Goal: Communication & Community: Share content

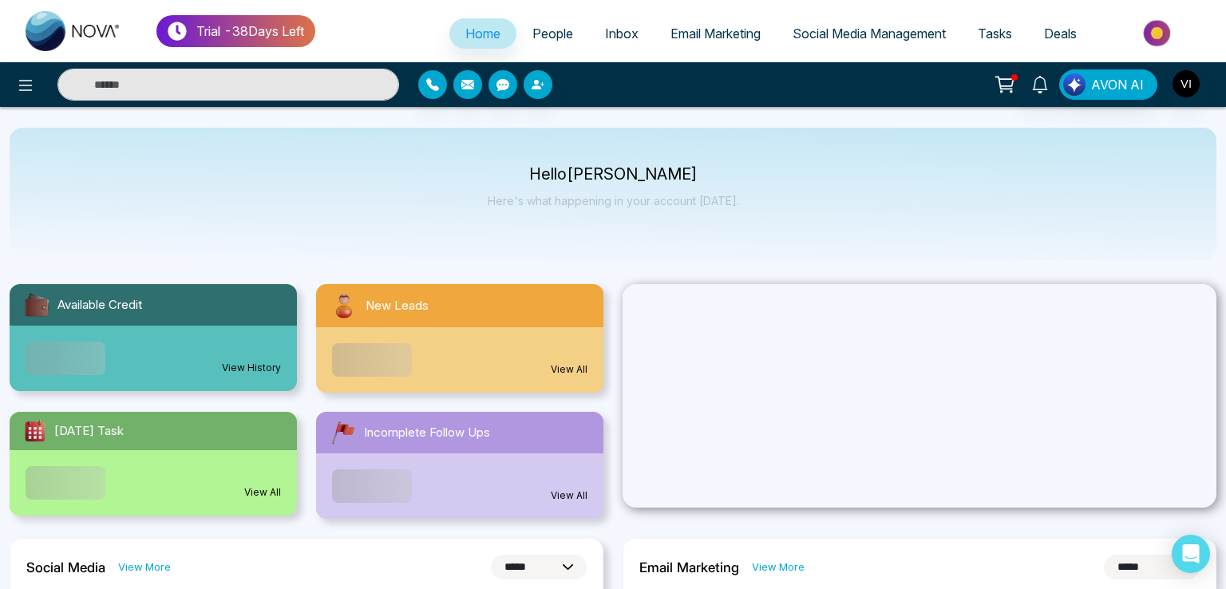
select select "*"
click at [556, 37] on link "People" at bounding box center [545, 33] width 73 height 30
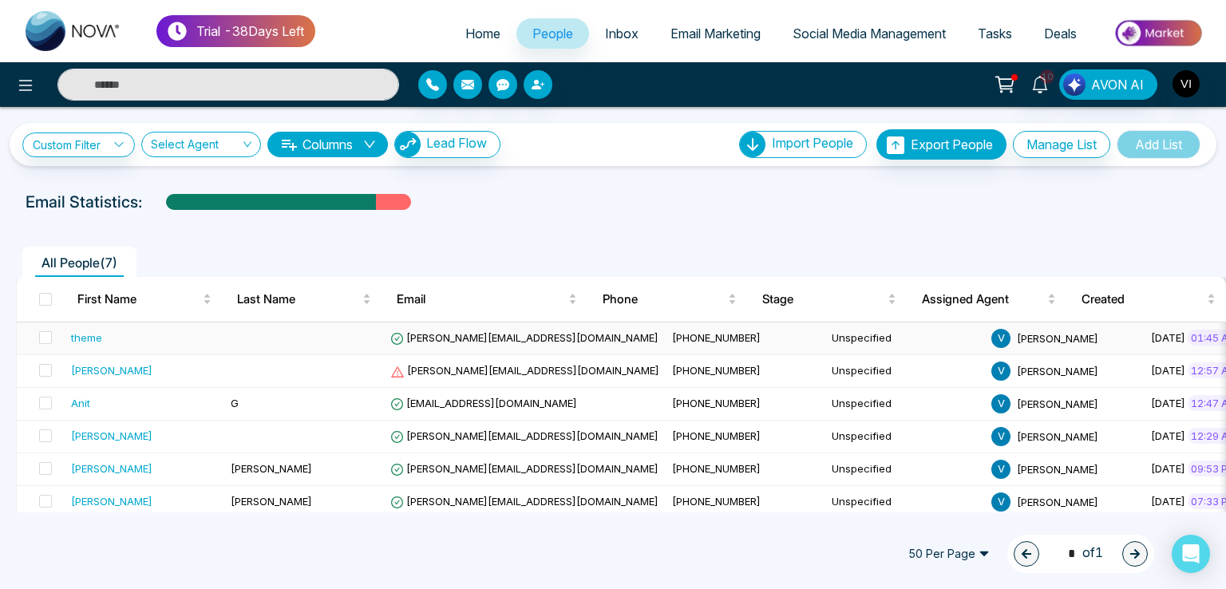
click at [465, 340] on span "[PERSON_NAME][EMAIL_ADDRESS][DOMAIN_NAME]" at bounding box center [524, 337] width 268 height 13
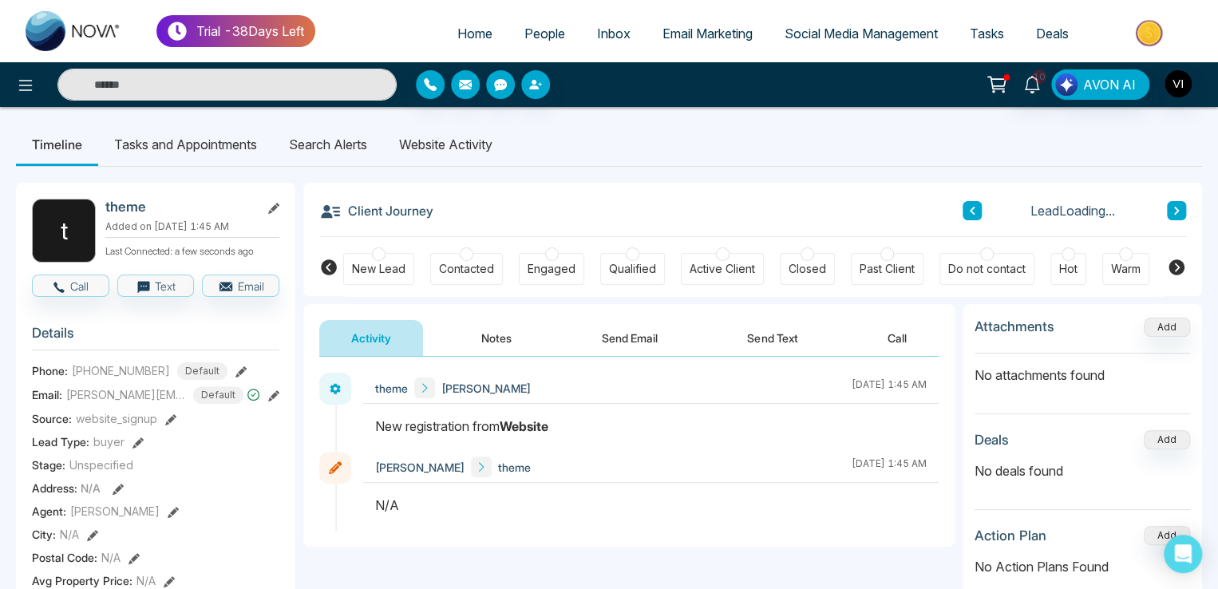
click at [191, 147] on li "Tasks and Appointments" at bounding box center [185, 144] width 175 height 43
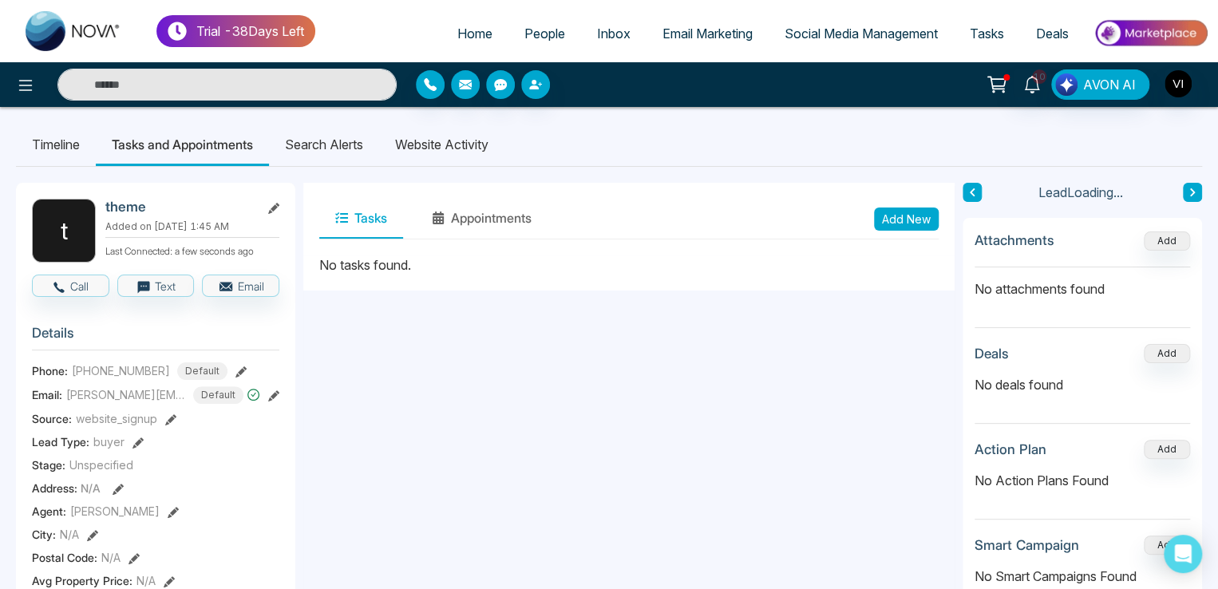
click at [362, 138] on li "Search Alerts" at bounding box center [324, 144] width 110 height 43
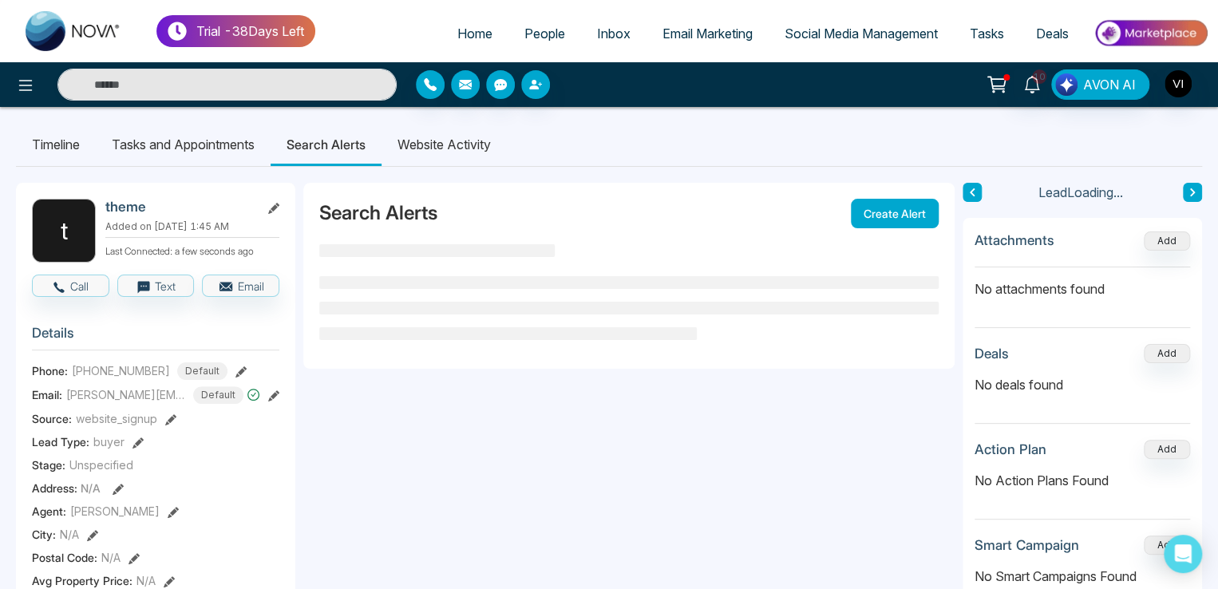
click at [434, 134] on li "Website Activity" at bounding box center [444, 144] width 125 height 43
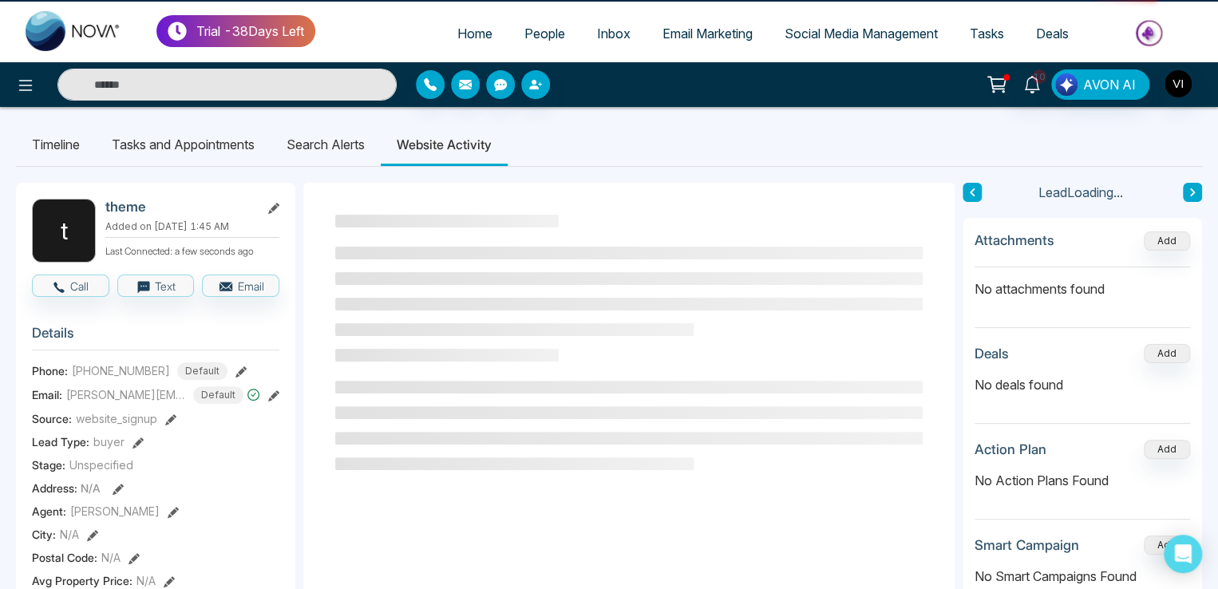
click at [45, 135] on li "Timeline" at bounding box center [56, 144] width 80 height 43
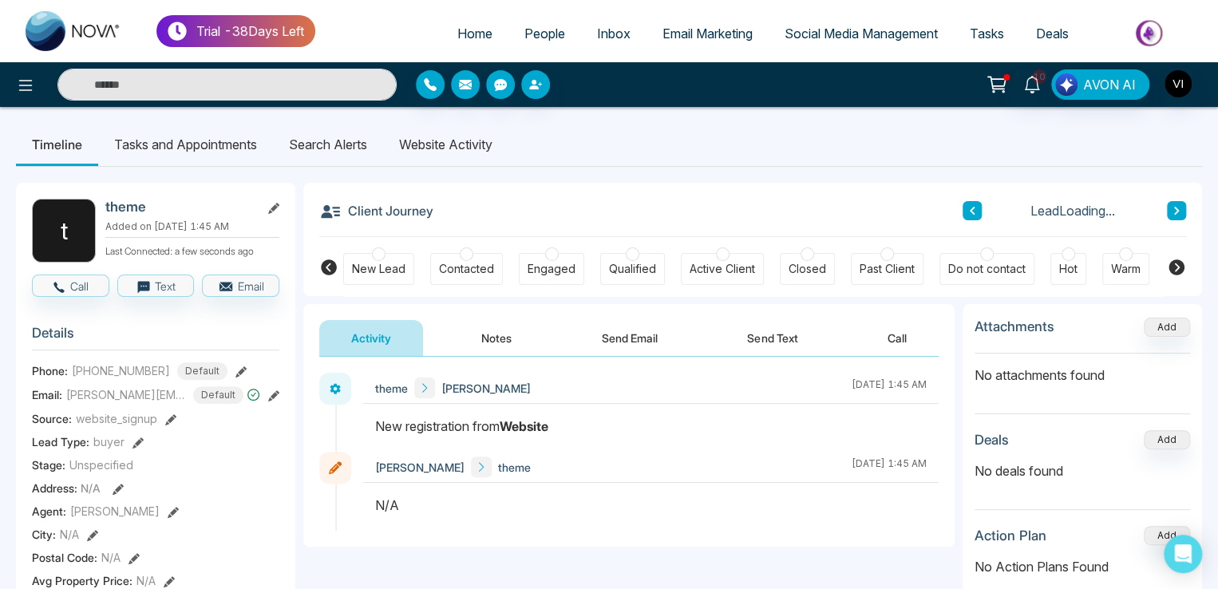
click at [674, 352] on button "Send Email" at bounding box center [630, 338] width 120 height 36
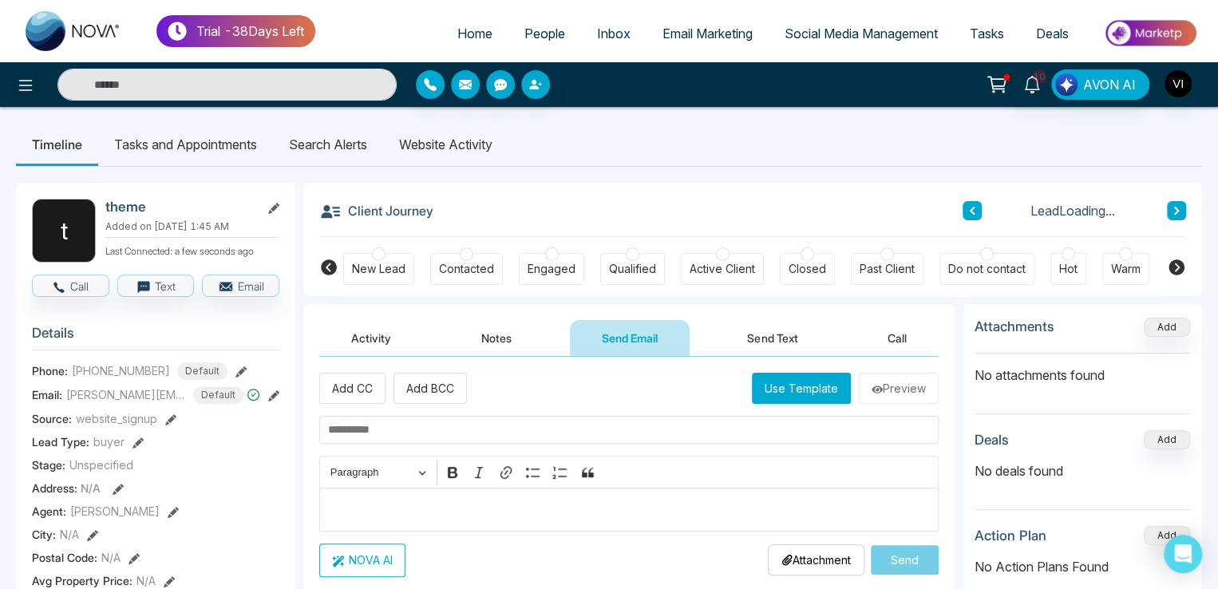
click at [788, 403] on button "Use Template" at bounding box center [801, 388] width 99 height 31
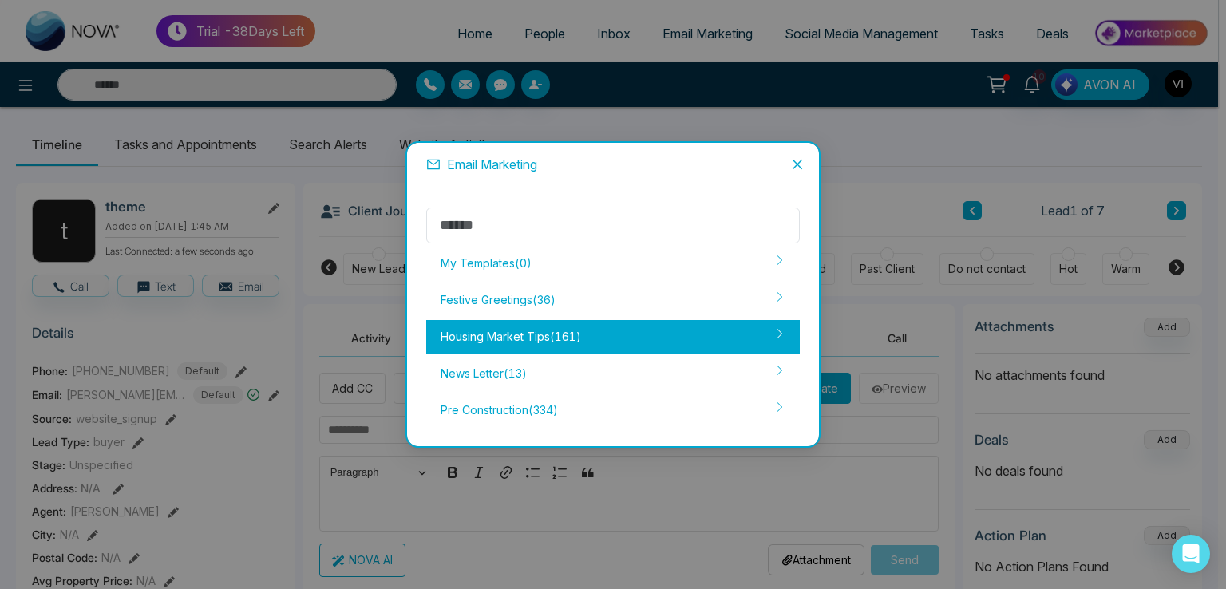
click at [501, 320] on div "Housing Market Tips ( 161 )" at bounding box center [613, 337] width 374 height 34
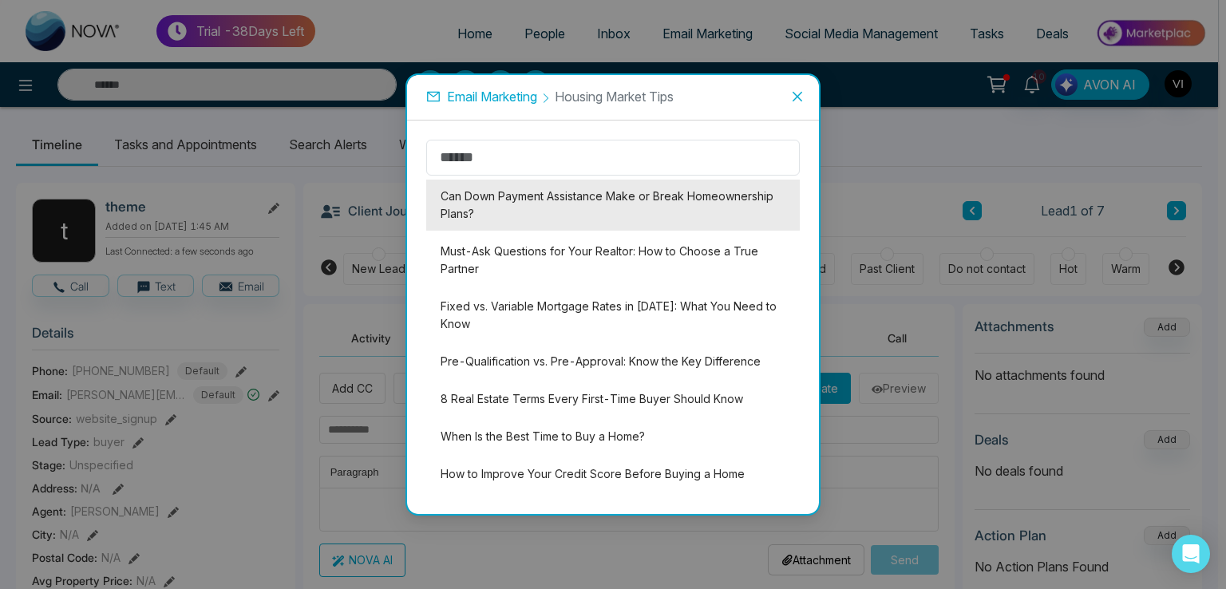
click at [553, 199] on li "Can Down Payment Assistance Make or Break Homeownership Plans?" at bounding box center [613, 205] width 374 height 51
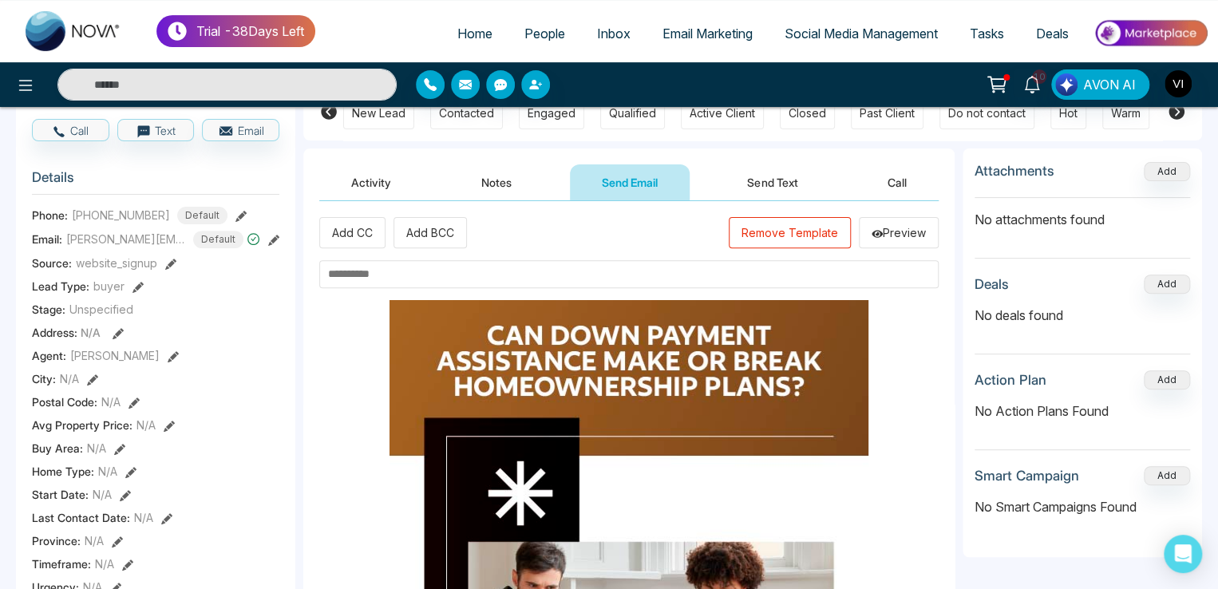
scroll to position [160, 0]
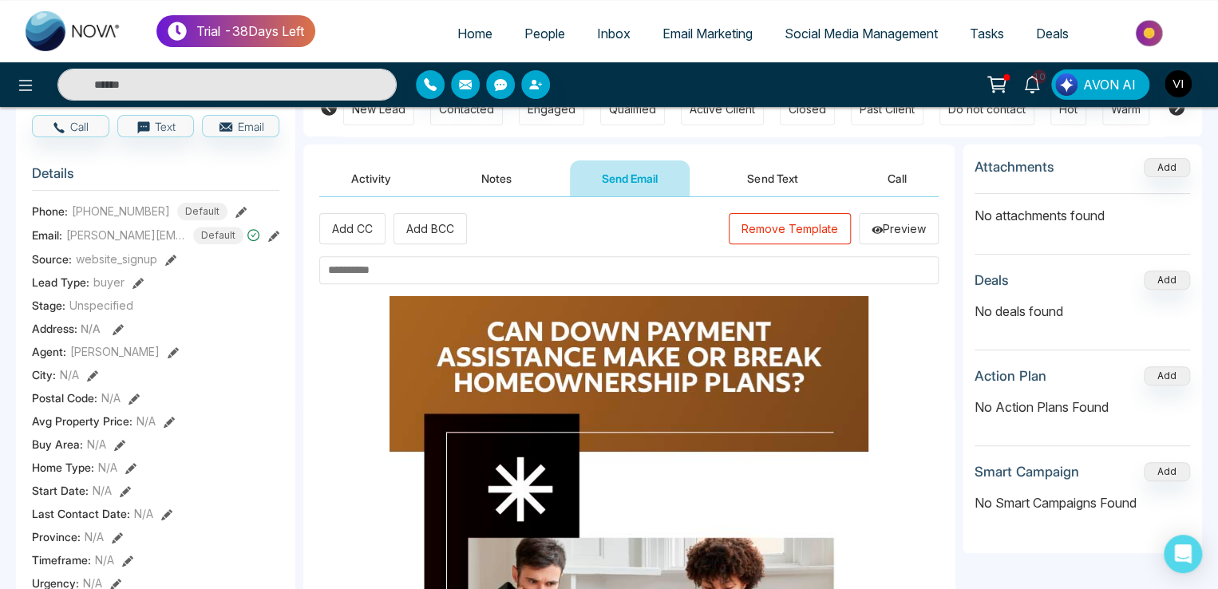
click at [382, 269] on input "text" at bounding box center [629, 270] width 620 height 28
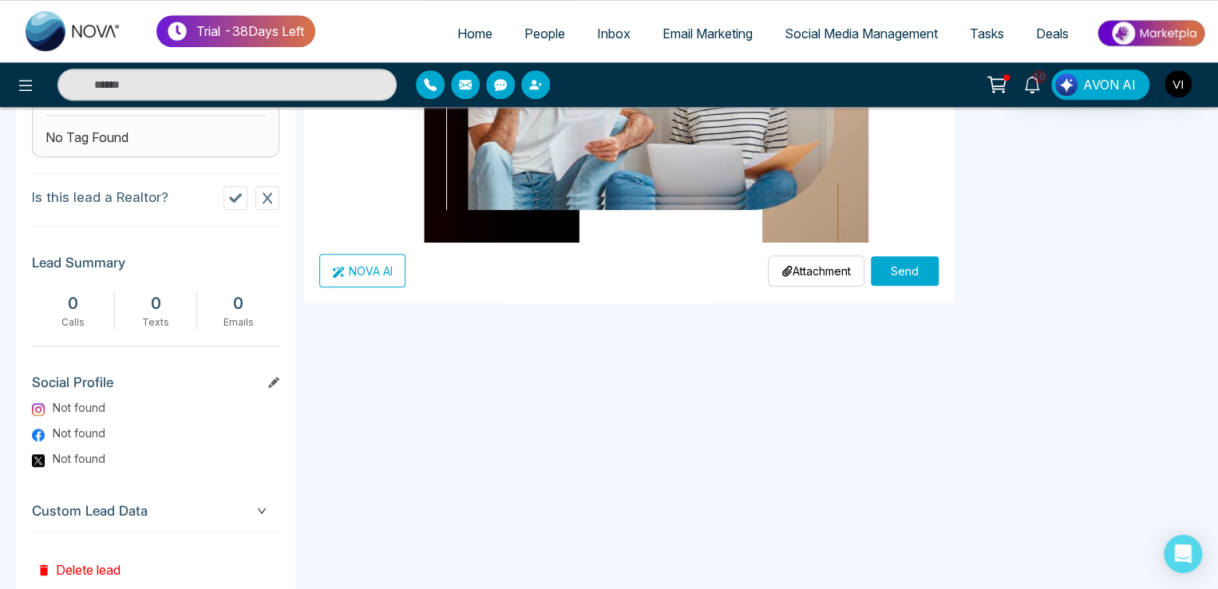
scroll to position [734, 0]
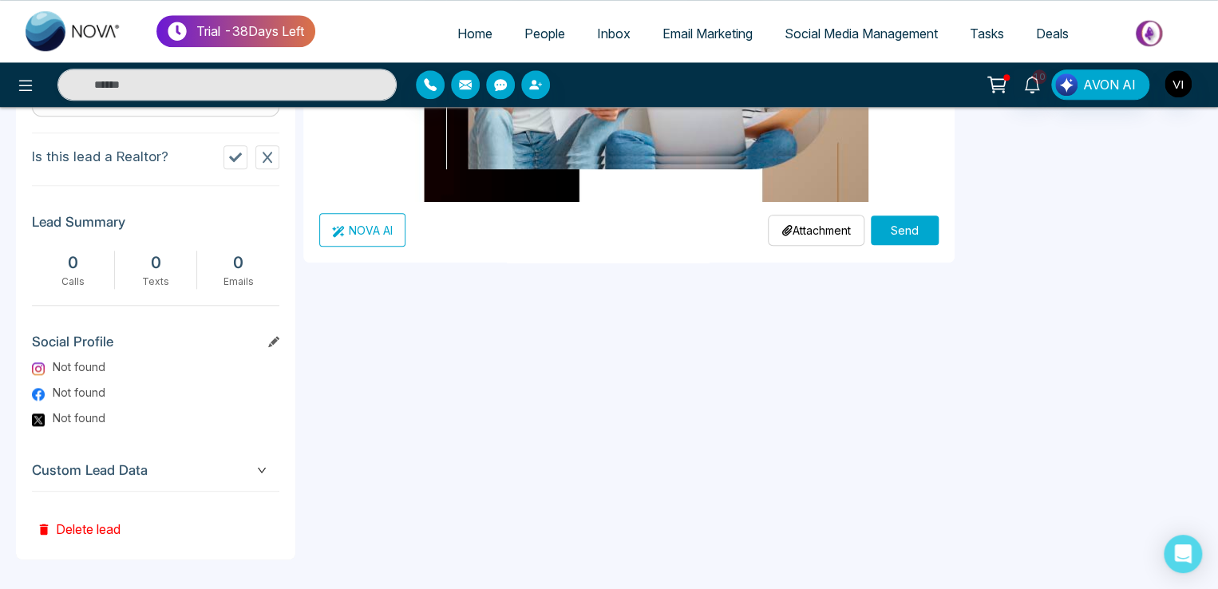
type input "**********"
click at [915, 230] on button "Send" at bounding box center [905, 231] width 68 height 30
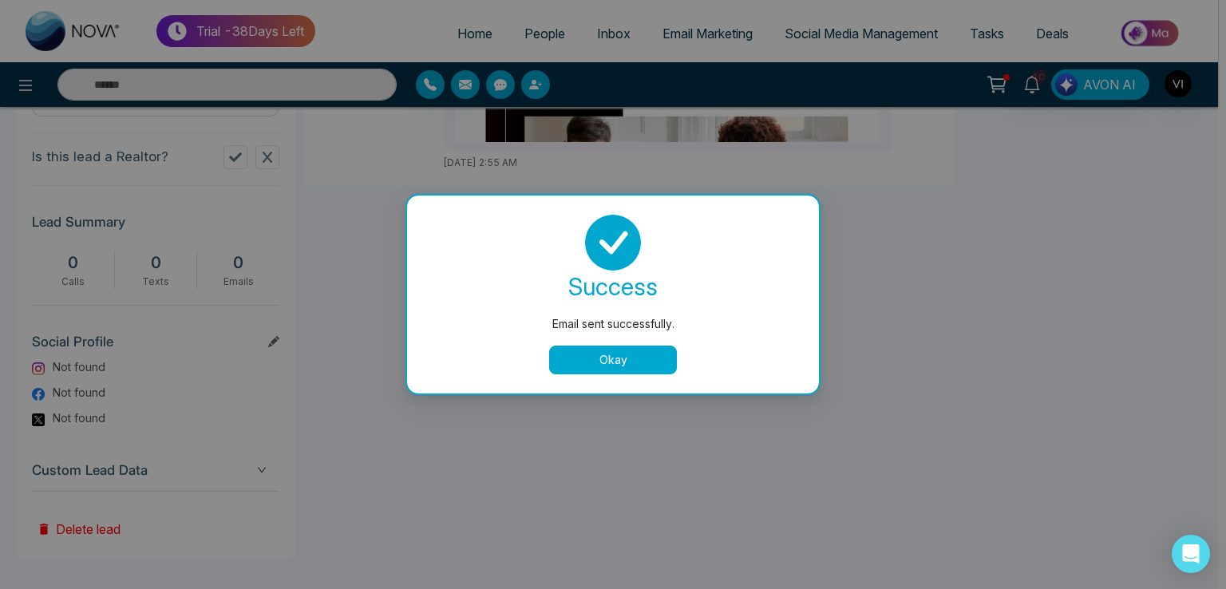
click at [588, 368] on button "Okay" at bounding box center [613, 360] width 128 height 29
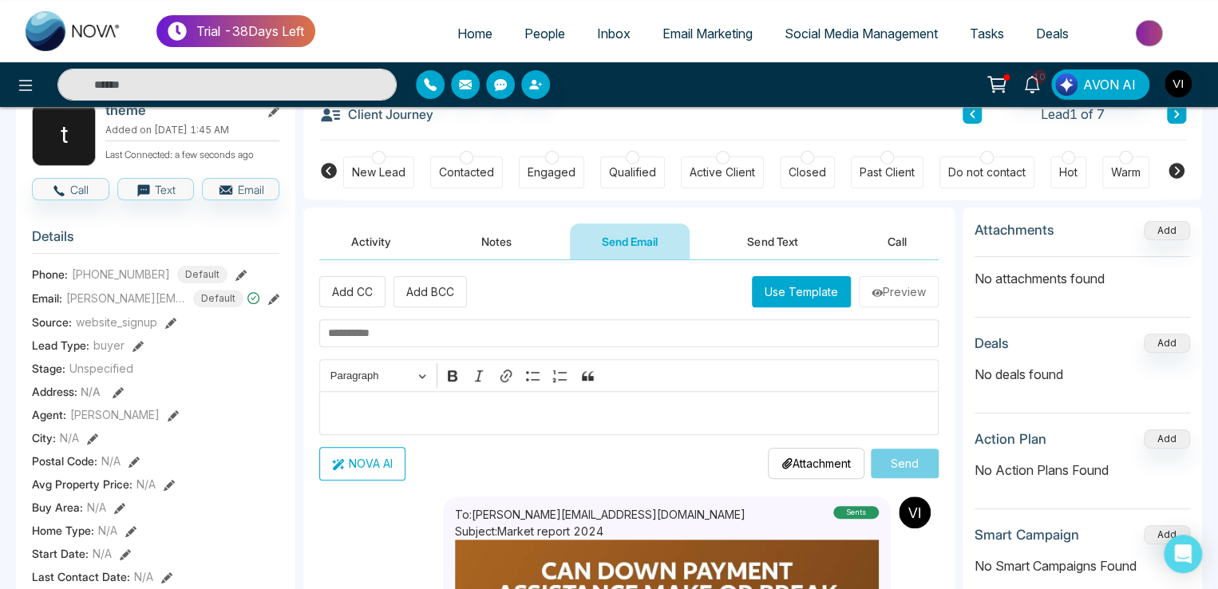
scroll to position [95, 0]
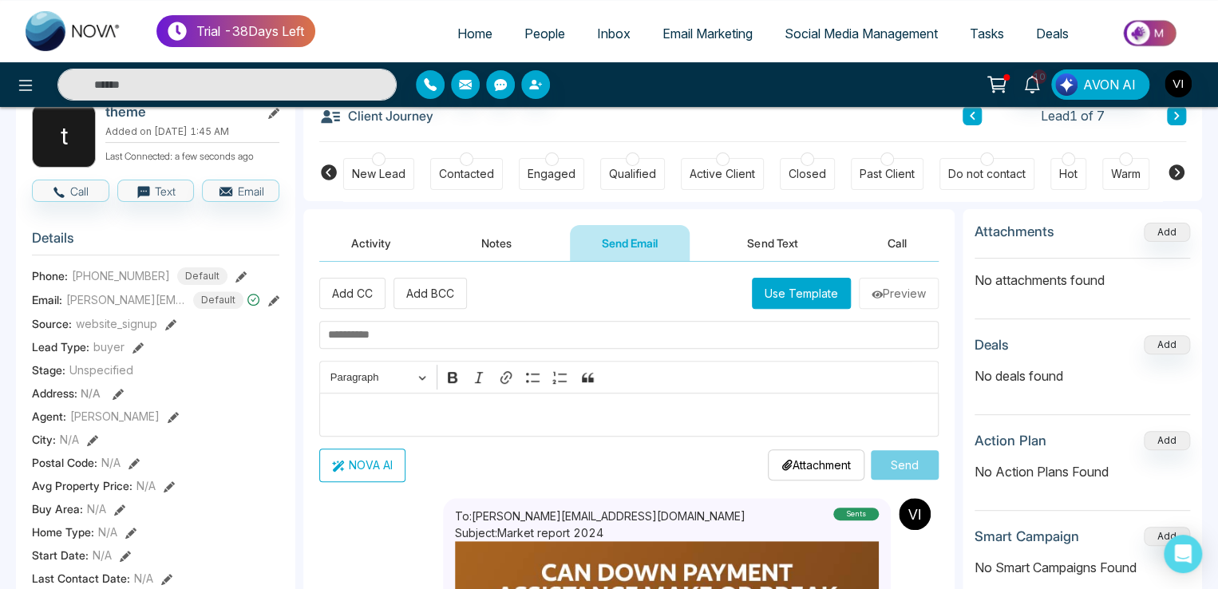
click at [533, 26] on span "People" at bounding box center [545, 34] width 41 height 16
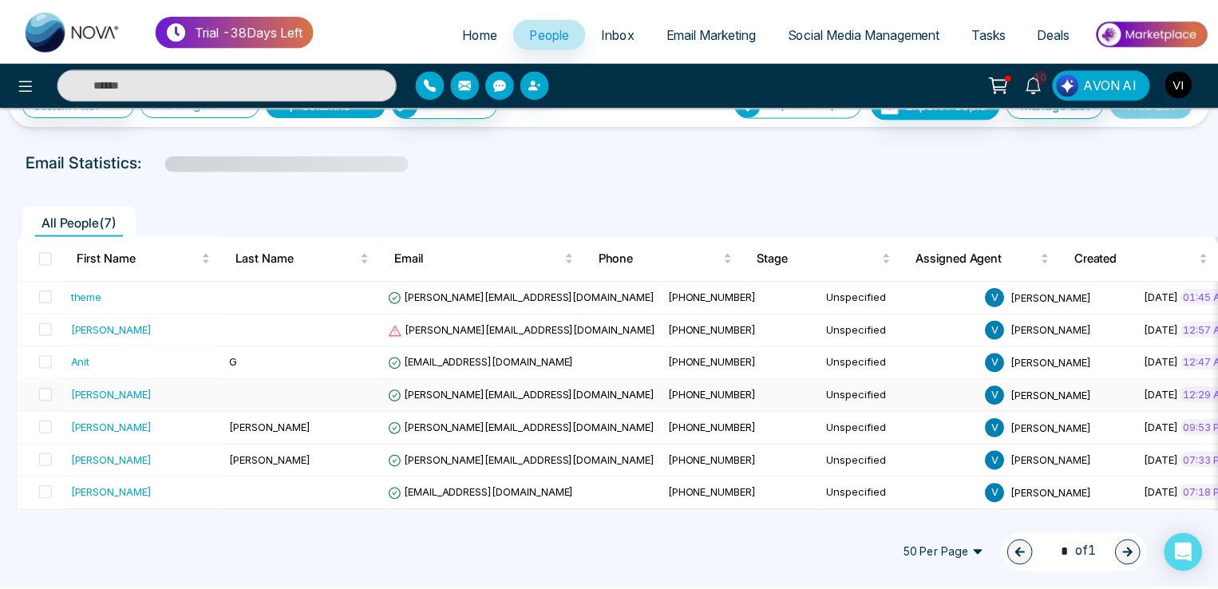
scroll to position [46, 0]
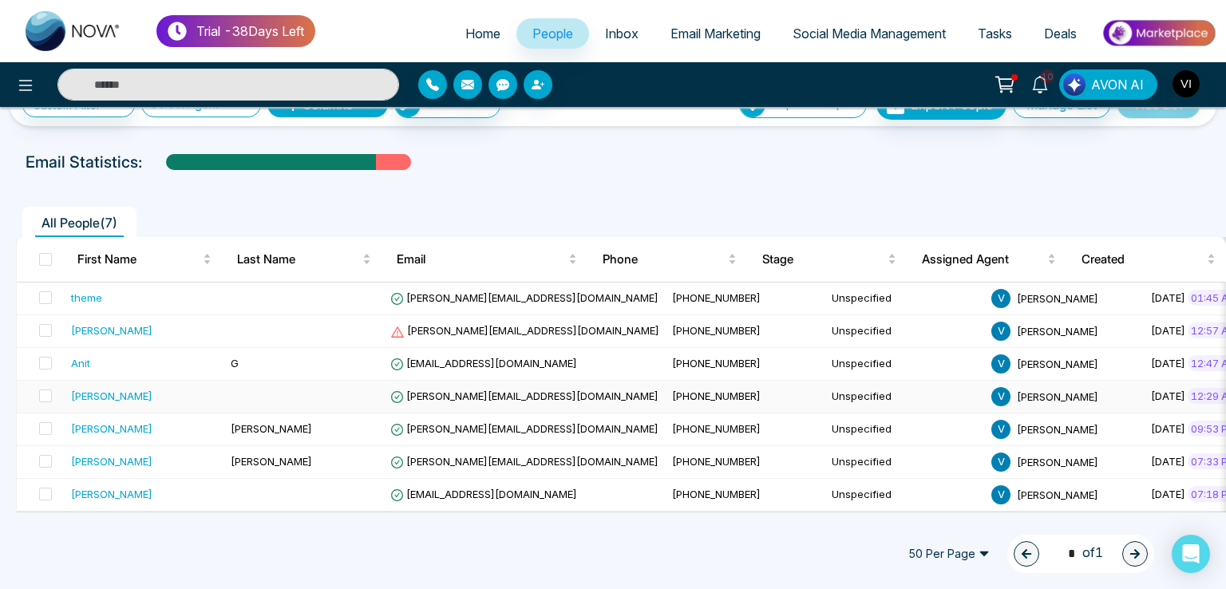
click at [463, 390] on span "[PERSON_NAME][EMAIL_ADDRESS][DOMAIN_NAME]" at bounding box center [524, 396] width 268 height 13
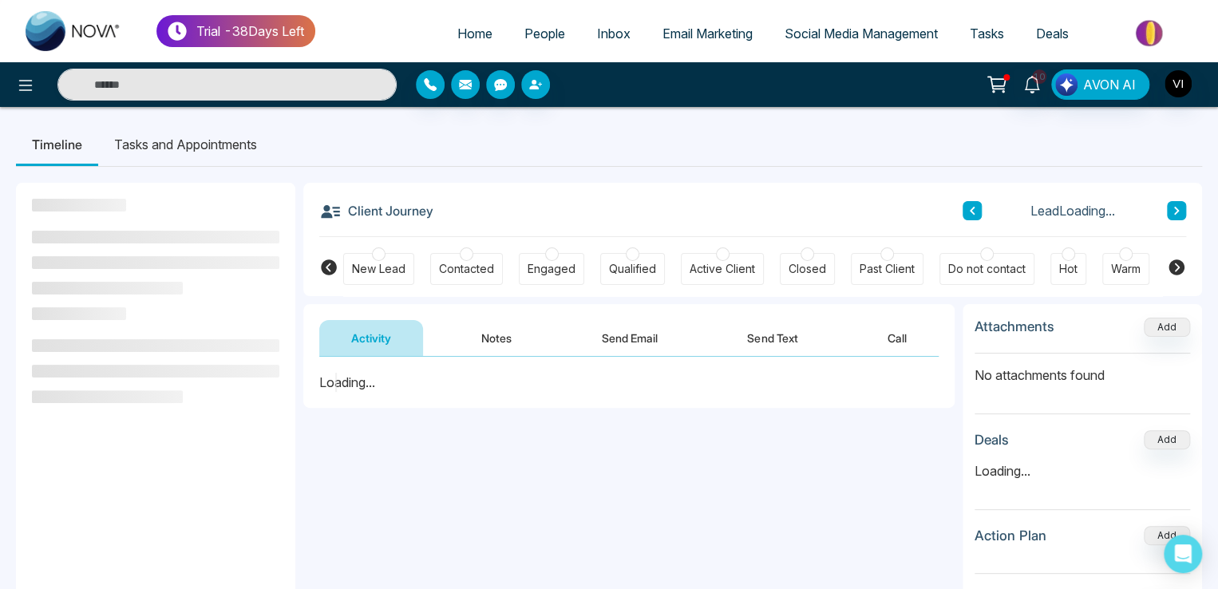
click at [605, 330] on button "Send Email" at bounding box center [630, 338] width 120 height 36
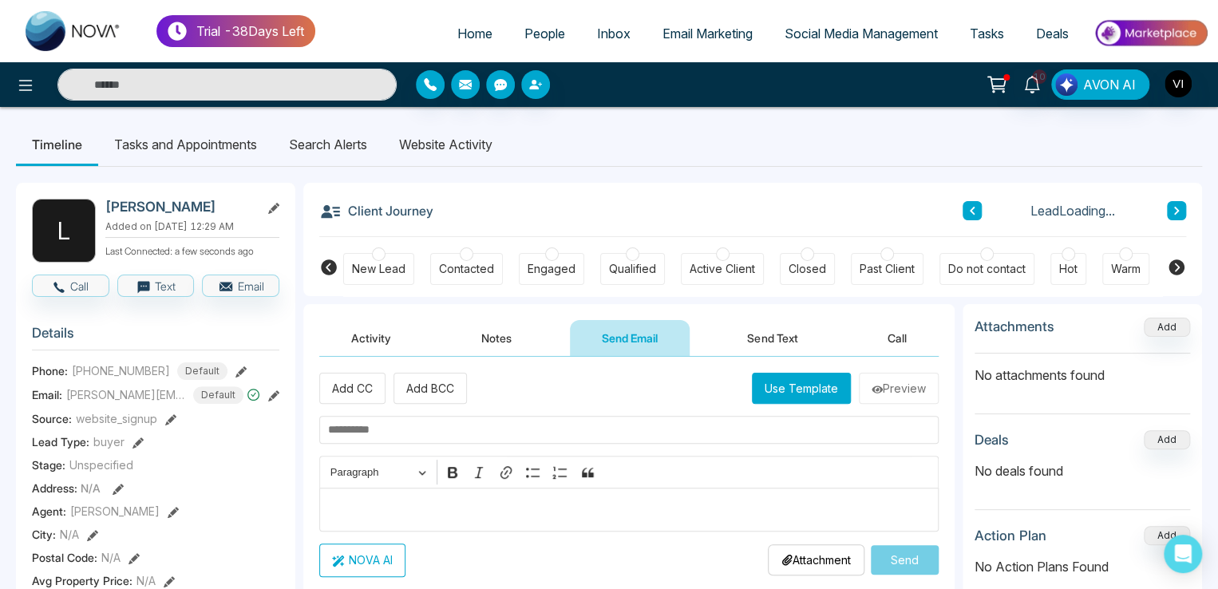
click at [792, 388] on button "Use Template" at bounding box center [801, 388] width 99 height 31
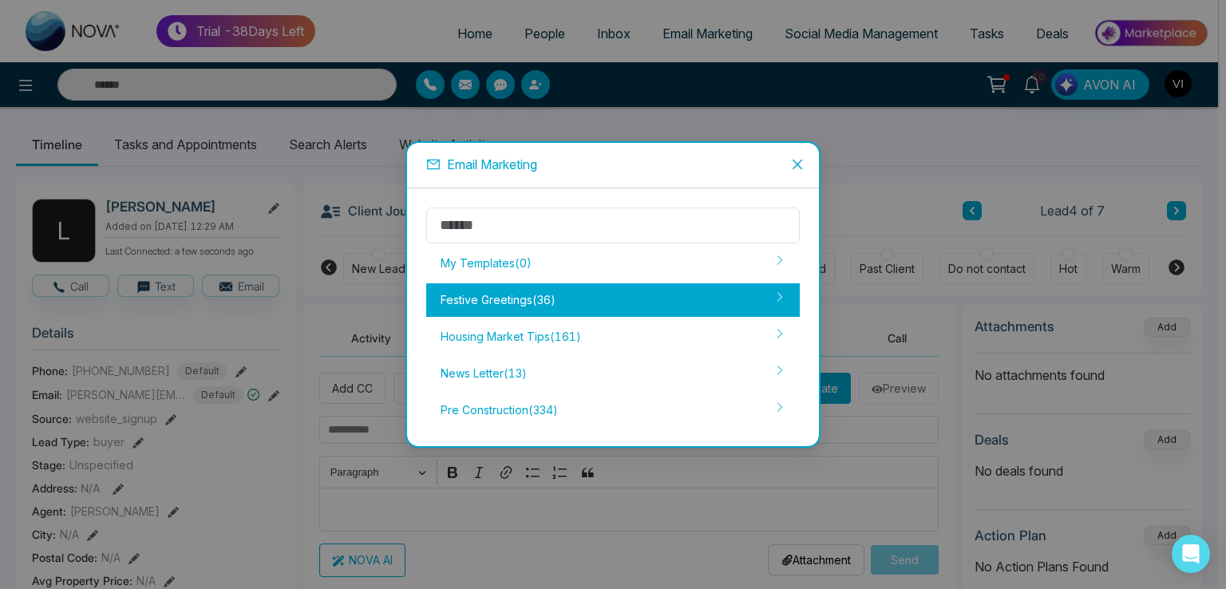
click at [533, 301] on div "Festive Greetings ( 36 )" at bounding box center [613, 300] width 374 height 34
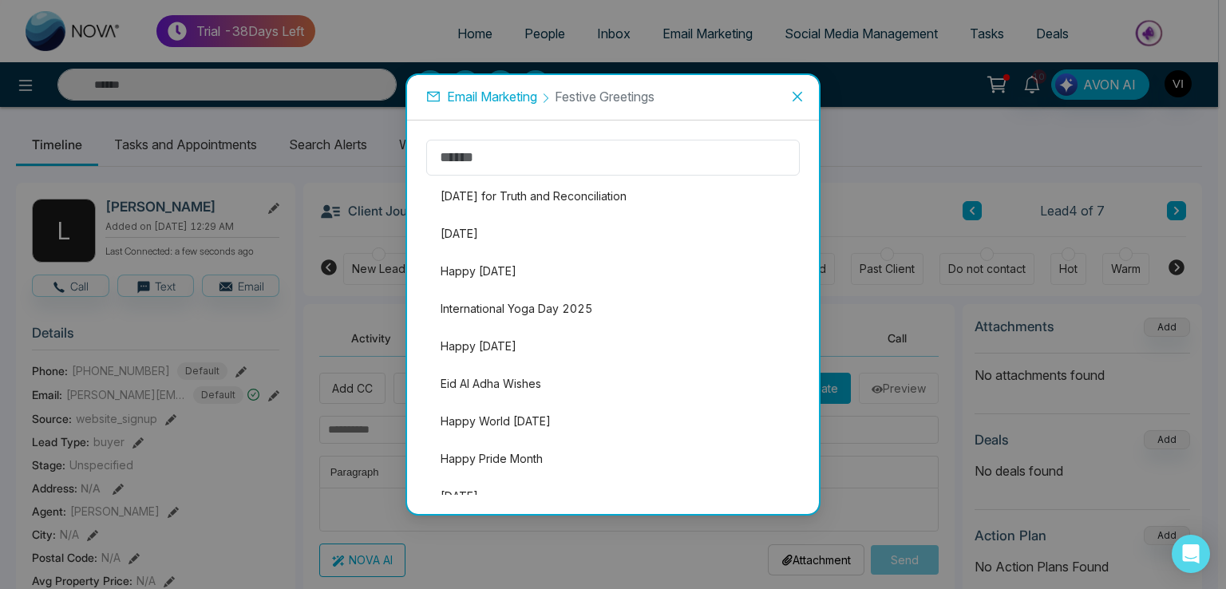
click at [508, 93] on span "Email Marketing" at bounding box center [492, 97] width 90 height 16
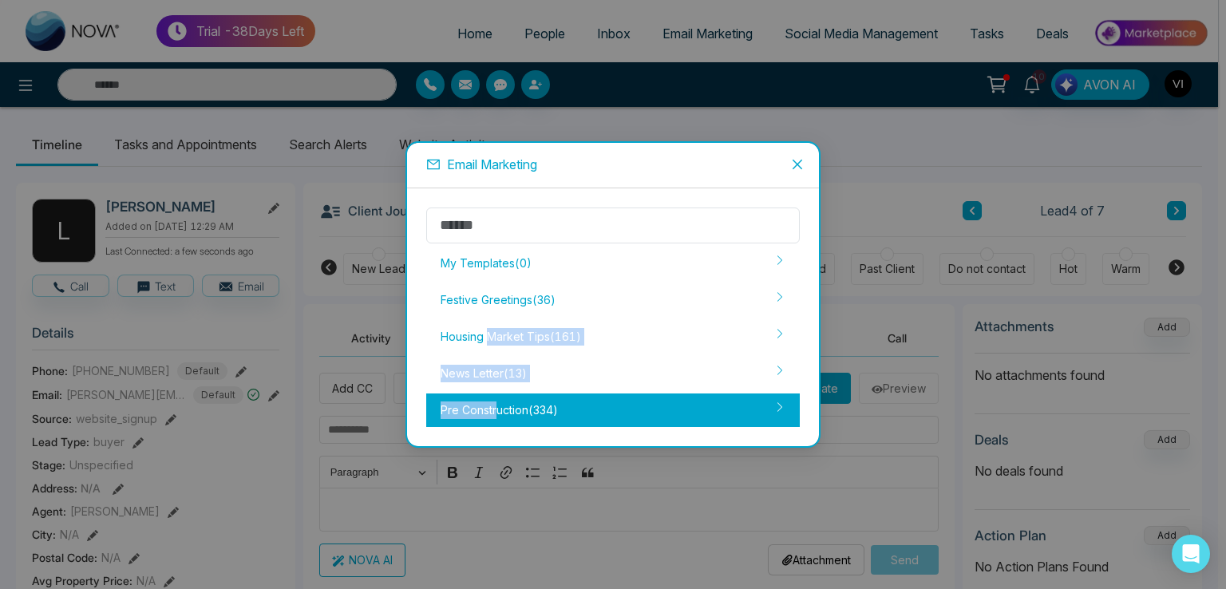
drag, startPoint x: 492, startPoint y: 333, endPoint x: 497, endPoint y: 406, distance: 72.8
click at [497, 406] on div "My Templates ( 0 ) Festive Greetings ( 36 ) Housing Market Tips ( 161 ) News Le…" at bounding box center [613, 318] width 374 height 220
click at [497, 406] on div "Pre Construction ( 334 )" at bounding box center [613, 411] width 374 height 34
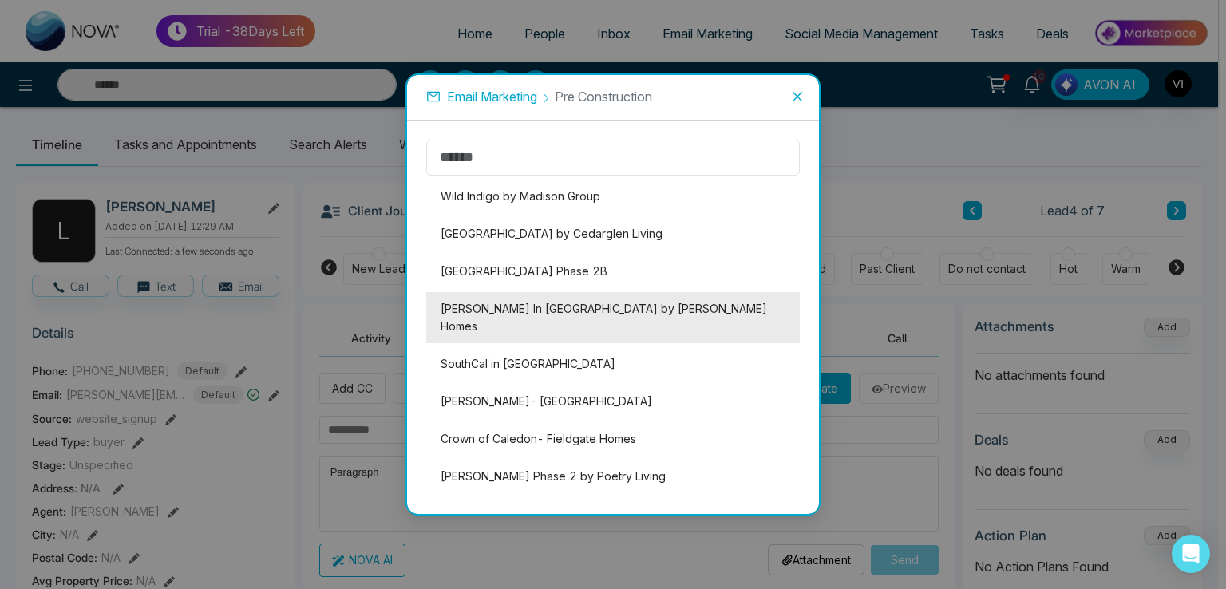
click at [505, 307] on li "[PERSON_NAME] In [GEOGRAPHIC_DATA] by [PERSON_NAME] Homes" at bounding box center [613, 317] width 374 height 51
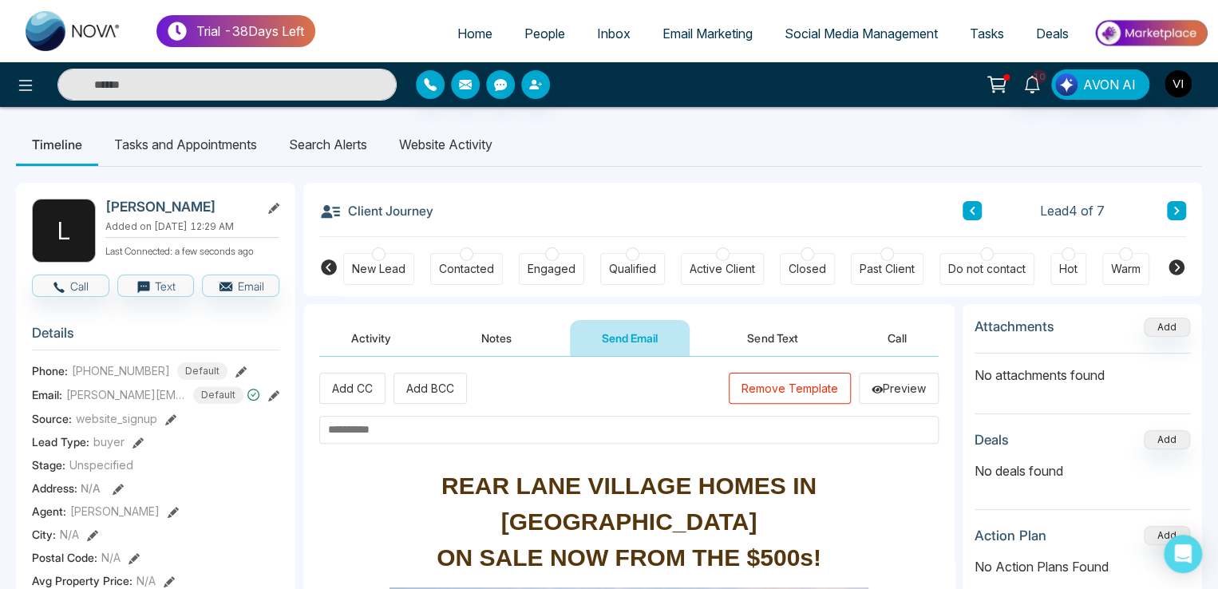
click at [386, 429] on input "text" at bounding box center [629, 430] width 620 height 28
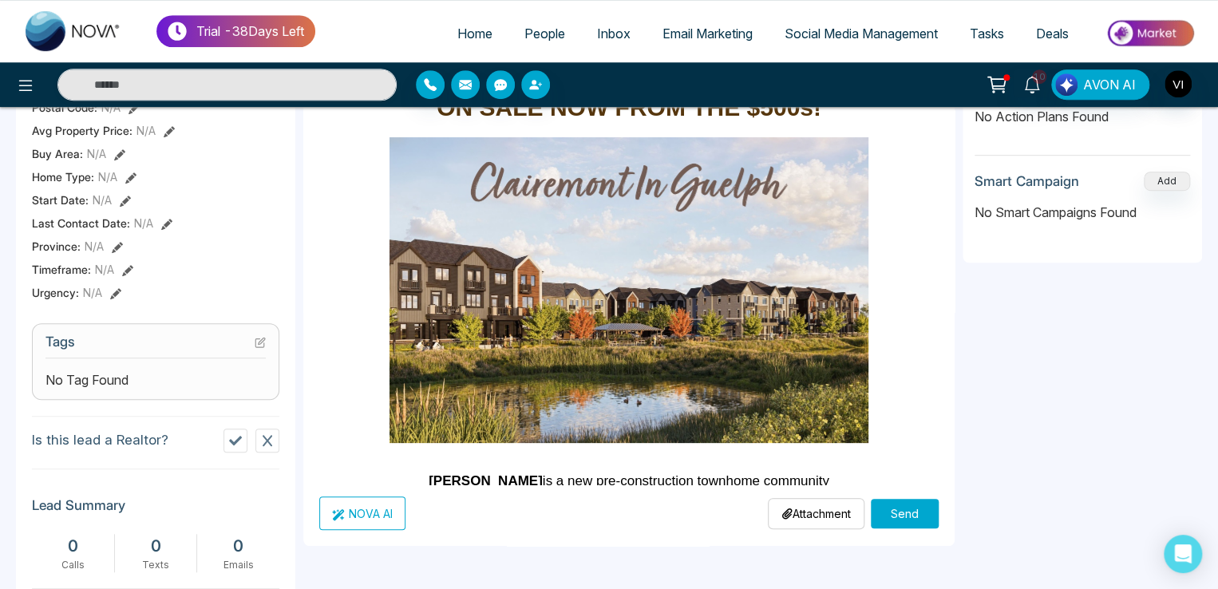
scroll to position [559, 0]
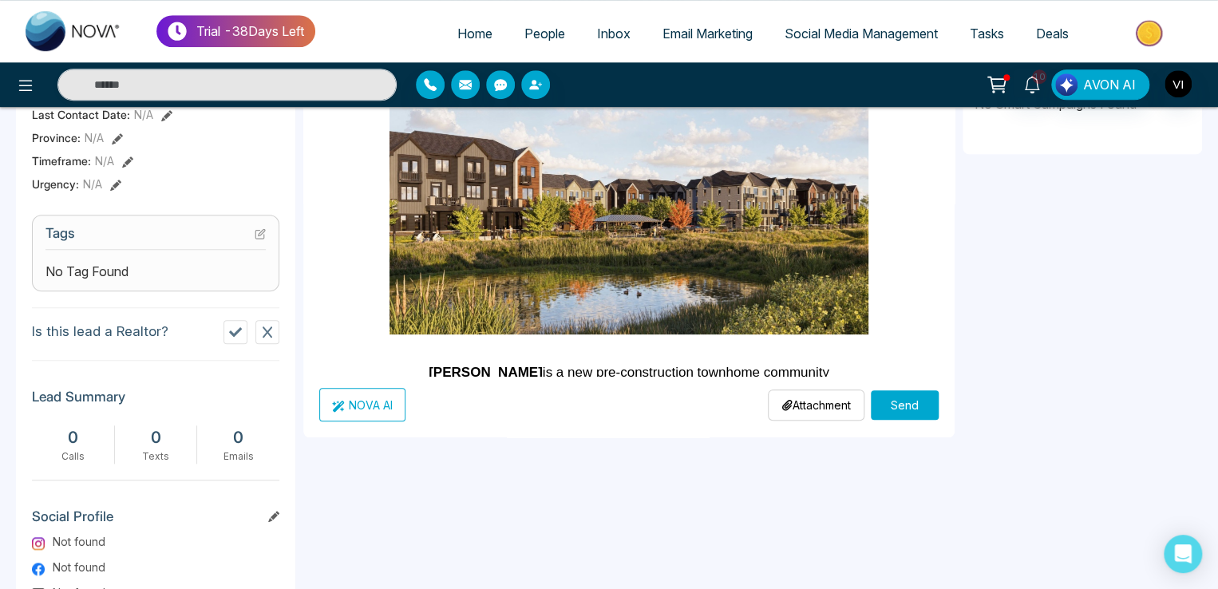
type input "*********"
click at [385, 397] on button "NOVA AI" at bounding box center [362, 405] width 86 height 34
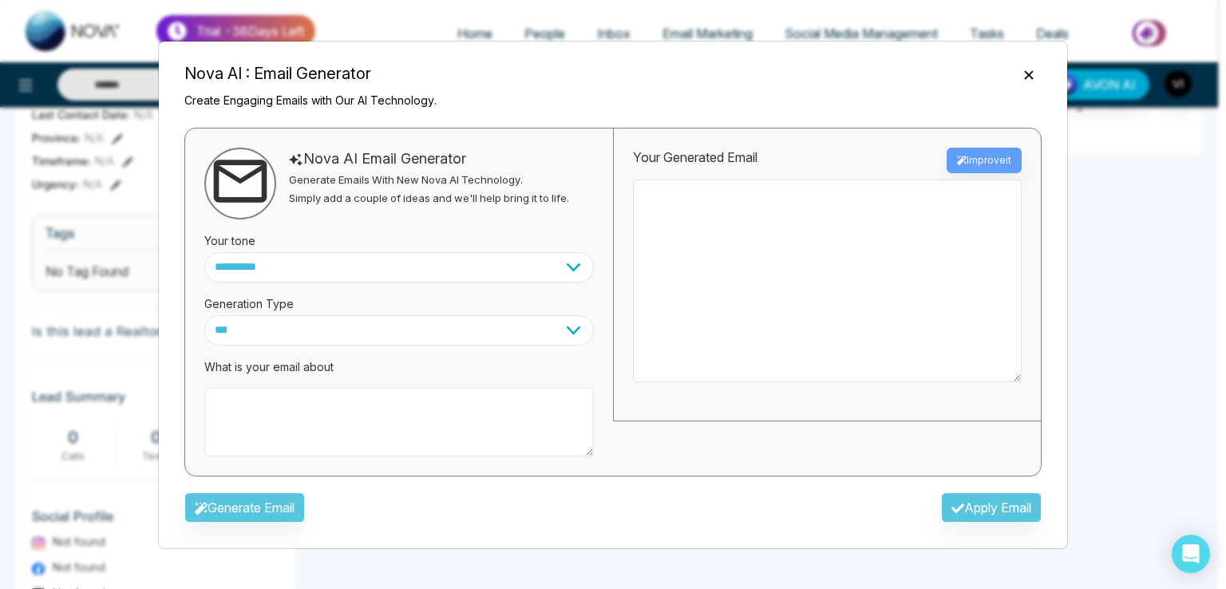
click at [311, 415] on textarea at bounding box center [399, 422] width 390 height 69
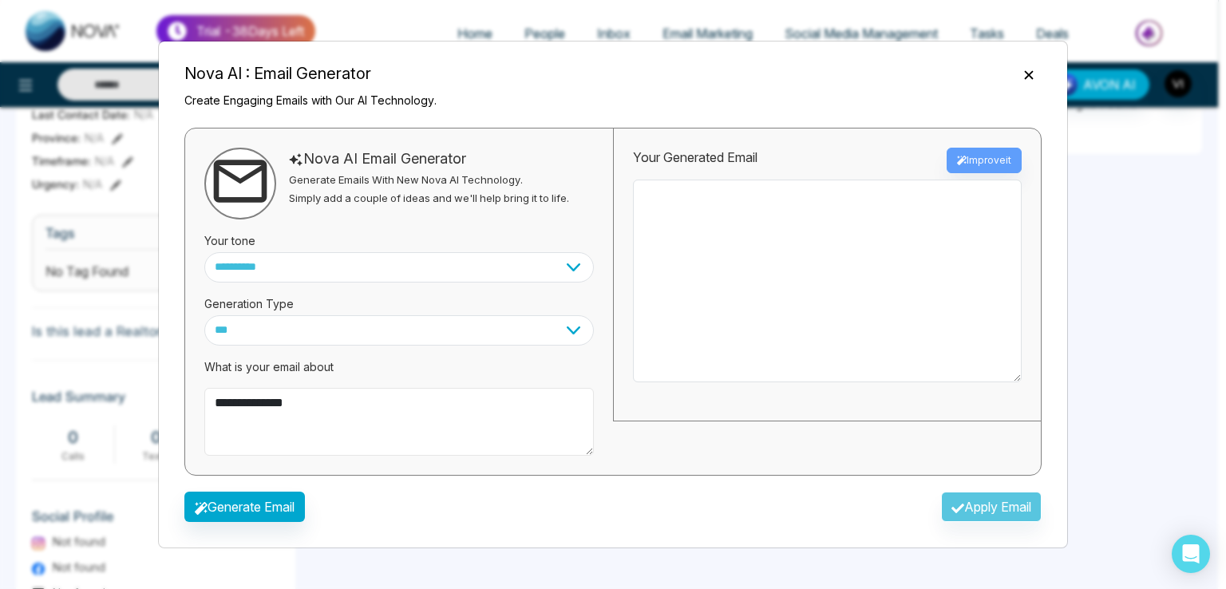
type textarea "**********"
click at [259, 532] on div "Generate Email Apply Email" at bounding box center [613, 512] width 883 height 46
click at [280, 506] on button "Generate Email" at bounding box center [244, 507] width 121 height 30
click at [985, 509] on div "Generate Email Apply Email" at bounding box center [613, 512] width 883 height 46
type textarea "**********"
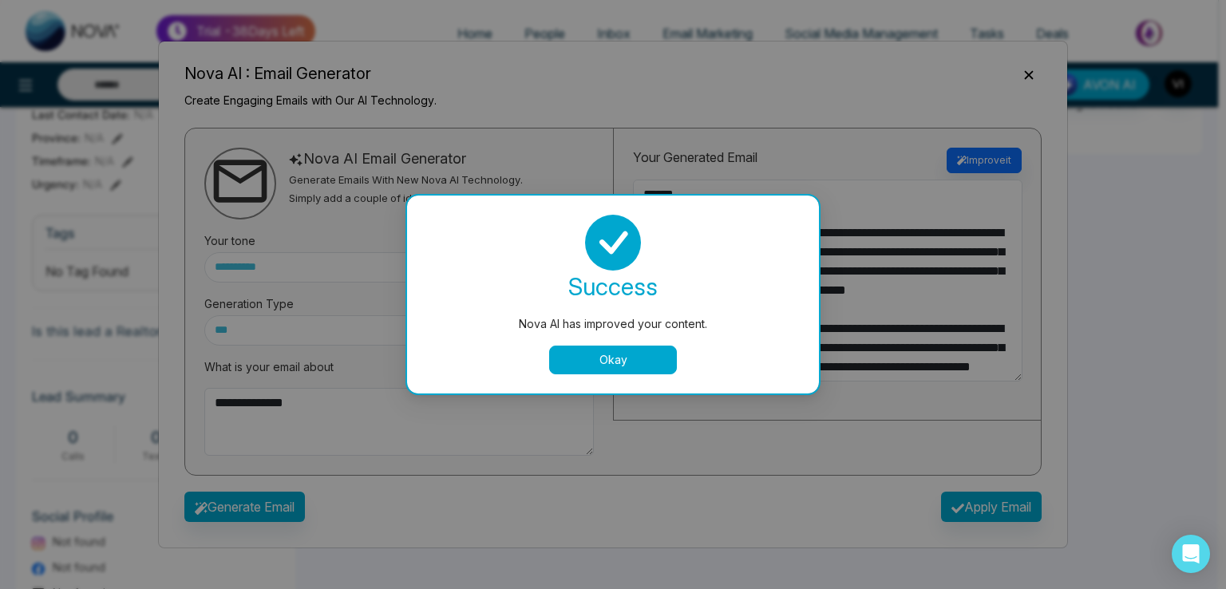
click at [985, 509] on div "Nova AI has improved your content. success Nova AI has improved your content. O…" at bounding box center [613, 294] width 1226 height 589
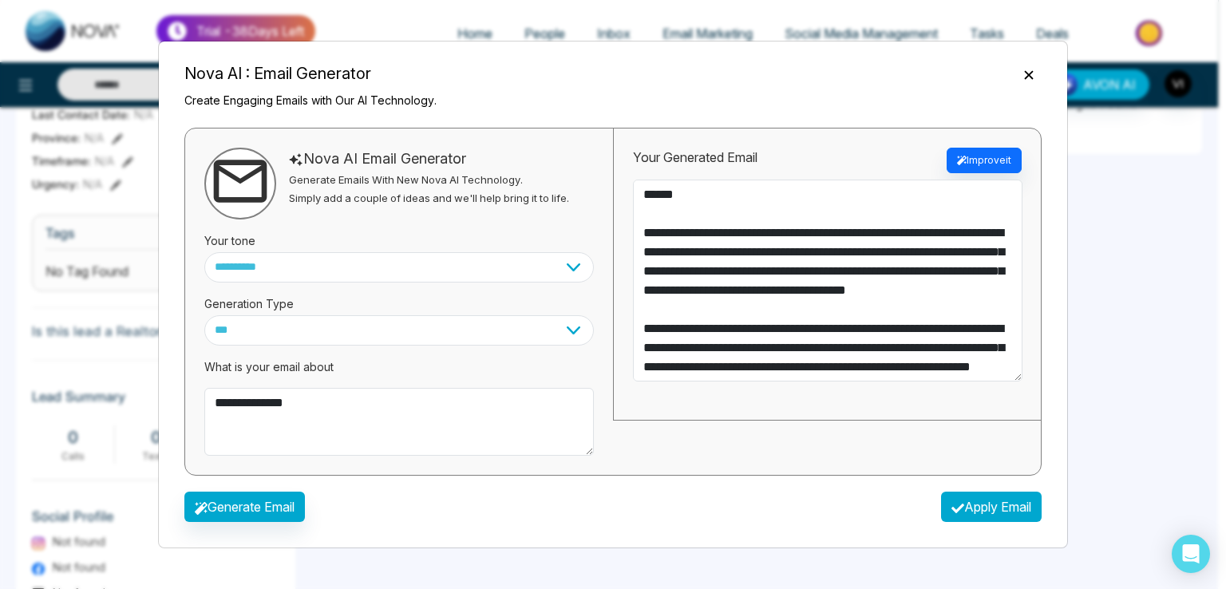
click at [985, 509] on button "Apply Email" at bounding box center [991, 507] width 101 height 30
type textarea "**********"
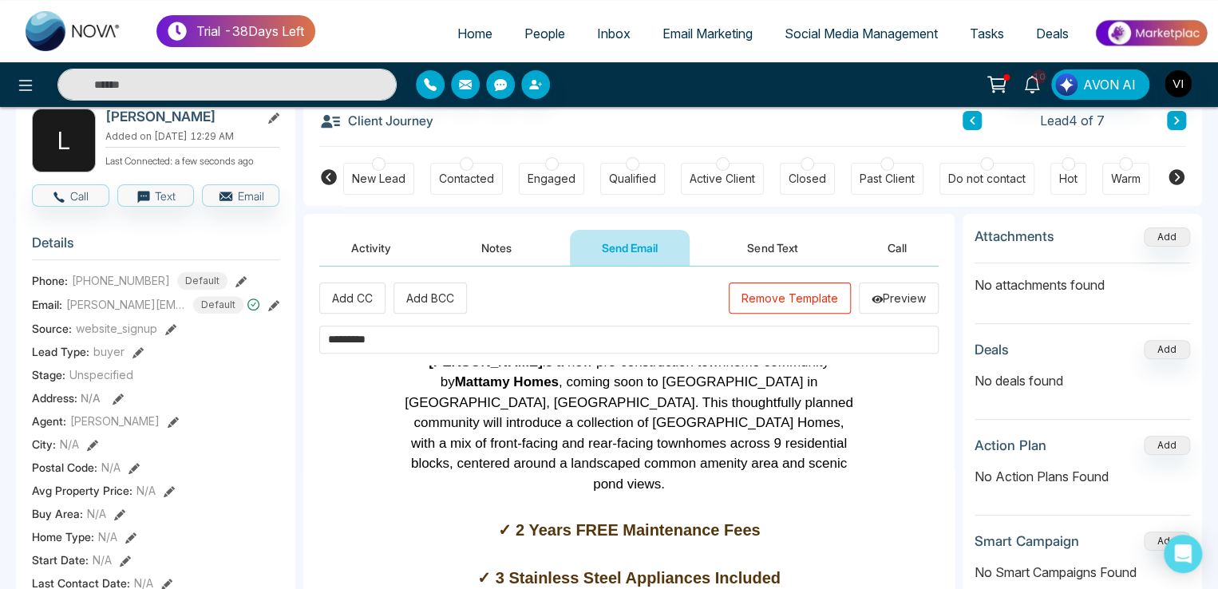
scroll to position [80, 0]
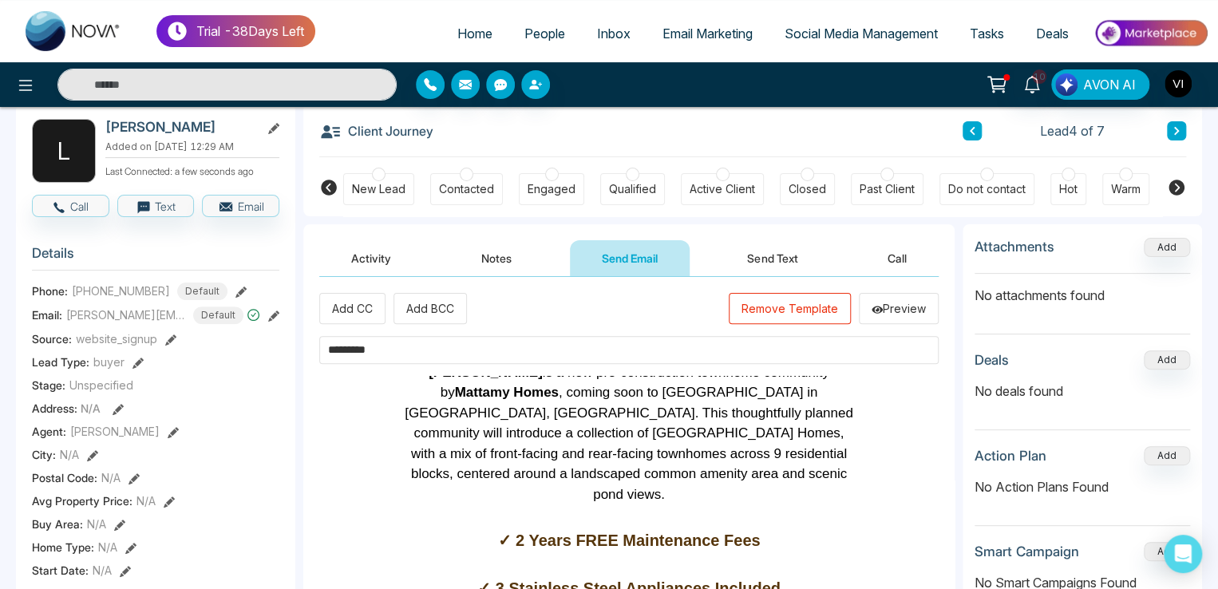
drag, startPoint x: 821, startPoint y: 315, endPoint x: 742, endPoint y: 334, distance: 81.2
click at [821, 315] on button "Remove Template" at bounding box center [790, 308] width 122 height 31
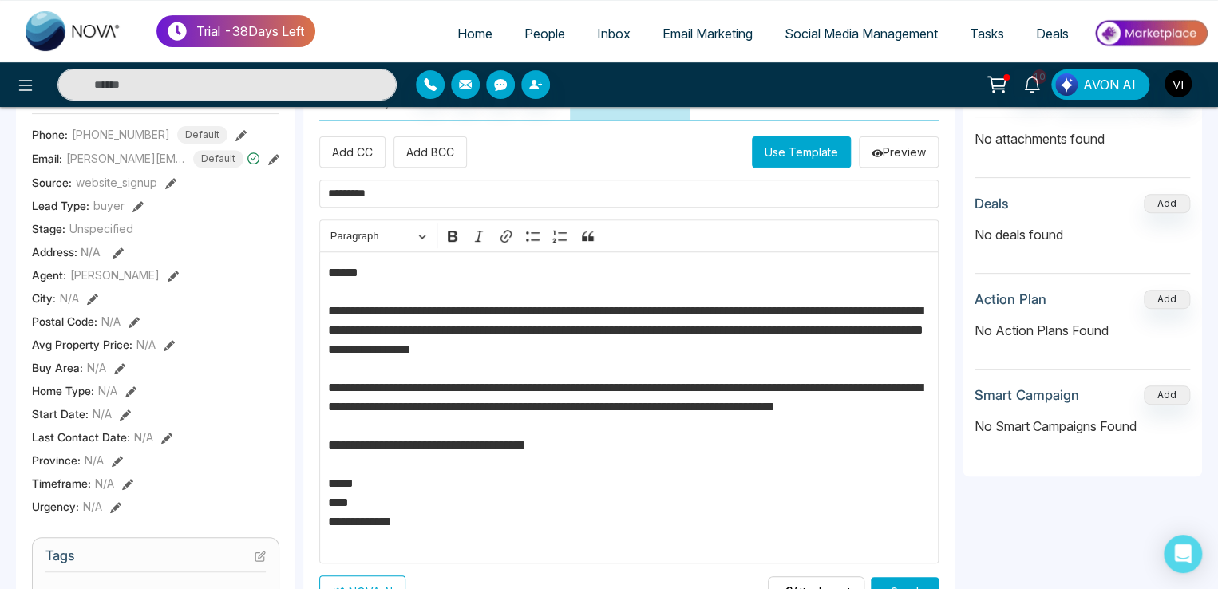
scroll to position [240, 0]
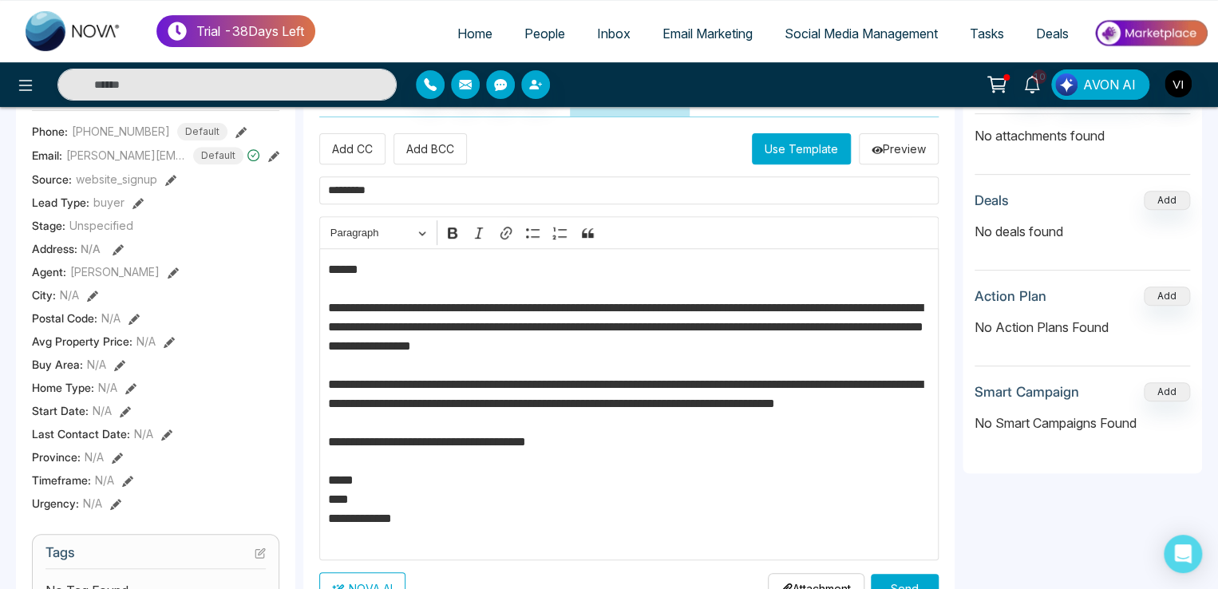
click at [789, 156] on button "Use Template" at bounding box center [801, 148] width 99 height 31
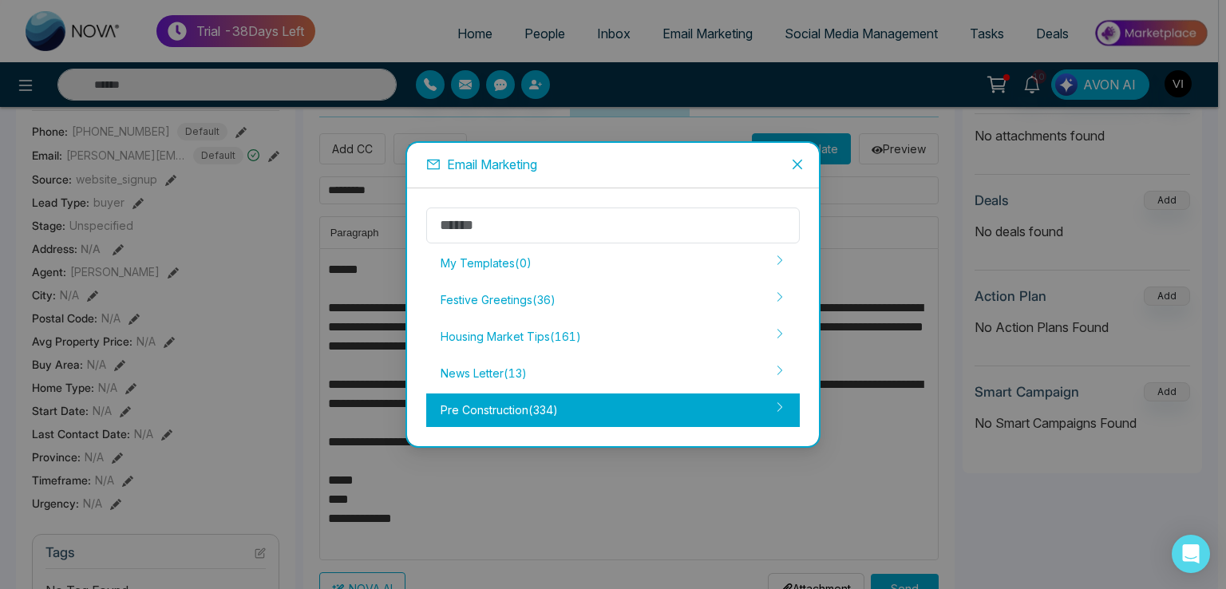
click at [496, 406] on div "Pre Construction ( 334 )" at bounding box center [613, 411] width 374 height 34
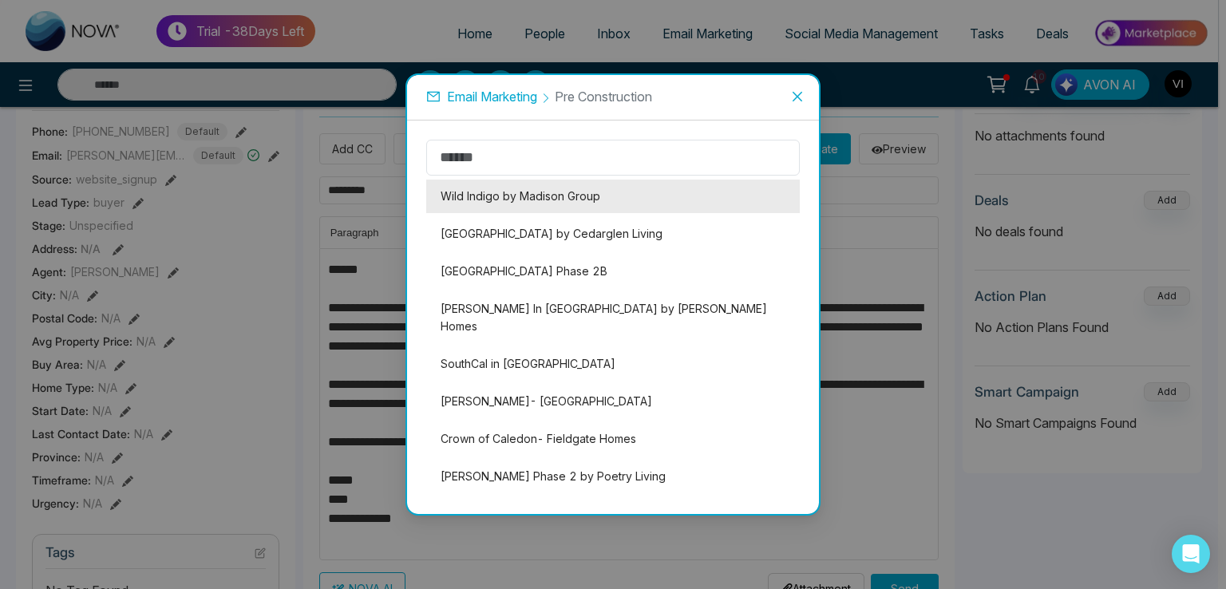
click at [537, 205] on li "Wild Indigo by Madison Group" at bounding box center [613, 197] width 374 height 34
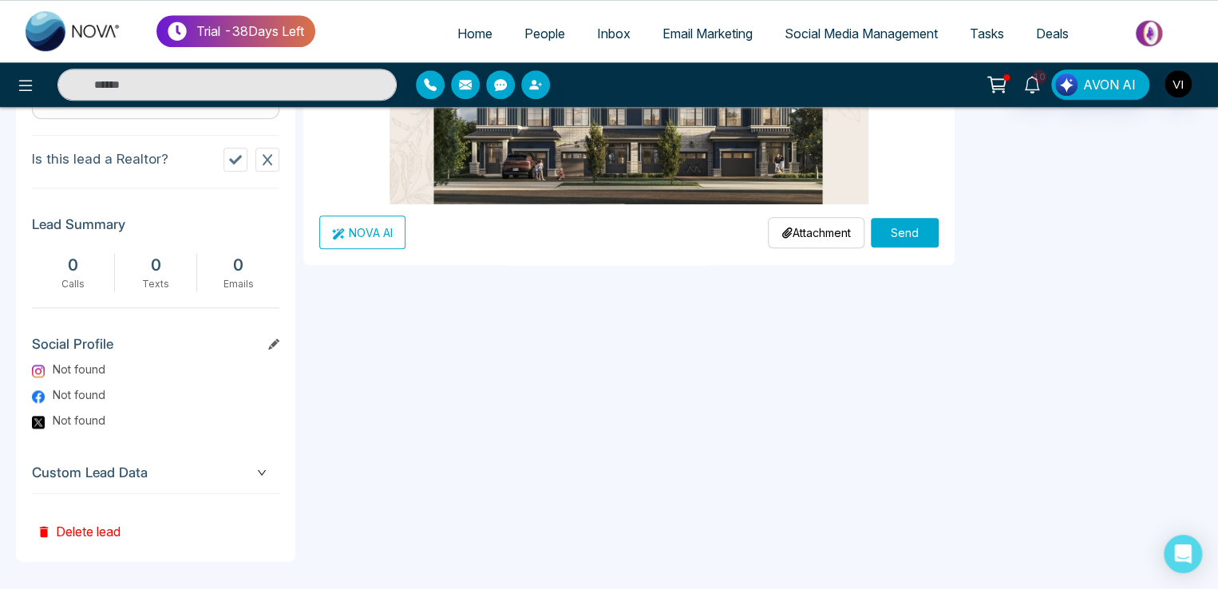
scroll to position [734, 0]
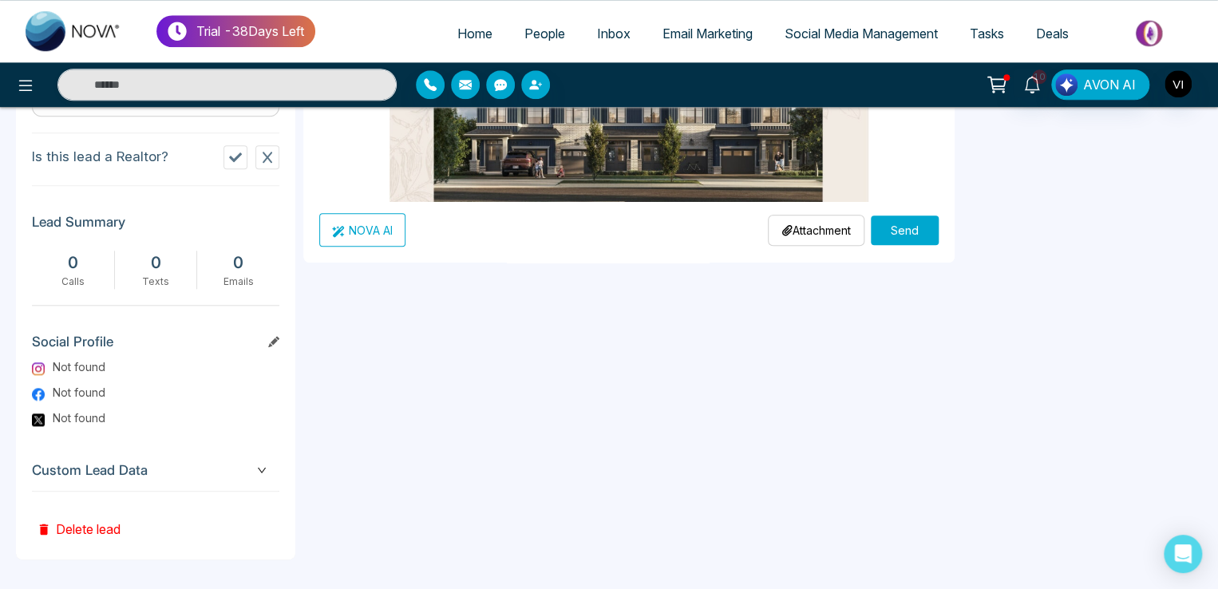
click at [904, 232] on button "Send" at bounding box center [905, 231] width 68 height 30
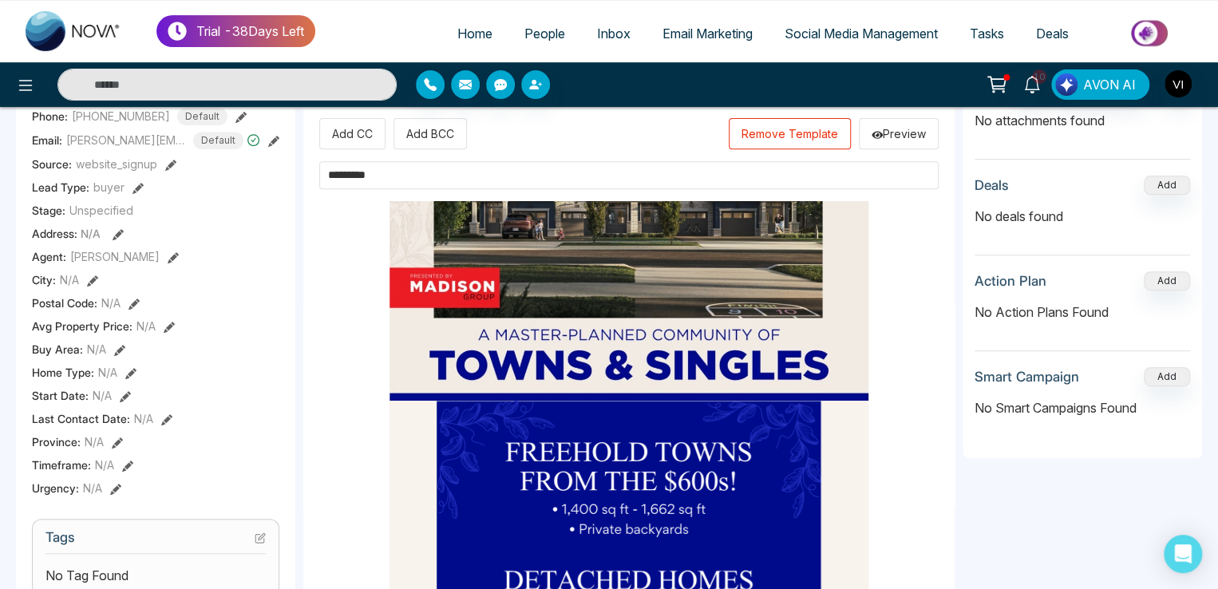
scroll to position [639, 0]
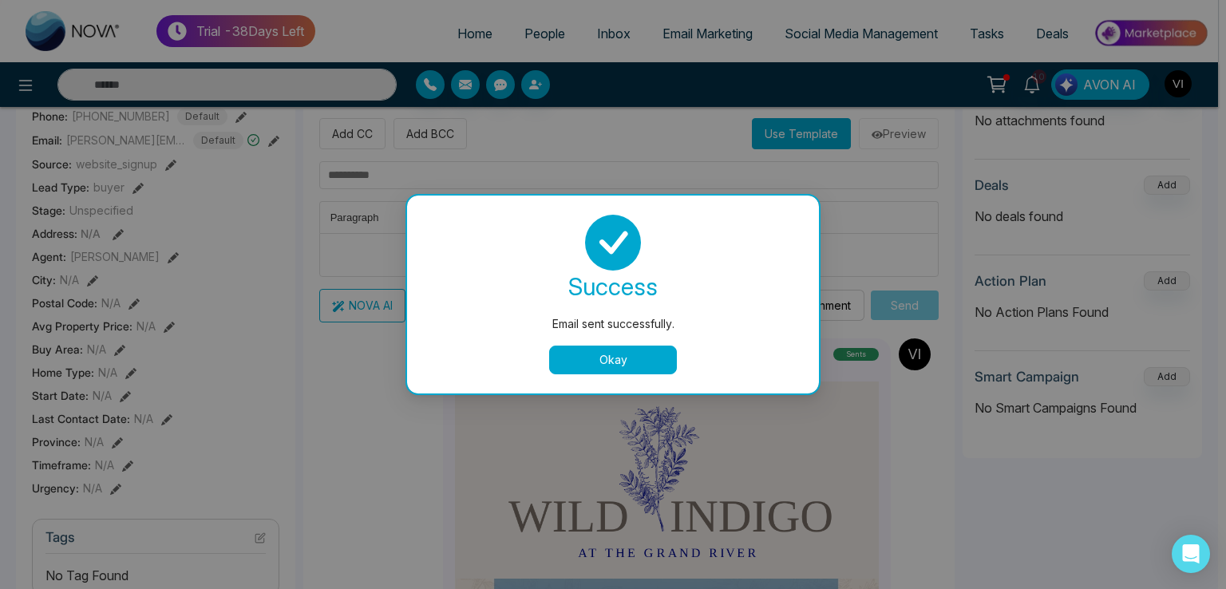
click at [608, 359] on button "Okay" at bounding box center [613, 360] width 128 height 29
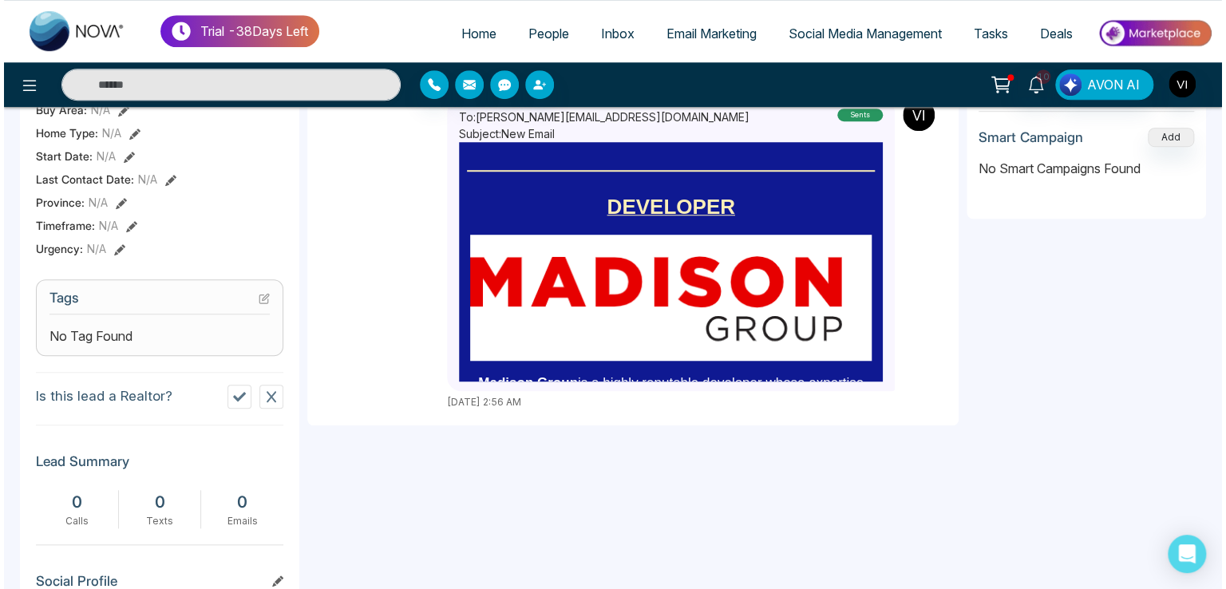
scroll to position [0, 0]
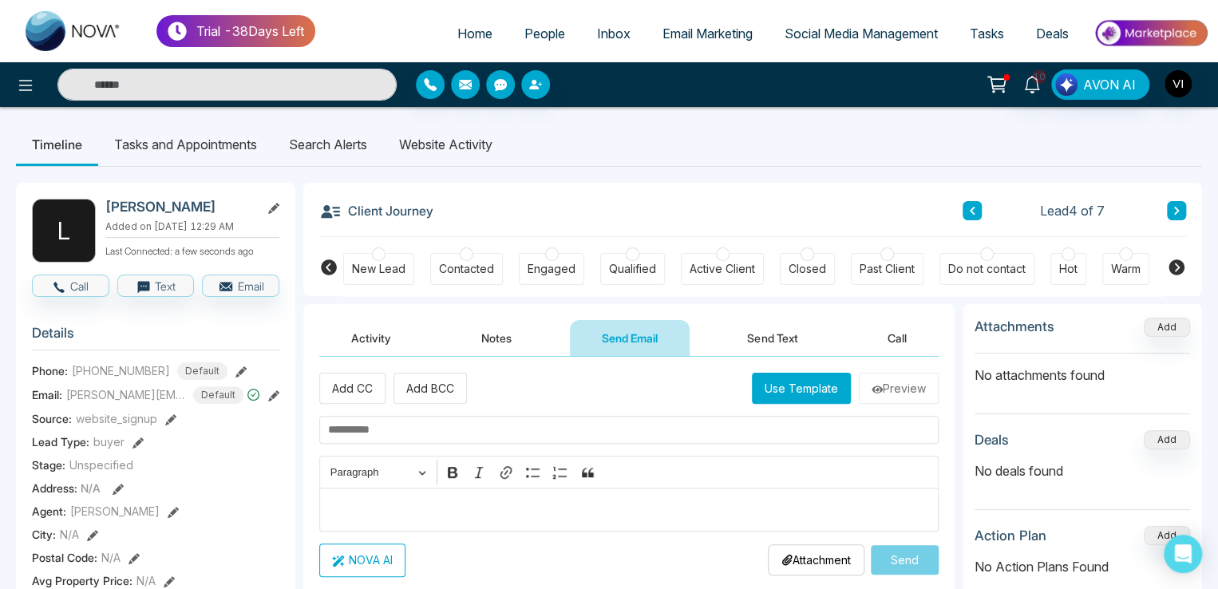
click at [767, 331] on button "Send Text" at bounding box center [772, 338] width 114 height 36
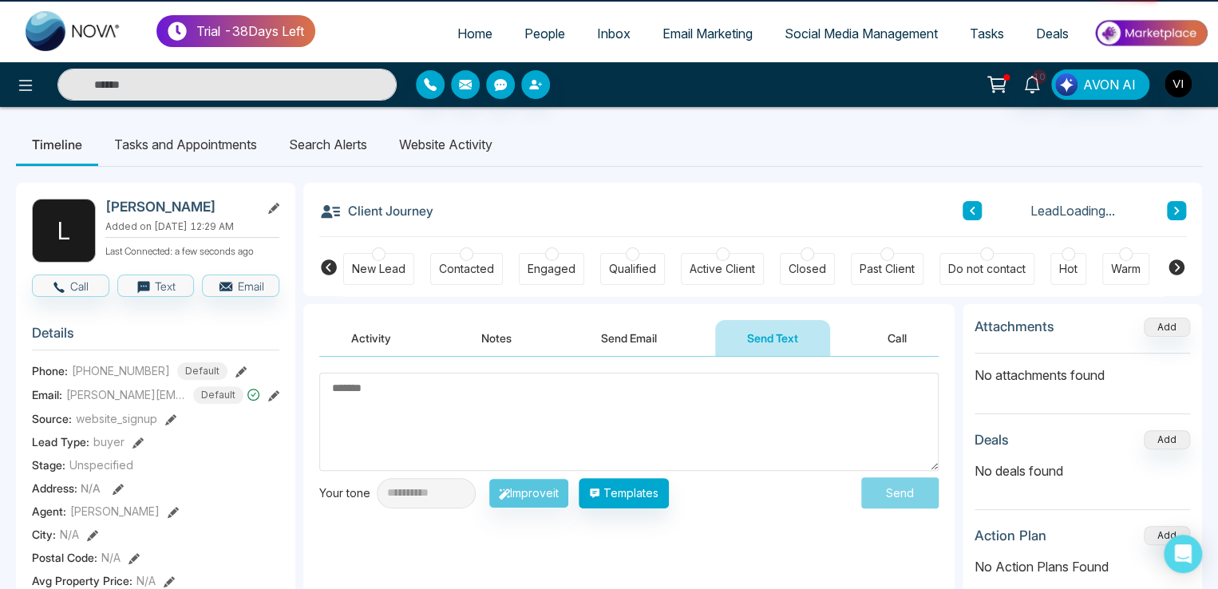
click at [596, 335] on button "Send Email" at bounding box center [629, 338] width 120 height 36
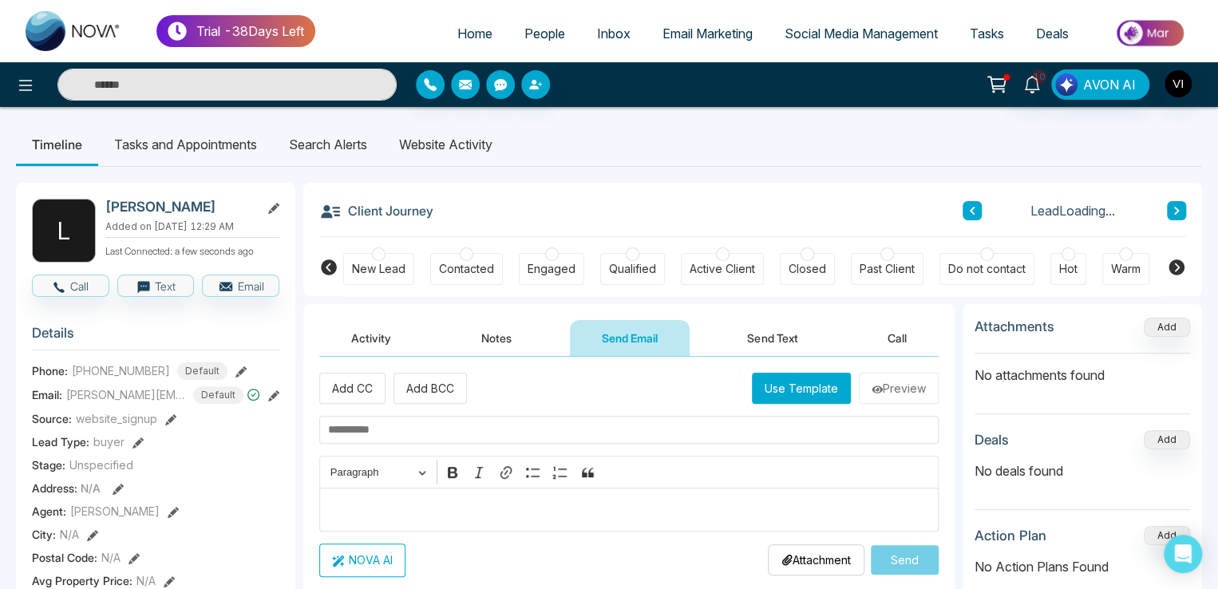
click at [789, 381] on button "Use Template" at bounding box center [801, 388] width 99 height 31
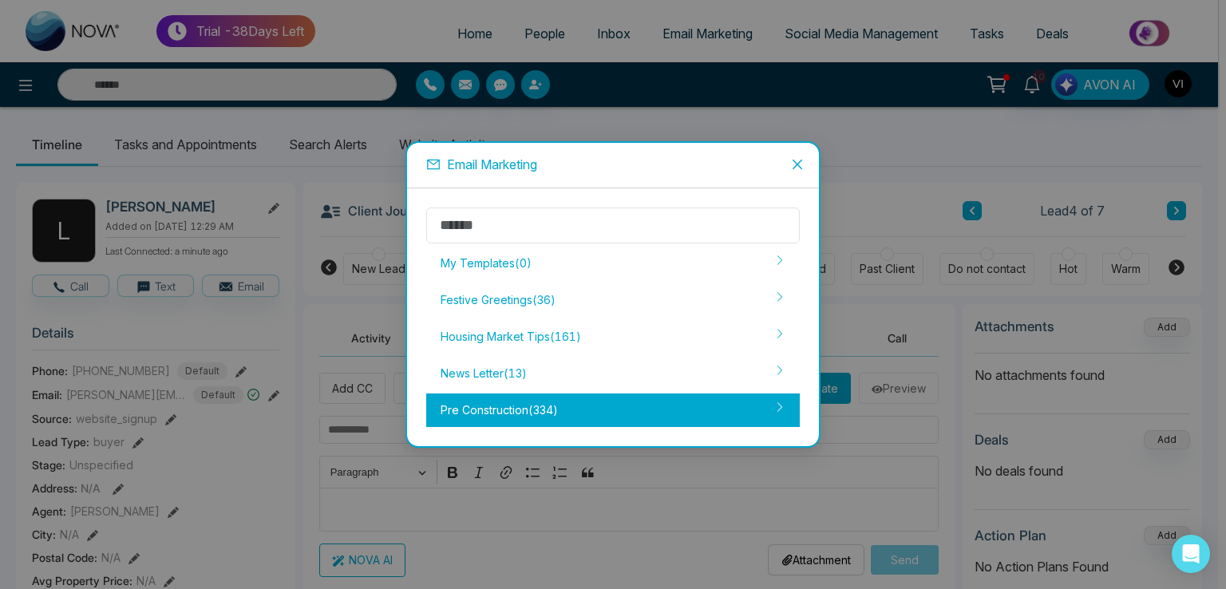
click at [524, 417] on div "Pre Construction ( 334 )" at bounding box center [613, 411] width 374 height 34
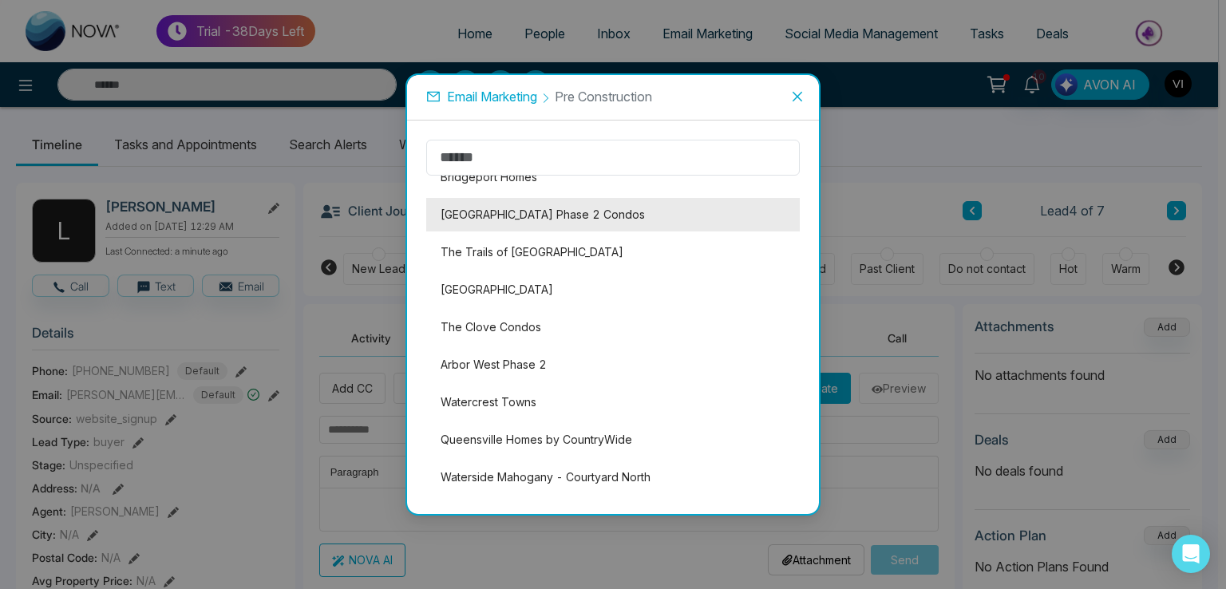
scroll to position [2887, 0]
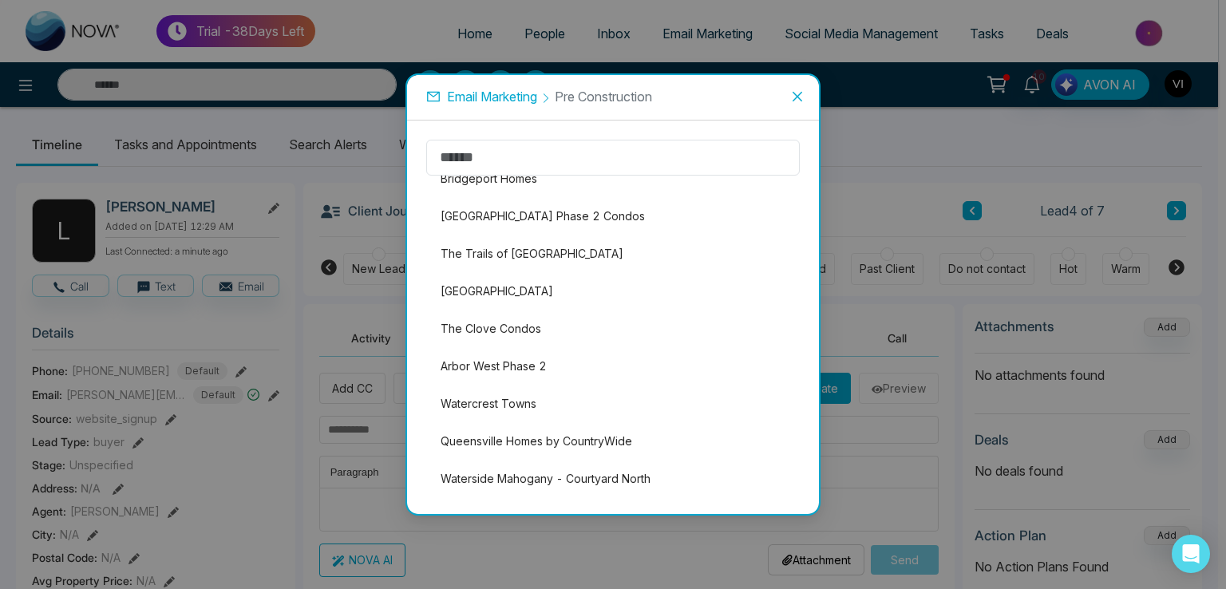
click at [503, 97] on span "Email Marketing" at bounding box center [492, 97] width 90 height 16
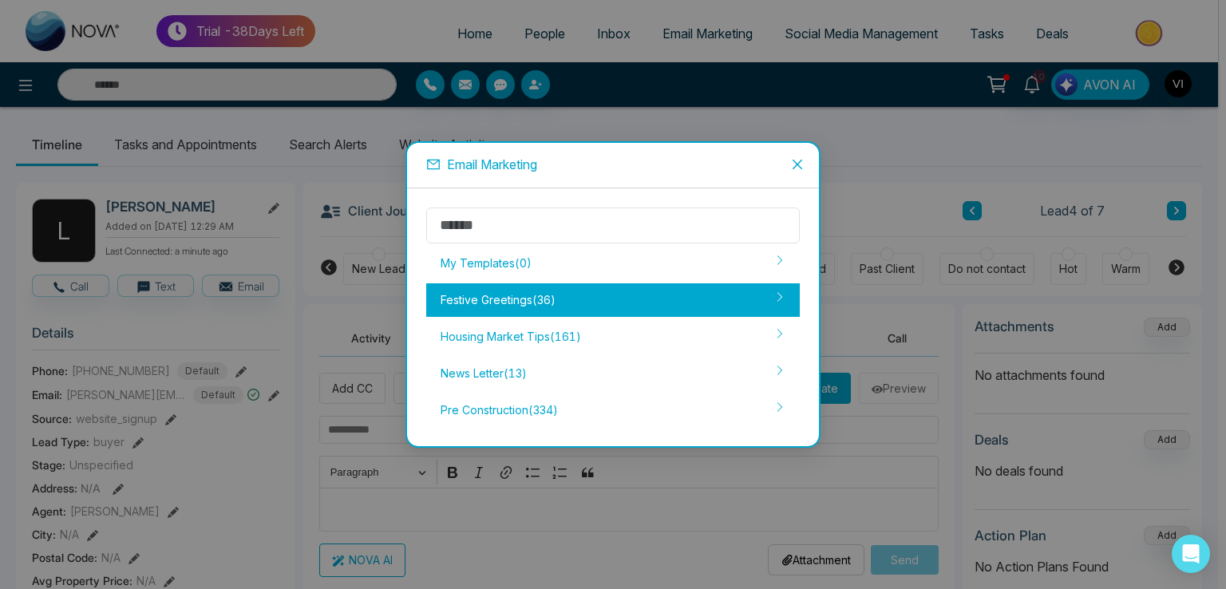
drag, startPoint x: 485, startPoint y: 287, endPoint x: 485, endPoint y: 300, distance: 12.8
click at [485, 300] on div "Festive Greetings ( 36 )" at bounding box center [613, 300] width 374 height 34
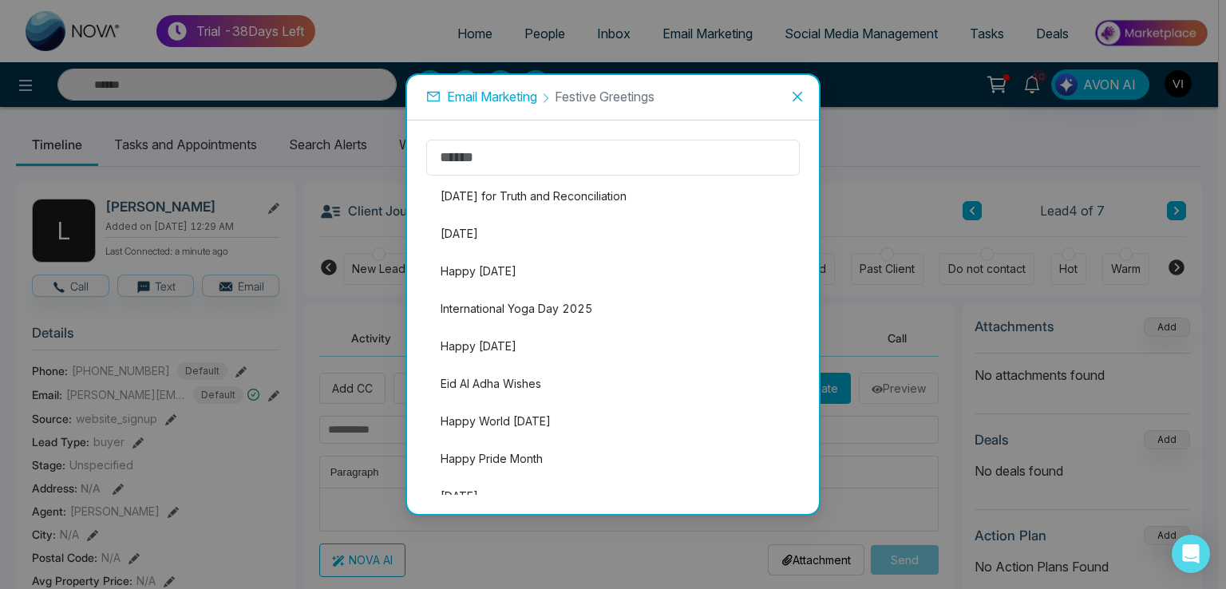
click at [483, 89] on span "Email Marketing" at bounding box center [492, 97] width 90 height 16
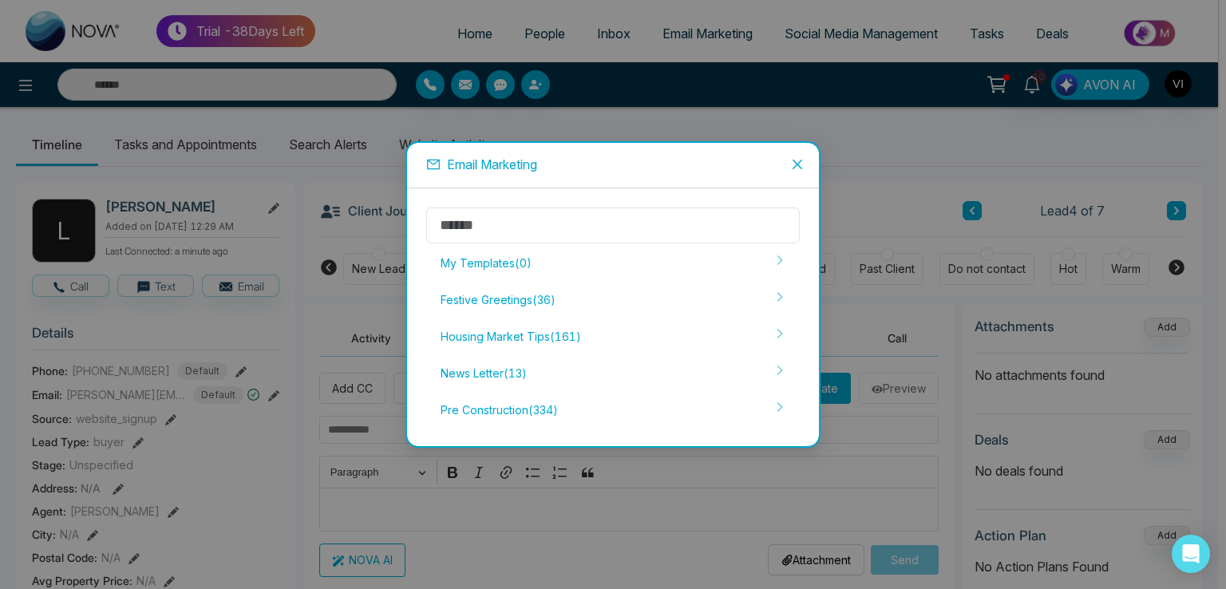
click at [466, 355] on div "My Templates ( 0 ) Festive Greetings ( 36 ) Housing Market Tips ( 161 ) News Le…" at bounding box center [613, 318] width 374 height 220
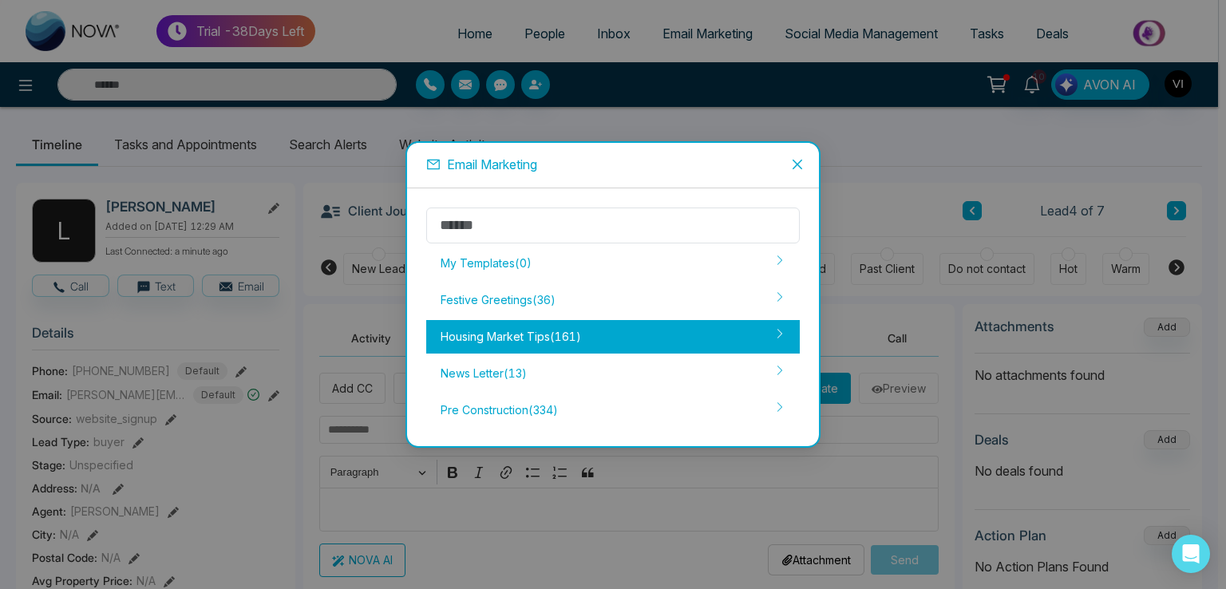
click at [477, 338] on div "Housing Market Tips ( 161 )" at bounding box center [613, 337] width 374 height 34
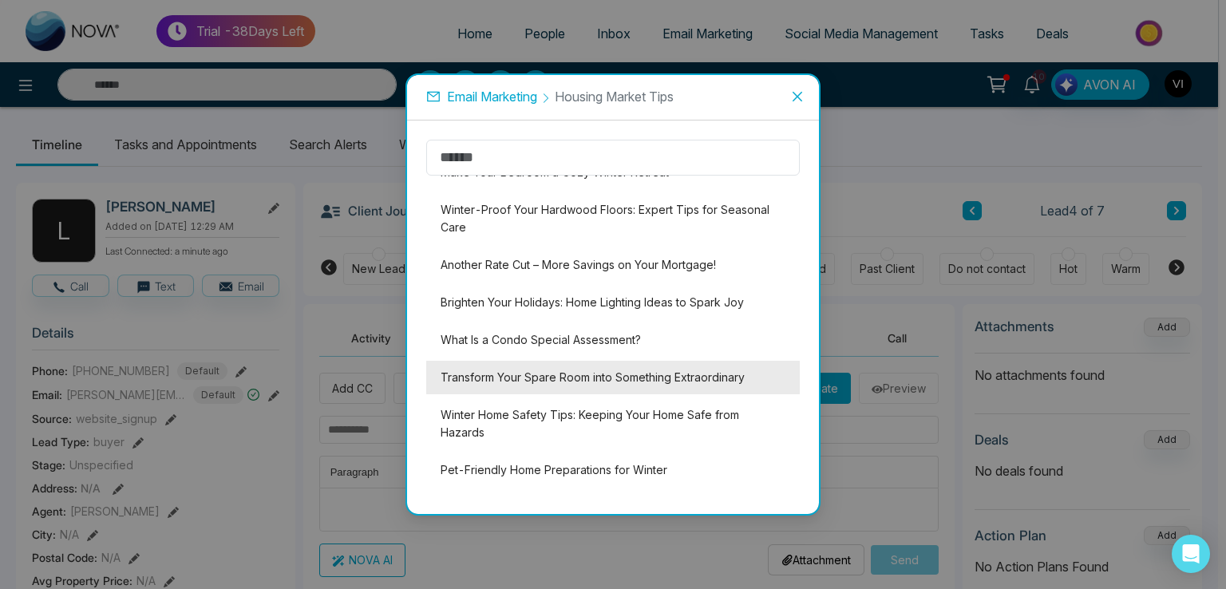
scroll to position [3903, 0]
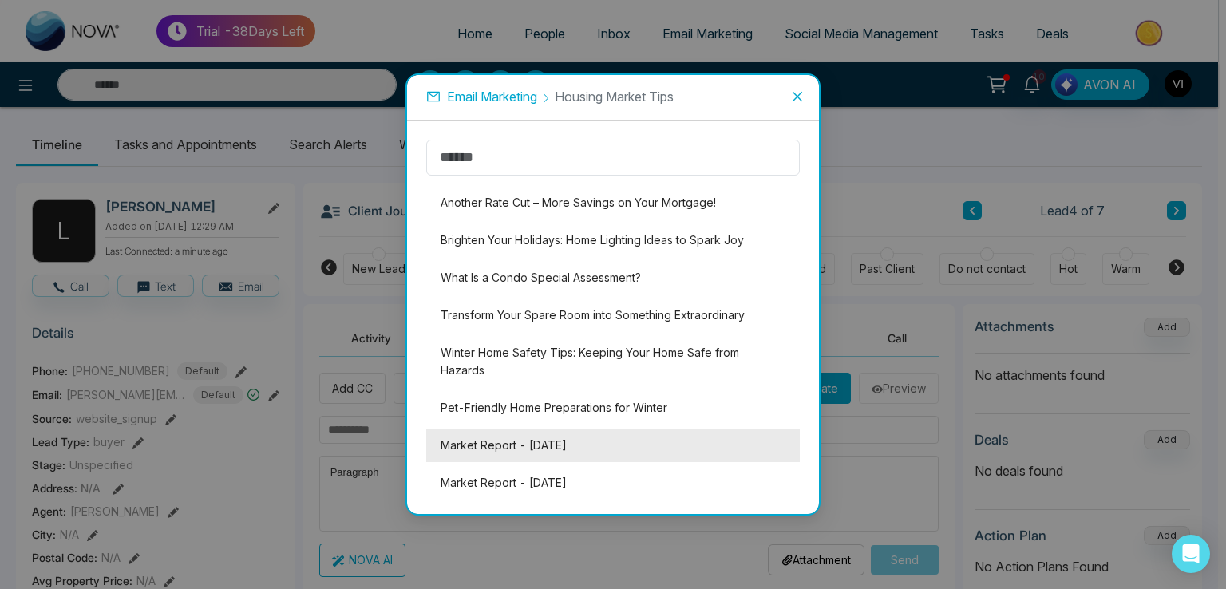
click at [521, 434] on li "Market Report - [DATE]" at bounding box center [613, 446] width 374 height 34
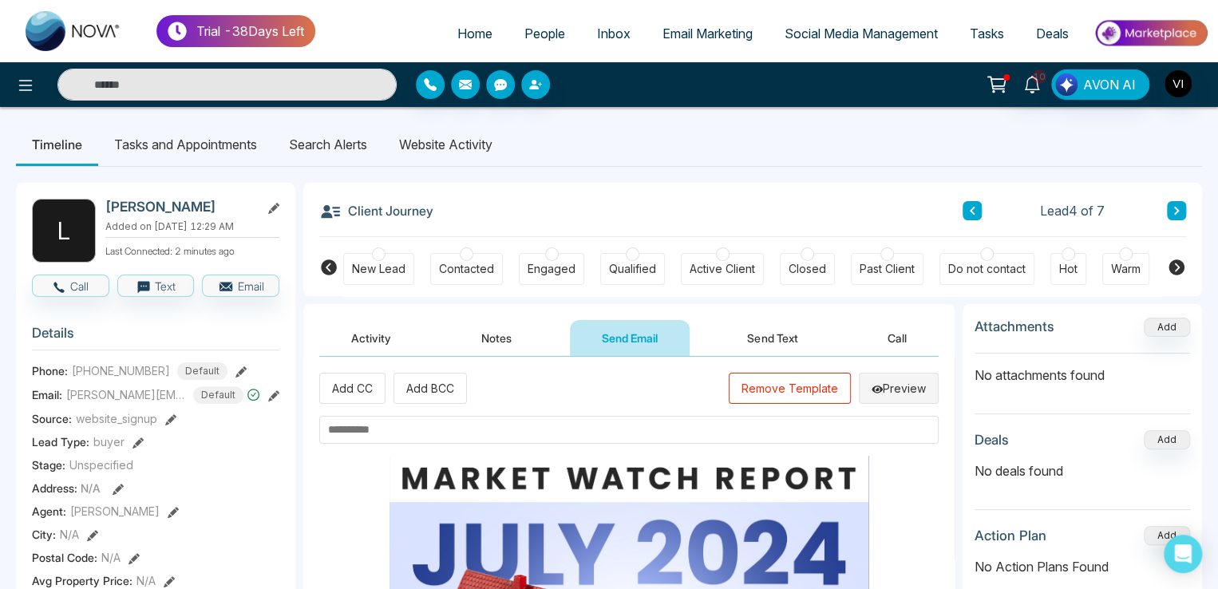
click at [895, 395] on button "Preview" at bounding box center [899, 388] width 80 height 31
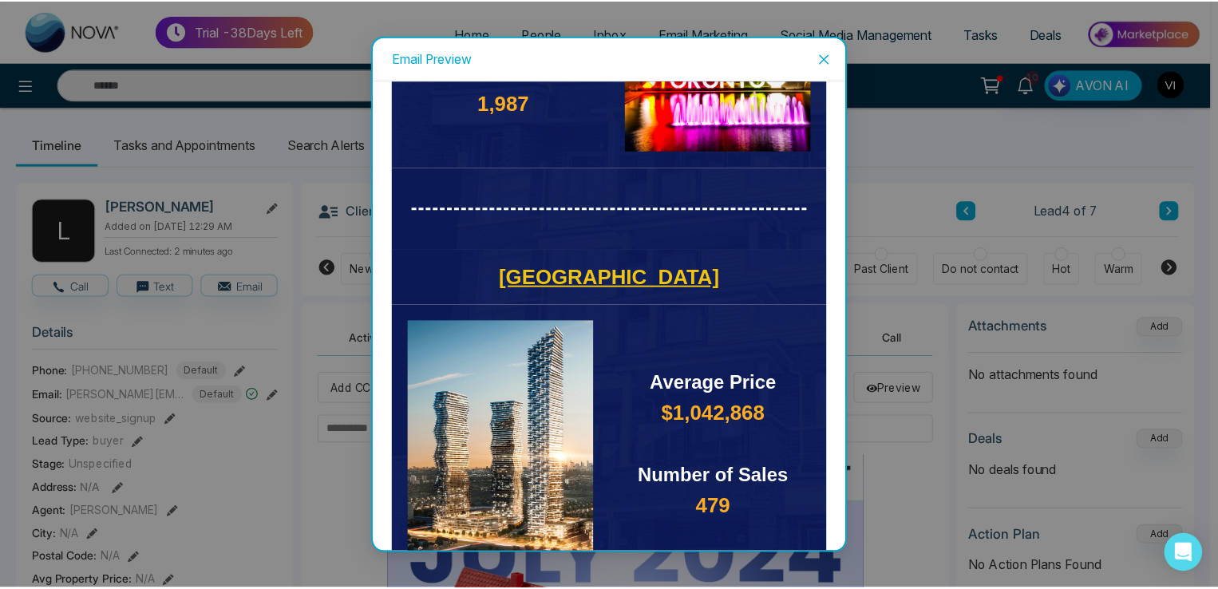
scroll to position [1836, 0]
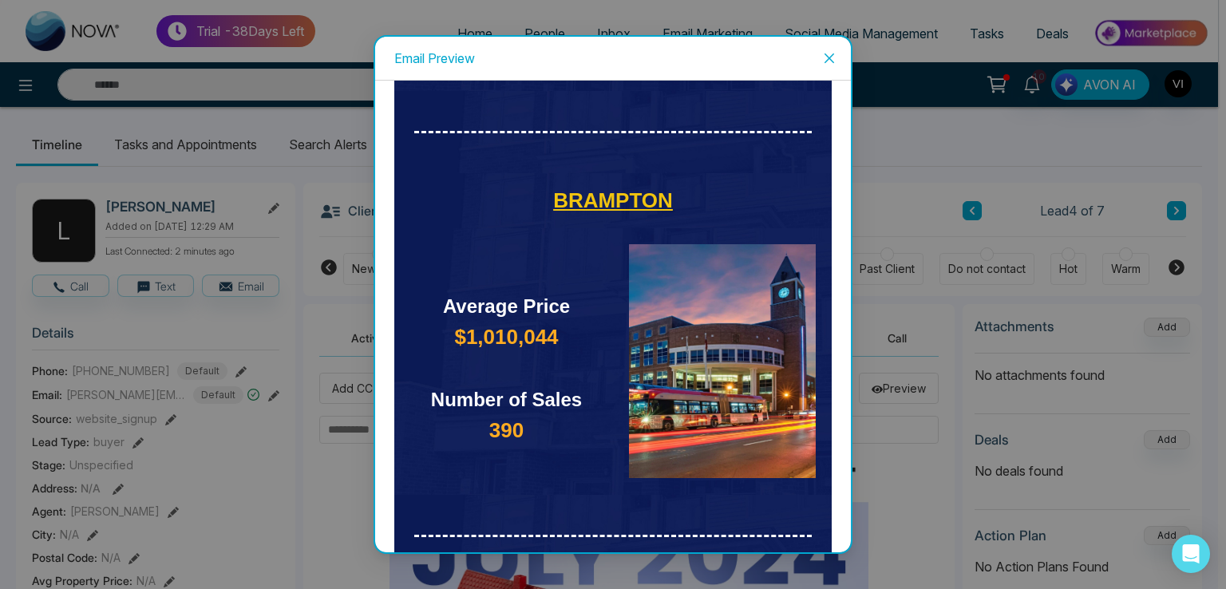
click at [836, 56] on icon "close" at bounding box center [829, 58] width 13 height 13
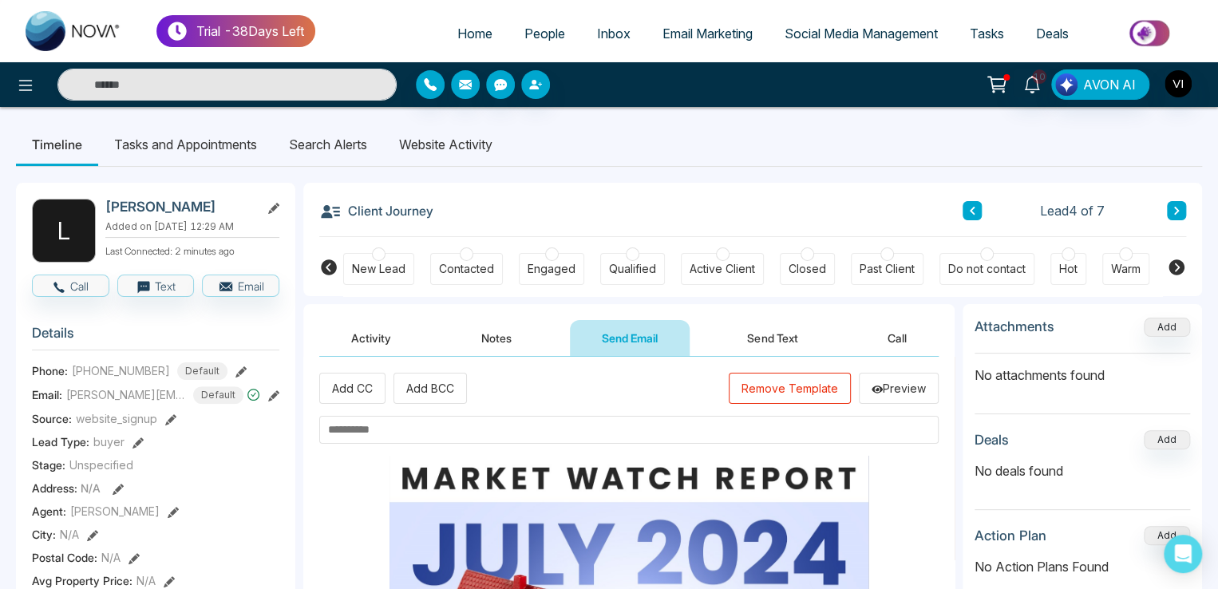
click at [774, 327] on button "Send Text" at bounding box center [772, 338] width 114 height 36
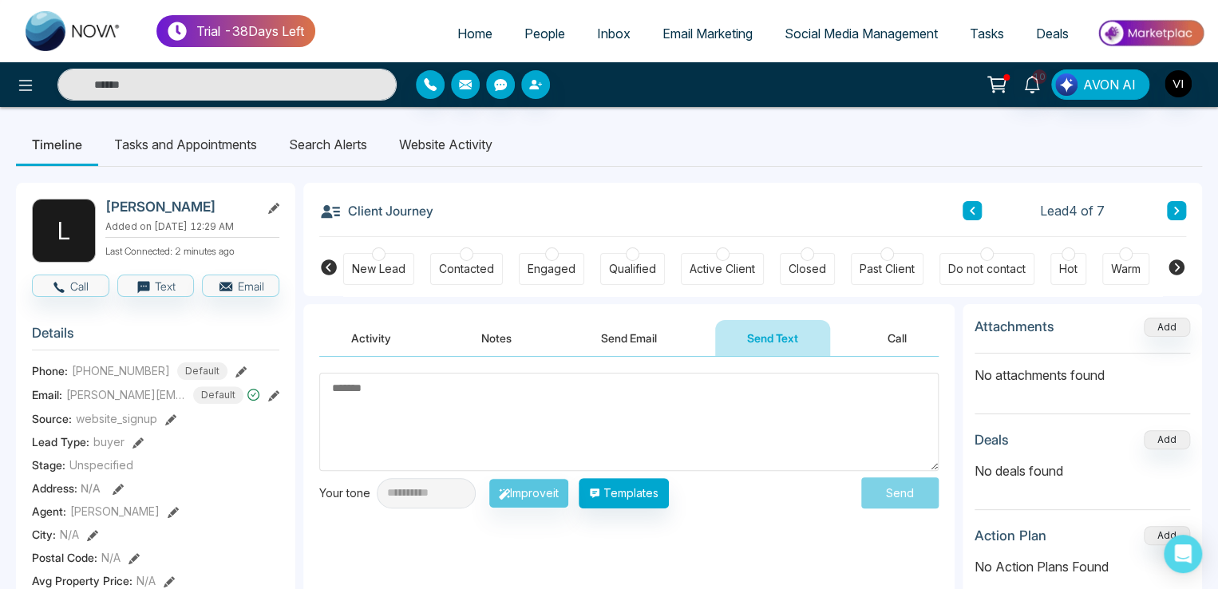
click at [645, 326] on button "Send Email" at bounding box center [629, 338] width 120 height 36
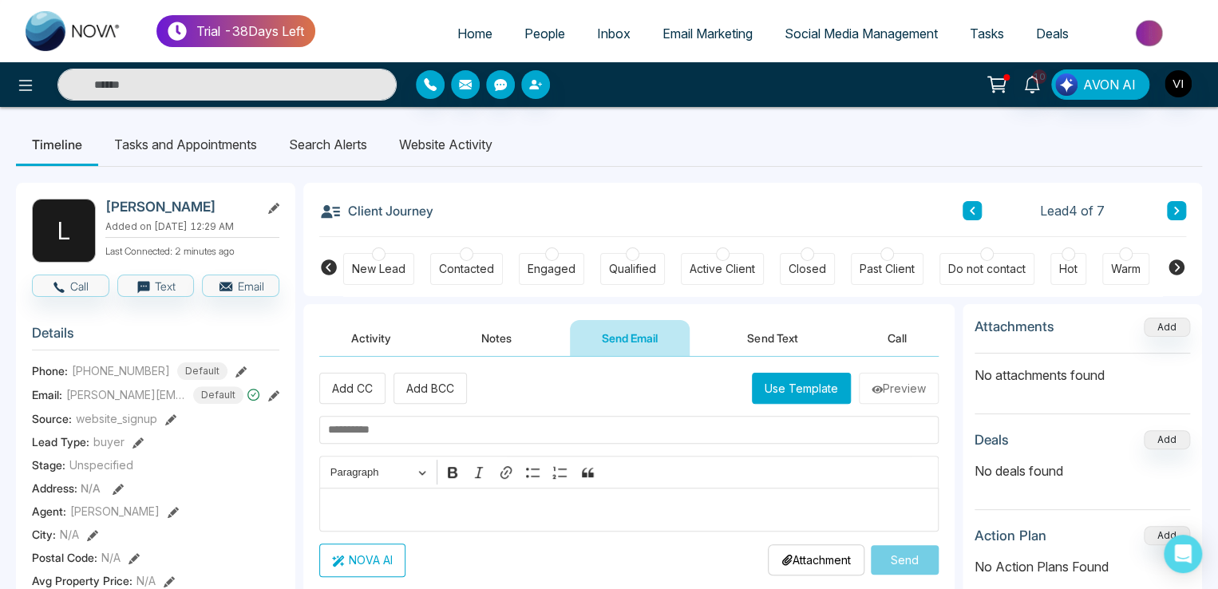
click at [378, 336] on button "Activity" at bounding box center [371, 338] width 104 height 36
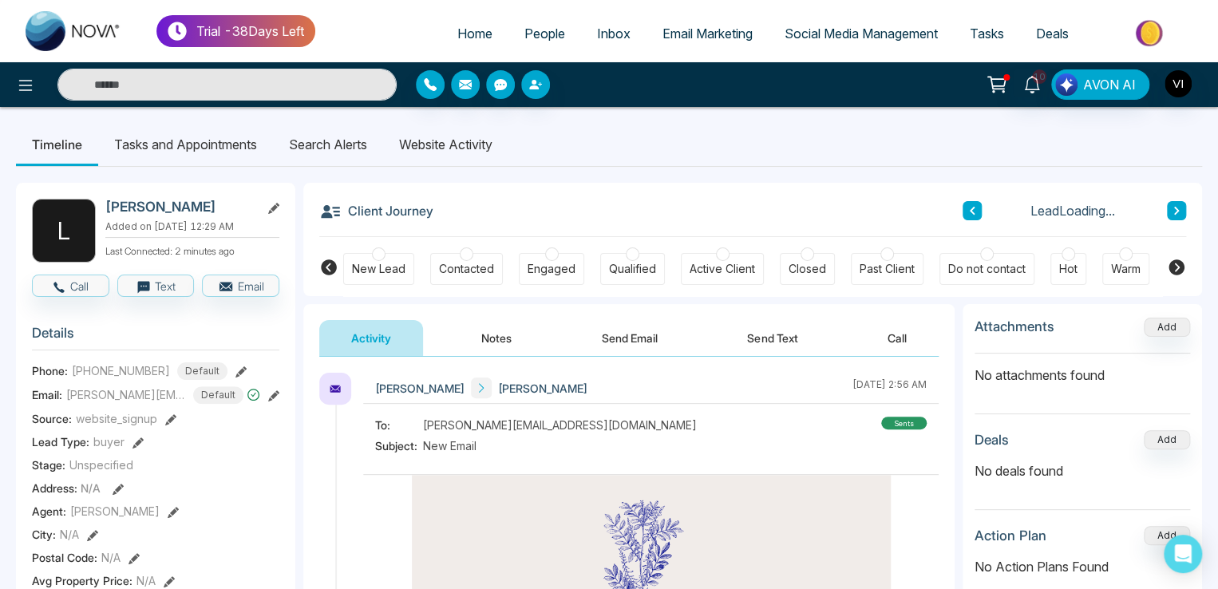
click at [513, 323] on button "Notes" at bounding box center [497, 338] width 94 height 36
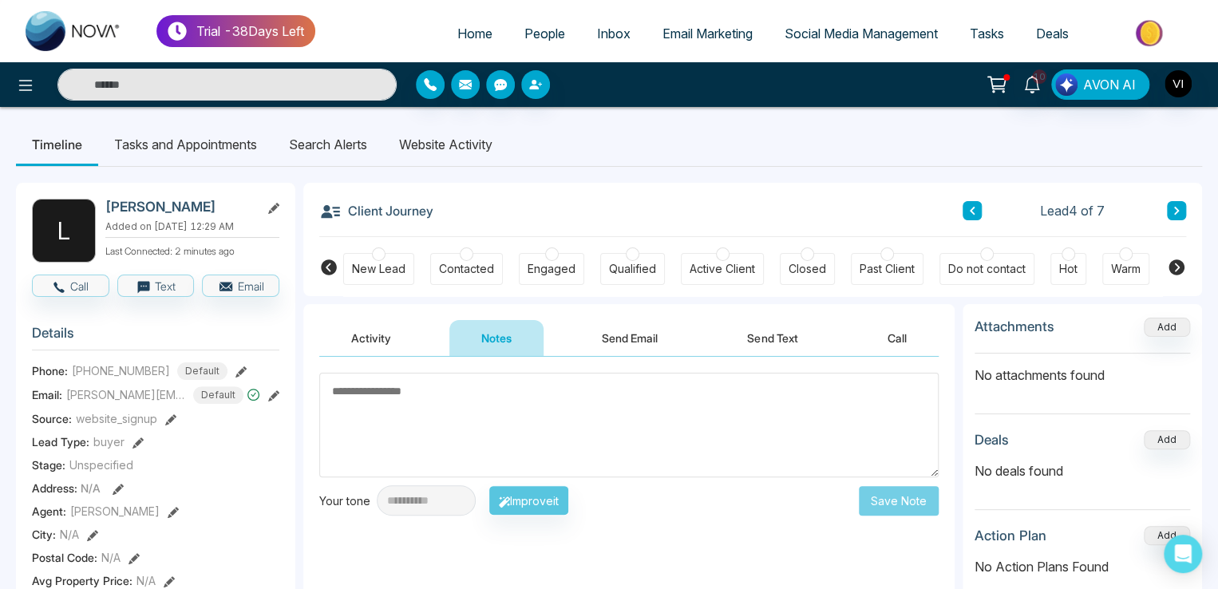
click at [426, 419] on textarea at bounding box center [629, 425] width 620 height 105
drag, startPoint x: 878, startPoint y: 479, endPoint x: 891, endPoint y: 496, distance: 21.1
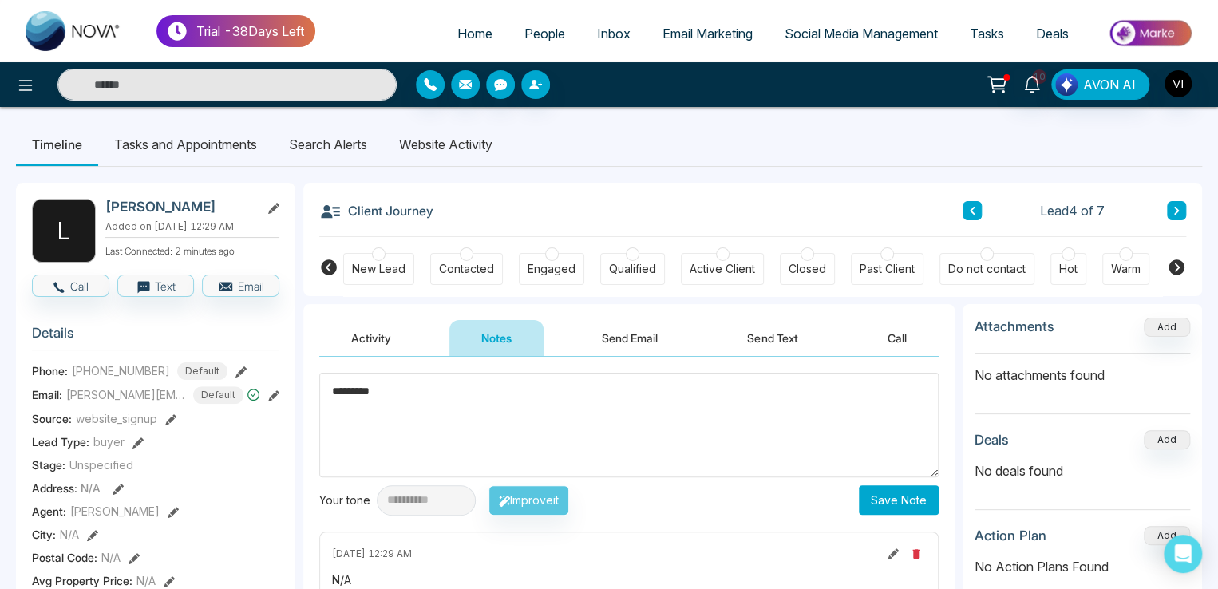
click at [891, 496] on div "**********" at bounding box center [629, 444] width 620 height 143
type textarea "*********"
drag, startPoint x: 891, startPoint y: 497, endPoint x: 870, endPoint y: 498, distance: 21.6
click at [892, 498] on button "Save Note" at bounding box center [899, 500] width 80 height 30
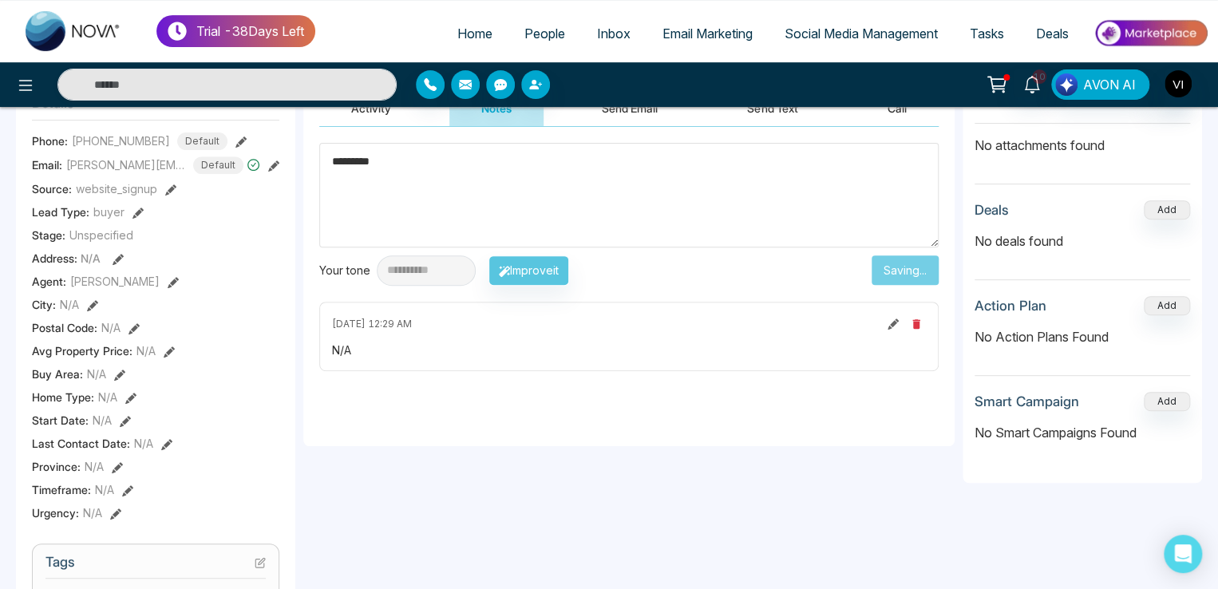
scroll to position [240, 0]
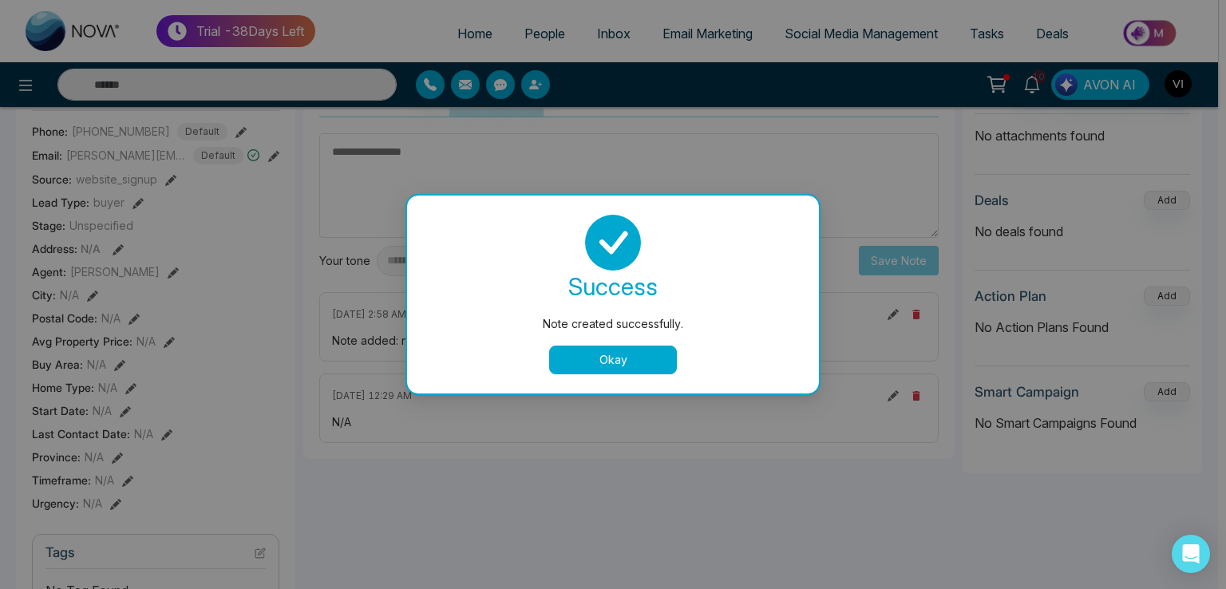
click at [630, 363] on button "Okay" at bounding box center [613, 360] width 128 height 29
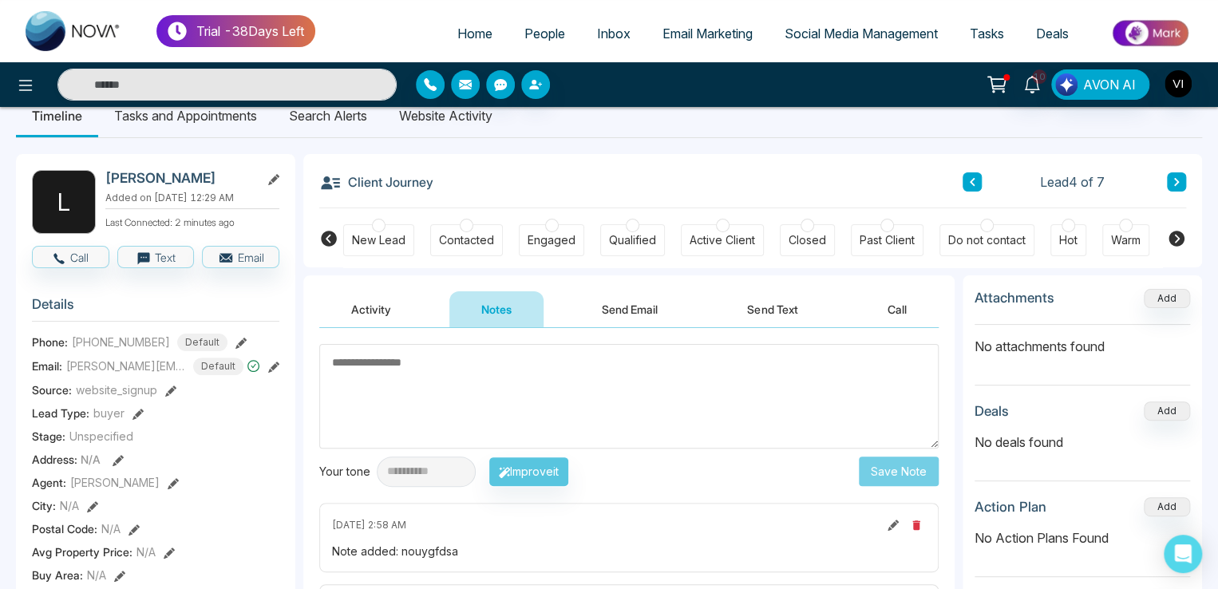
scroll to position [0, 0]
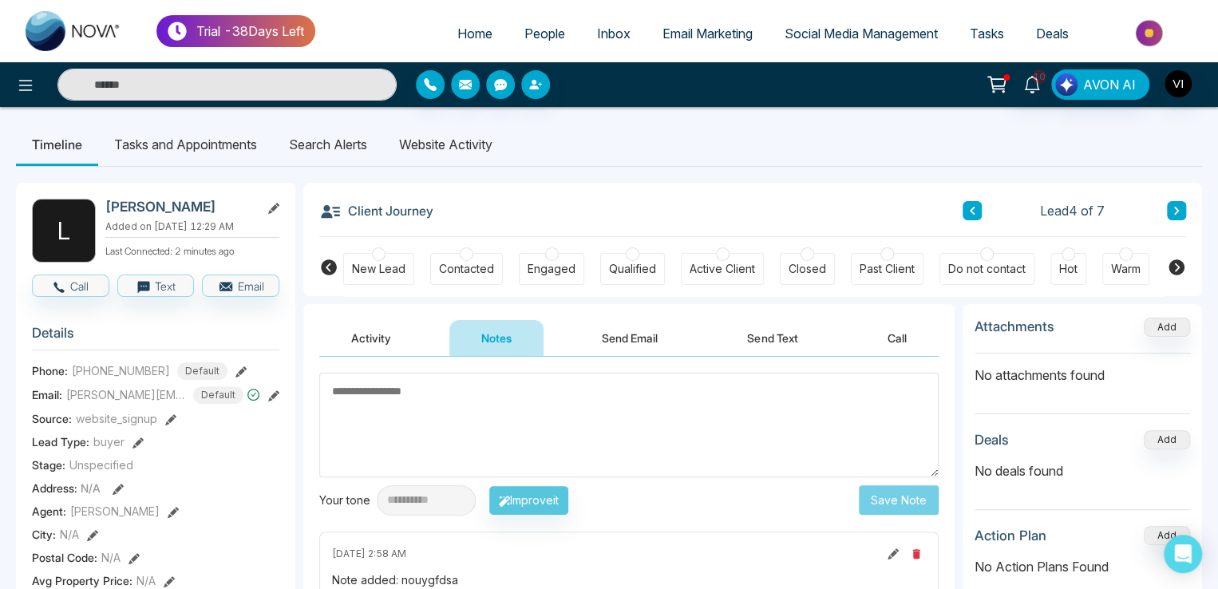
click at [595, 343] on button "Send Email" at bounding box center [630, 338] width 120 height 36
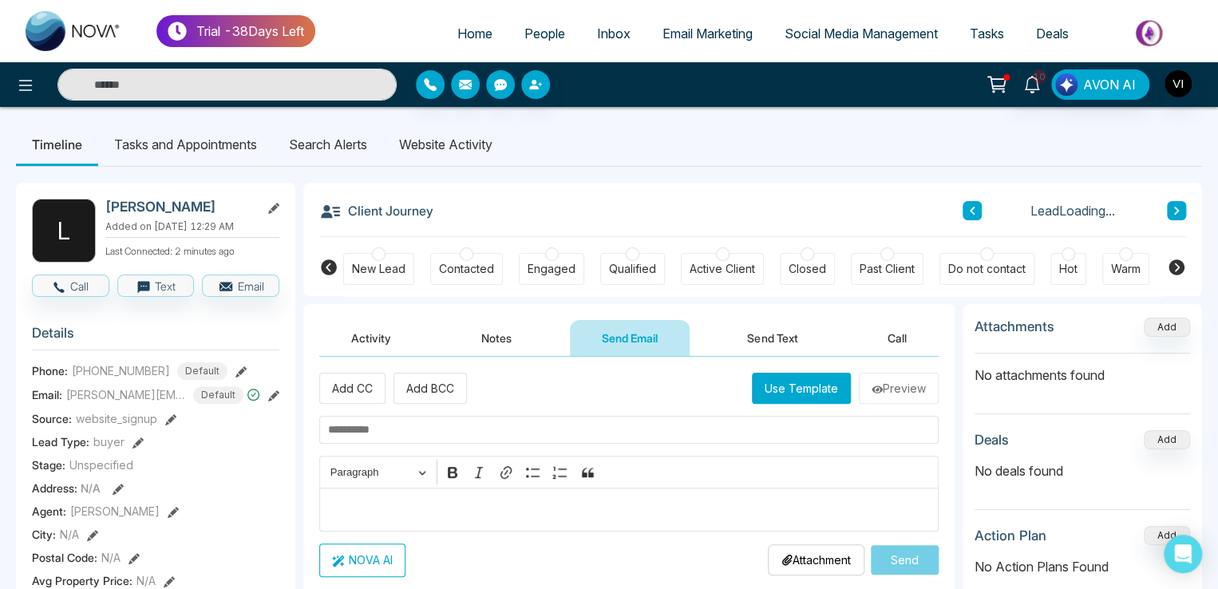
click at [805, 393] on button "Use Template" at bounding box center [801, 388] width 99 height 31
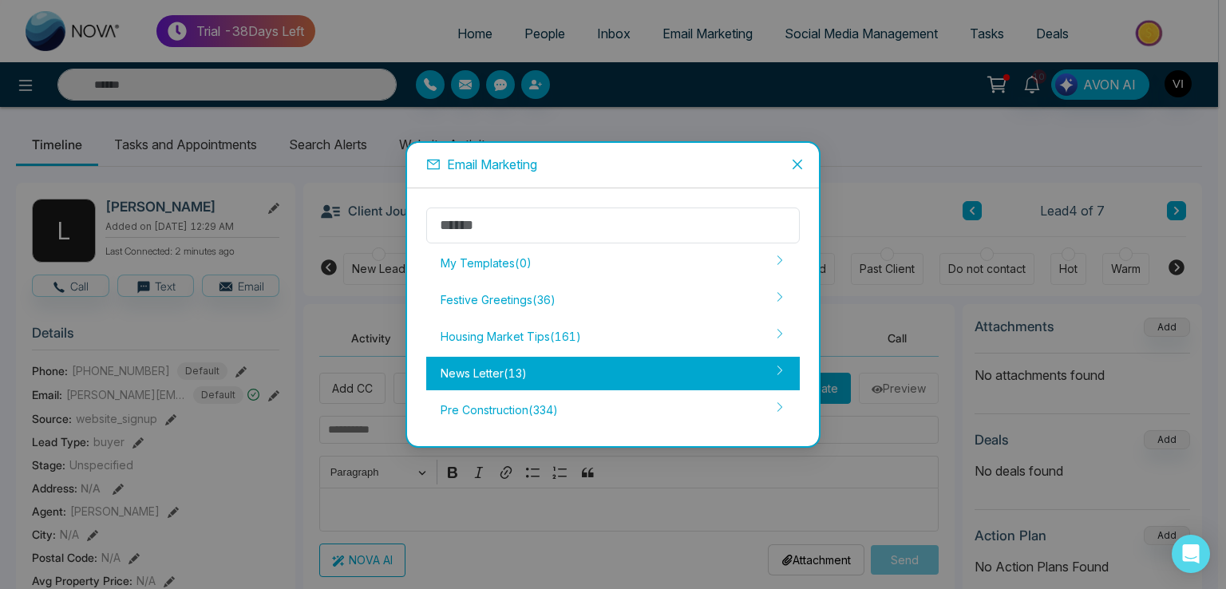
click at [482, 376] on div "News Letter ( 13 )" at bounding box center [613, 374] width 374 height 34
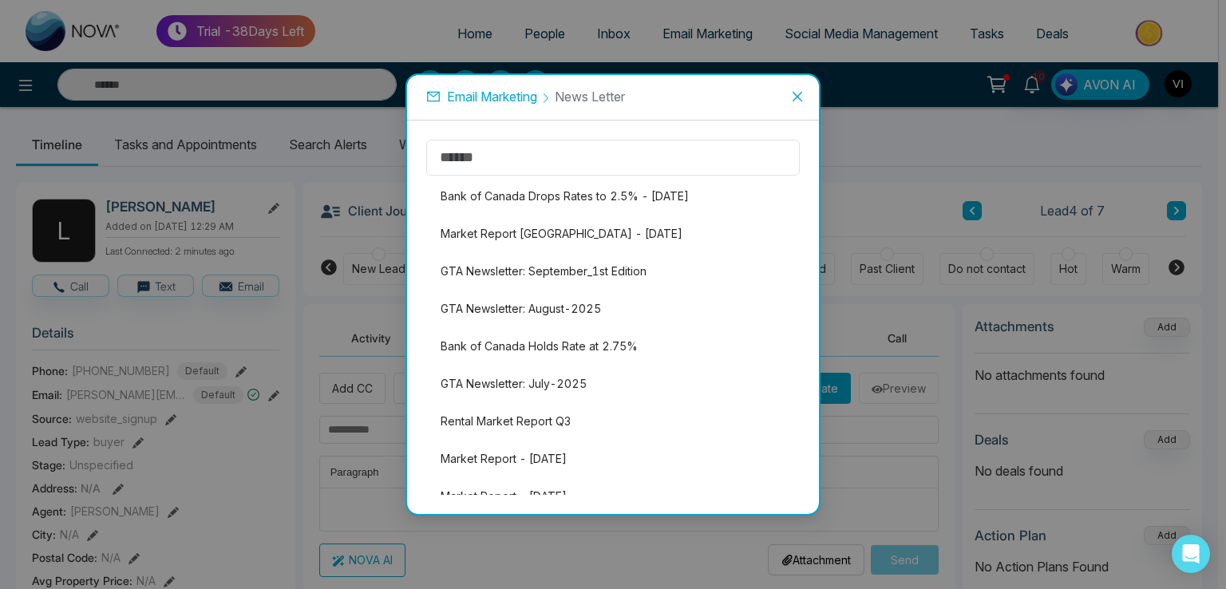
click at [533, 93] on span "Email Marketing" at bounding box center [492, 97] width 90 height 16
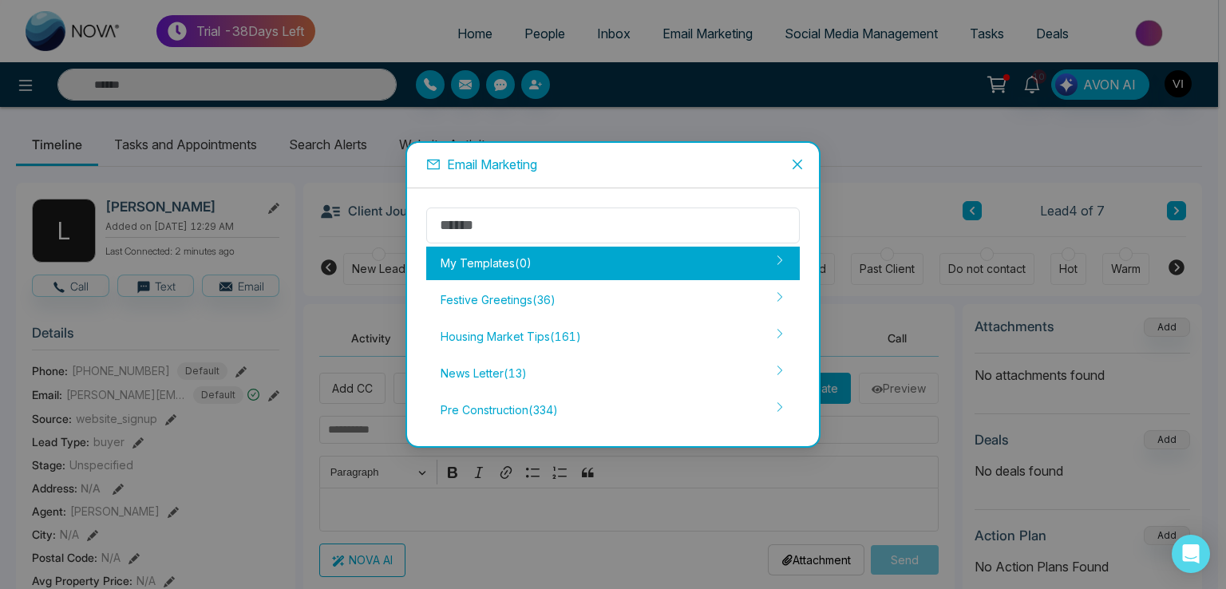
click at [517, 266] on div "My Templates ( 0 )" at bounding box center [613, 264] width 374 height 34
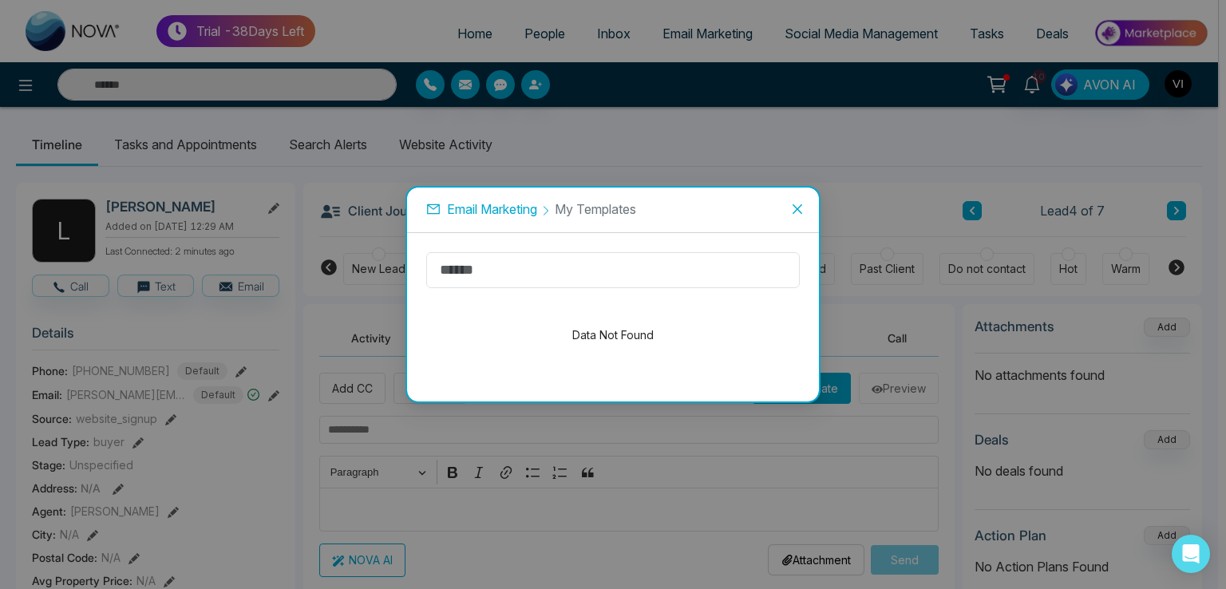
click at [525, 213] on span "Email Marketing" at bounding box center [492, 209] width 90 height 16
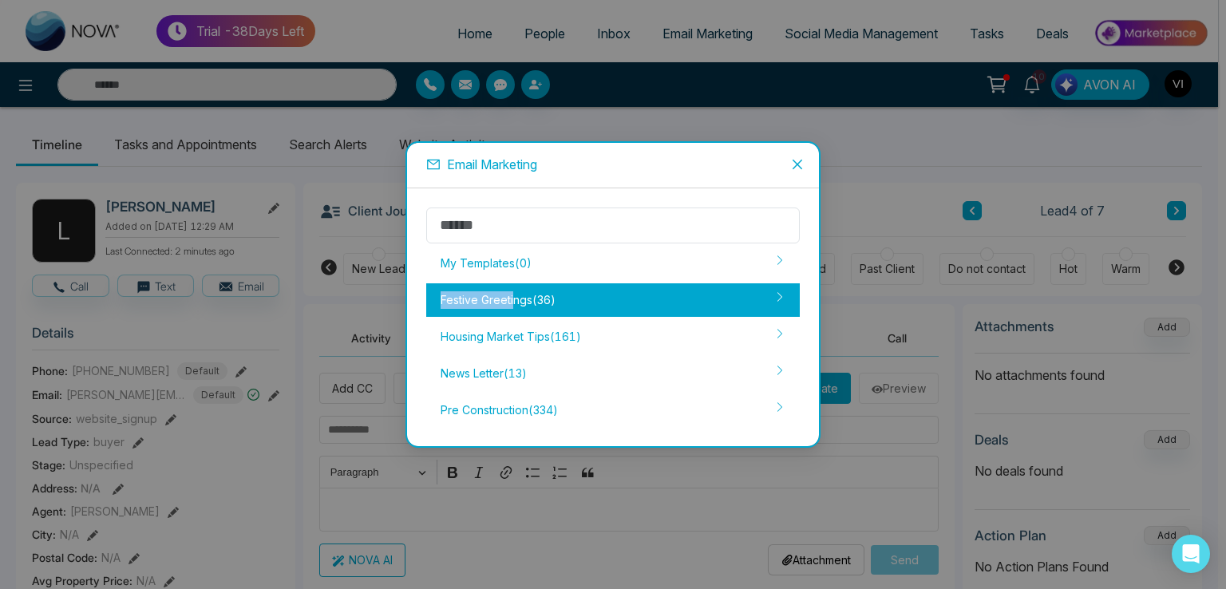
drag, startPoint x: 512, startPoint y: 275, endPoint x: 513, endPoint y: 298, distance: 22.4
click at [513, 298] on div "My Templates ( 0 ) Festive Greetings ( 36 ) Housing Market Tips ( 161 ) News Le…" at bounding box center [613, 318] width 374 height 220
click at [513, 298] on div "Festive Greetings ( 36 )" at bounding box center [613, 300] width 374 height 34
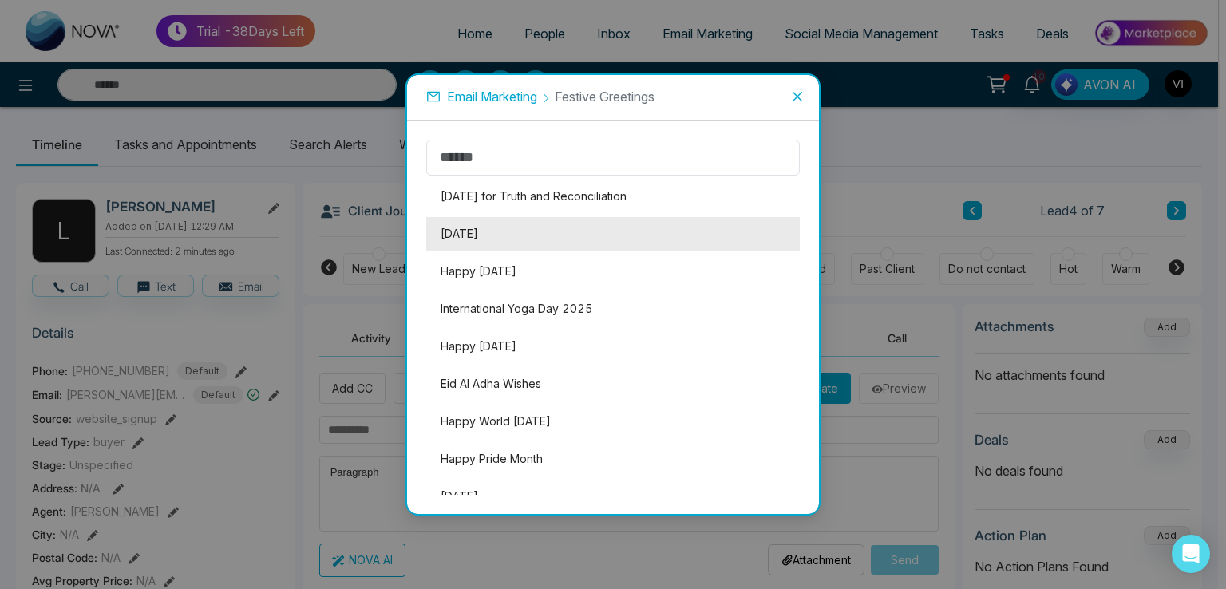
click at [510, 230] on li "[DATE]" at bounding box center [613, 234] width 374 height 34
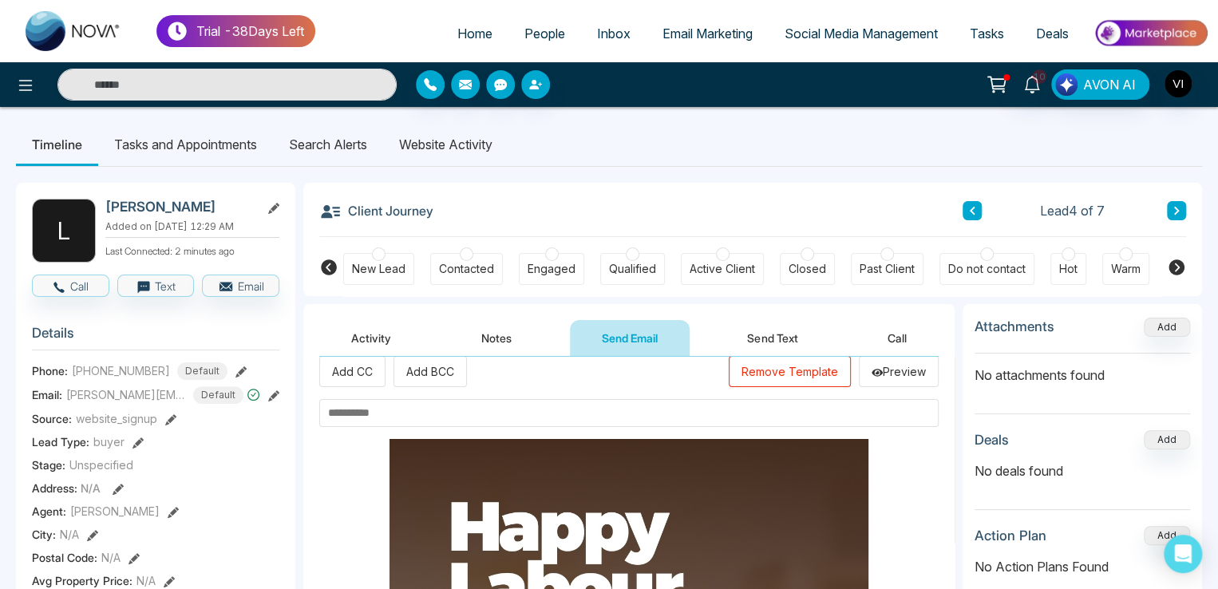
scroll to position [31, 0]
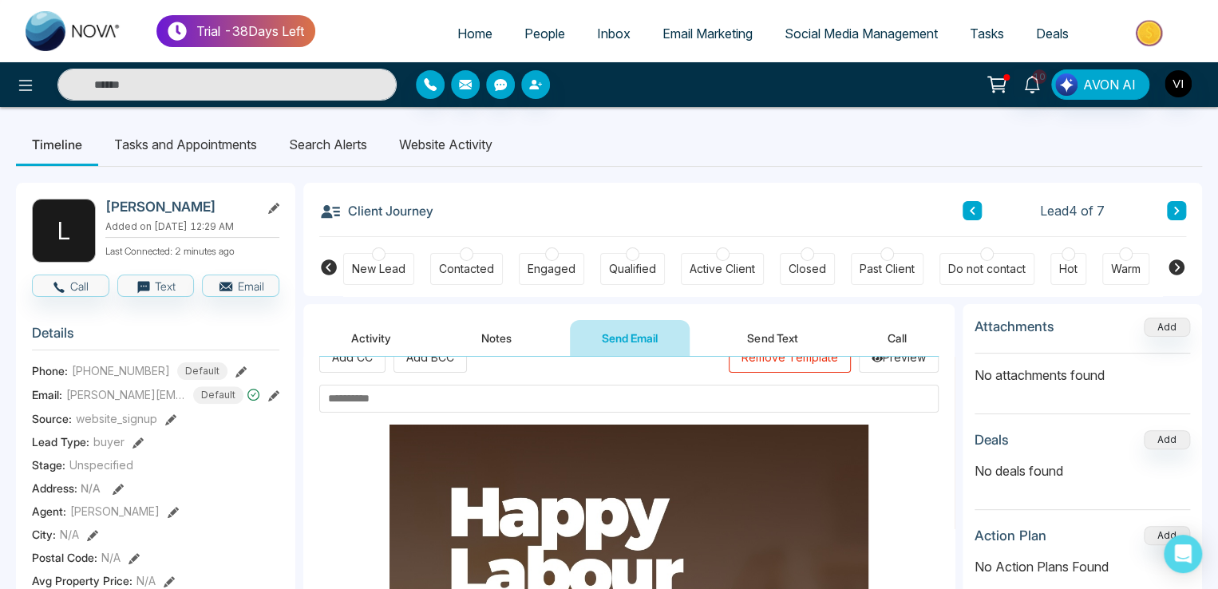
click at [792, 366] on button "Remove Template" at bounding box center [790, 357] width 122 height 31
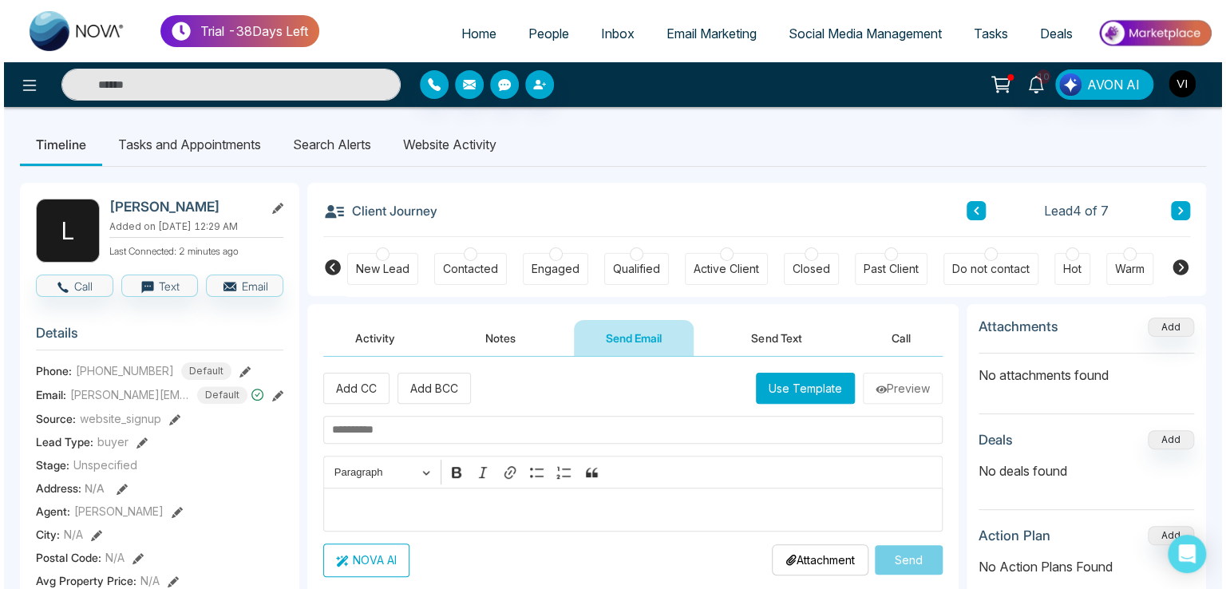
scroll to position [0, 0]
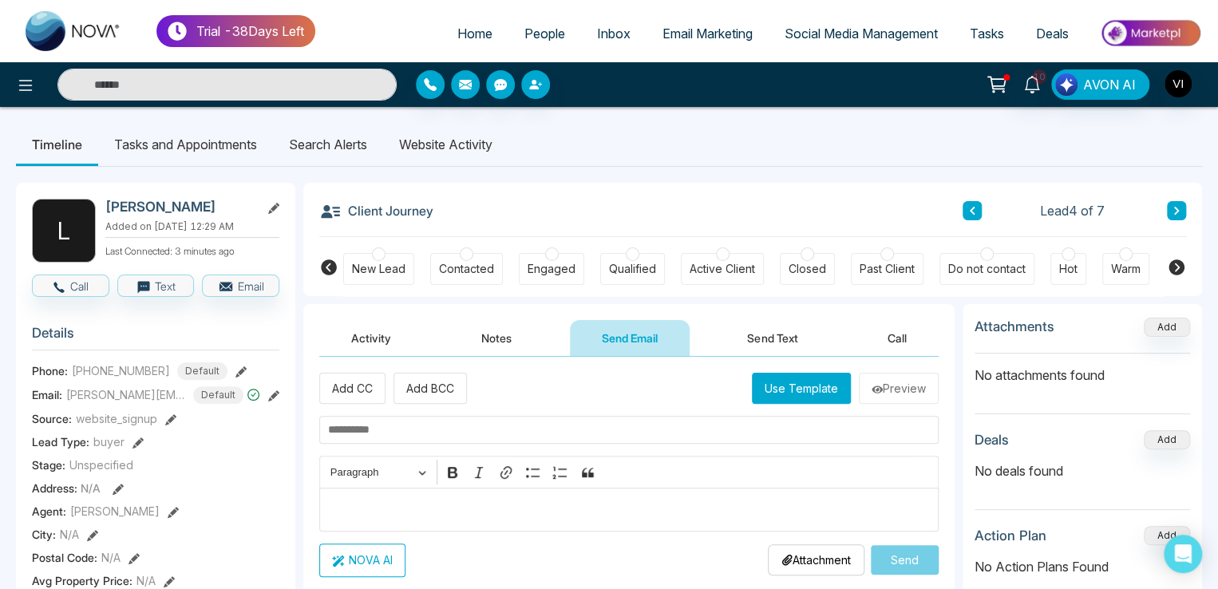
click at [786, 378] on button "Use Template" at bounding box center [801, 388] width 99 height 31
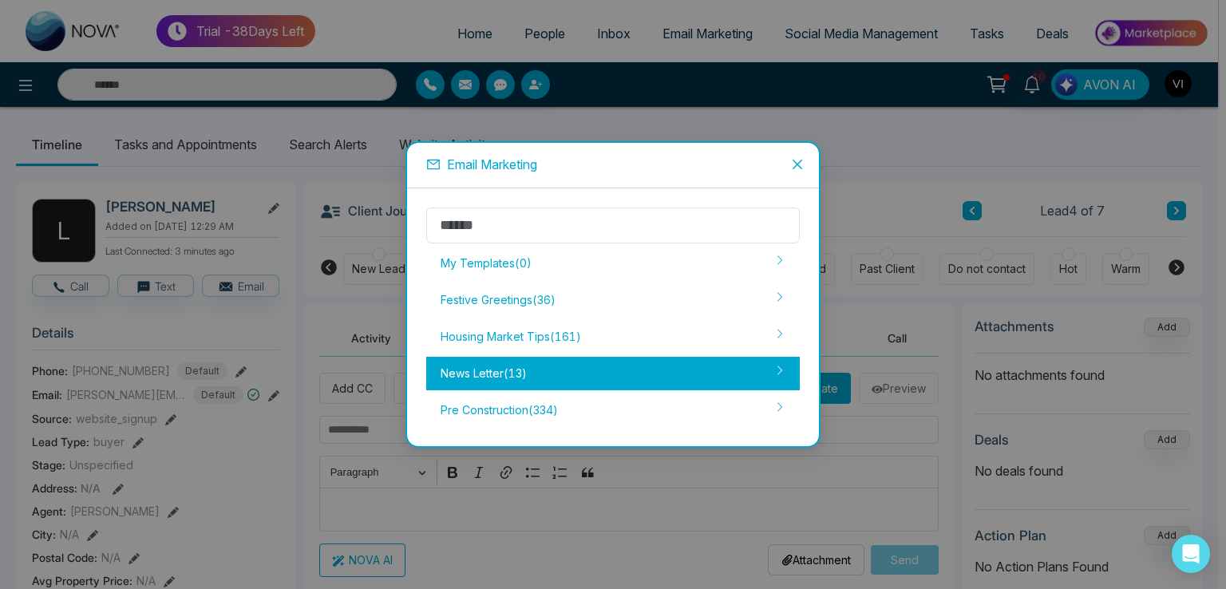
click at [501, 376] on div "News Letter ( 13 )" at bounding box center [613, 374] width 374 height 34
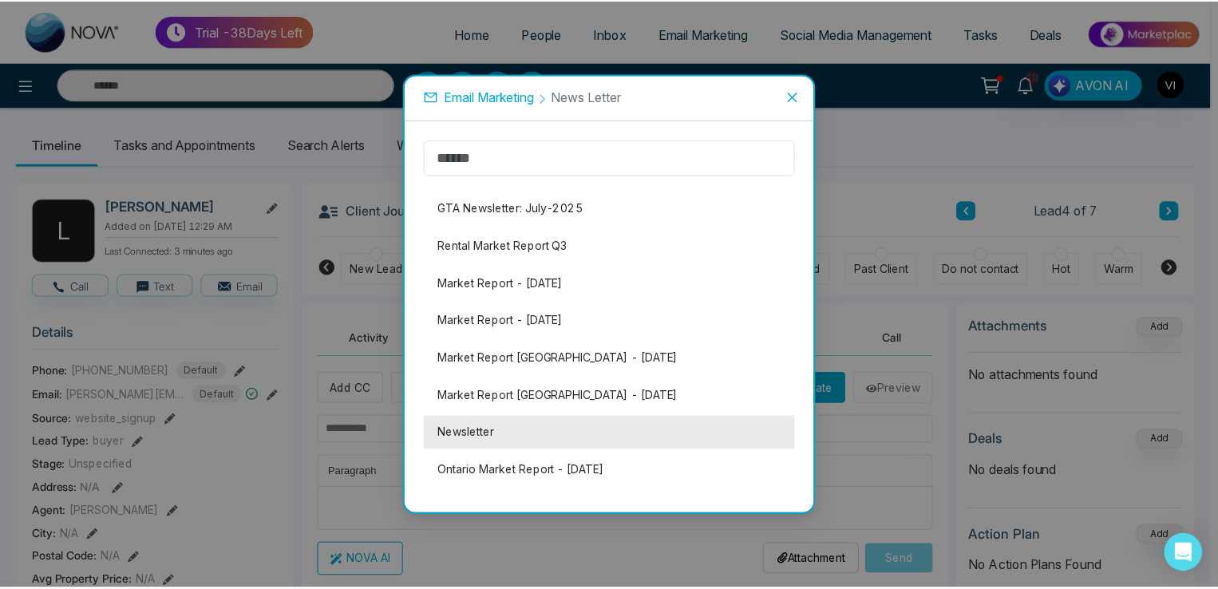
scroll to position [180, 0]
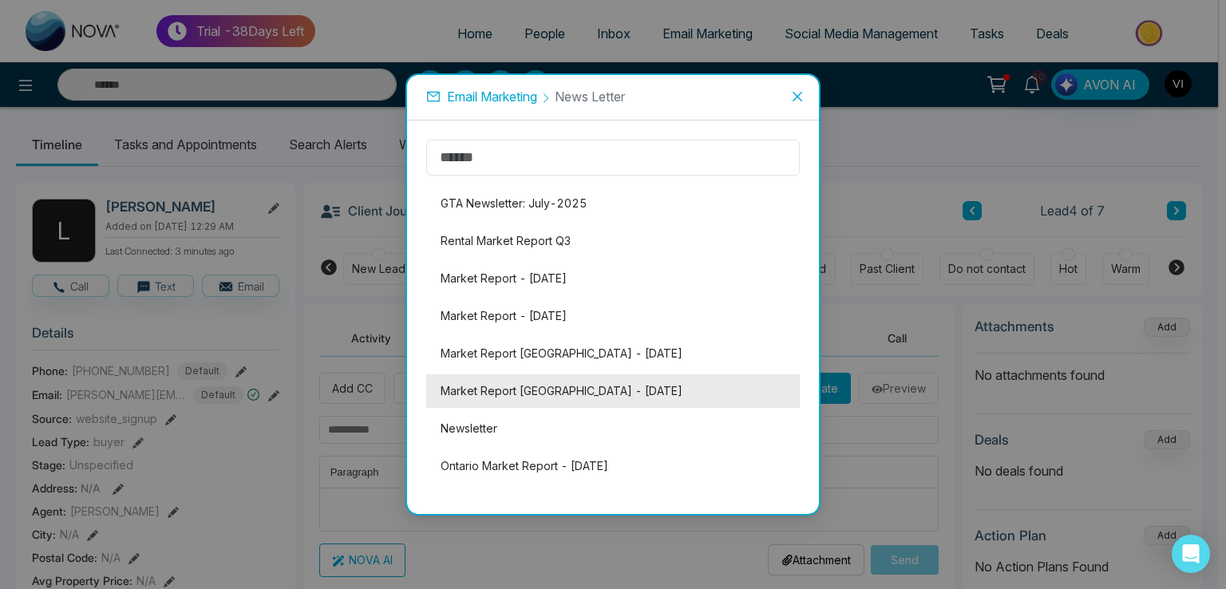
click at [565, 390] on li "Market Report [GEOGRAPHIC_DATA] - [DATE]" at bounding box center [613, 391] width 374 height 34
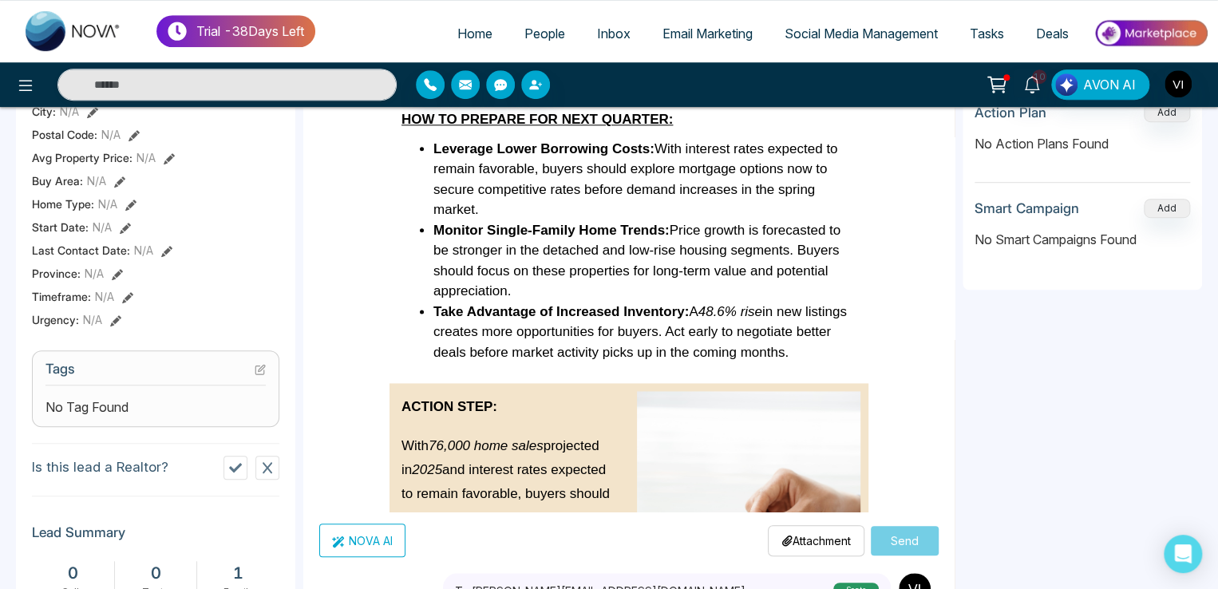
scroll to position [414, 0]
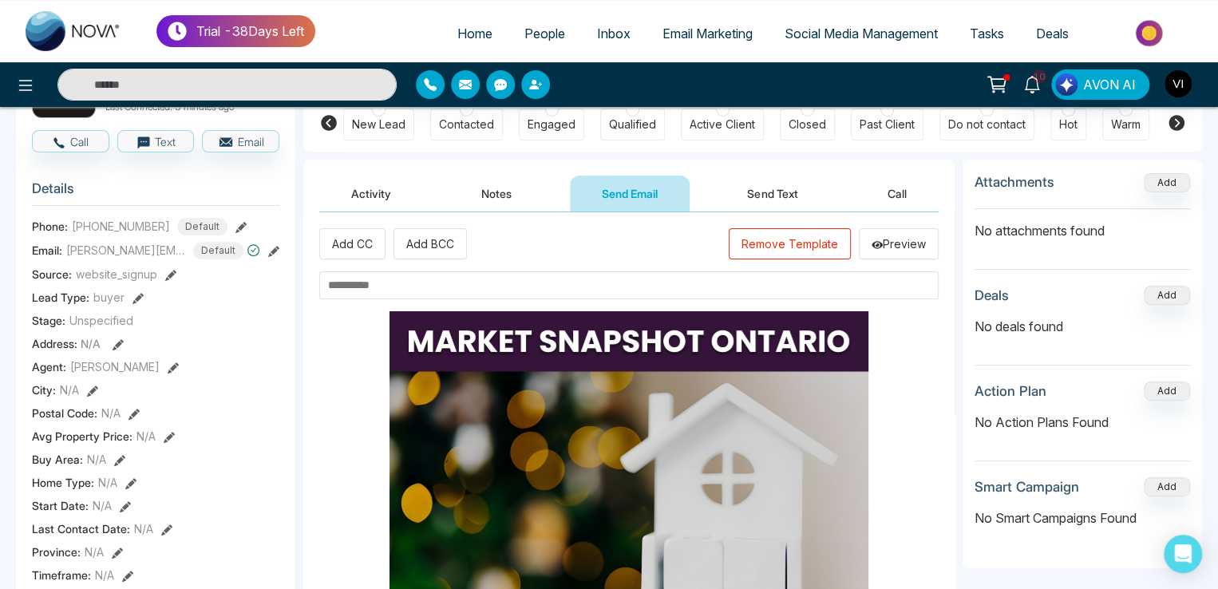
scroll to position [0, 0]
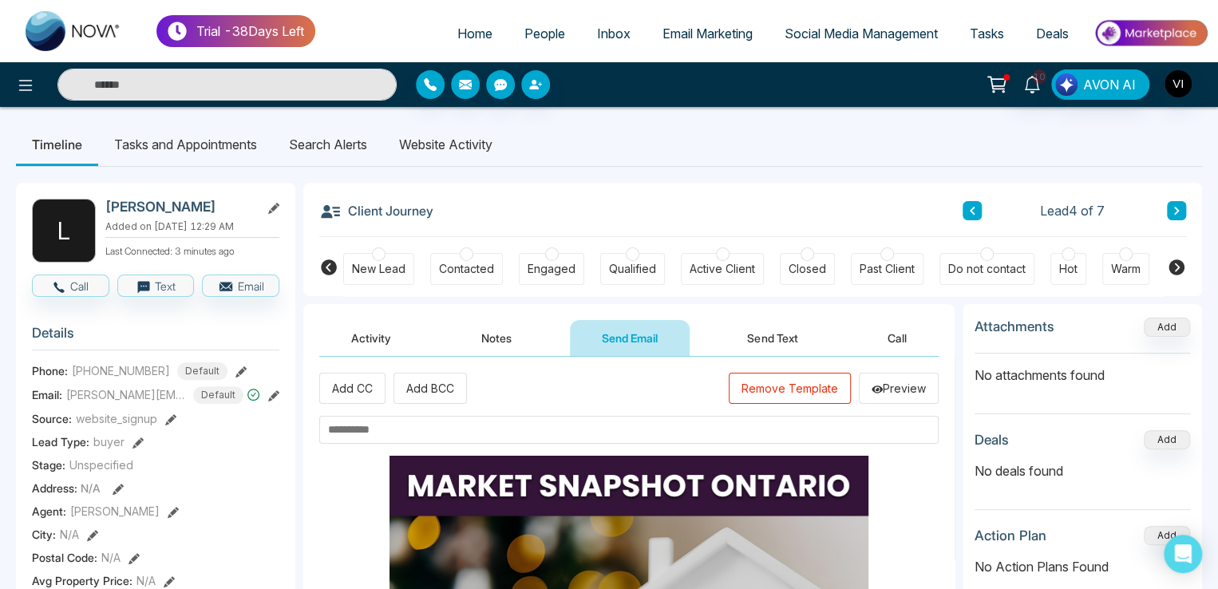
click at [373, 428] on input "text" at bounding box center [629, 430] width 620 height 28
click at [372, 430] on input "text" at bounding box center [629, 430] width 620 height 28
click at [490, 329] on button "Notes" at bounding box center [497, 338] width 94 height 36
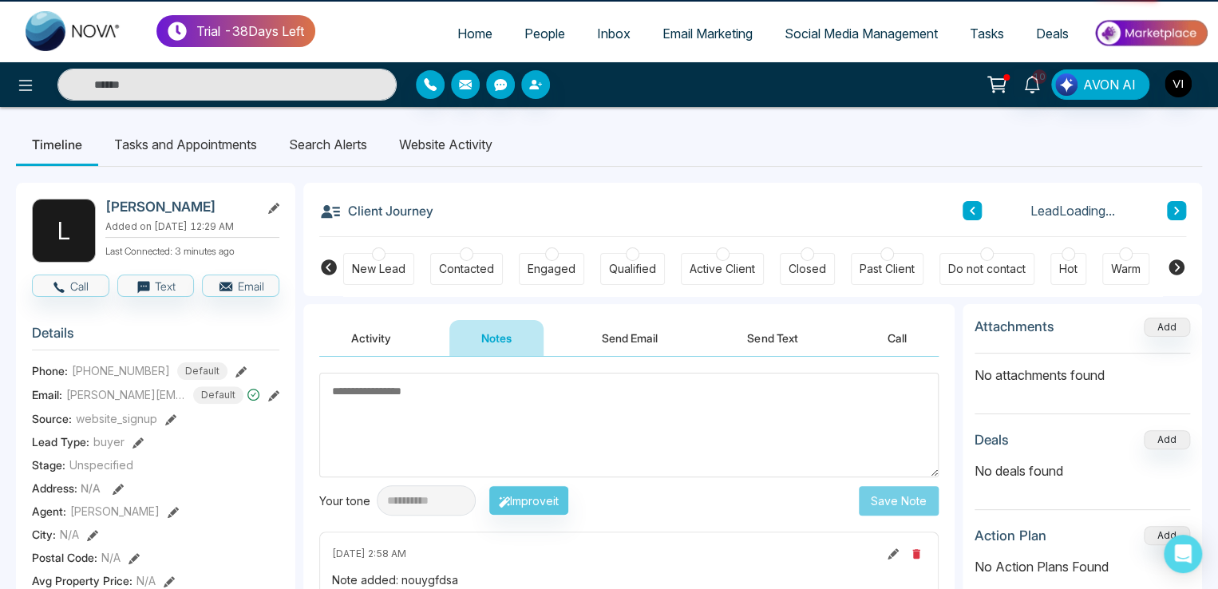
click at [386, 407] on textarea at bounding box center [629, 425] width 620 height 105
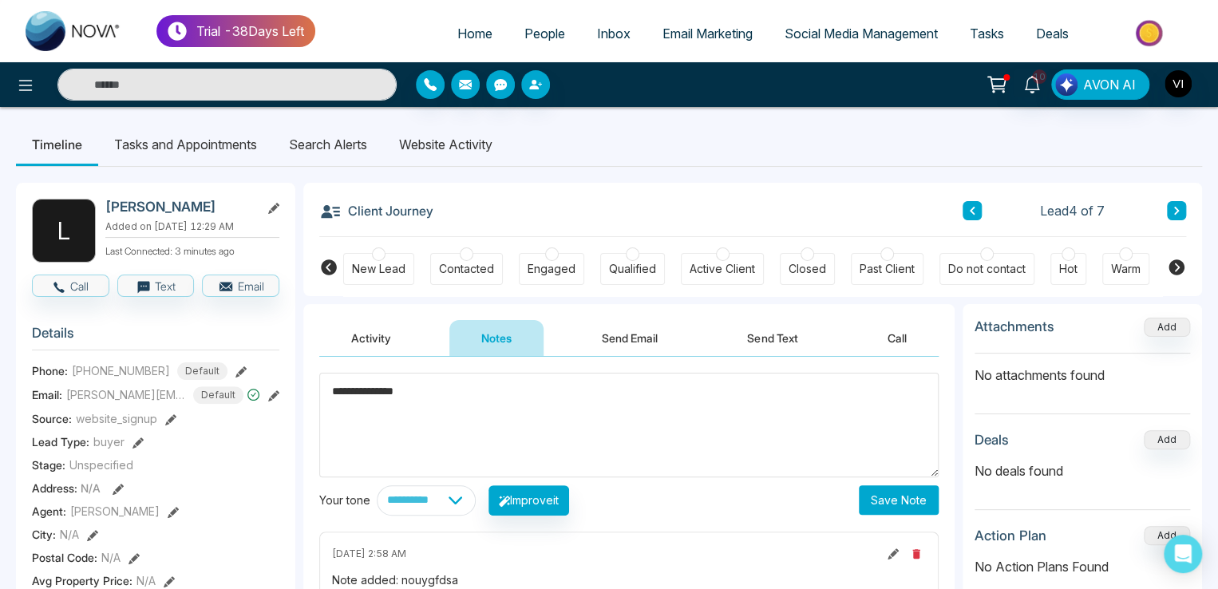
type textarea "**********"
click at [632, 347] on button "Send Email" at bounding box center [630, 338] width 120 height 36
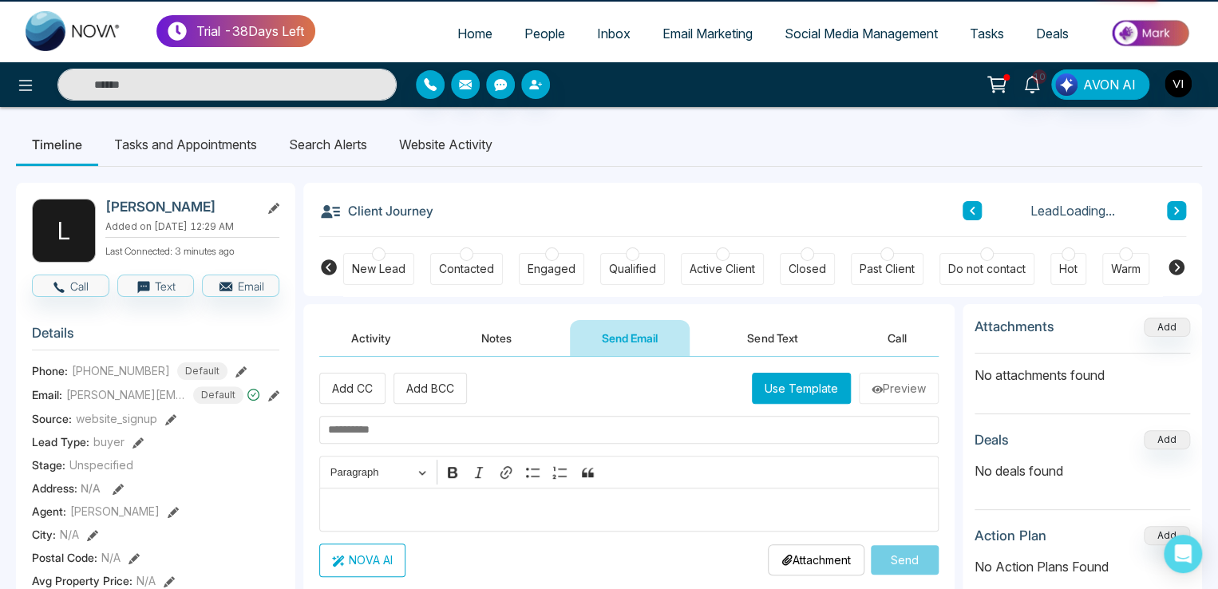
click at [352, 422] on input "text" at bounding box center [629, 430] width 620 height 28
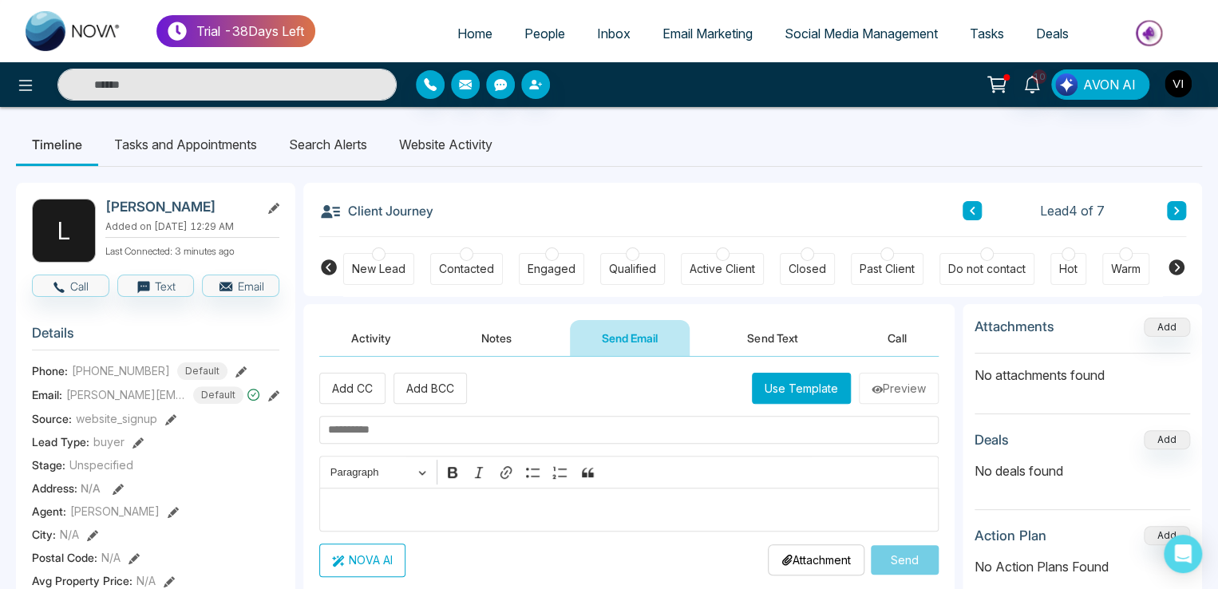
paste input "**********"
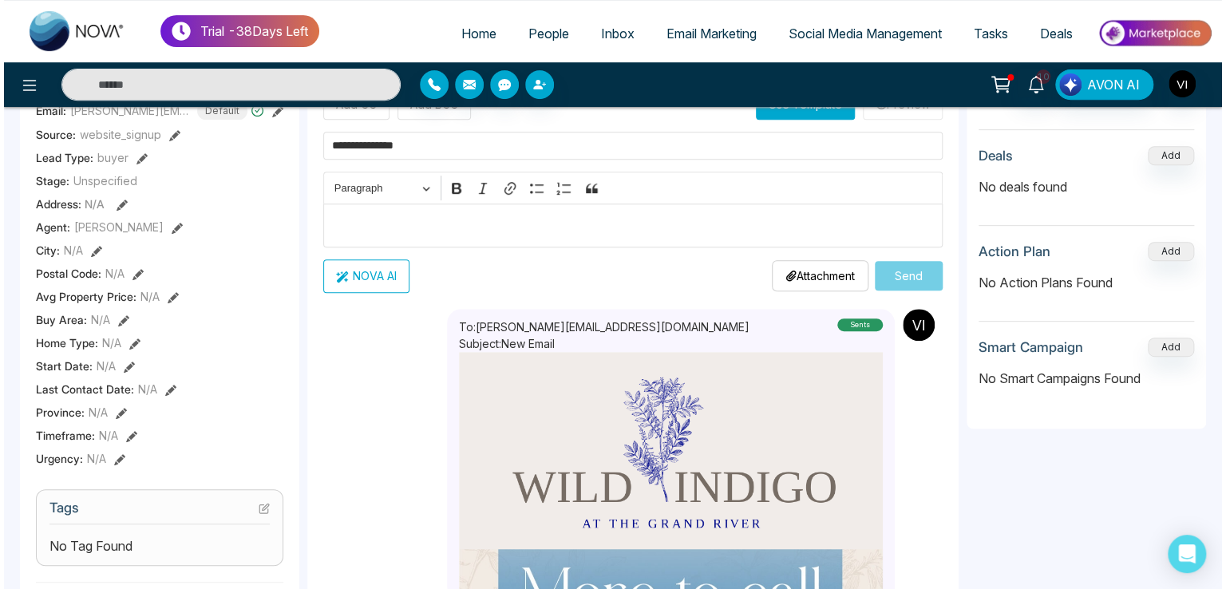
scroll to position [80, 0]
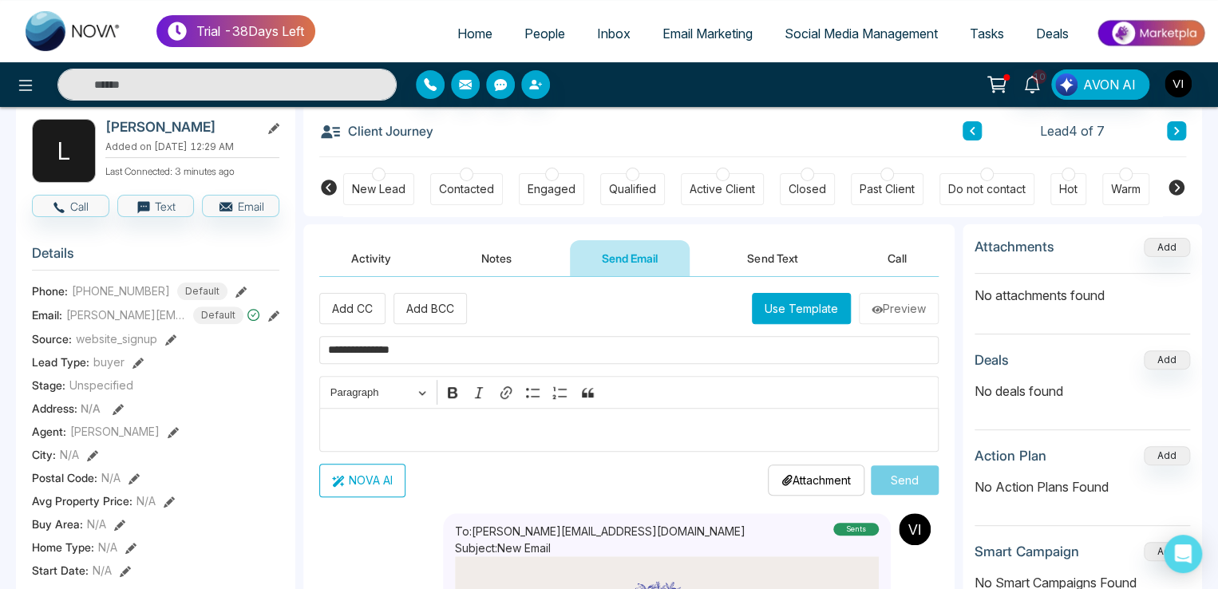
type input "**********"
click at [802, 313] on button "Use Template" at bounding box center [801, 308] width 99 height 31
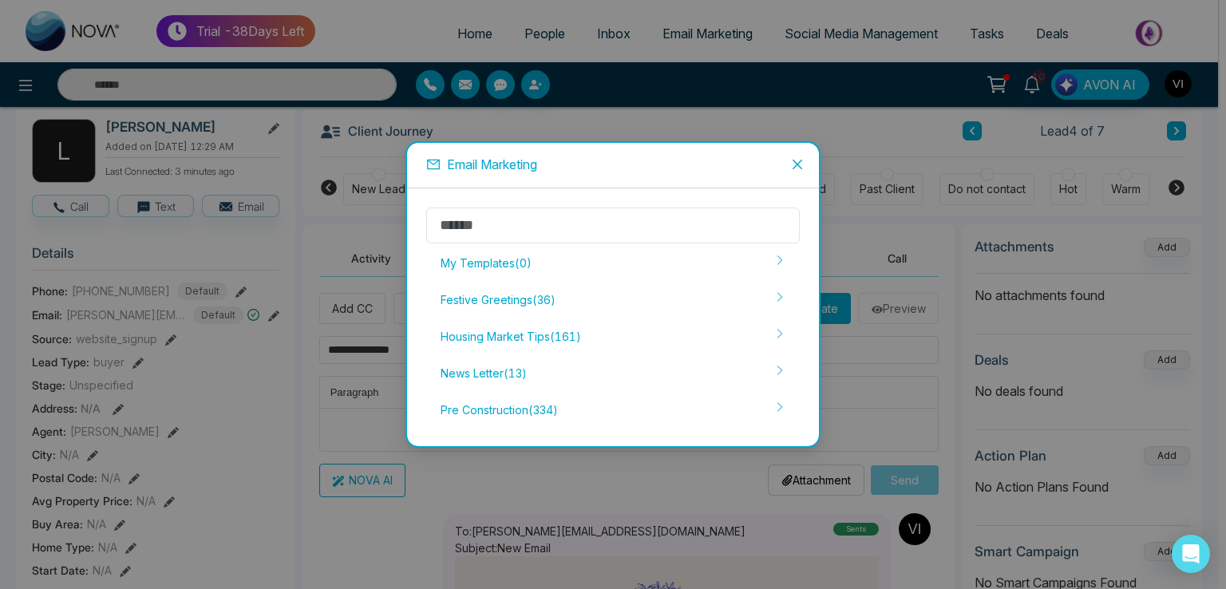
click at [306, 428] on div "Email Marketing My Templates ( 0 ) Festive Greetings ( 36 ) Housing Market Tips…" at bounding box center [613, 294] width 1226 height 589
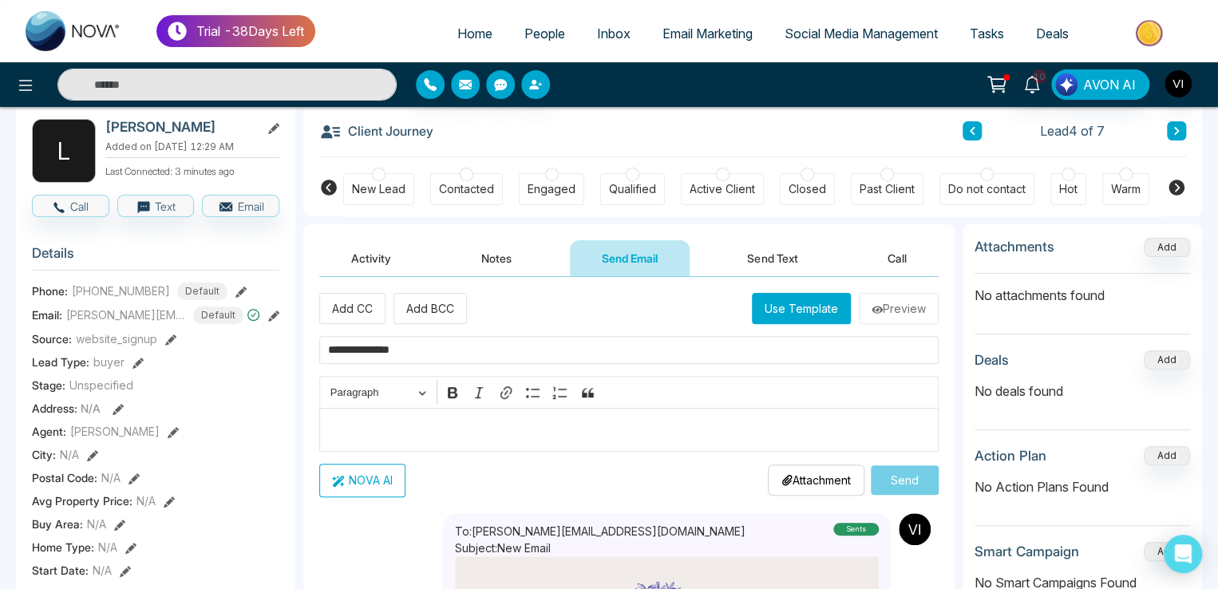
click at [341, 427] on p "Editor editing area: main" at bounding box center [629, 429] width 603 height 19
type textarea "**********"
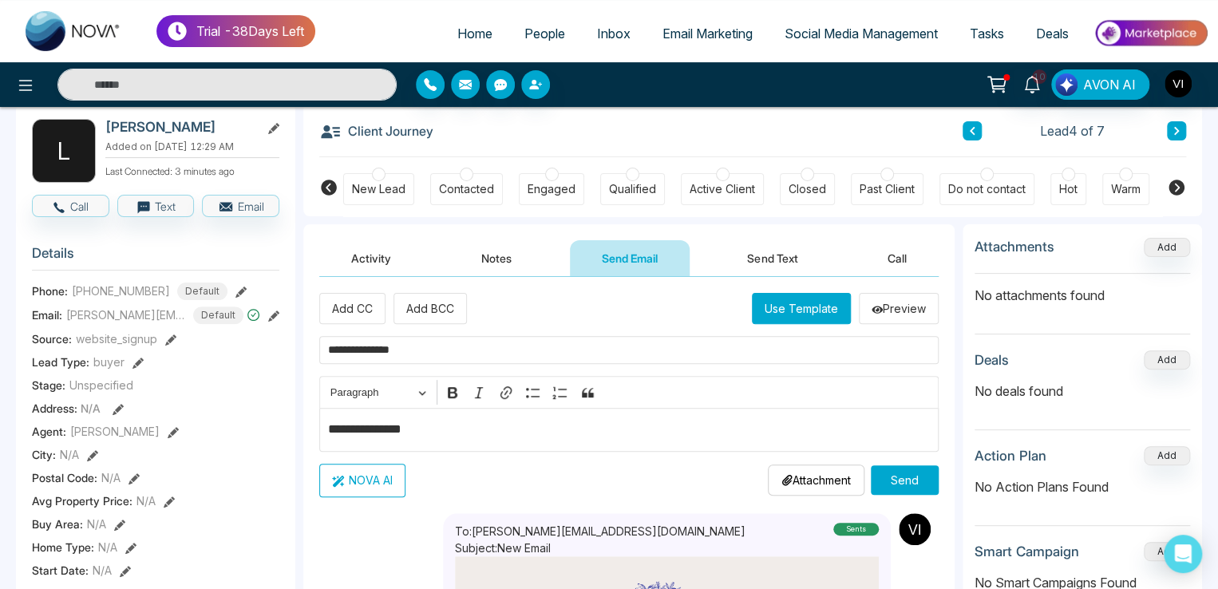
click at [377, 481] on button "NOVA AI" at bounding box center [362, 481] width 86 height 34
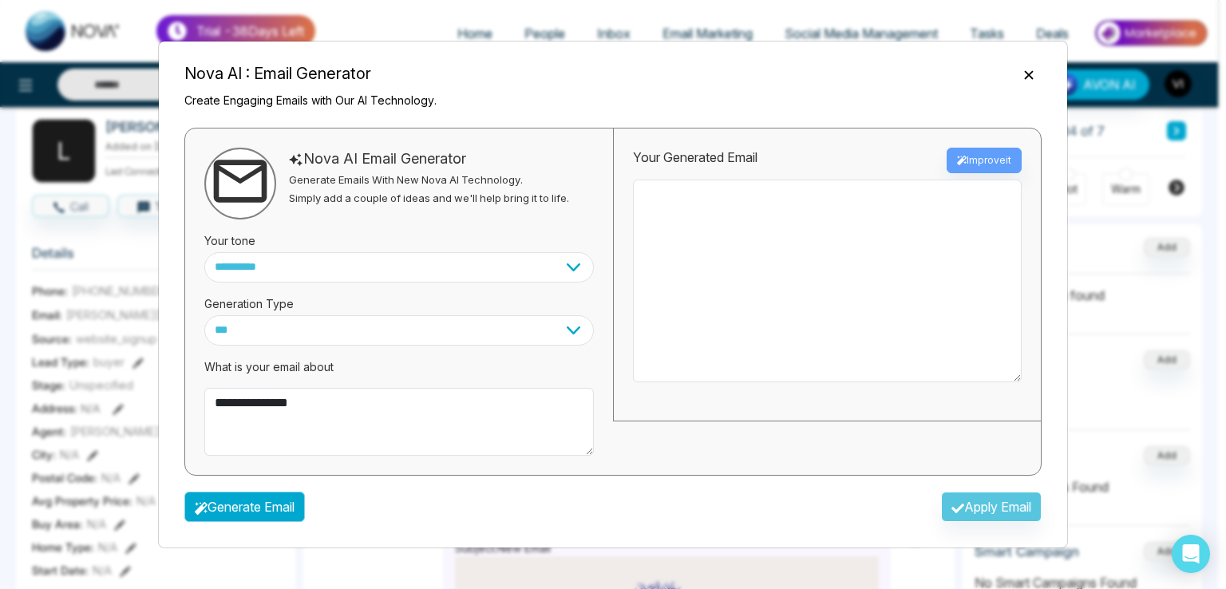
click at [276, 502] on button "Generate Email" at bounding box center [244, 507] width 121 height 30
type textarea "**********"
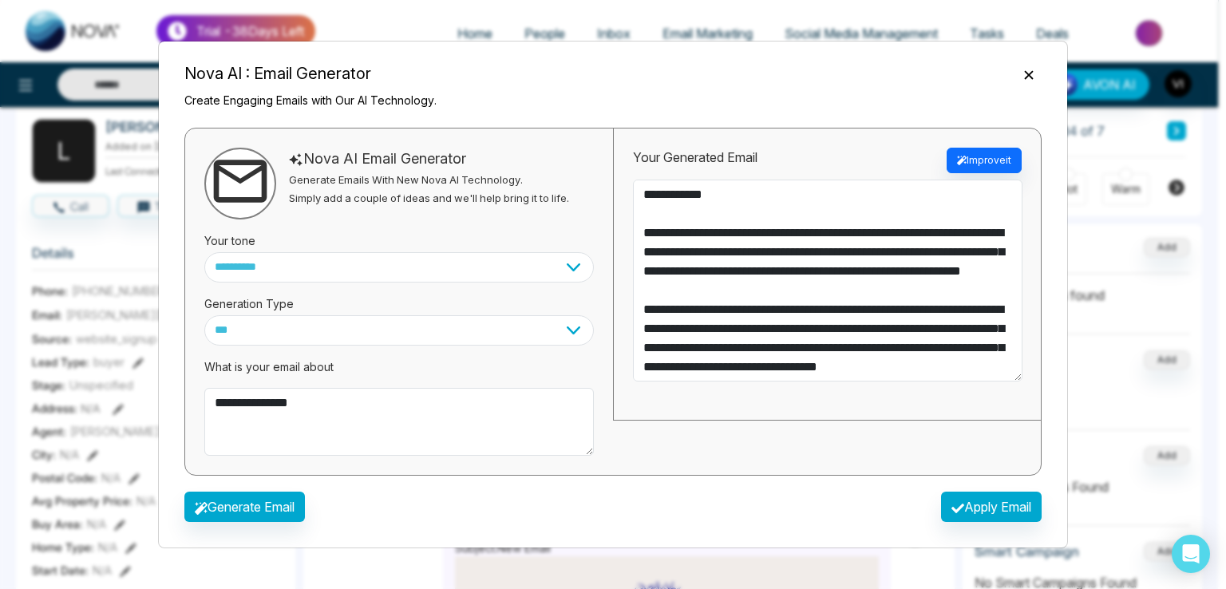
click at [965, 509] on body "**********" at bounding box center [613, 214] width 1226 height 589
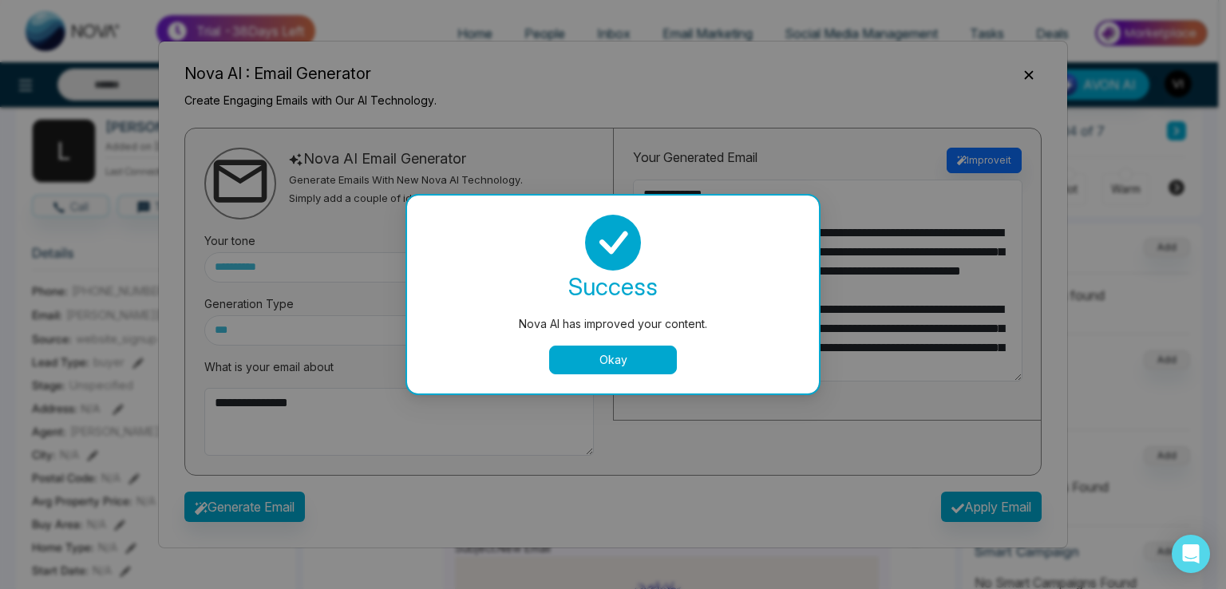
click at [965, 509] on div "Nova AI has improved your content. success Nova AI has improved your content. O…" at bounding box center [613, 294] width 1226 height 589
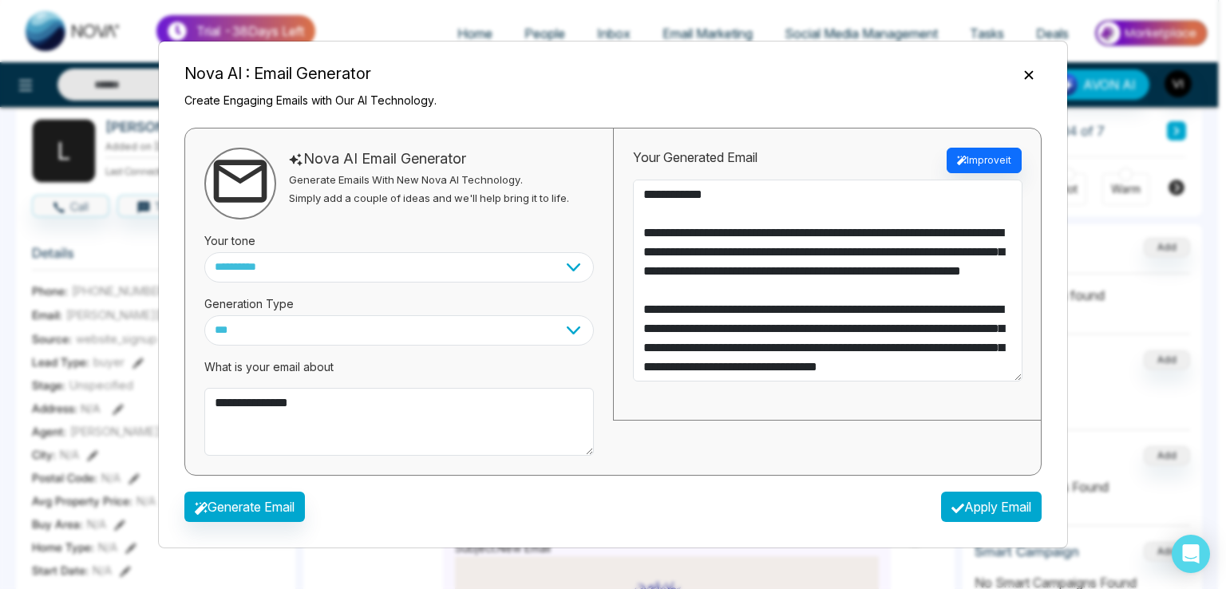
click at [965, 509] on button "Apply Email" at bounding box center [991, 507] width 101 height 30
type textarea "**********"
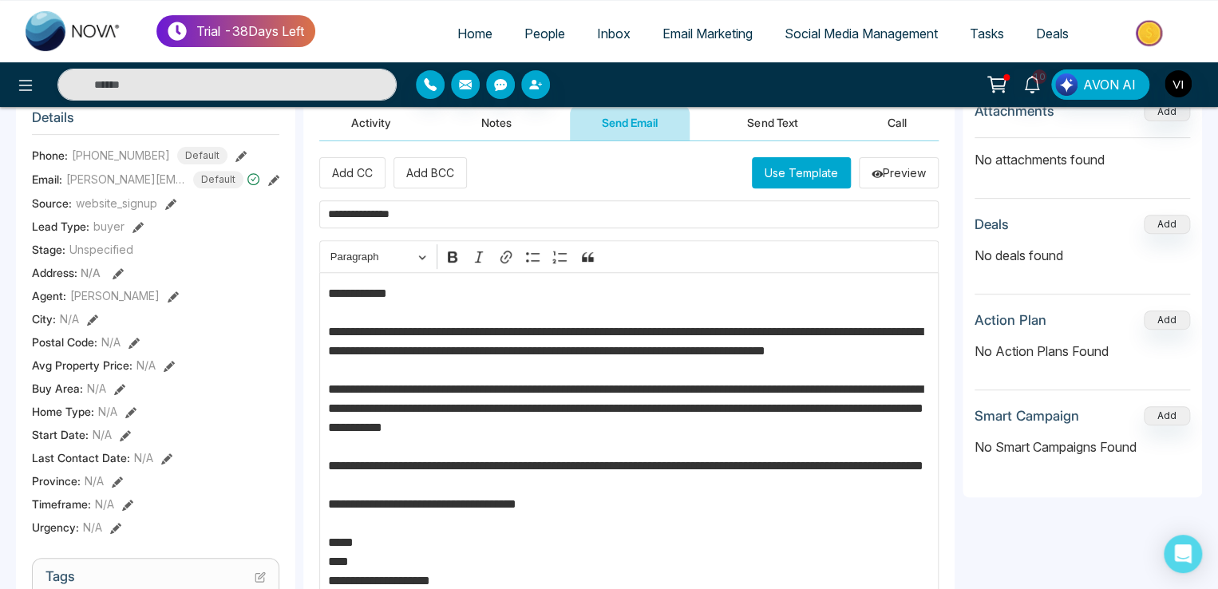
scroll to position [589, 0]
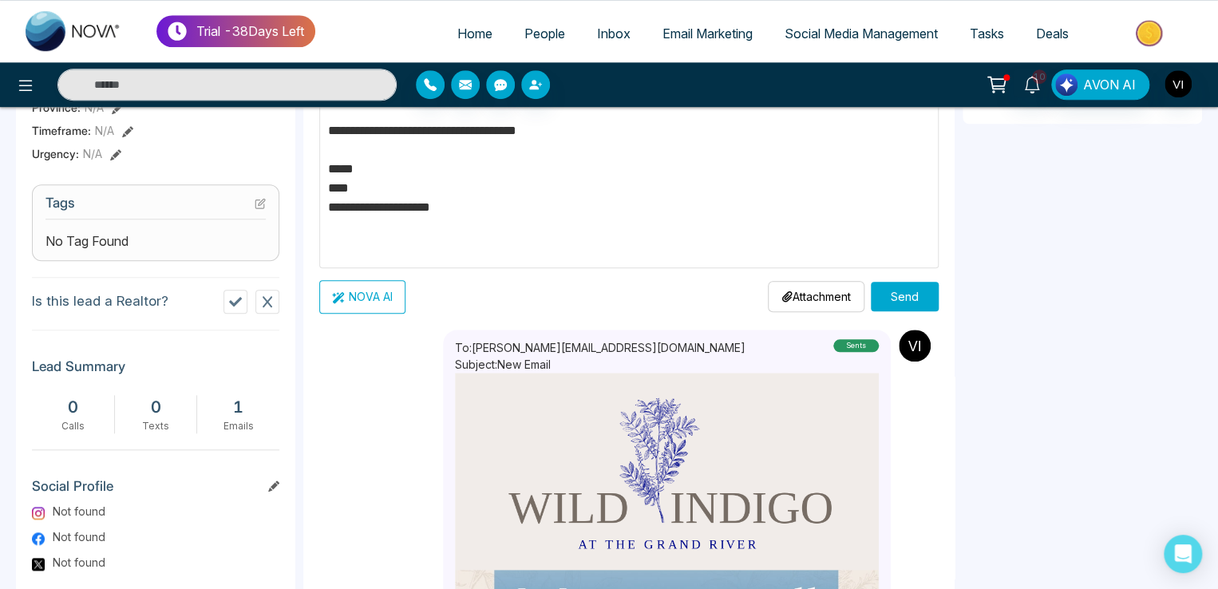
click at [903, 291] on button "Send" at bounding box center [905, 297] width 68 height 30
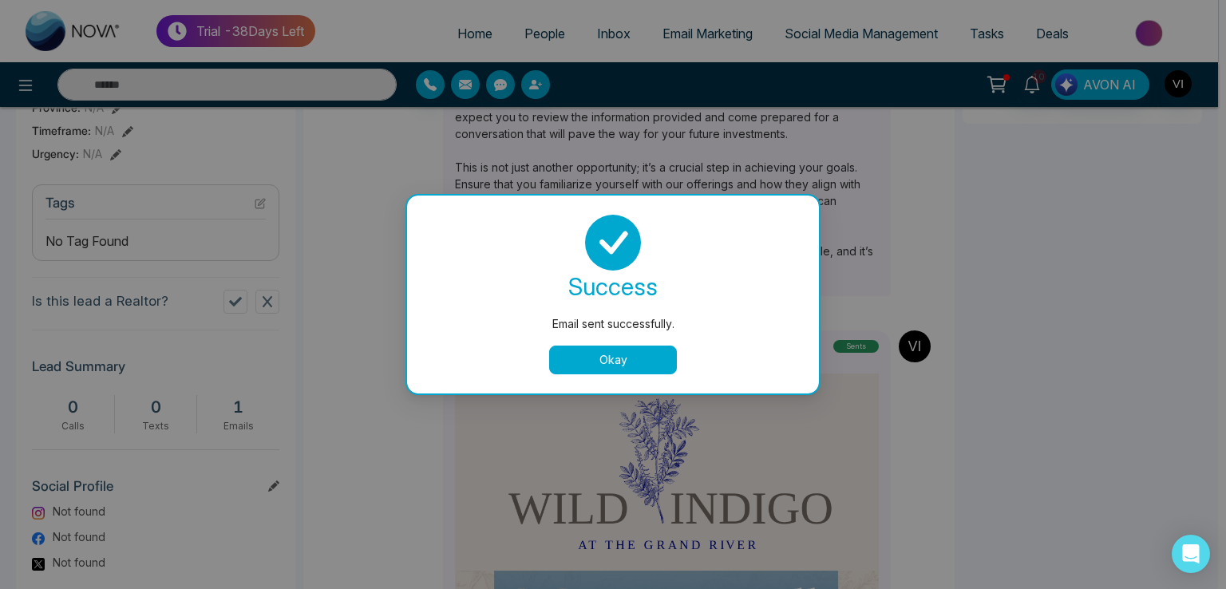
click at [593, 368] on button "Okay" at bounding box center [613, 360] width 128 height 29
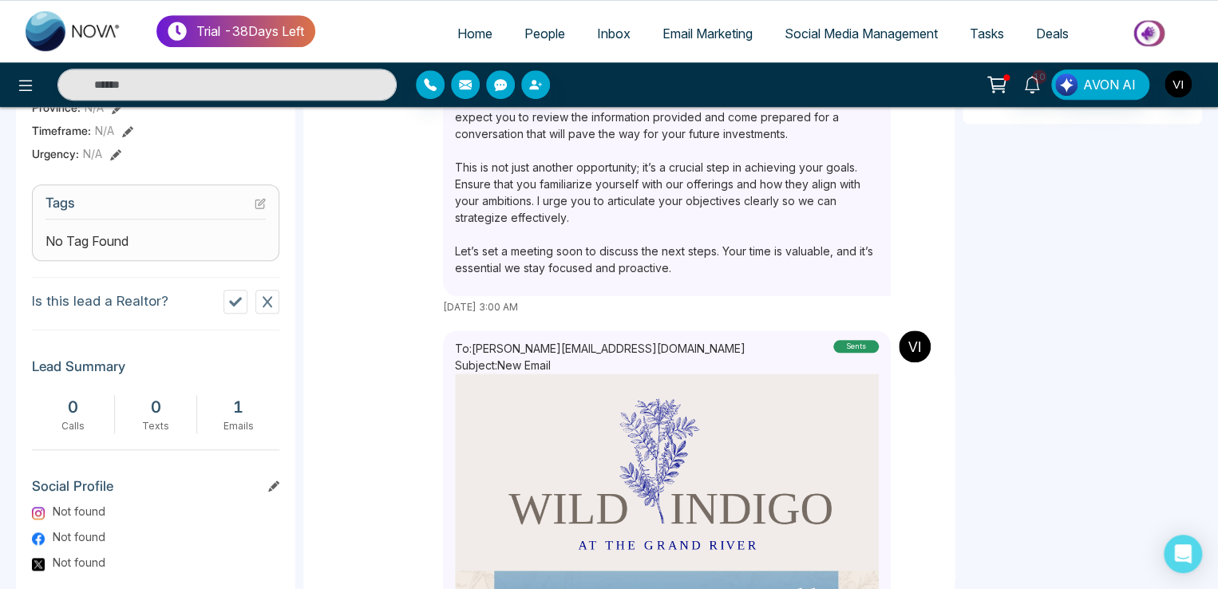
click at [226, 1] on div at bounding box center [609, 1] width 1218 height 2
click at [249, 46] on div "Trial - 38 Days Left" at bounding box center [235, 31] width 159 height 32
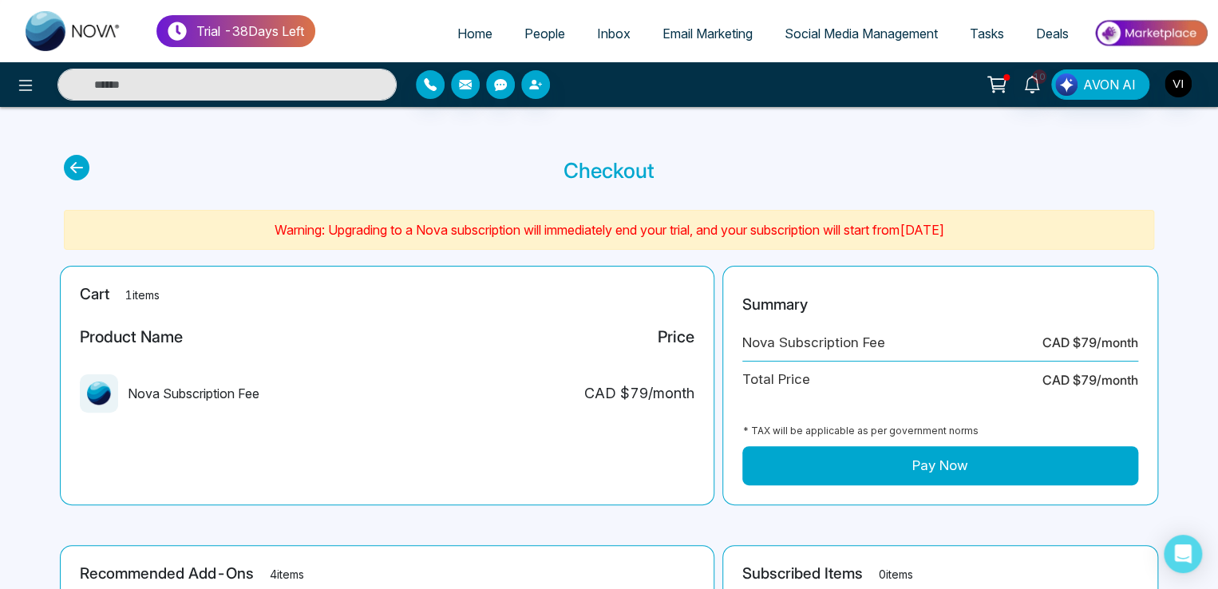
click at [985, 451] on button "Pay Now" at bounding box center [941, 466] width 396 height 40
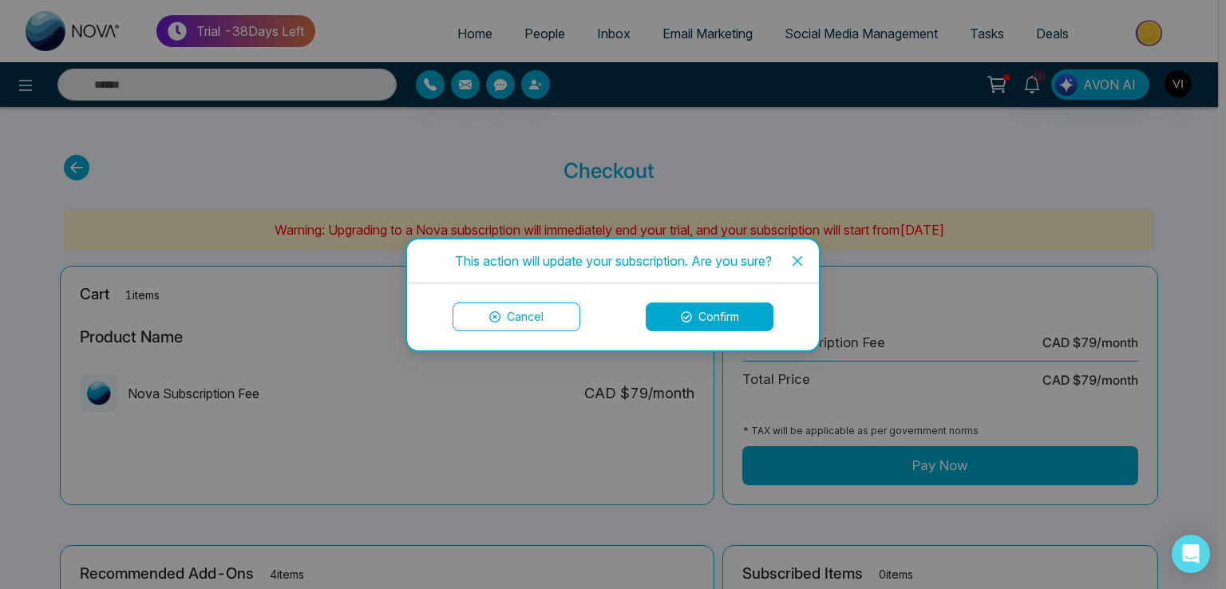
click at [694, 317] on button "Confirm" at bounding box center [710, 317] width 128 height 29
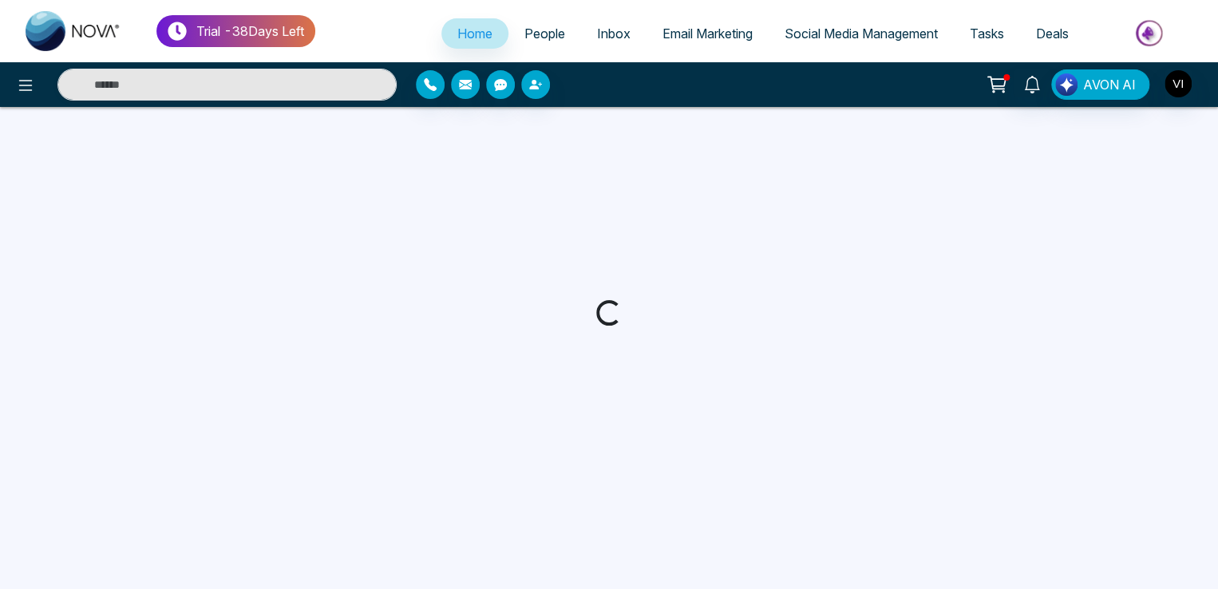
select select "*"
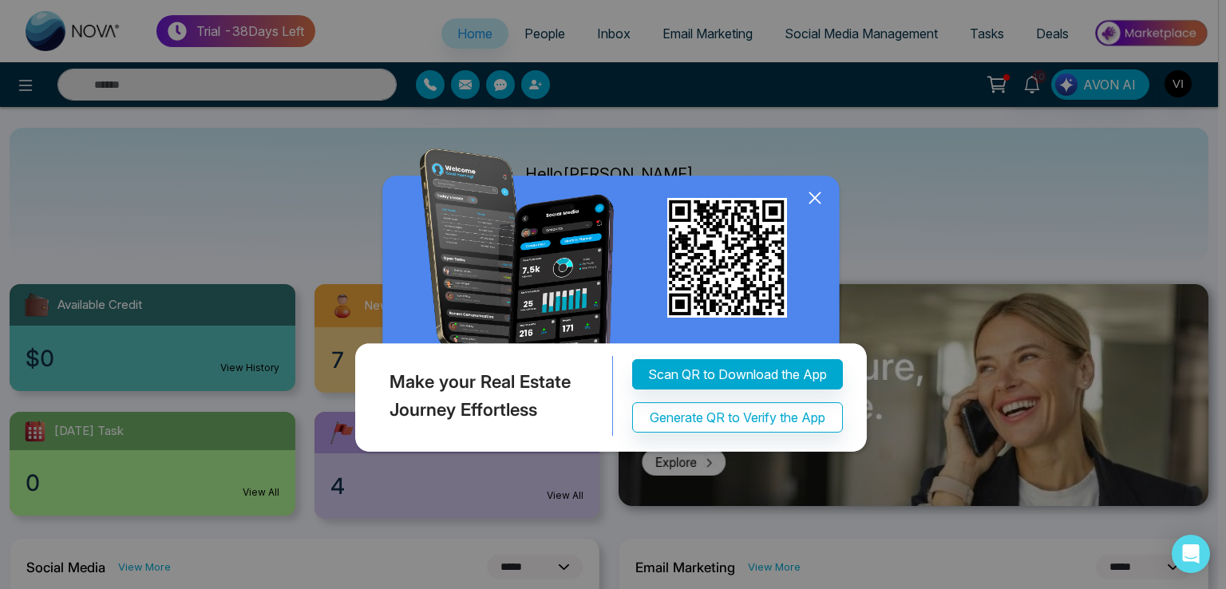
click at [806, 195] on icon at bounding box center [815, 198] width 24 height 24
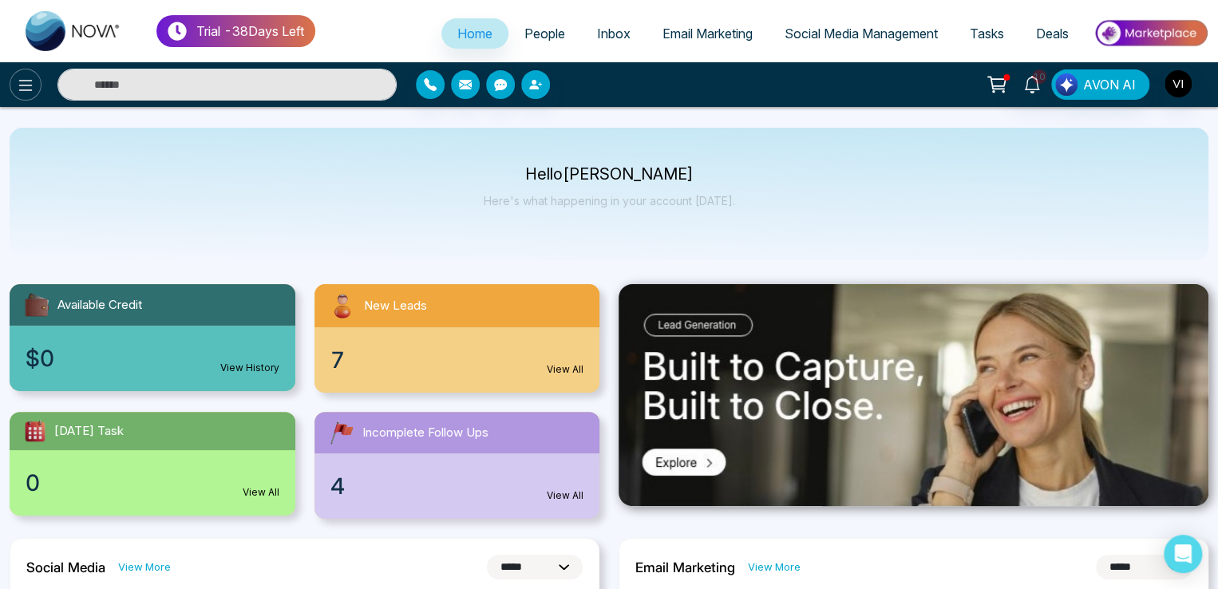
click at [36, 87] on button at bounding box center [26, 85] width 32 height 32
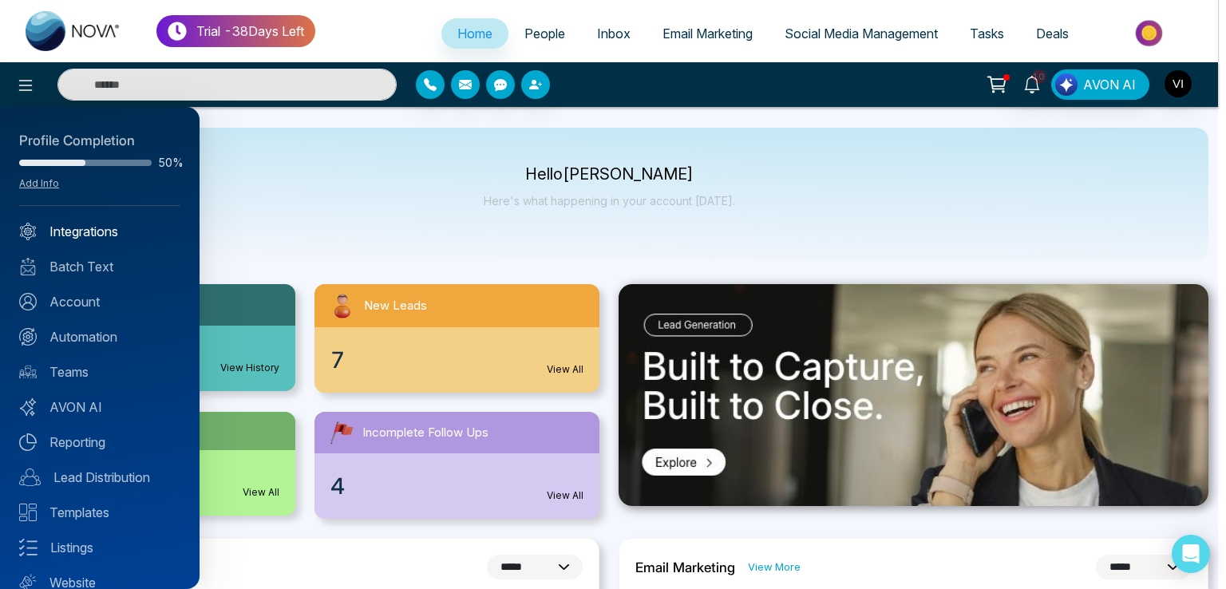
click at [97, 240] on link "Integrations" at bounding box center [99, 231] width 161 height 19
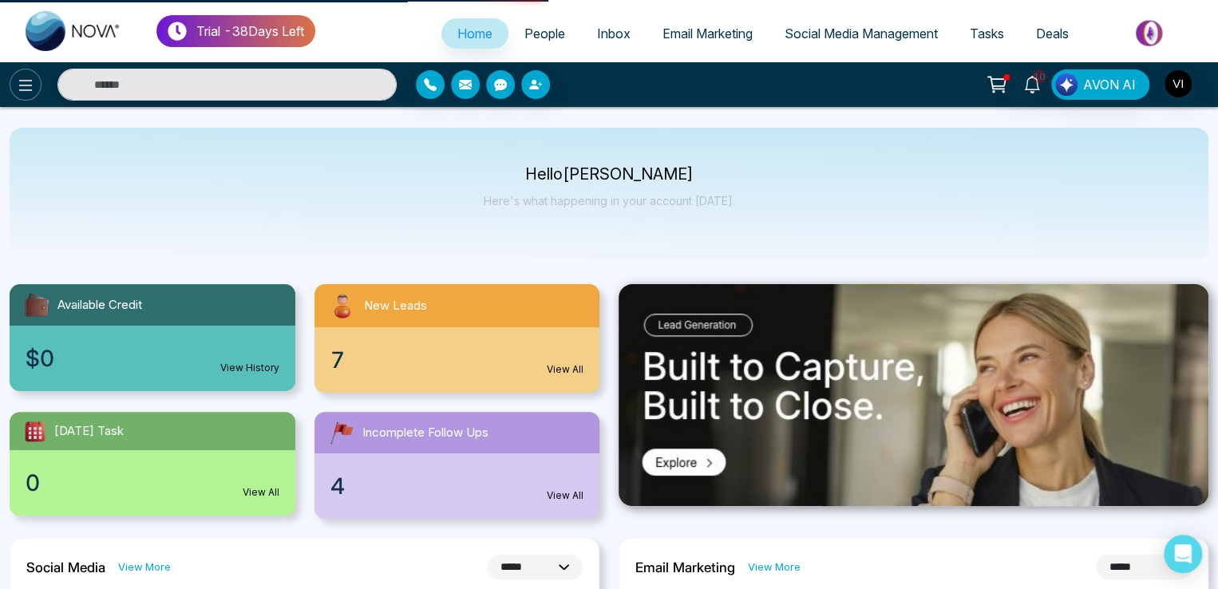
click at [32, 93] on icon at bounding box center [25, 85] width 19 height 19
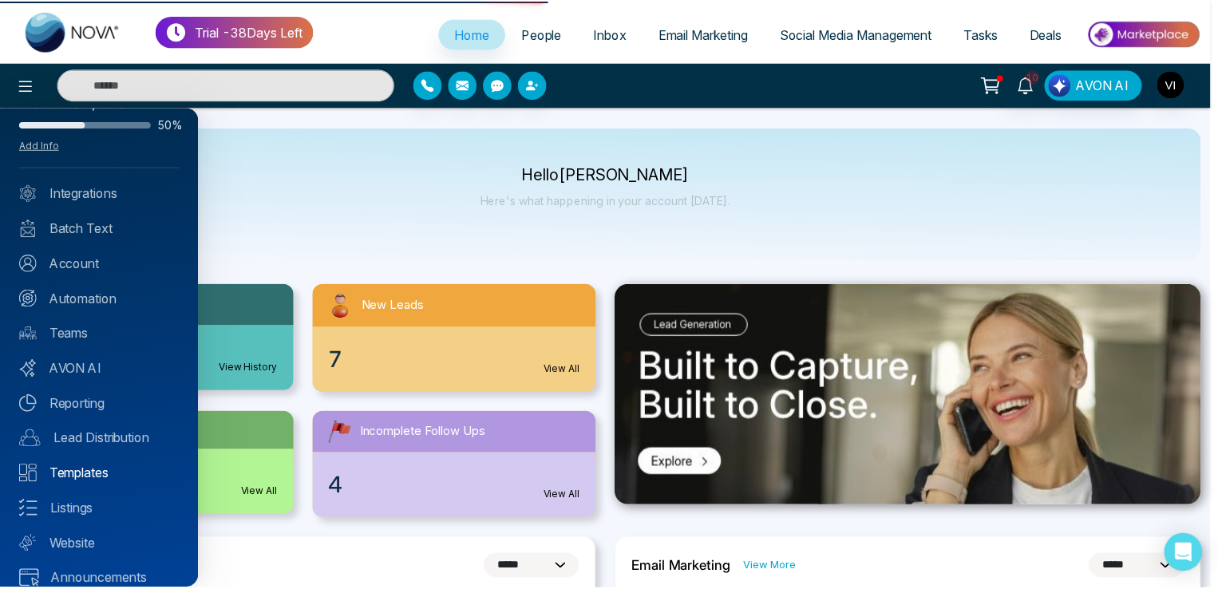
scroll to position [57, 0]
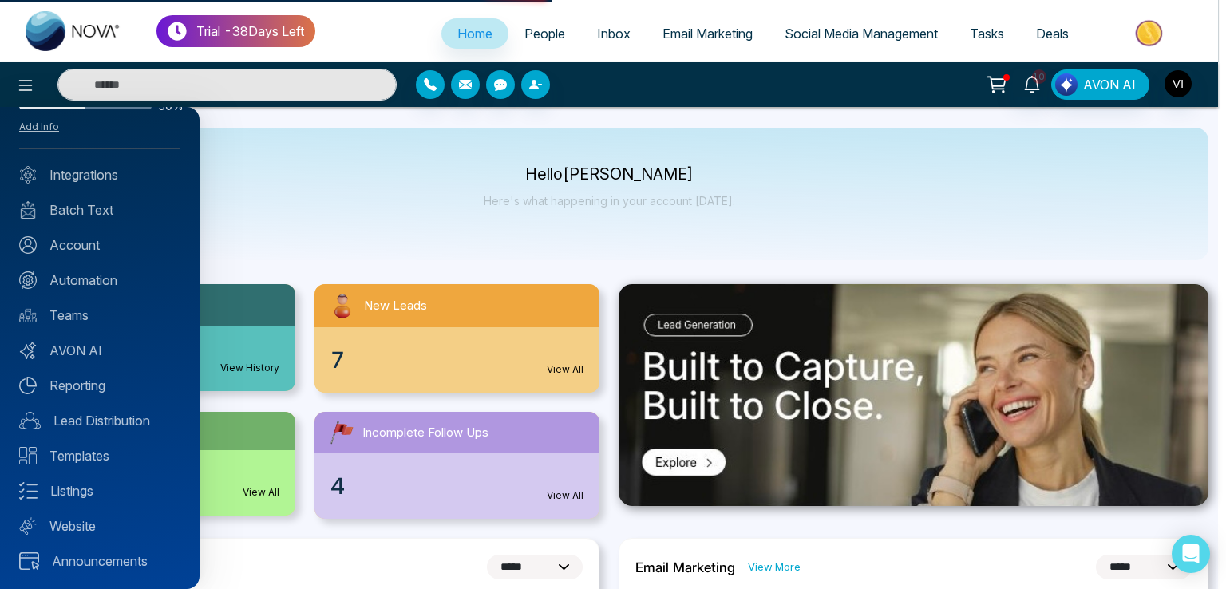
click at [105, 545] on div "Profile Completion 50% Add Info Integrations Batch Text Account Automation Team…" at bounding box center [100, 348] width 200 height 482
click at [109, 553] on link "Announcements" at bounding box center [99, 561] width 161 height 19
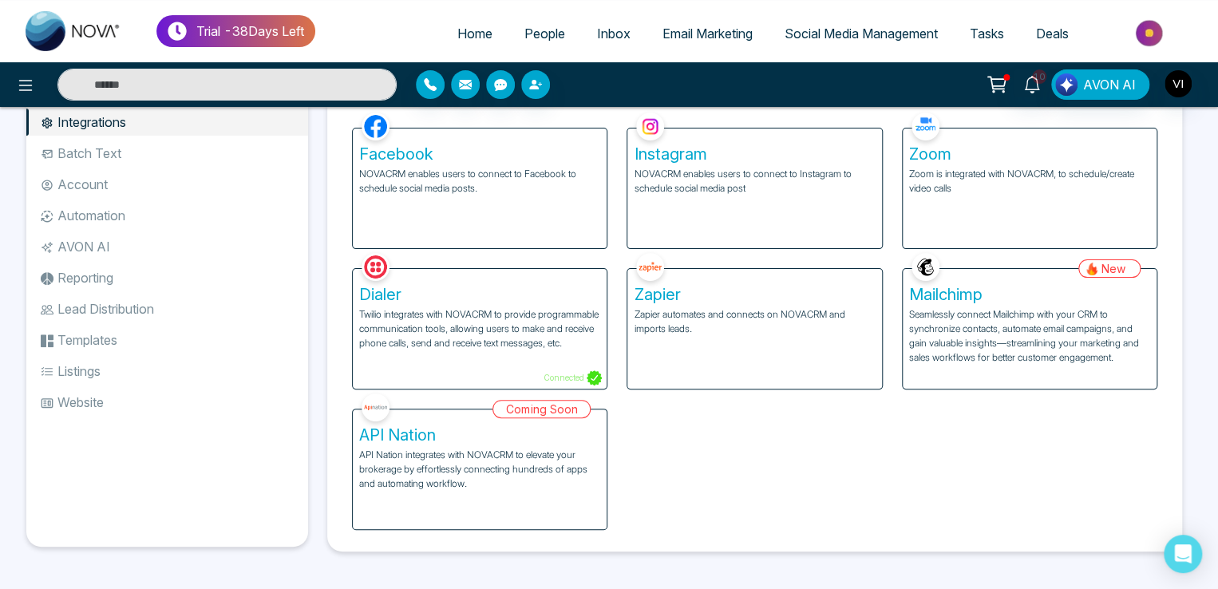
scroll to position [64, 0]
click at [109, 154] on li "Batch Text" at bounding box center [167, 153] width 282 height 27
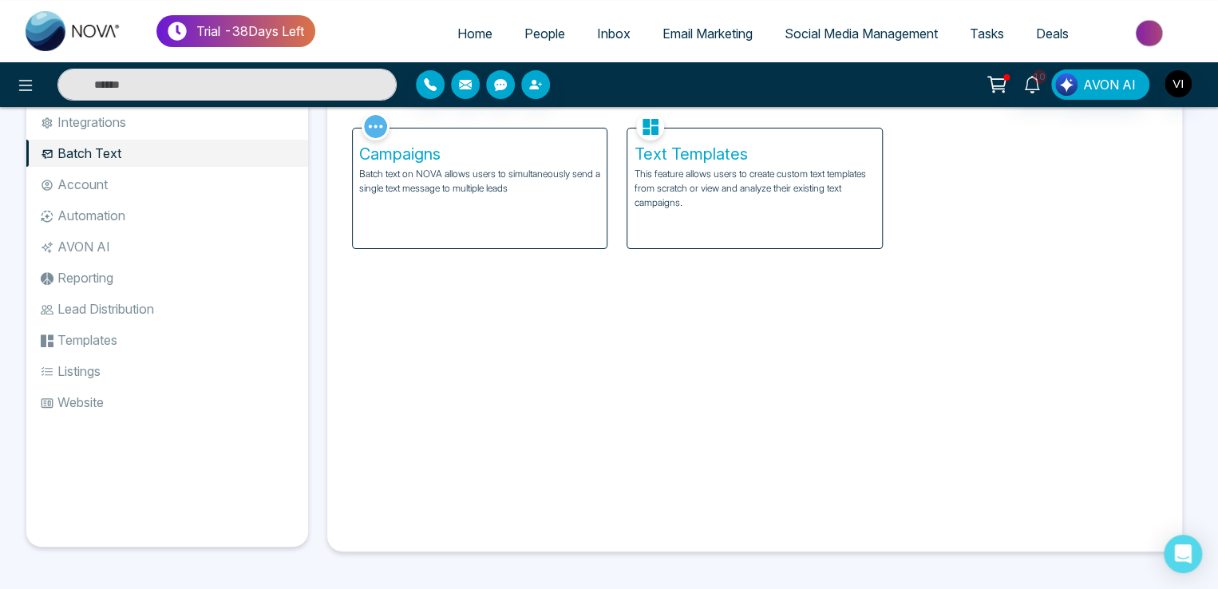
click at [112, 192] on li "Account" at bounding box center [167, 184] width 282 height 27
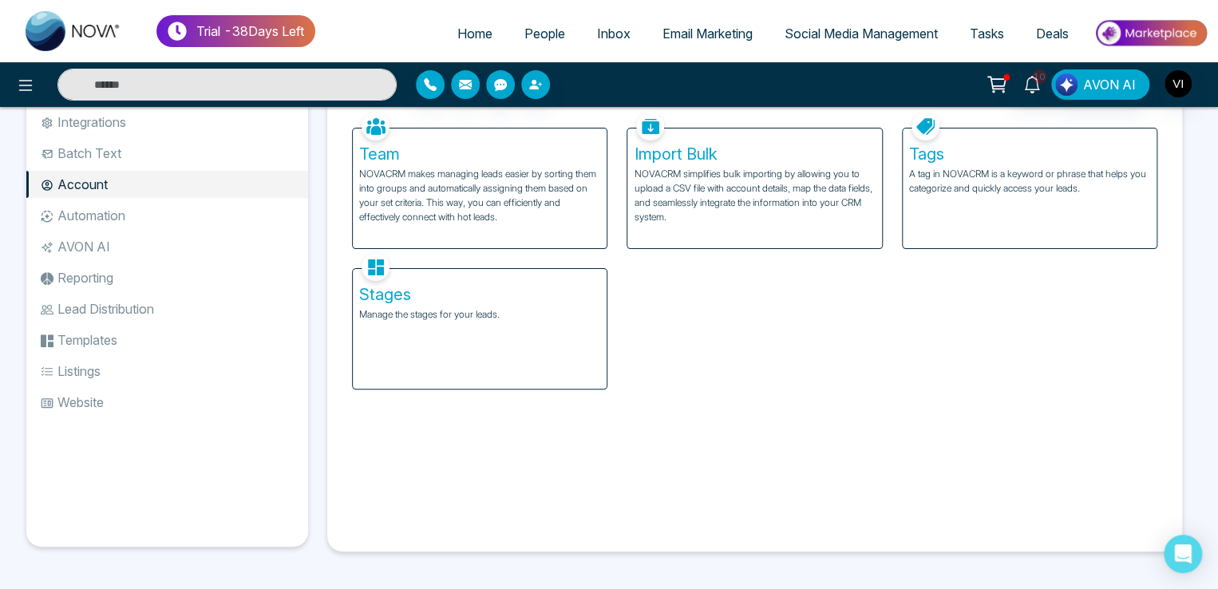
click at [99, 240] on li "AVON AI" at bounding box center [167, 246] width 282 height 27
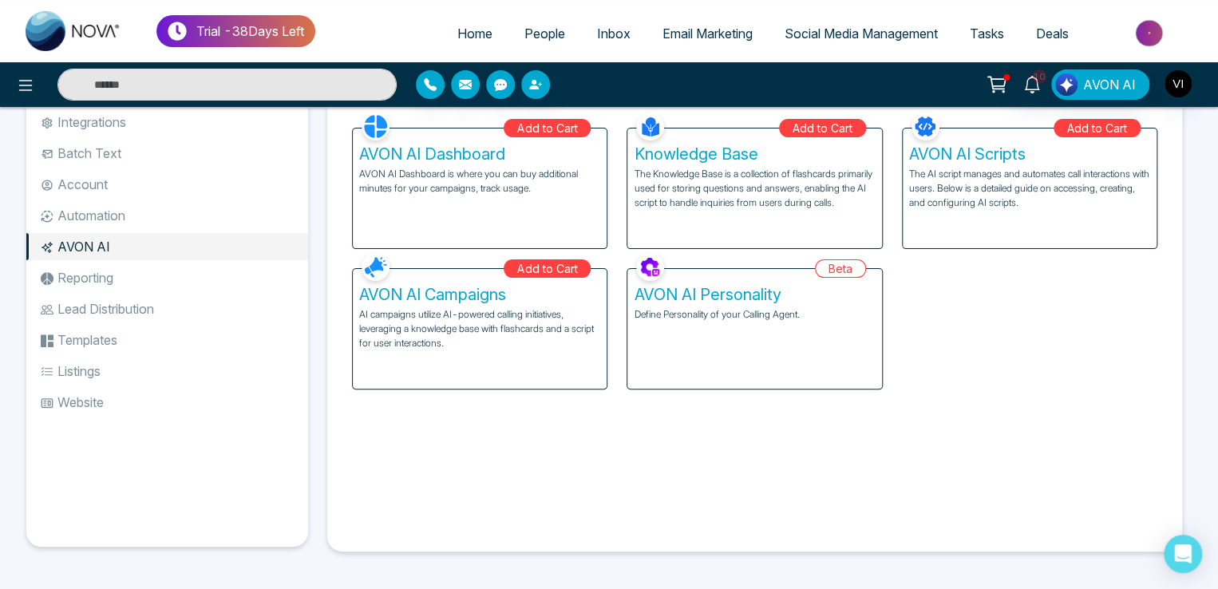
click at [98, 222] on li "Automation" at bounding box center [167, 215] width 282 height 27
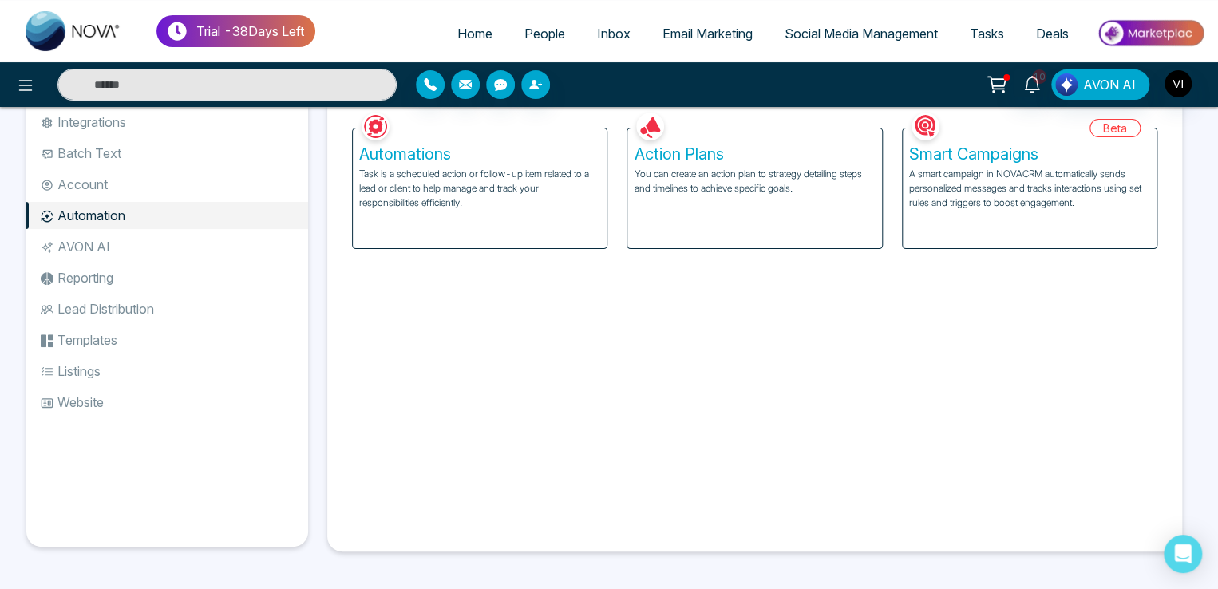
click at [95, 271] on li "Reporting" at bounding box center [167, 277] width 282 height 27
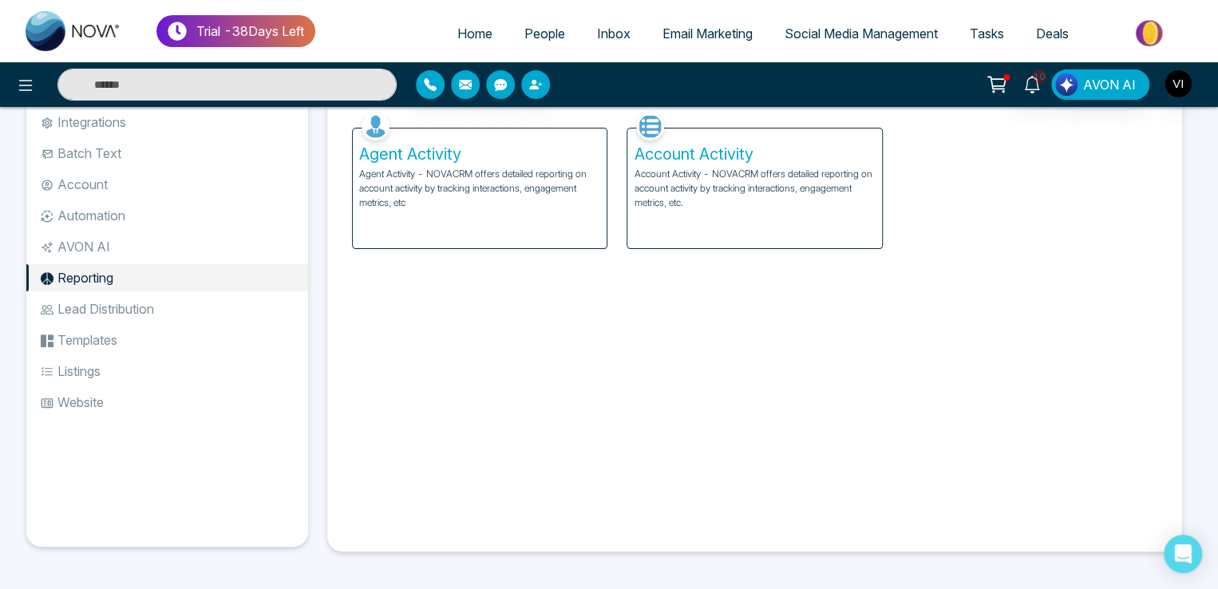
click at [98, 315] on li "Lead Distribution" at bounding box center [167, 308] width 282 height 27
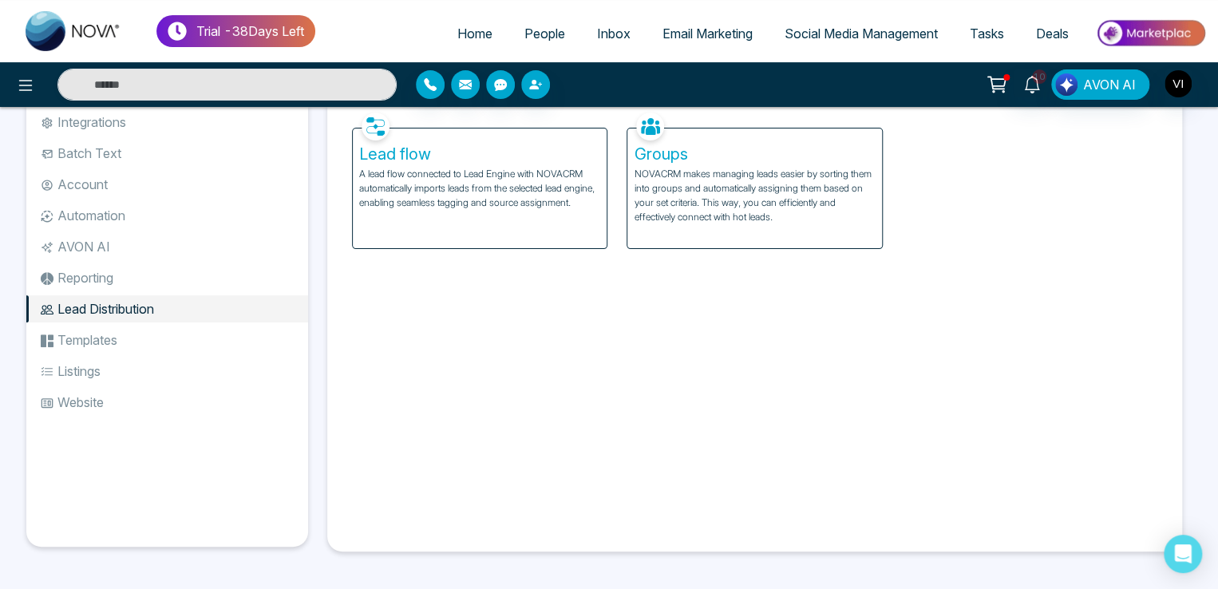
click at [101, 351] on li "Templates" at bounding box center [167, 340] width 282 height 27
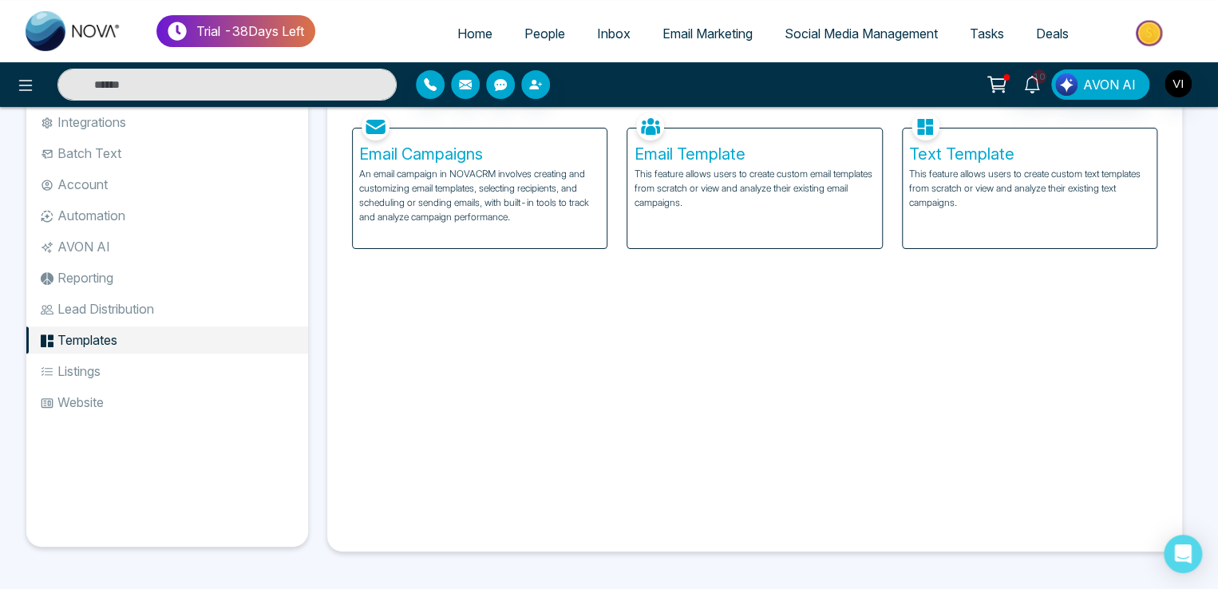
click at [92, 382] on li "Listings" at bounding box center [167, 371] width 282 height 27
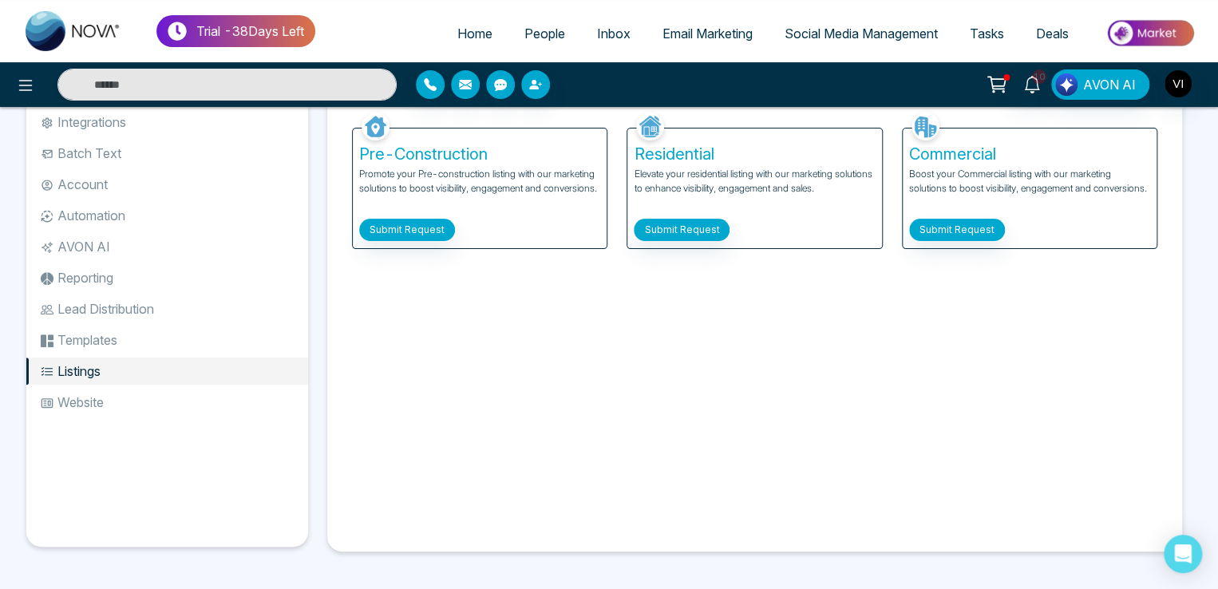
click at [85, 413] on li "Website" at bounding box center [167, 402] width 282 height 27
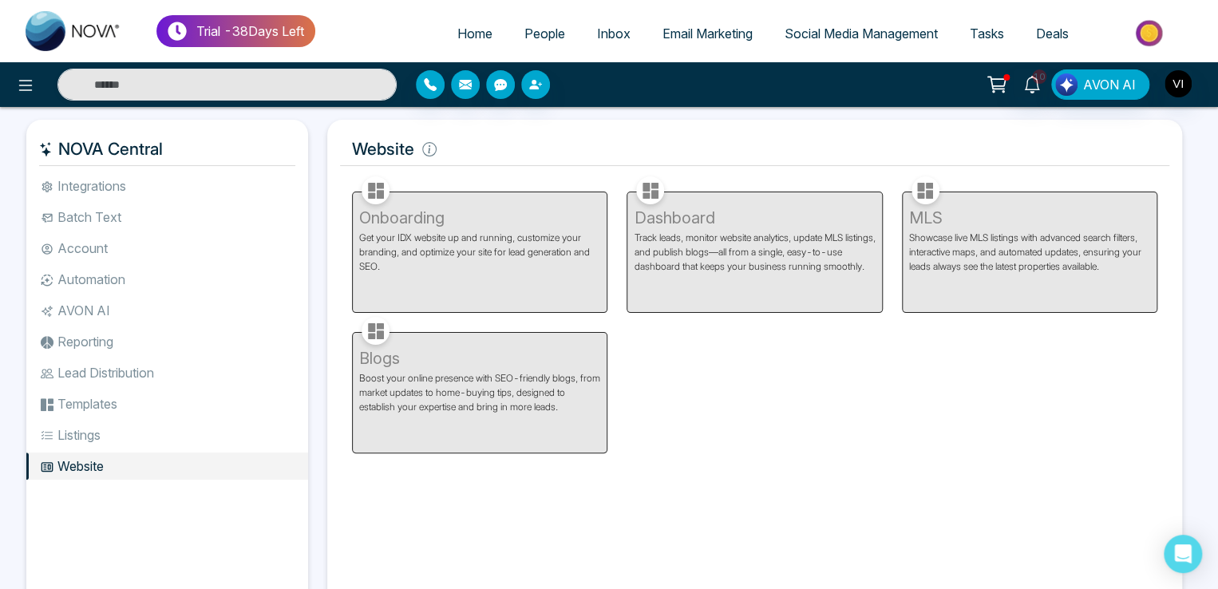
click at [520, 196] on div "Onboarding Get your IDX website up and running, customize your branding, and op…" at bounding box center [480, 242] width 275 height 141
click at [390, 271] on div "Onboarding Get your IDX website up and running, customize your branding, and op…" at bounding box center [480, 242] width 275 height 141
click at [543, 26] on span "People" at bounding box center [545, 34] width 41 height 16
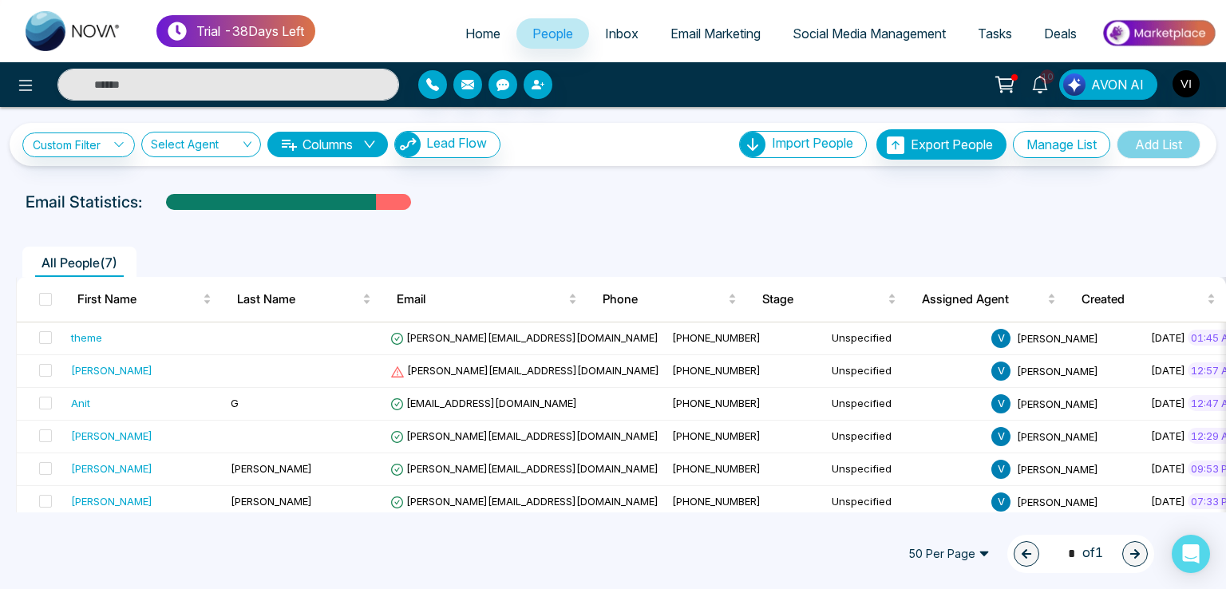
click at [51, 296] on th at bounding box center [41, 299] width 48 height 45
click at [50, 296] on span at bounding box center [45, 299] width 13 height 13
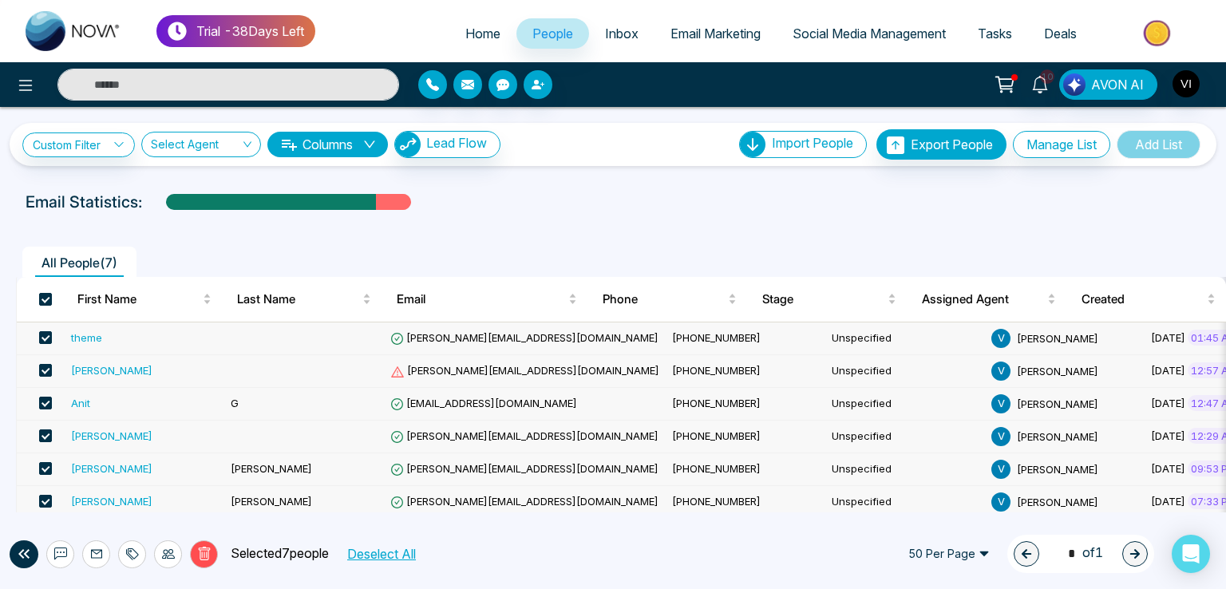
click at [469, 375] on td "lokesh+theme1@mmnovayech.com" at bounding box center [525, 371] width 282 height 33
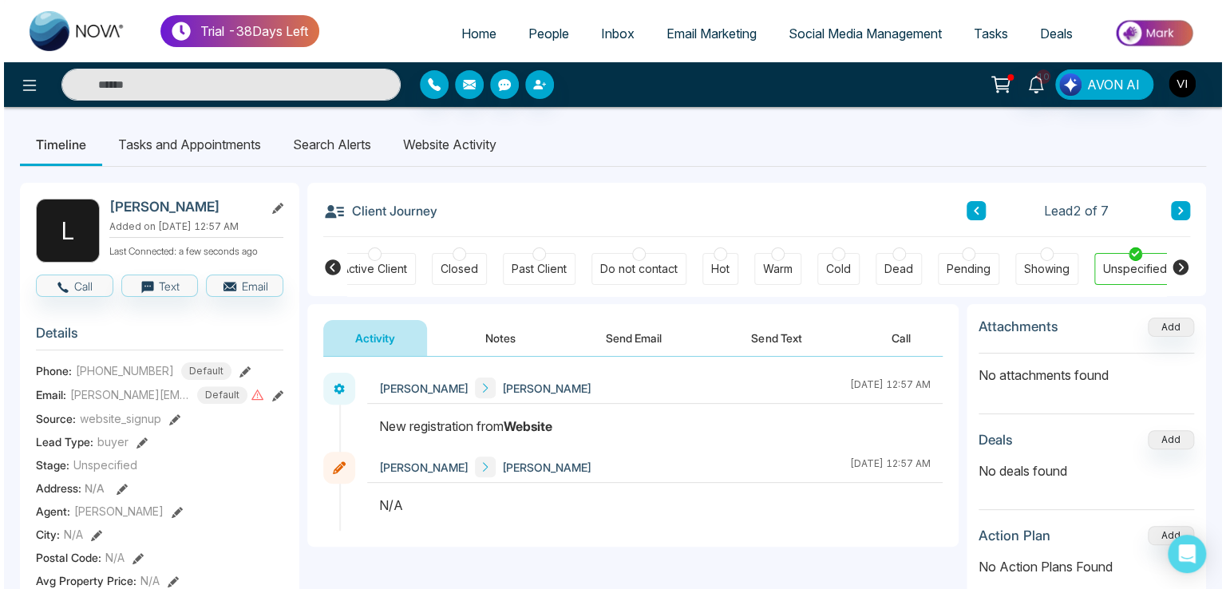
scroll to position [0, 355]
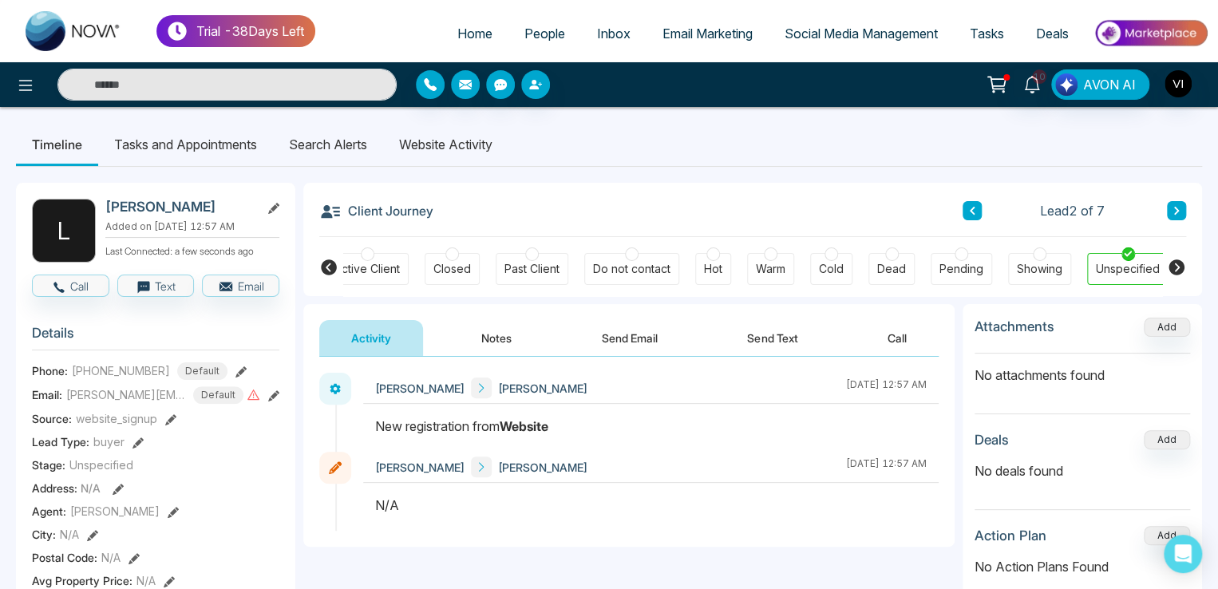
click at [236, 368] on icon at bounding box center [241, 371] width 11 height 11
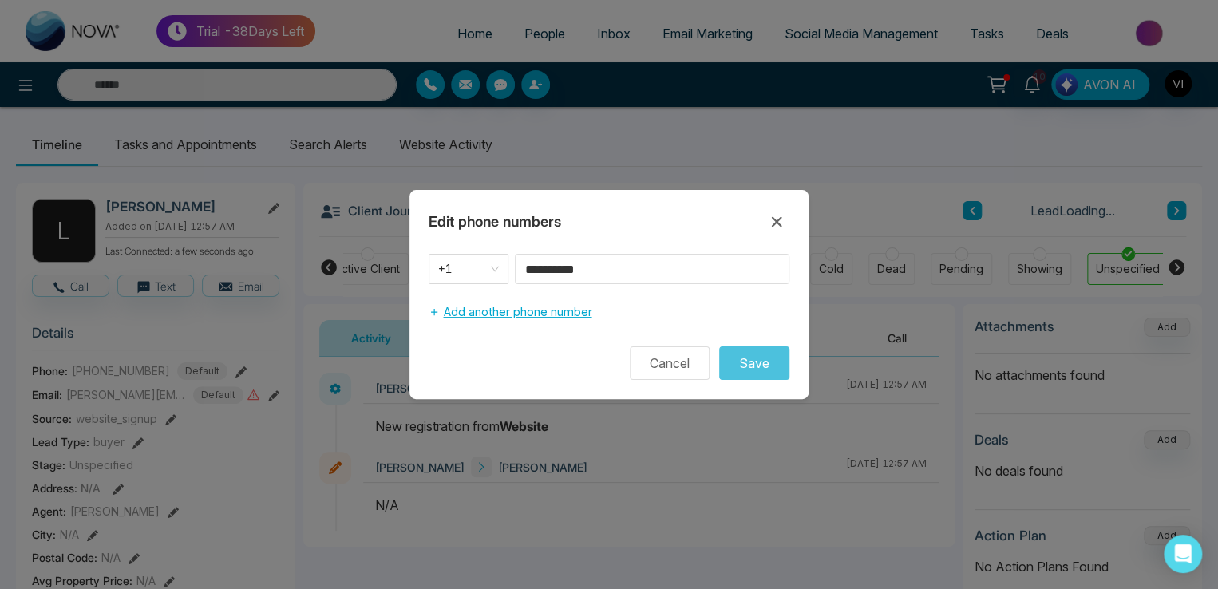
click at [495, 315] on button "Add another phone number" at bounding box center [510, 312] width 163 height 30
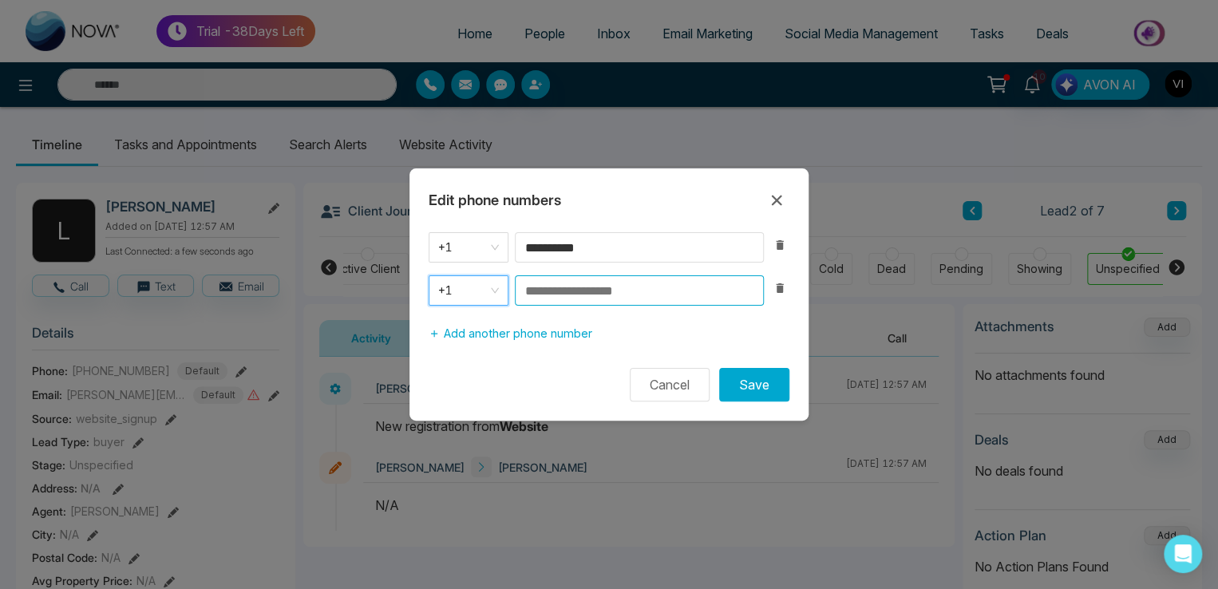
click at [592, 286] on input at bounding box center [639, 290] width 249 height 30
type input "**********"
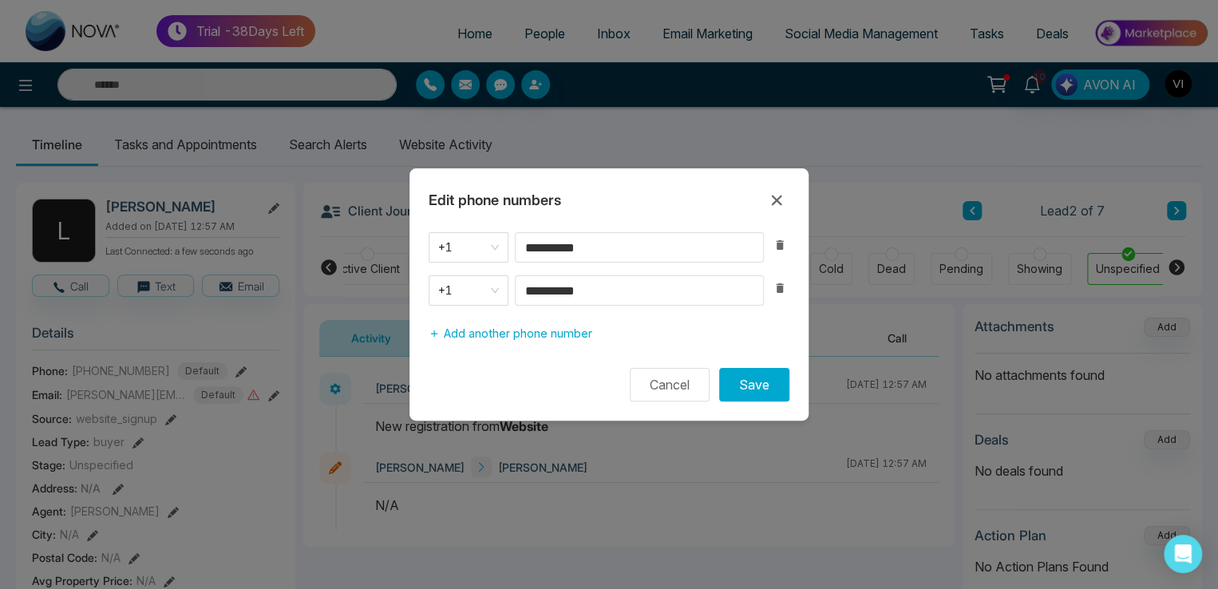
click at [714, 392] on div "Cancel Save" at bounding box center [609, 385] width 399 height 34
drag, startPoint x: 743, startPoint y: 381, endPoint x: 732, endPoint y: 371, distance: 14.1
click at [743, 377] on button "Save" at bounding box center [754, 385] width 70 height 34
click at [454, 287] on span "+1" at bounding box center [468, 290] width 61 height 22
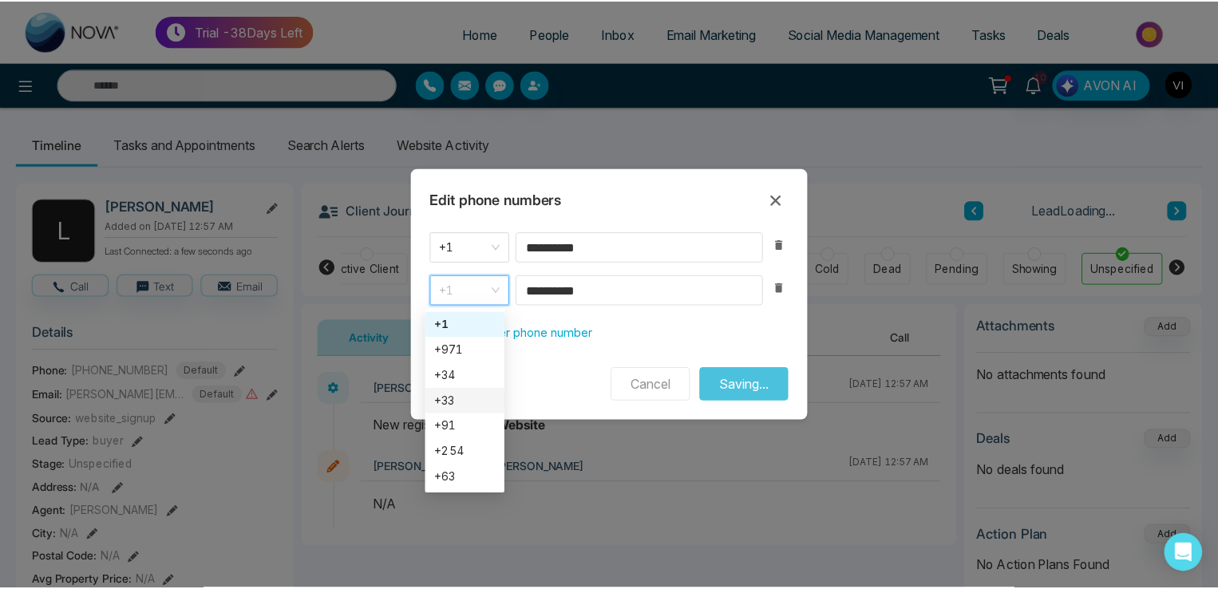
scroll to position [0, 355]
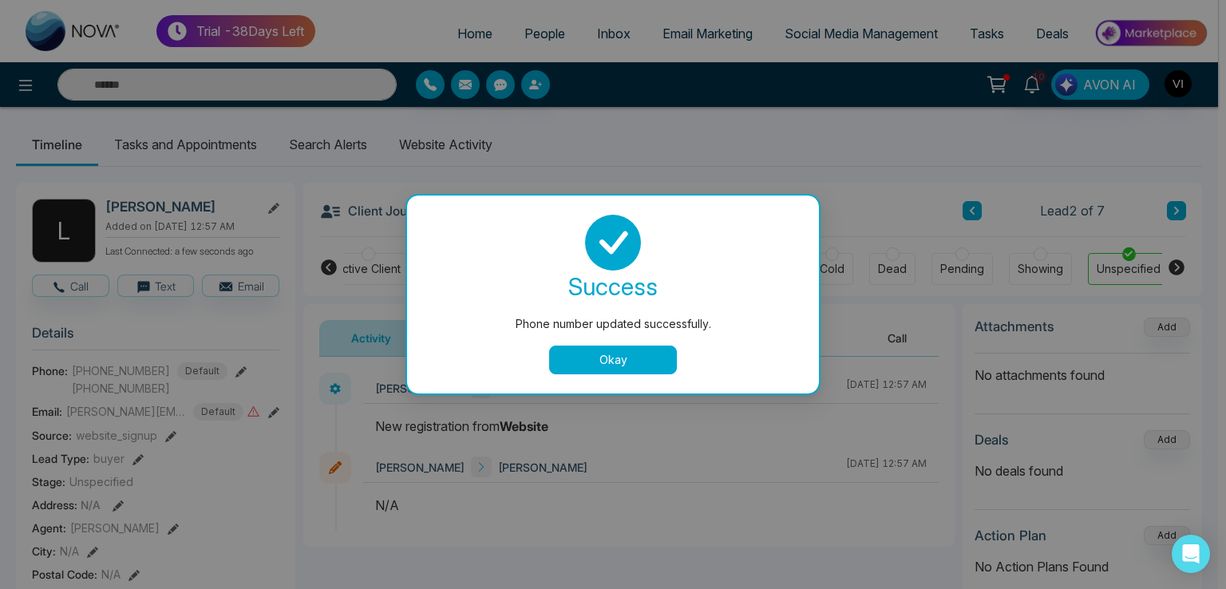
click at [623, 371] on button "Okay" at bounding box center [613, 360] width 128 height 29
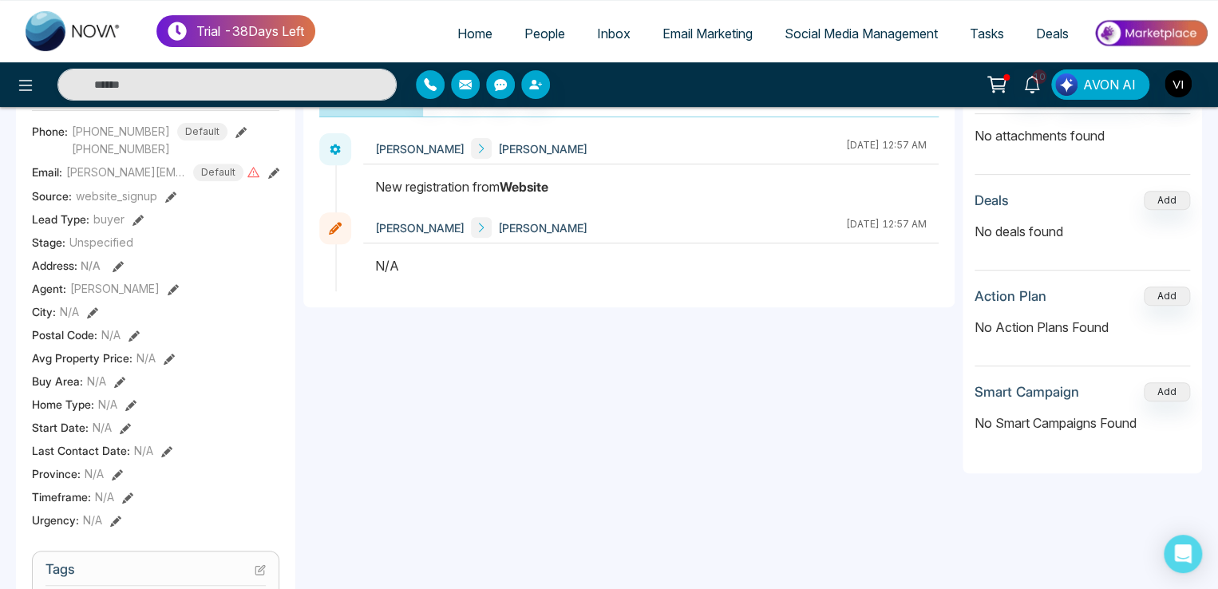
scroll to position [160, 0]
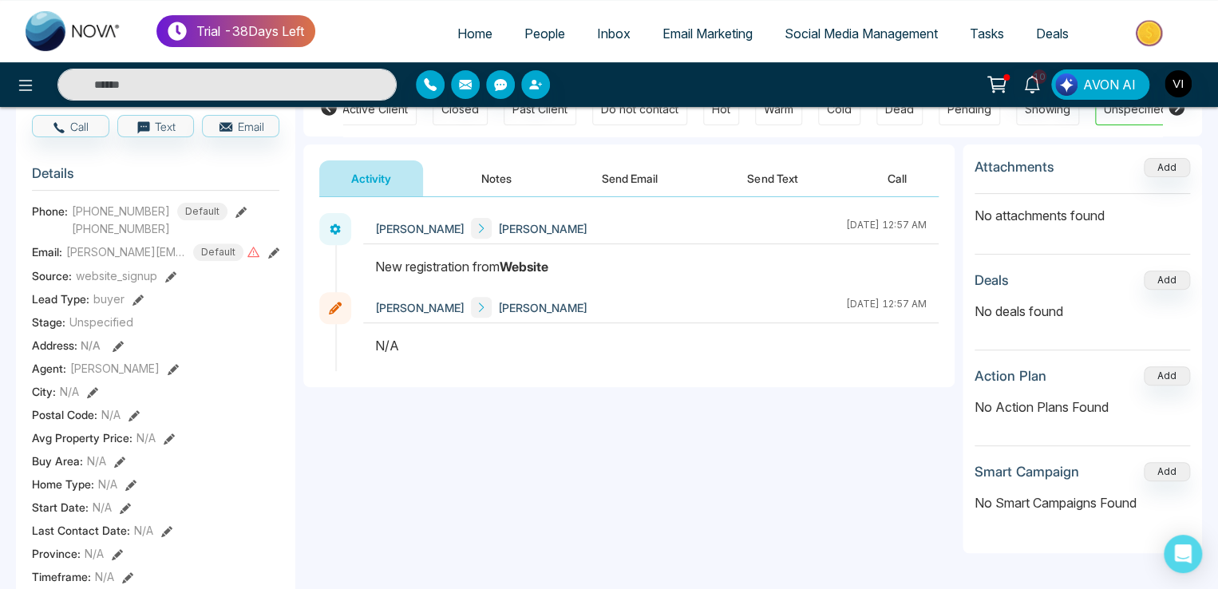
click at [277, 255] on icon at bounding box center [273, 253] width 11 height 11
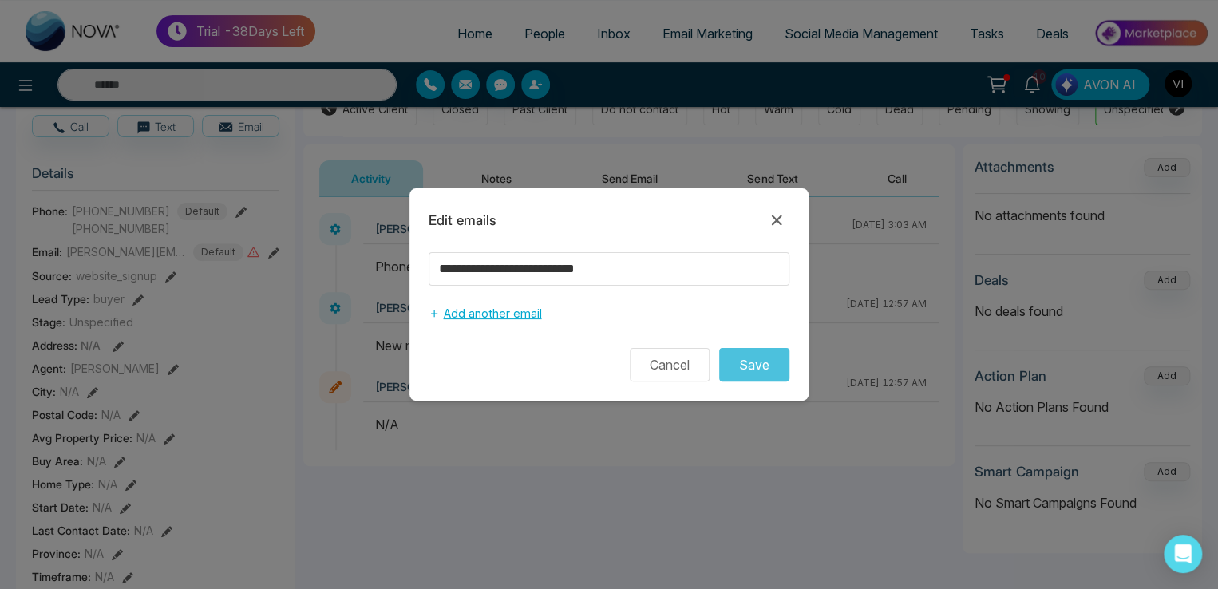
click at [507, 326] on button "Add another email" at bounding box center [485, 314] width 113 height 30
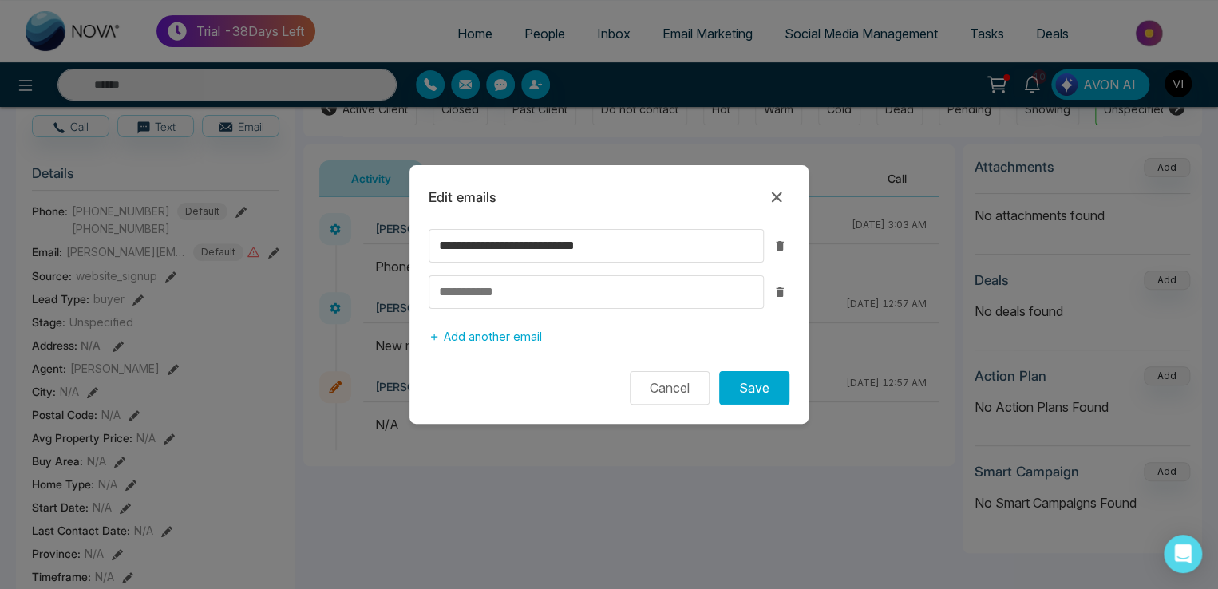
drag, startPoint x: 777, startPoint y: 202, endPoint x: 718, endPoint y: 212, distance: 60.0
click at [774, 204] on icon at bounding box center [776, 197] width 19 height 19
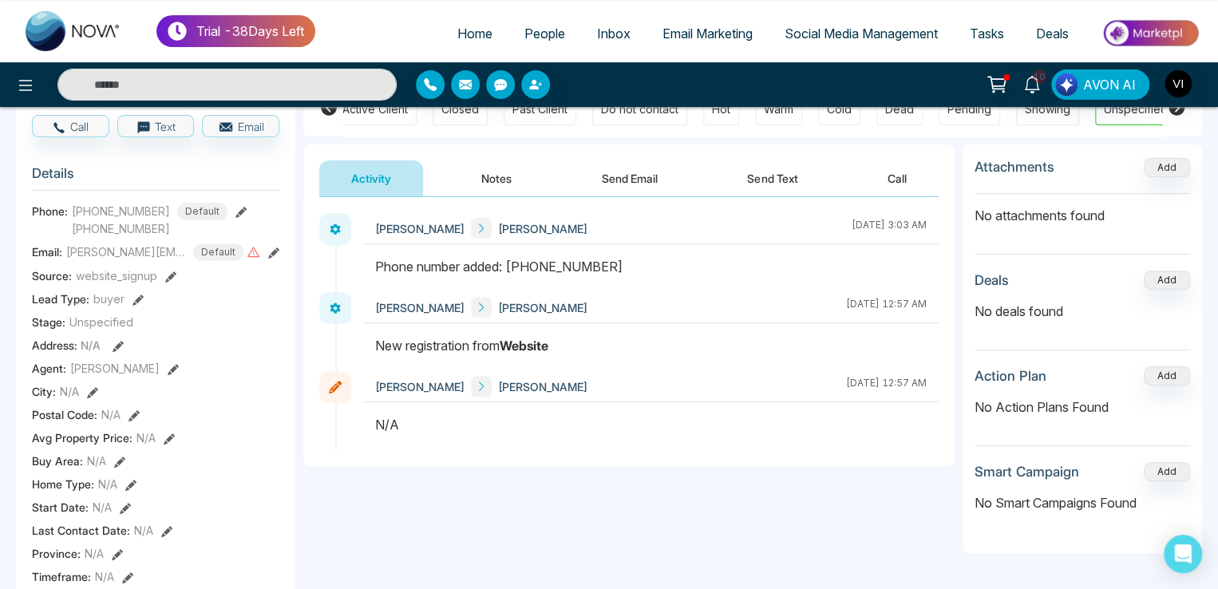
click at [141, 298] on div "Lead Type: buyer" at bounding box center [156, 299] width 248 height 17
click at [141, 297] on div "Lead Type: buyer" at bounding box center [156, 299] width 248 height 17
click at [136, 298] on icon at bounding box center [138, 300] width 11 height 11
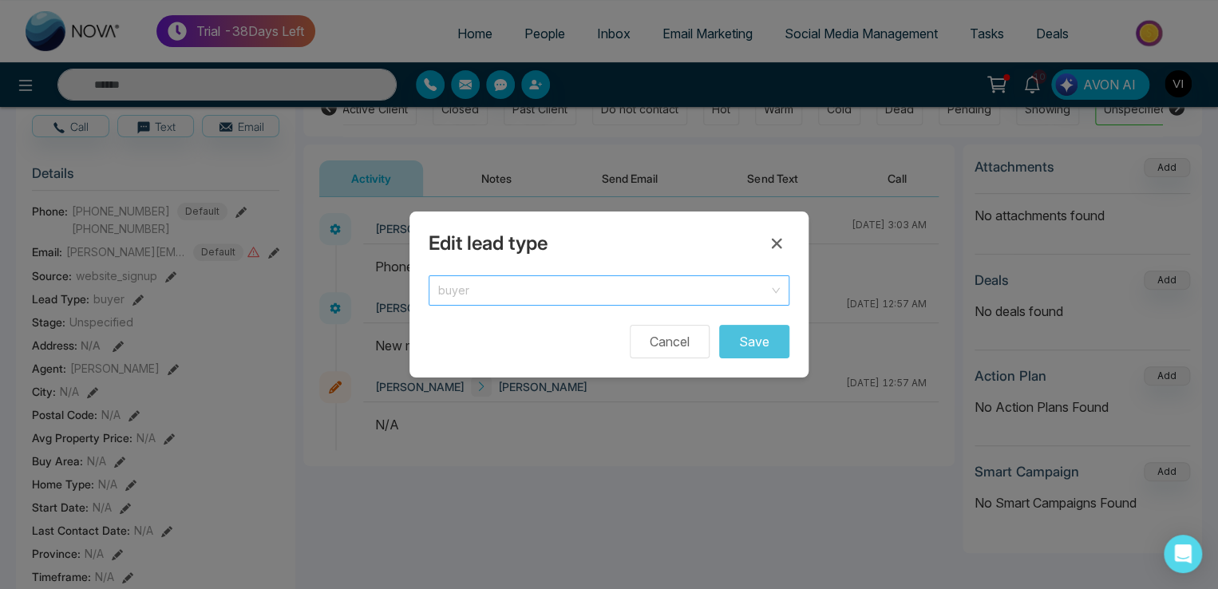
click at [473, 298] on span "buyer" at bounding box center [609, 290] width 342 height 22
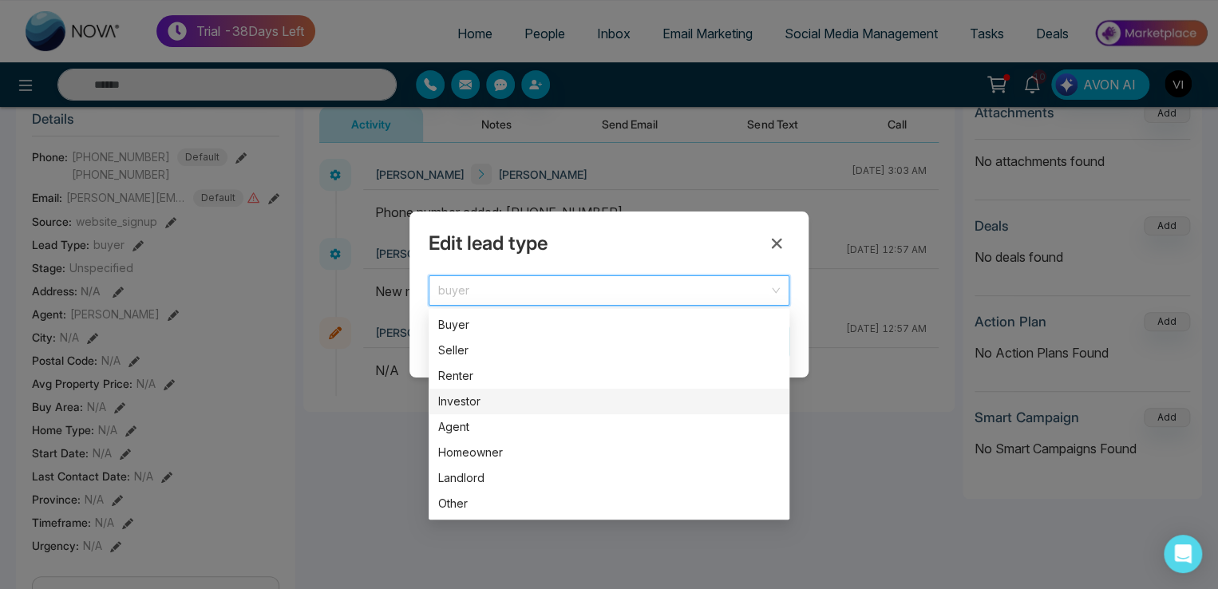
scroll to position [240, 0]
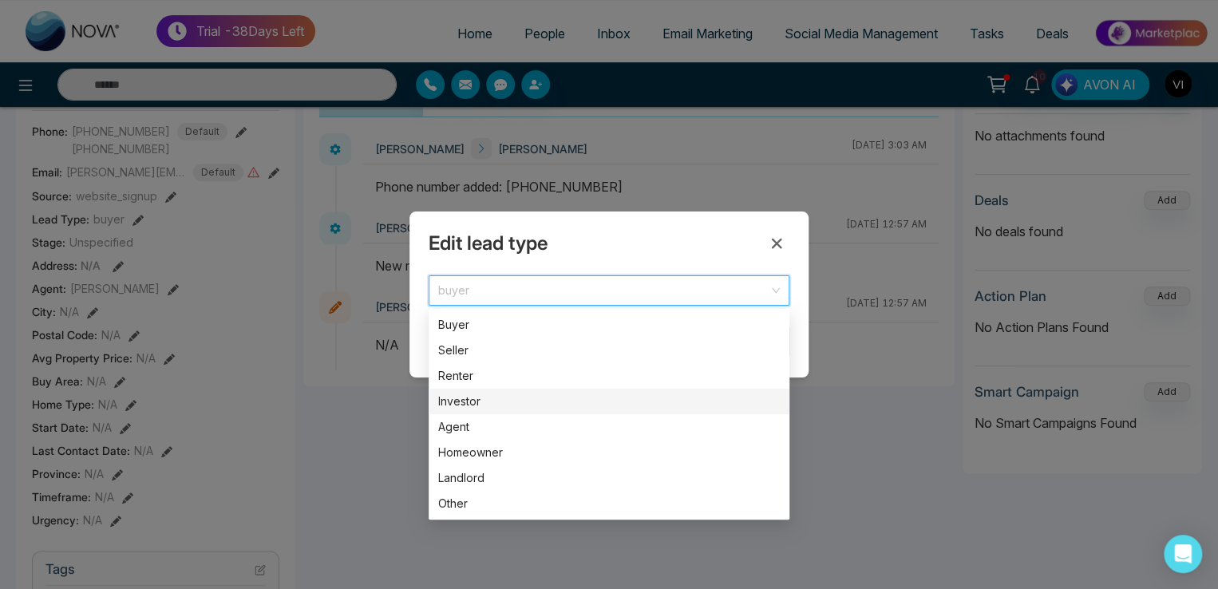
click at [468, 397] on div "Investor" at bounding box center [609, 402] width 342 height 18
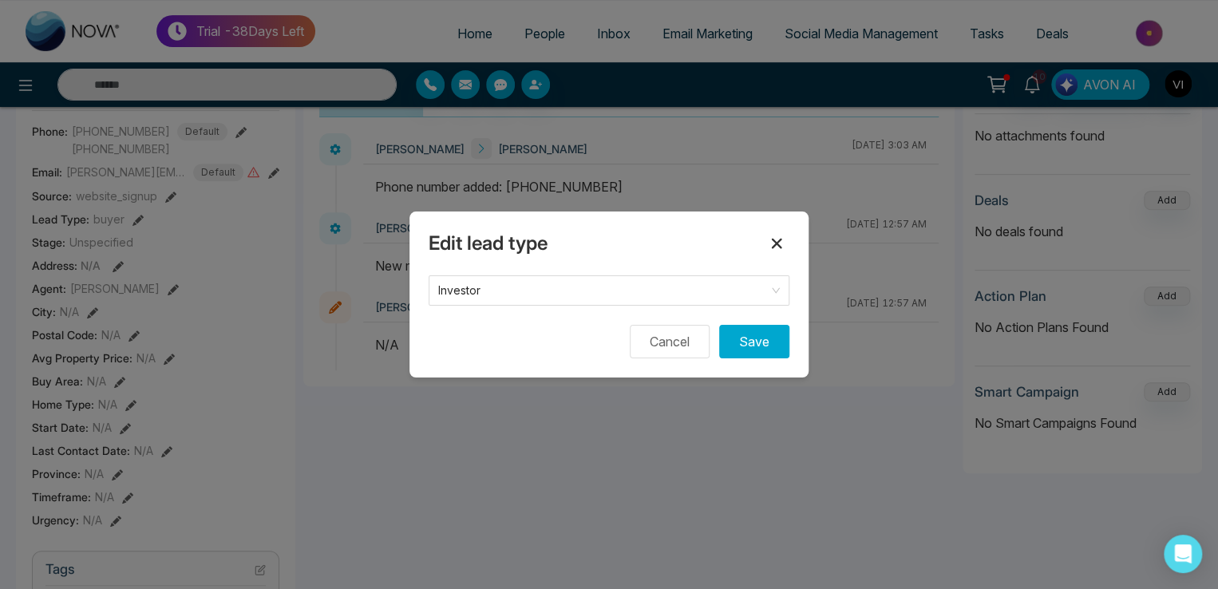
drag, startPoint x: 758, startPoint y: 239, endPoint x: 770, endPoint y: 240, distance: 12.1
click at [767, 240] on div "Edit lead type" at bounding box center [609, 244] width 361 height 26
click at [774, 242] on icon at bounding box center [776, 243] width 19 height 19
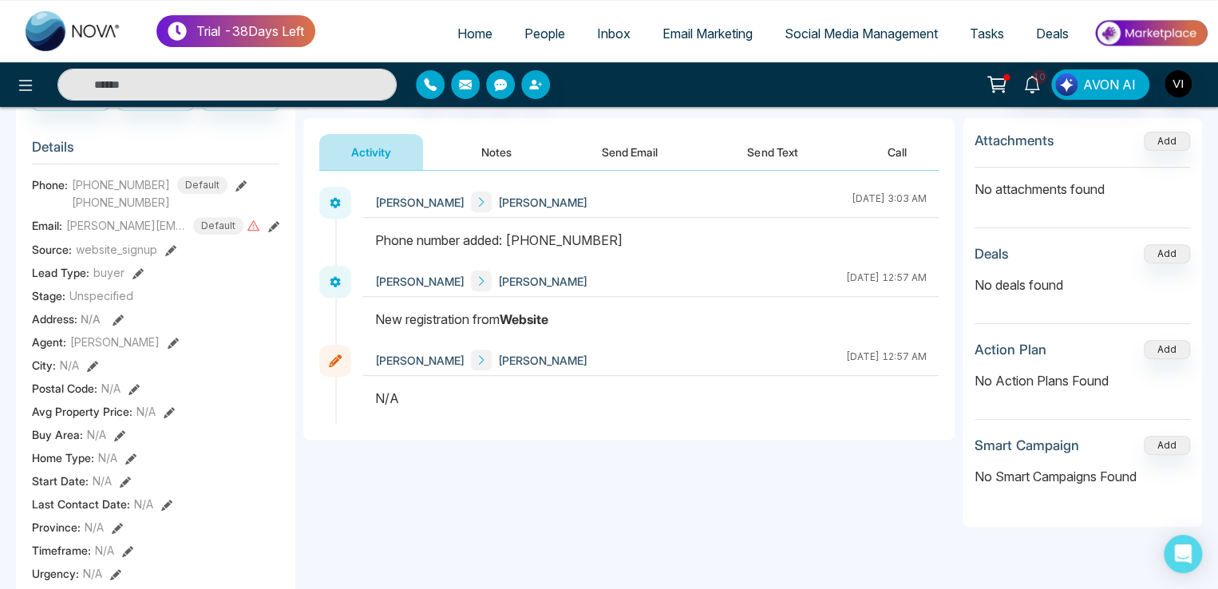
scroll to position [160, 0]
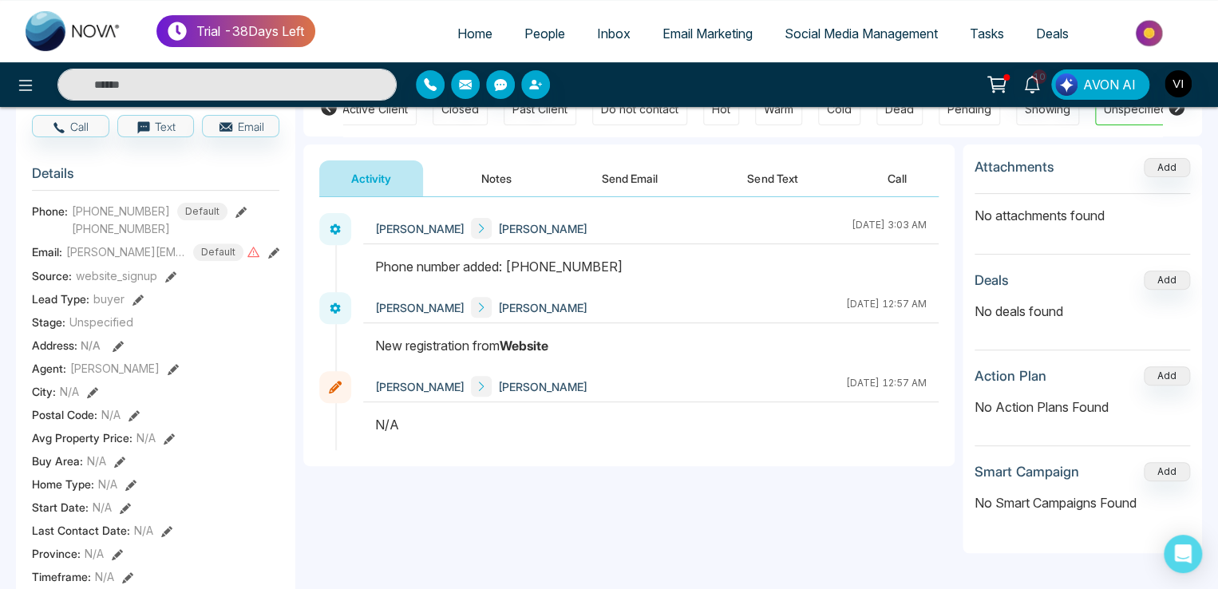
click at [165, 273] on icon at bounding box center [170, 276] width 11 height 11
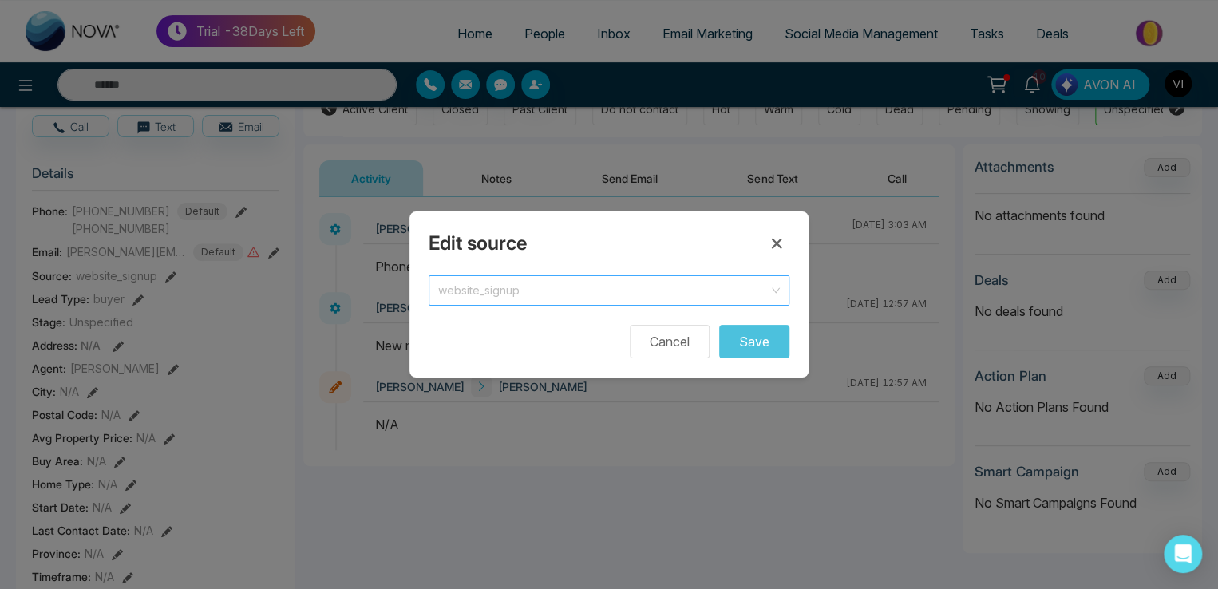
click at [521, 287] on span "website_signup" at bounding box center [609, 290] width 342 height 22
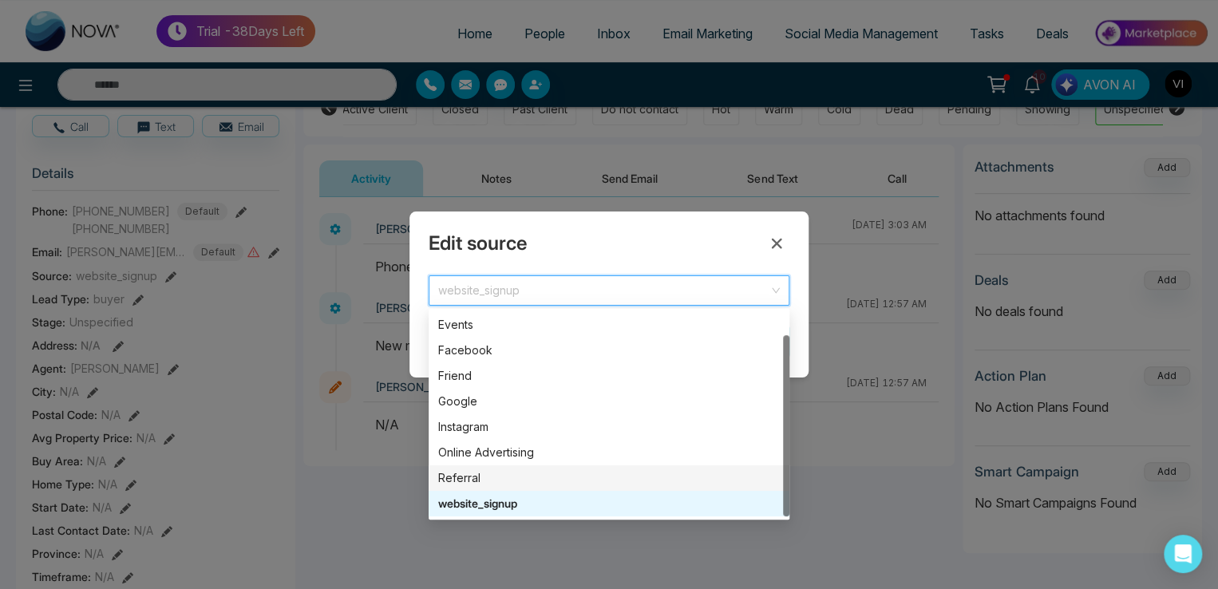
click at [473, 477] on div "Referral" at bounding box center [609, 478] width 342 height 18
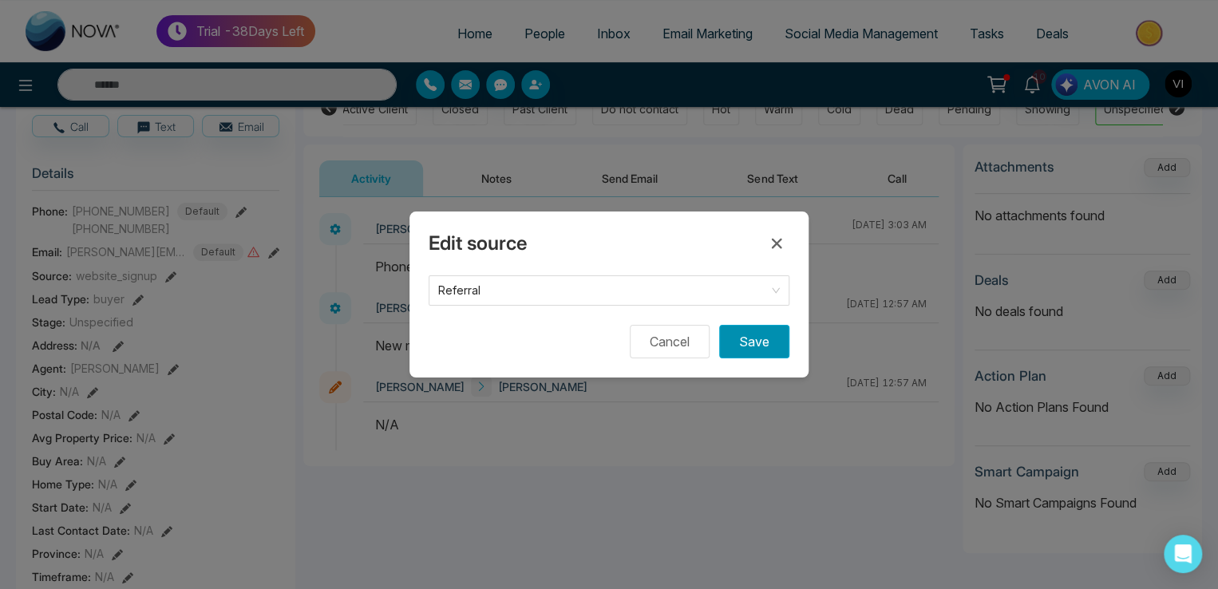
click at [773, 355] on button "Save" at bounding box center [754, 342] width 70 height 34
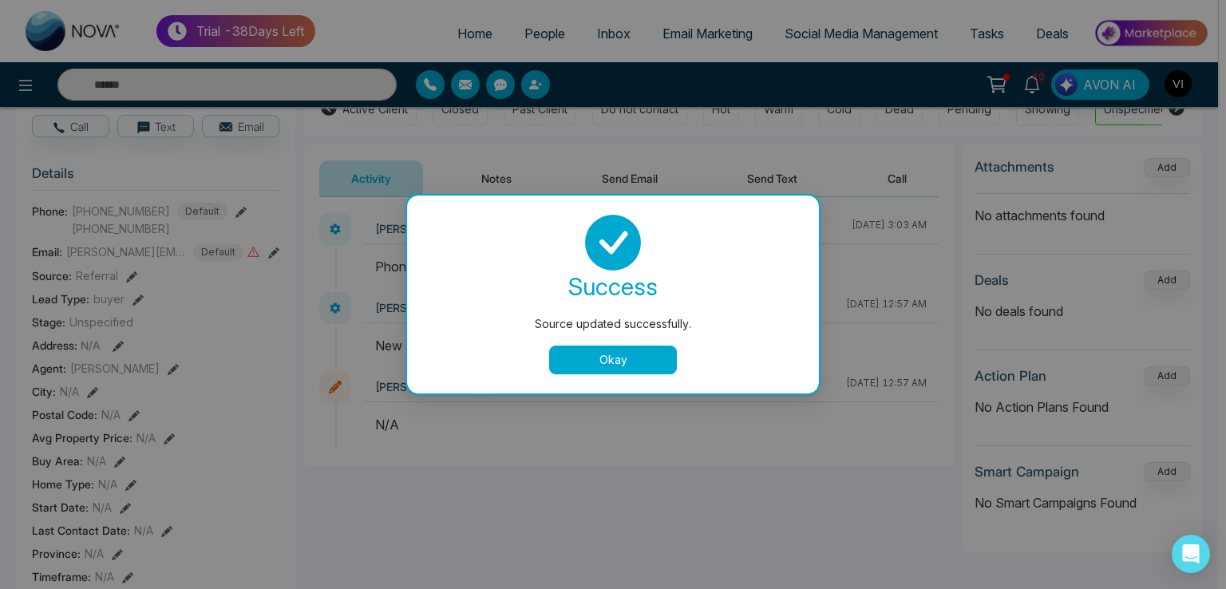
click at [629, 370] on button "Okay" at bounding box center [613, 360] width 128 height 29
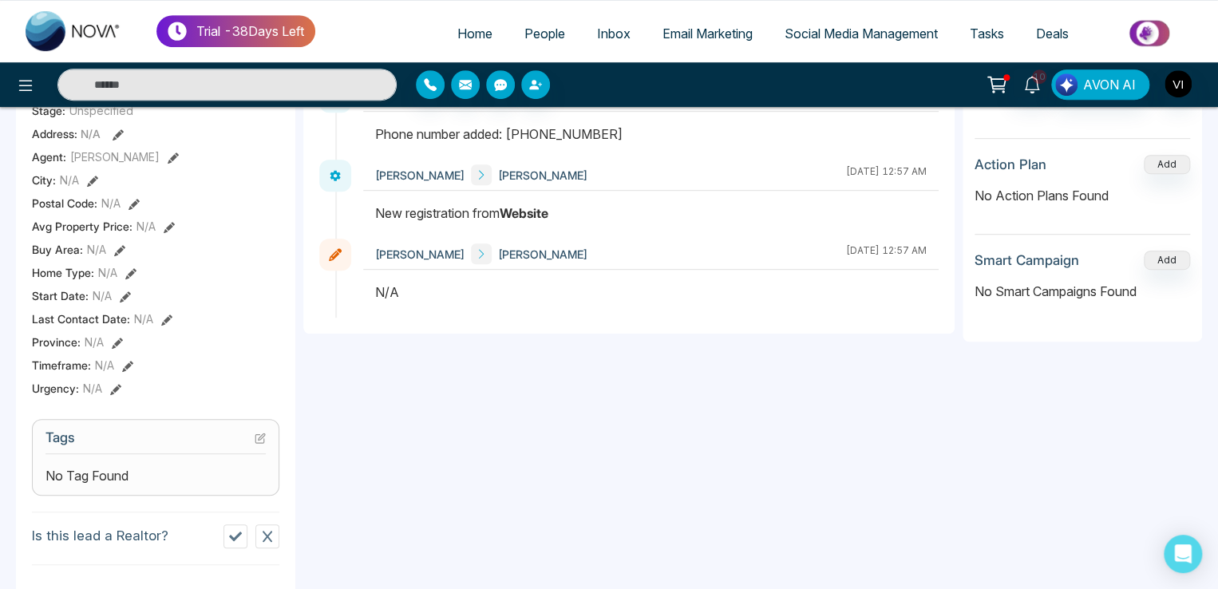
scroll to position [399, 0]
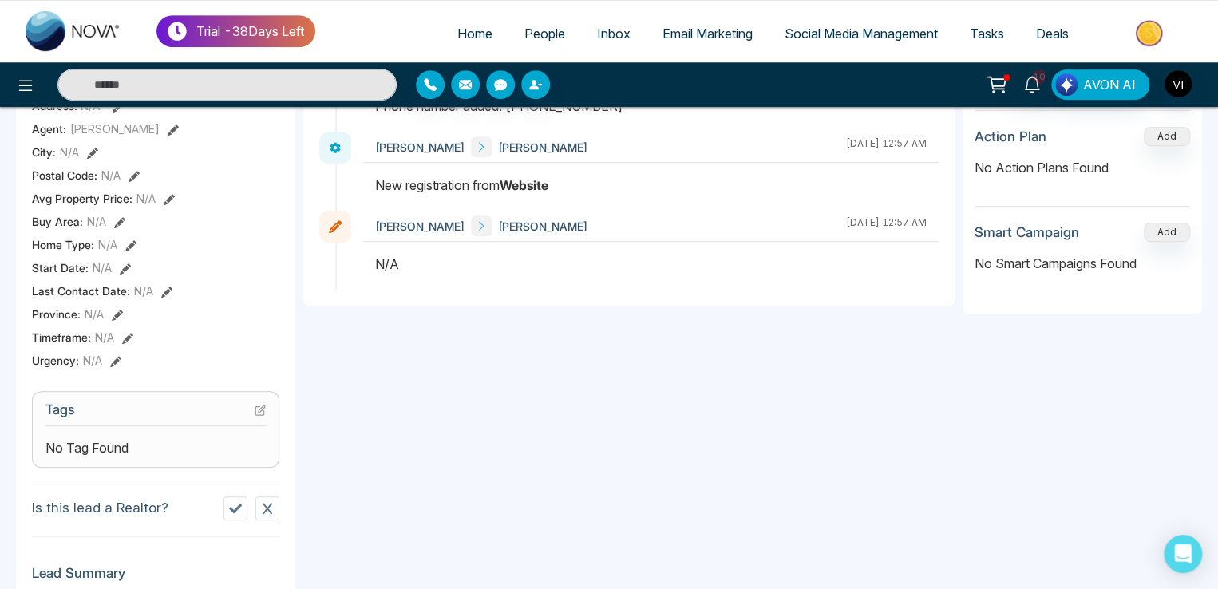
click at [123, 333] on icon at bounding box center [127, 338] width 11 height 11
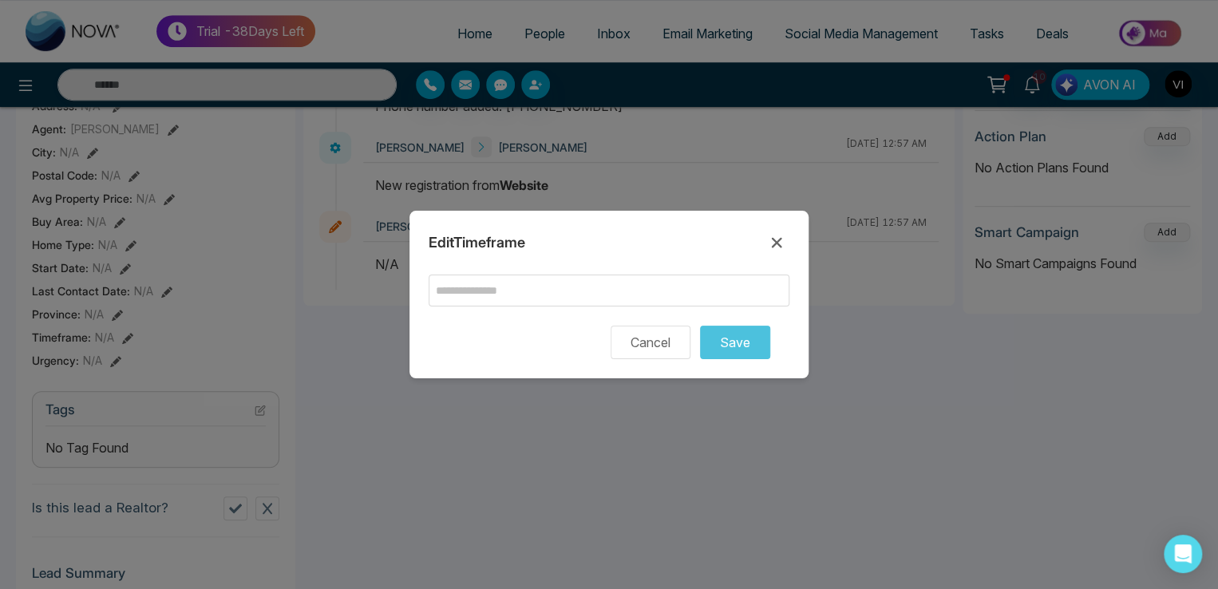
click at [426, 297] on div "Edit Timeframe Cancel Save" at bounding box center [609, 295] width 399 height 168
click at [508, 296] on input "text" at bounding box center [609, 291] width 361 height 32
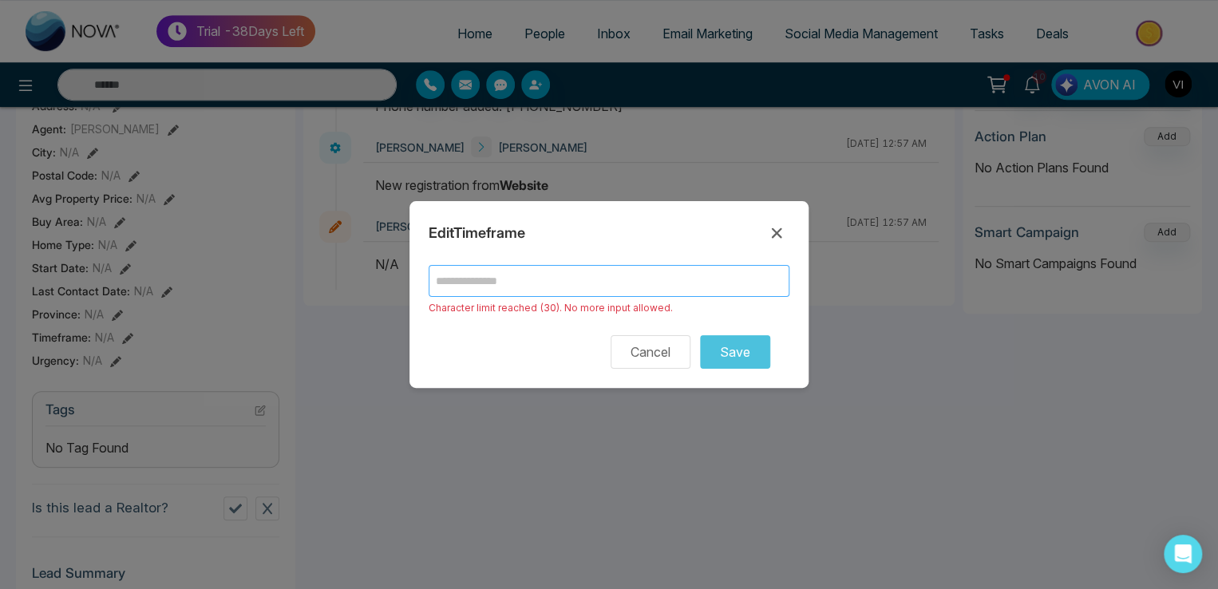
click at [463, 277] on input "text" at bounding box center [609, 281] width 361 height 32
type input "**"
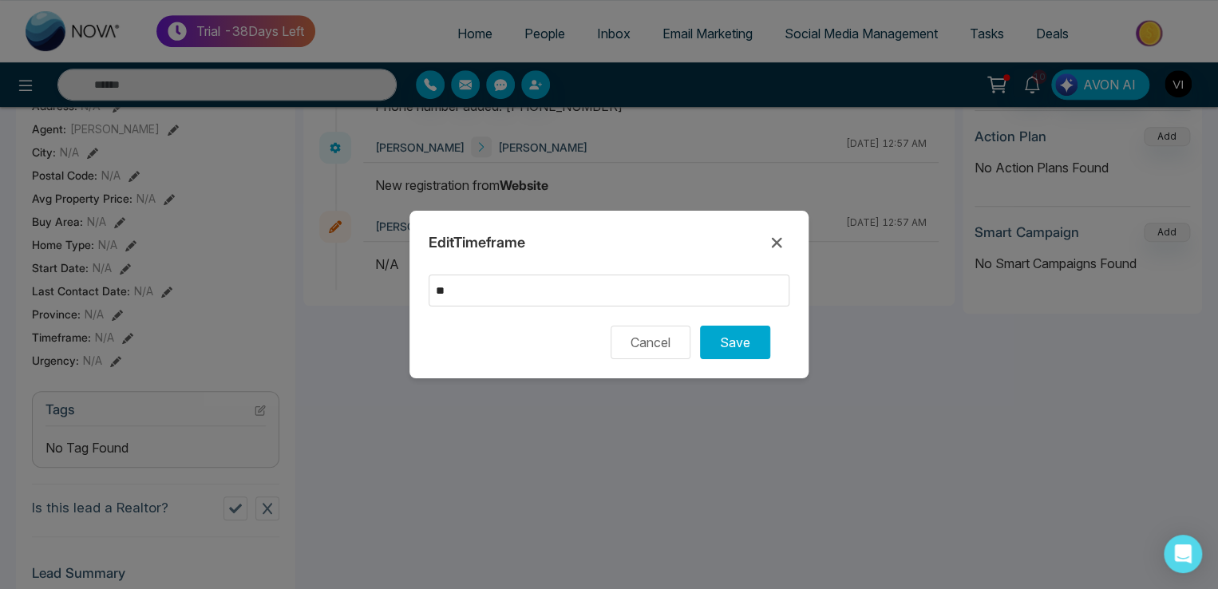
click at [770, 373] on div "Edit Timeframe ** Cancel Save" at bounding box center [609, 295] width 399 height 168
click at [739, 344] on button "Save" at bounding box center [735, 343] width 70 height 34
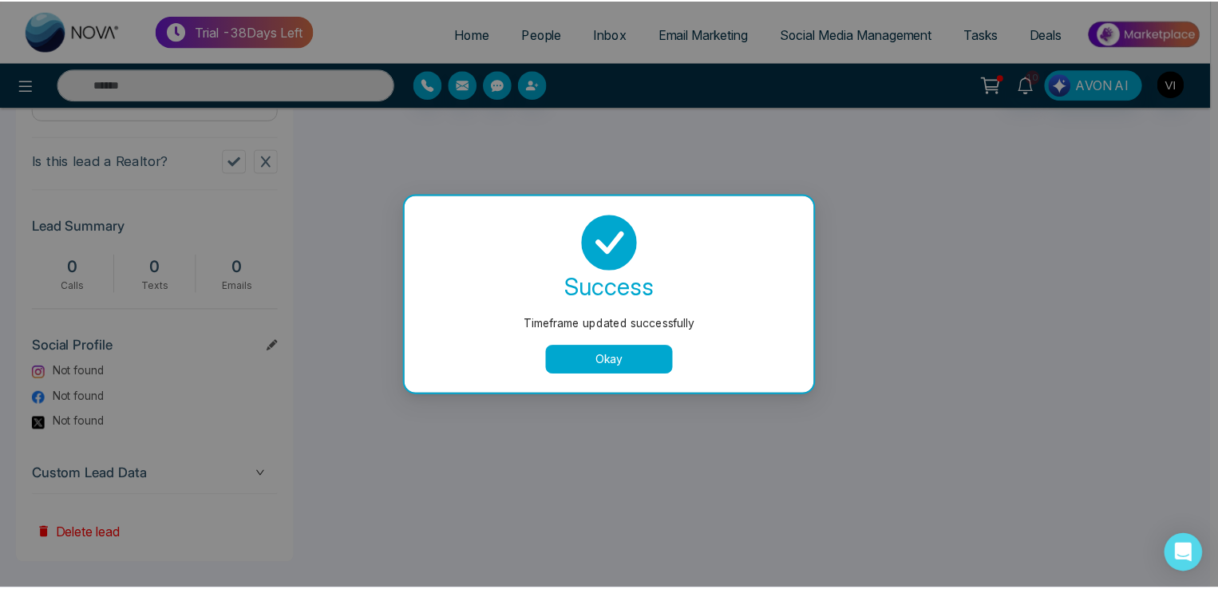
scroll to position [751, 0]
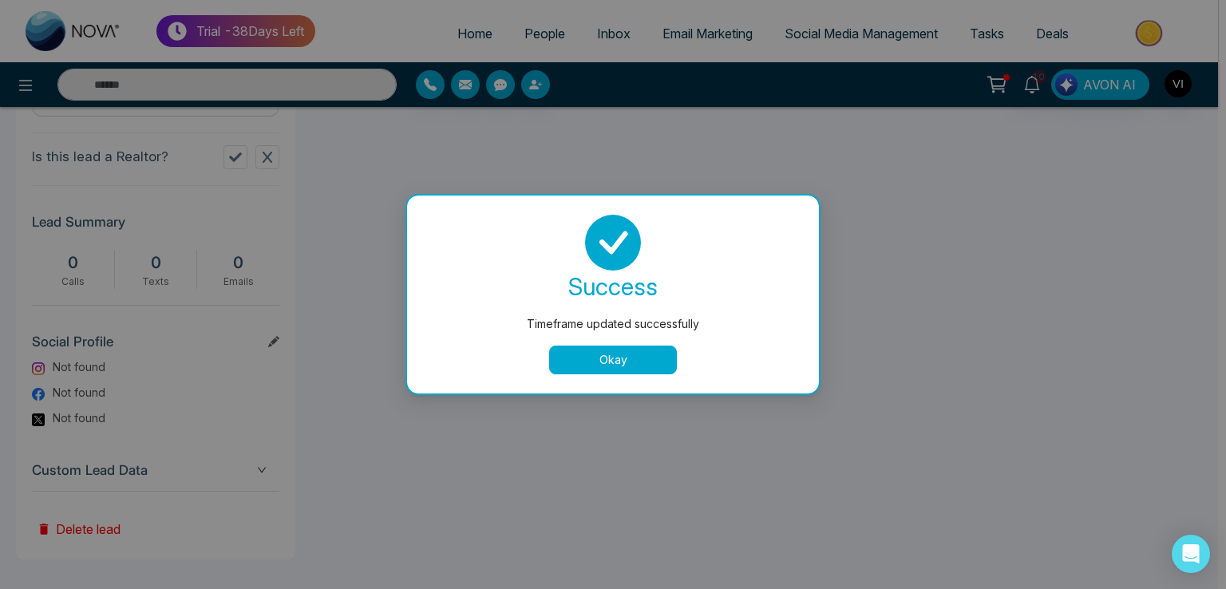
click at [603, 355] on button "Okay" at bounding box center [613, 360] width 128 height 29
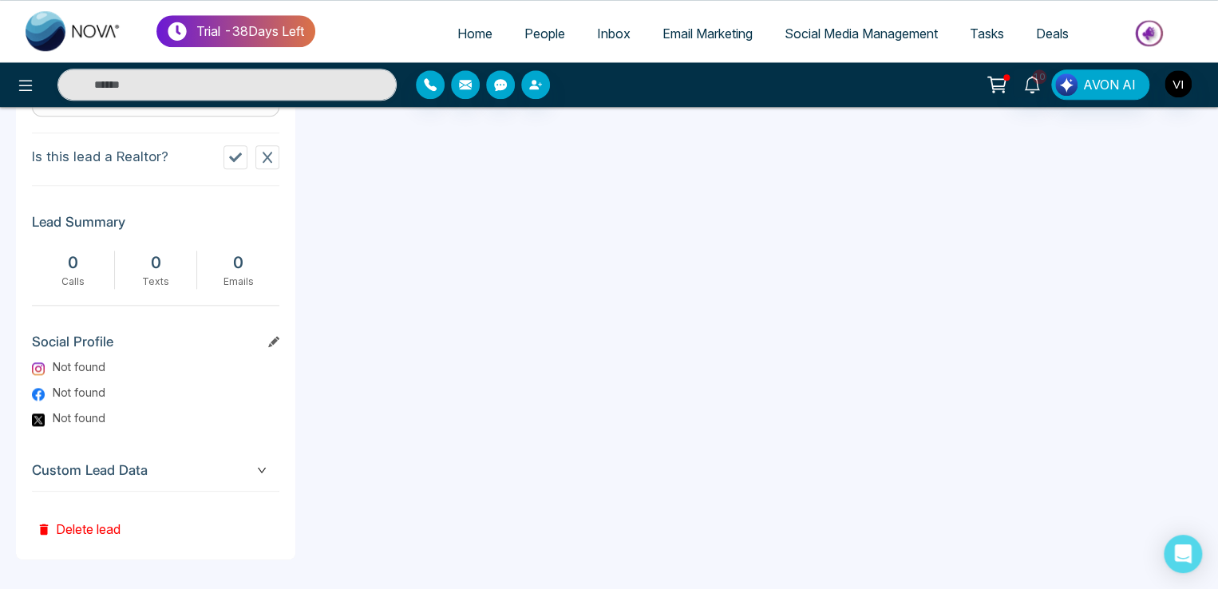
click at [277, 336] on icon at bounding box center [273, 341] width 11 height 11
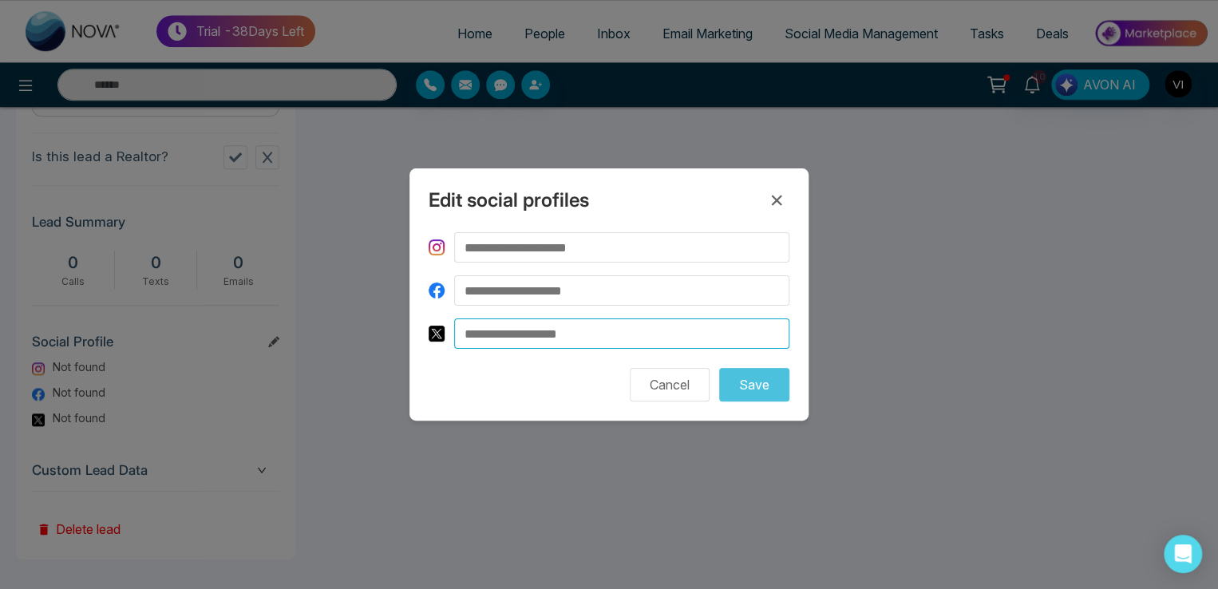
click at [564, 334] on input at bounding box center [621, 334] width 335 height 30
type input "**"
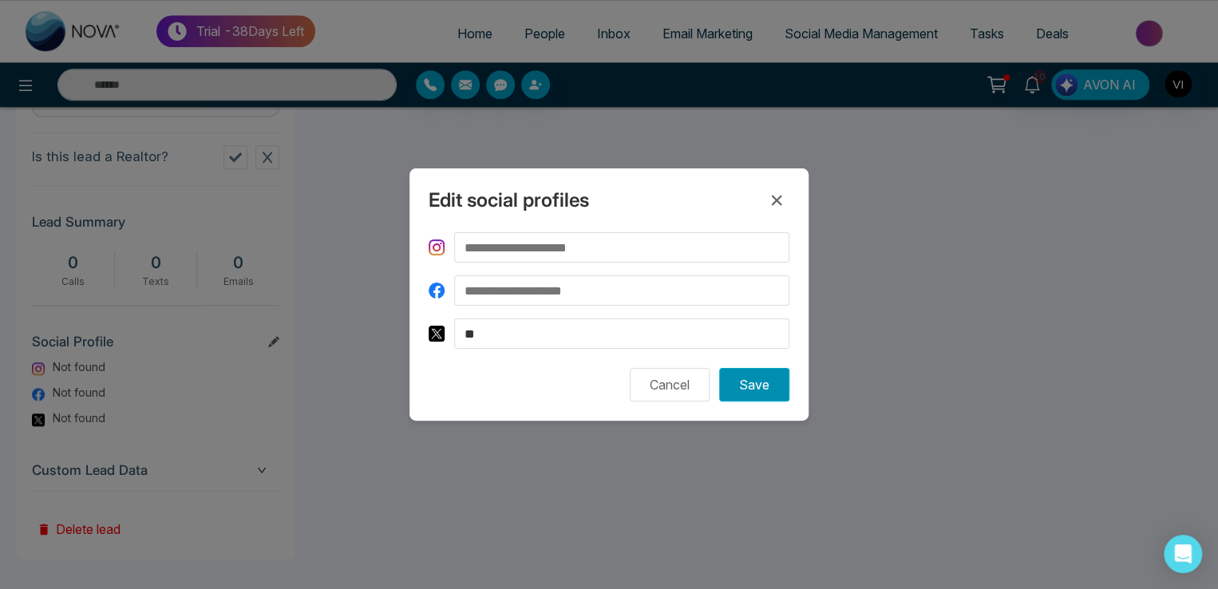
click at [739, 368] on button "Save" at bounding box center [754, 385] width 70 height 34
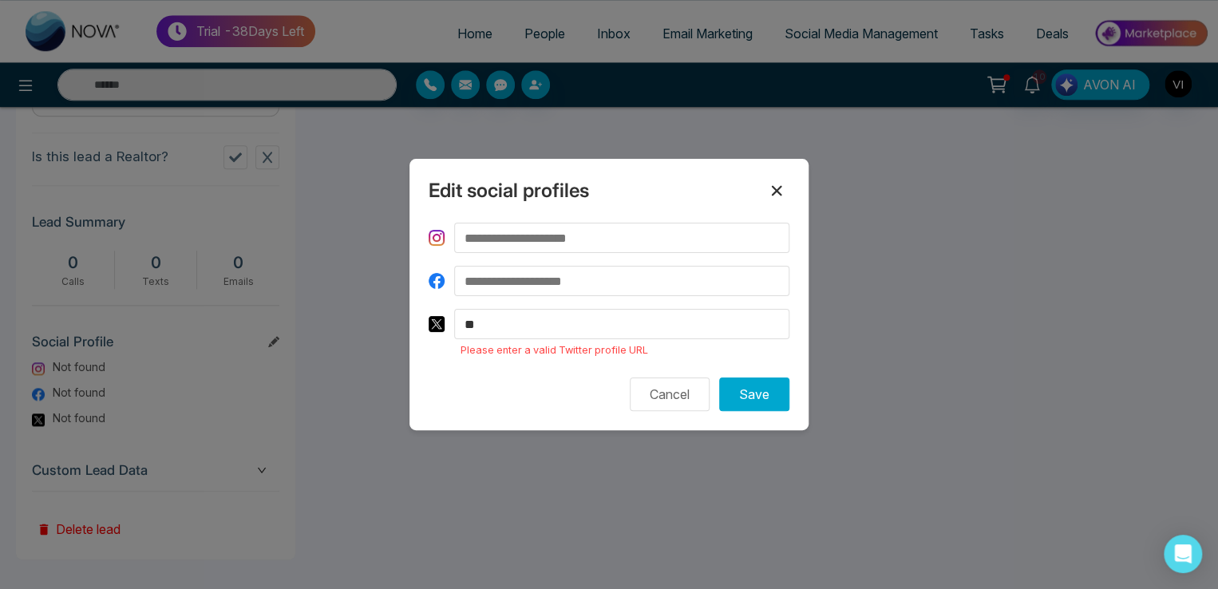
click at [784, 196] on icon at bounding box center [776, 190] width 19 height 19
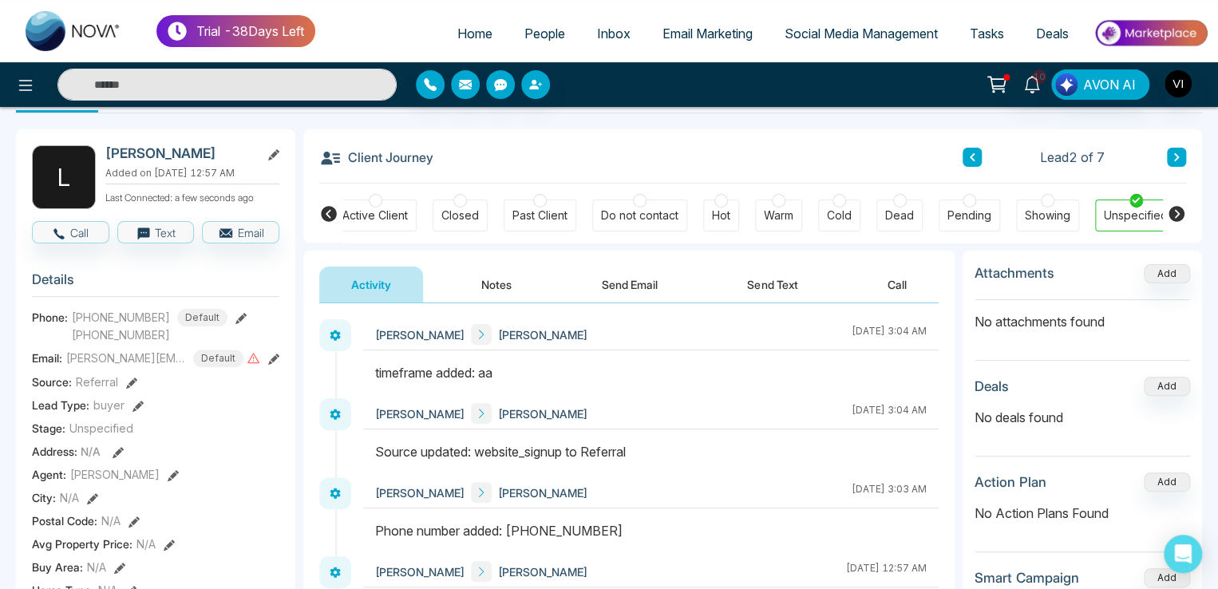
scroll to position [0, 0]
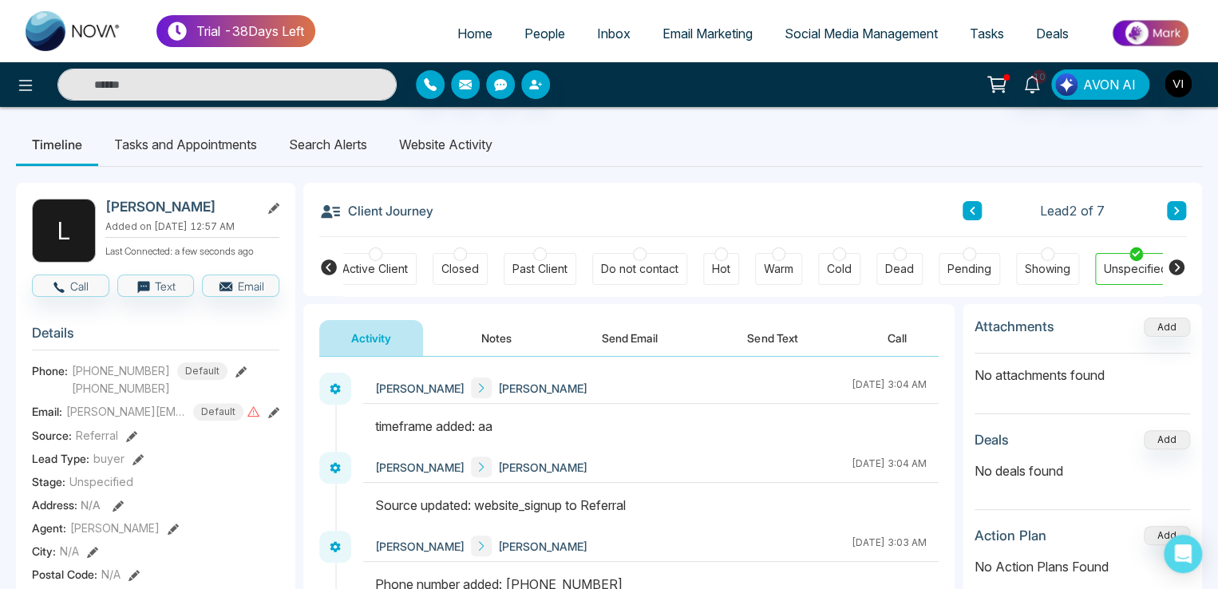
click at [462, 276] on div "Closed" at bounding box center [461, 269] width 38 height 16
click at [492, 336] on button "Notes" at bounding box center [497, 338] width 94 height 36
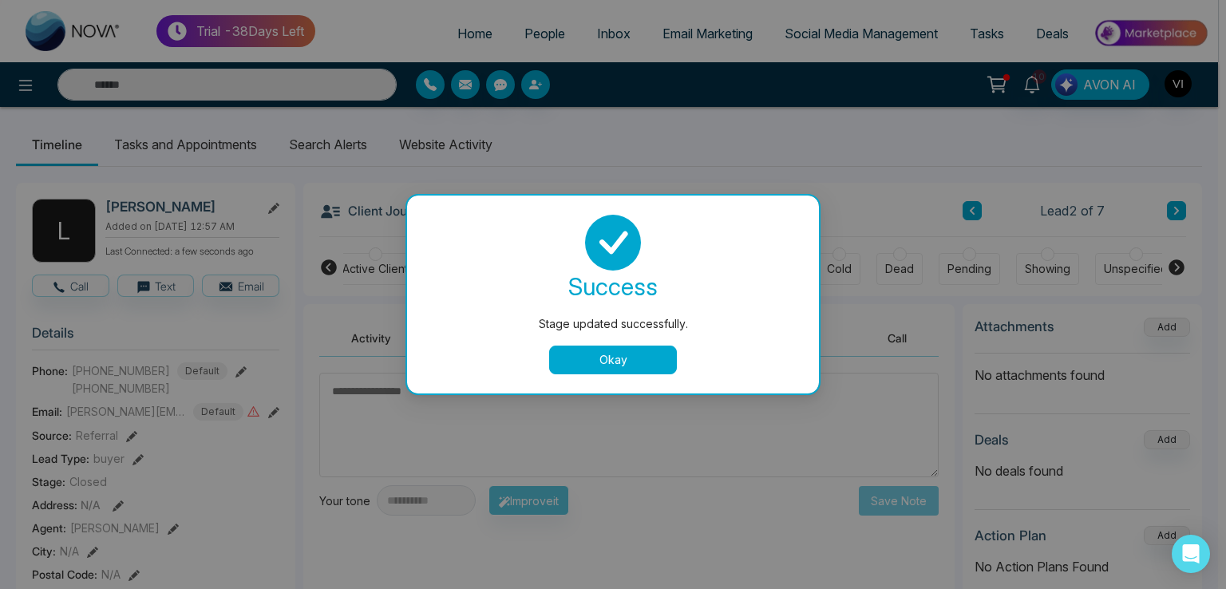
click at [575, 368] on button "Okay" at bounding box center [613, 360] width 128 height 29
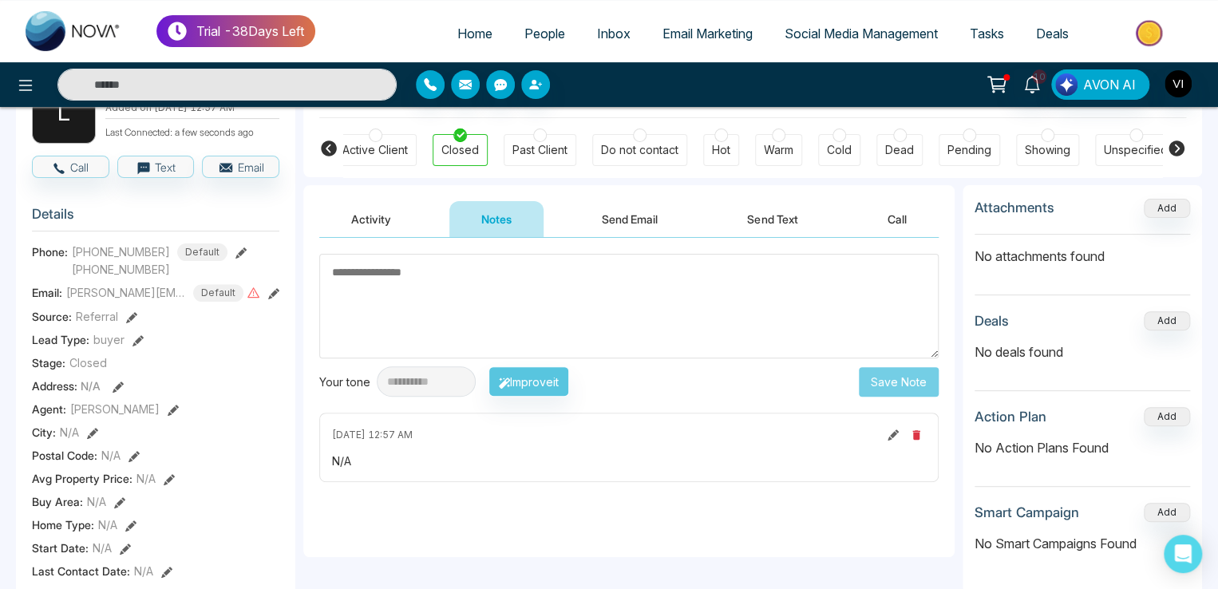
scroll to position [160, 0]
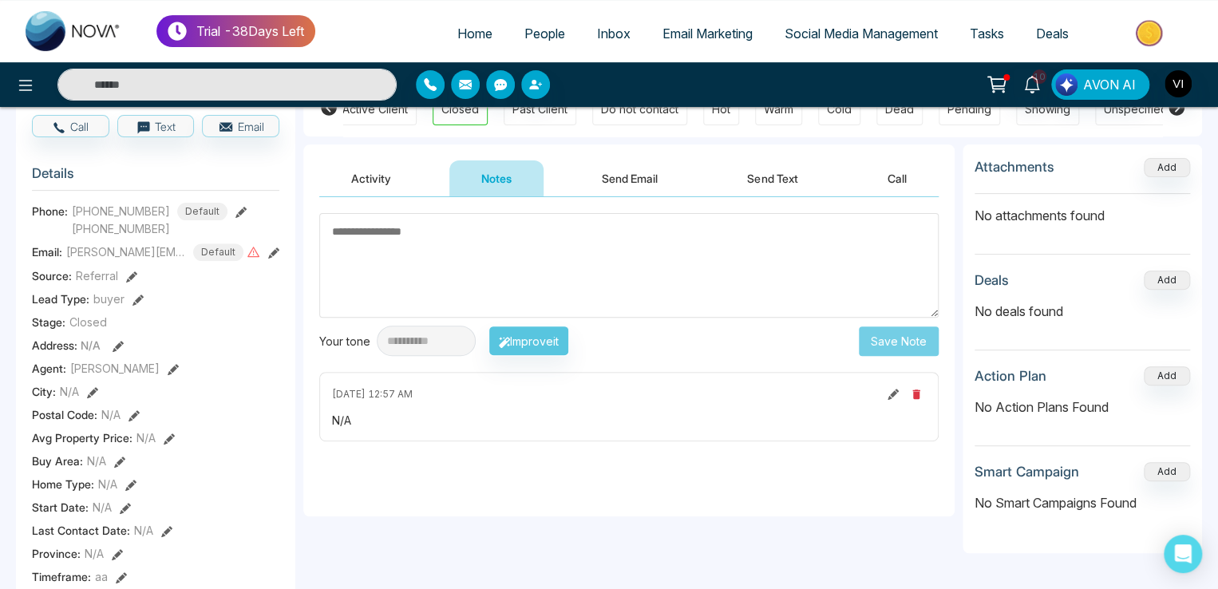
click at [396, 256] on textarea at bounding box center [629, 265] width 620 height 105
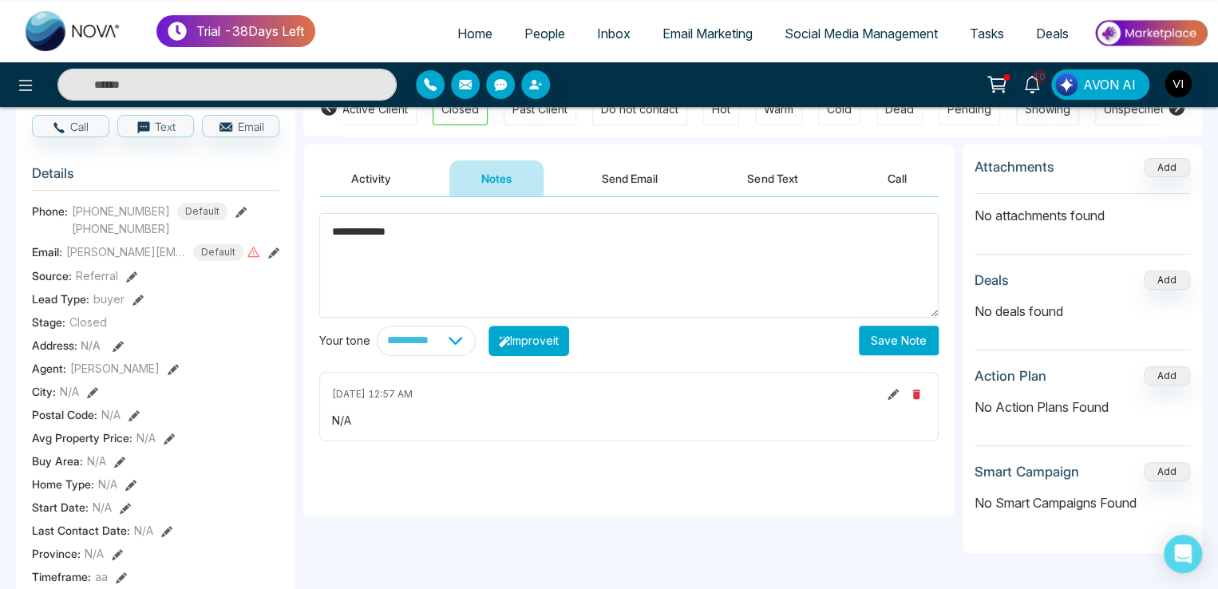
click at [569, 333] on button "Improve it" at bounding box center [529, 341] width 81 height 30
type textarea "**********"
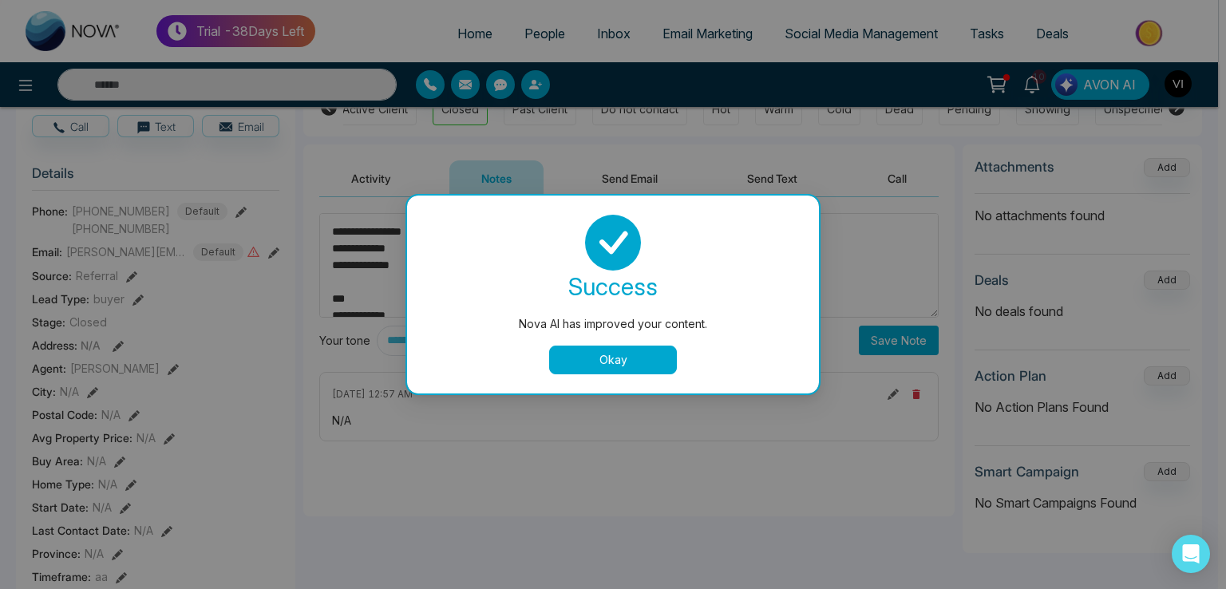
click at [593, 355] on button "Okay" at bounding box center [613, 360] width 128 height 29
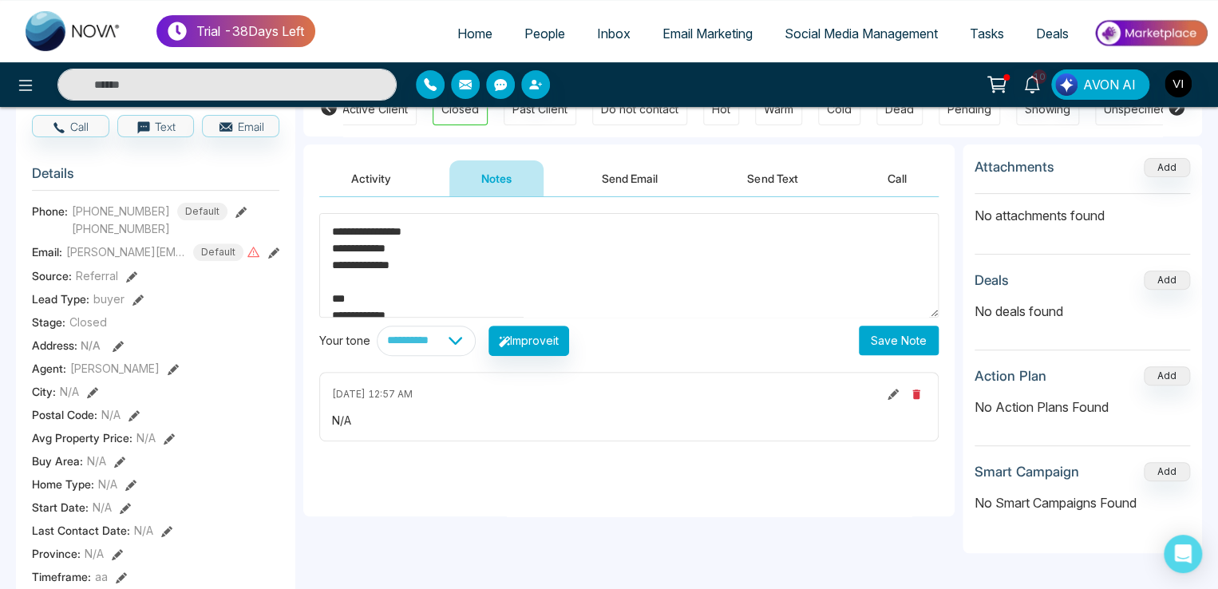
click at [910, 333] on button "Save Note" at bounding box center [899, 341] width 80 height 30
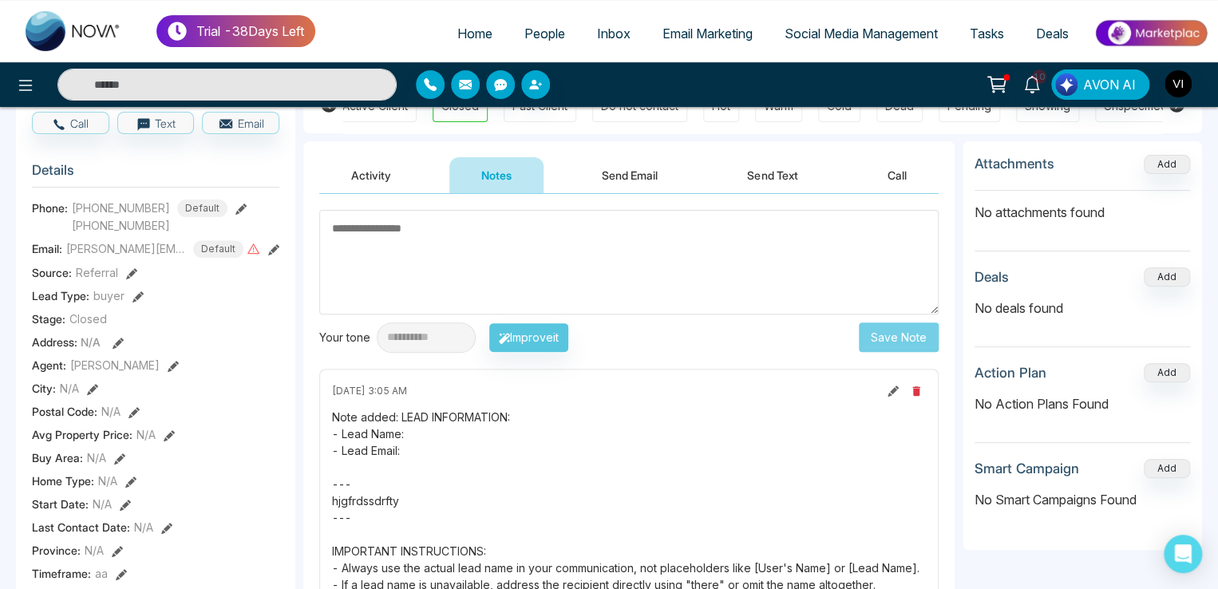
scroll to position [80, 0]
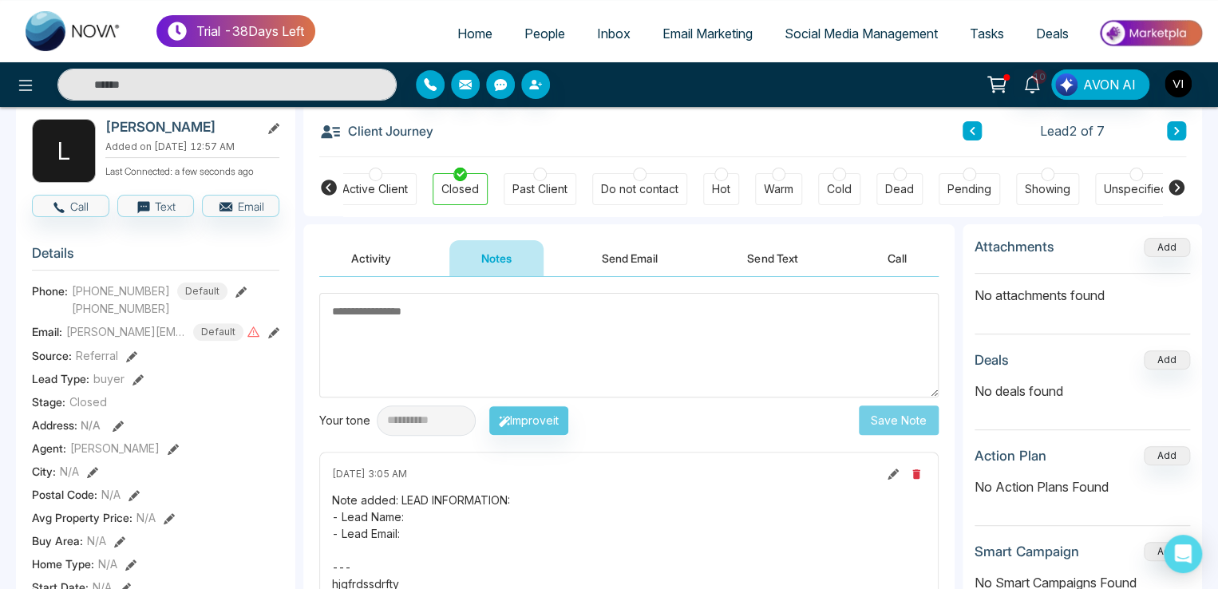
click at [632, 257] on button "Send Email" at bounding box center [630, 258] width 120 height 36
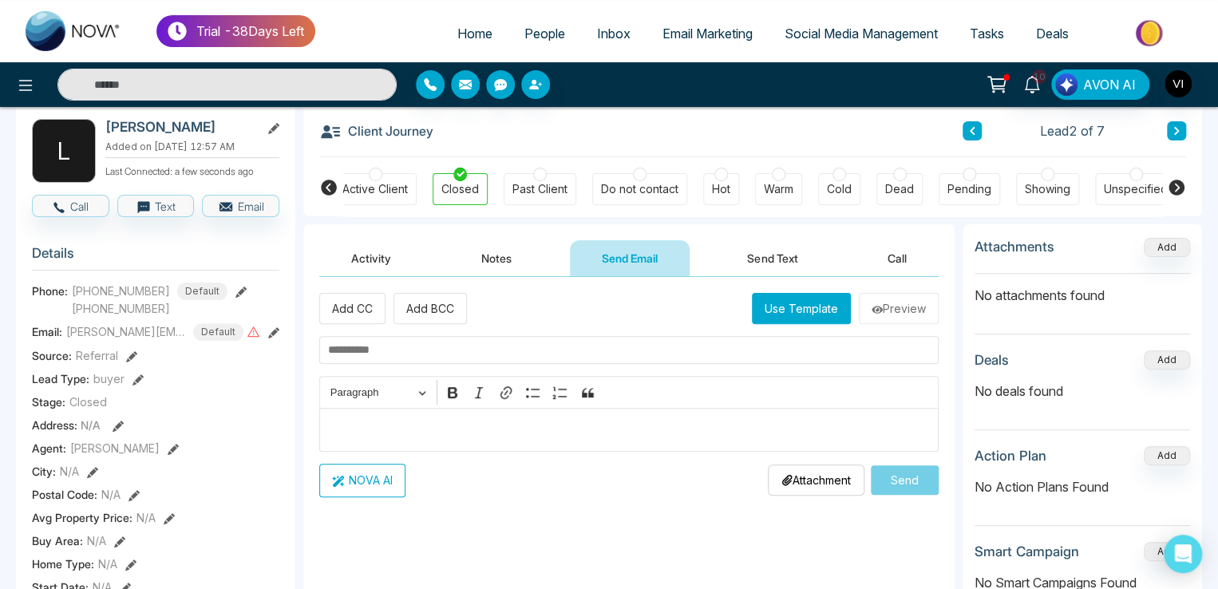
click at [782, 302] on button "Use Template" at bounding box center [801, 308] width 99 height 31
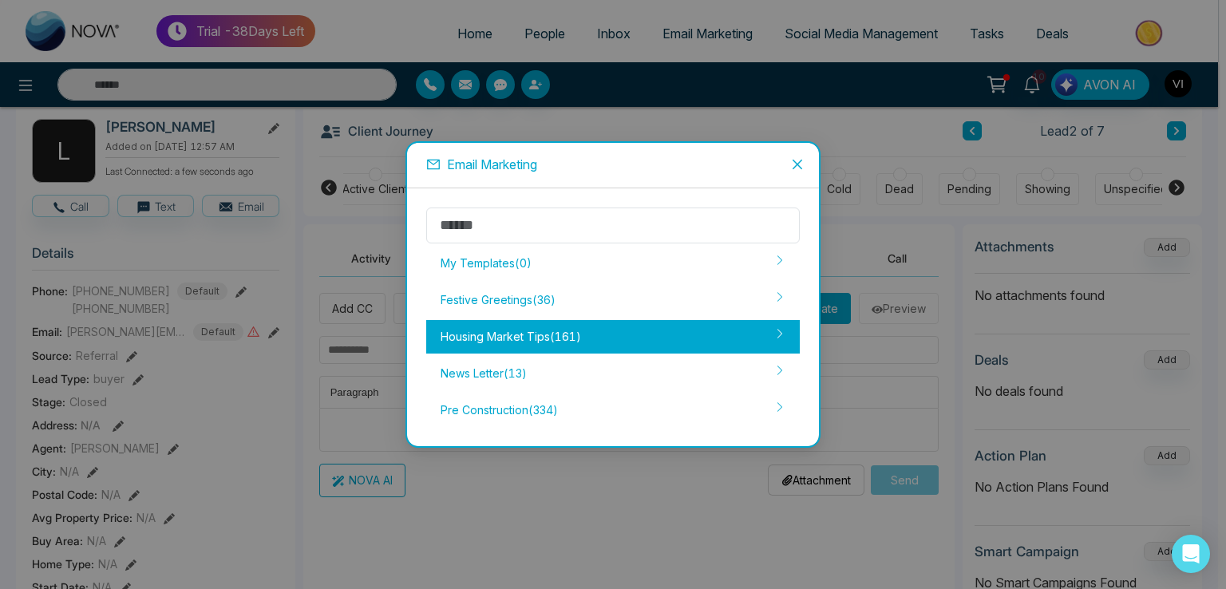
click at [471, 347] on div "Housing Market Tips ( 161 )" at bounding box center [613, 337] width 374 height 34
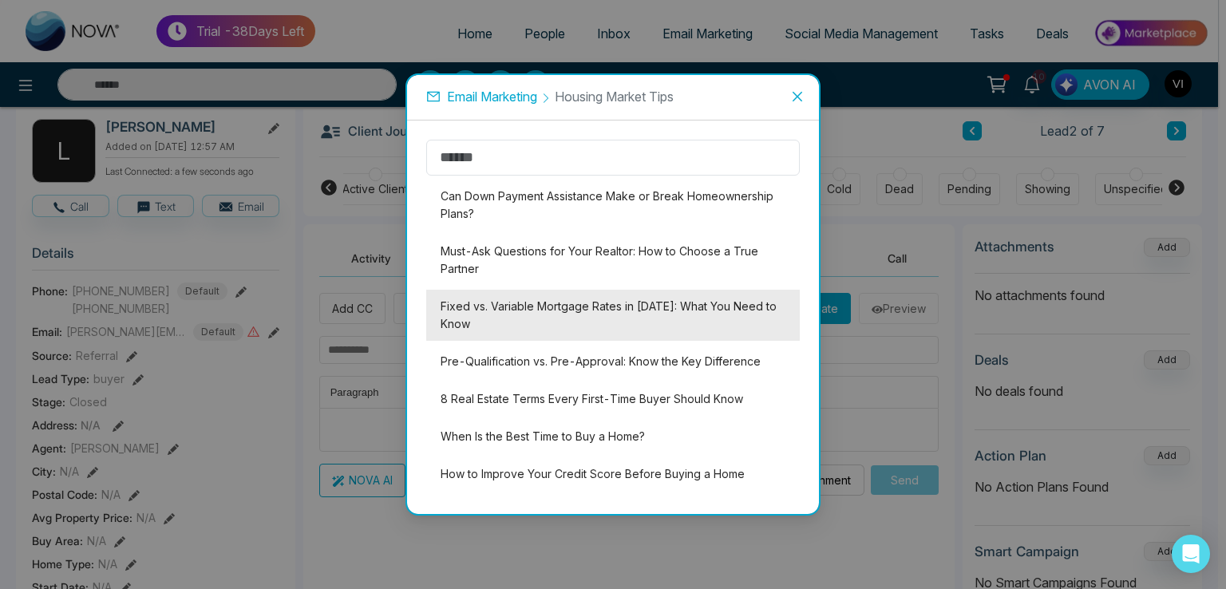
click at [485, 311] on li "Fixed vs. Variable Mortgage Rates in [DATE]: What You Need to Know" at bounding box center [613, 315] width 374 height 51
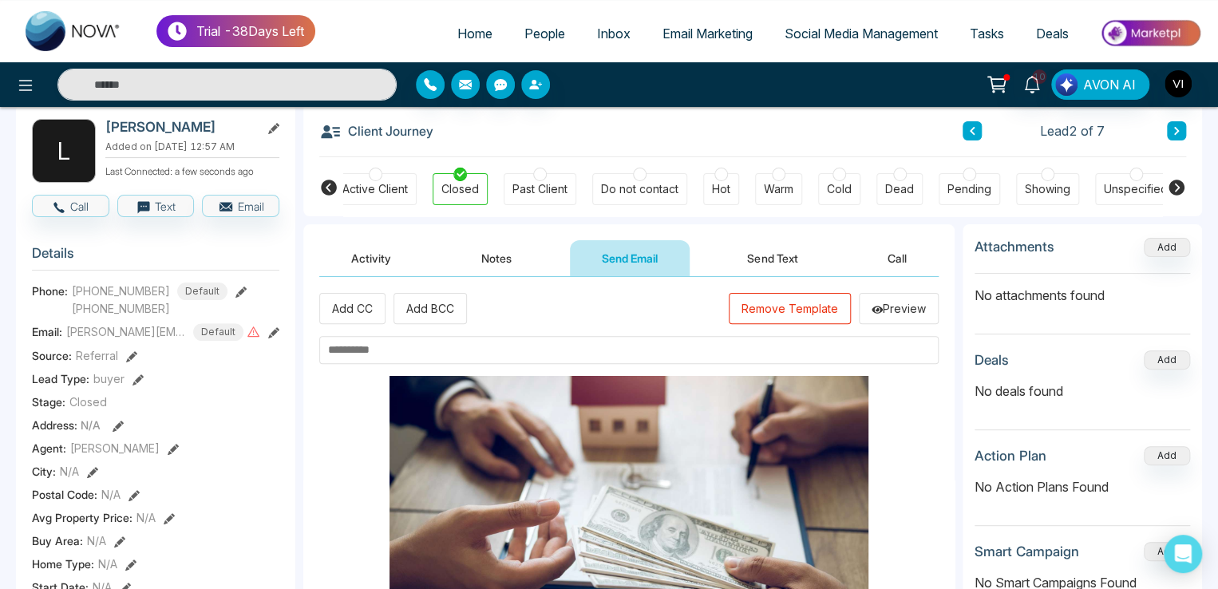
click at [378, 355] on input "text" at bounding box center [629, 350] width 620 height 28
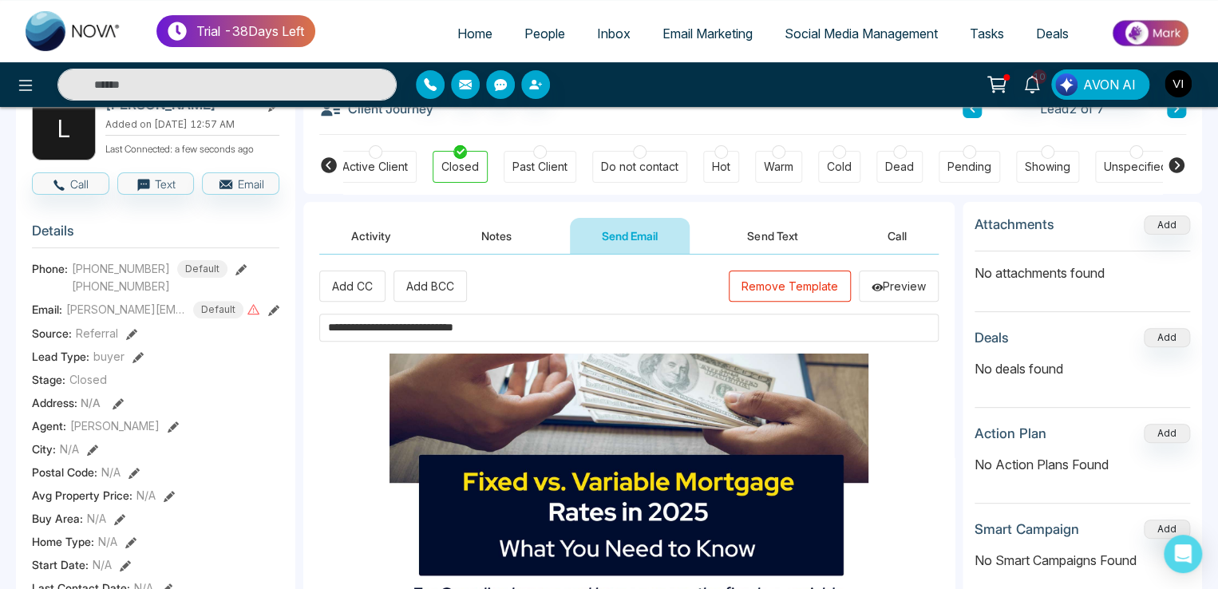
scroll to position [160, 0]
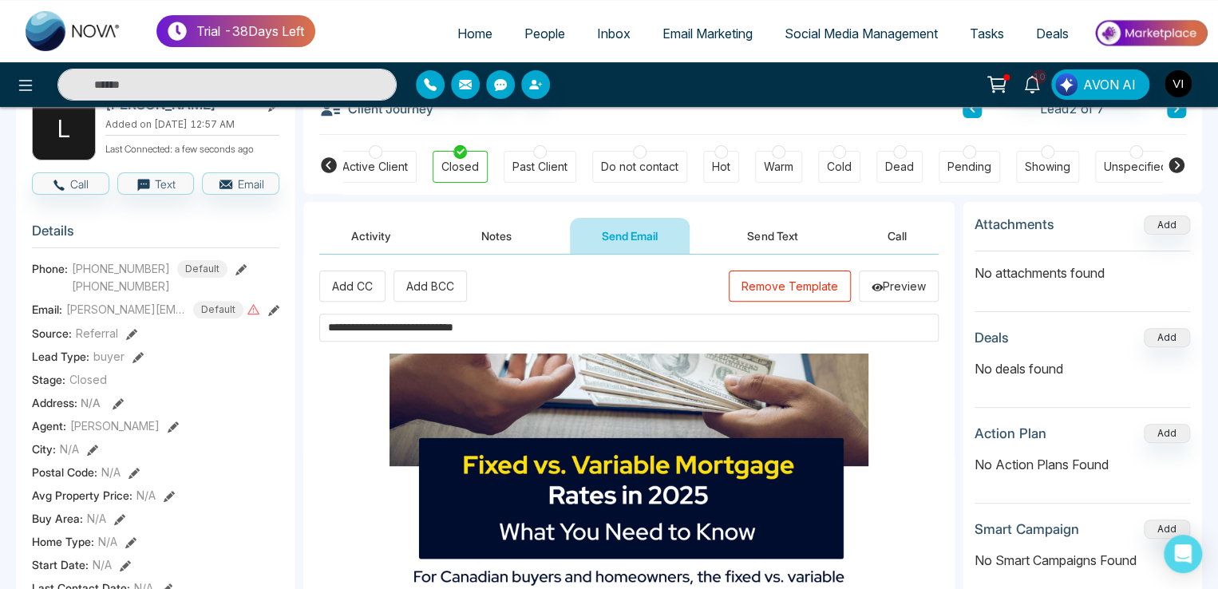
click at [448, 328] on input "**********" at bounding box center [629, 328] width 620 height 28
type input "**********"
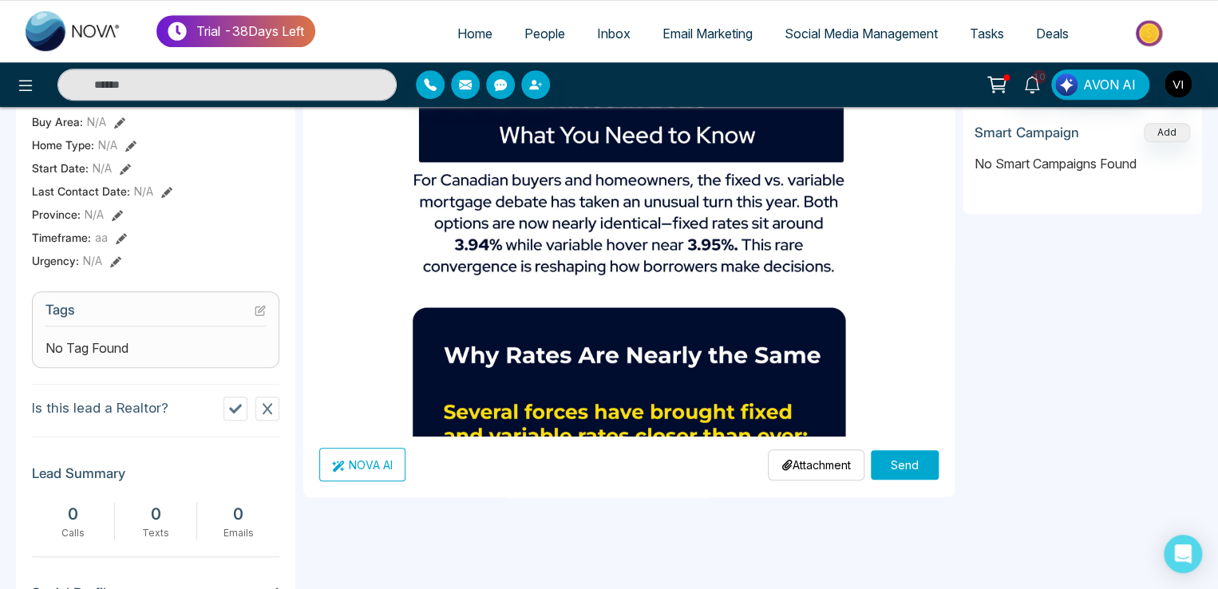
scroll to position [661, 0]
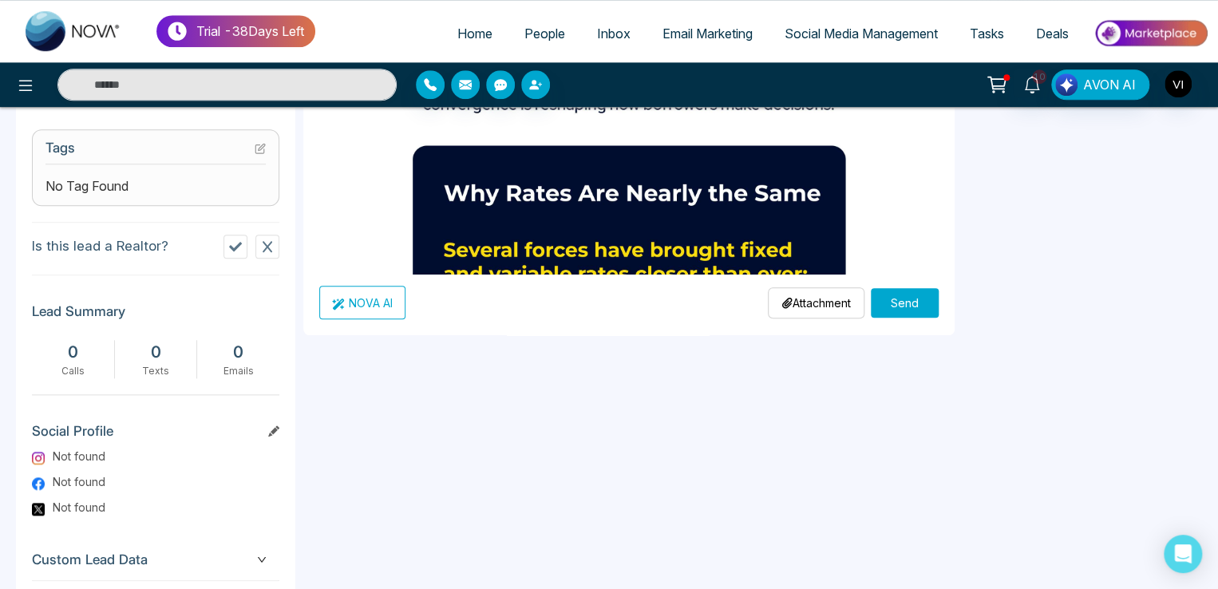
click at [791, 299] on p "Attachment" at bounding box center [816, 303] width 69 height 17
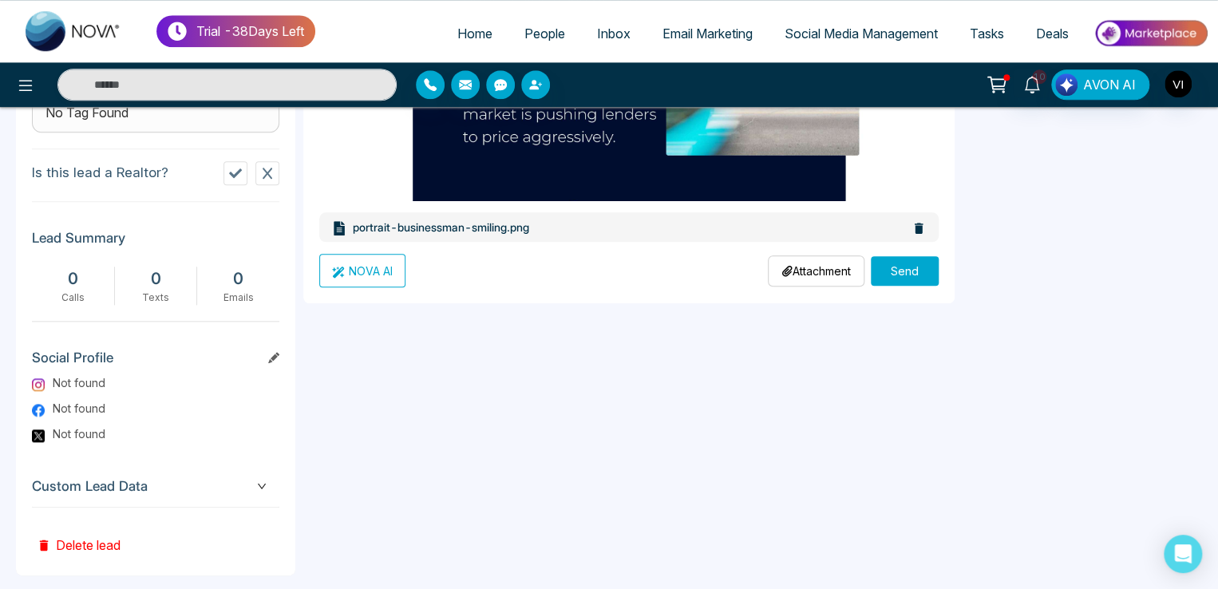
scroll to position [741, 0]
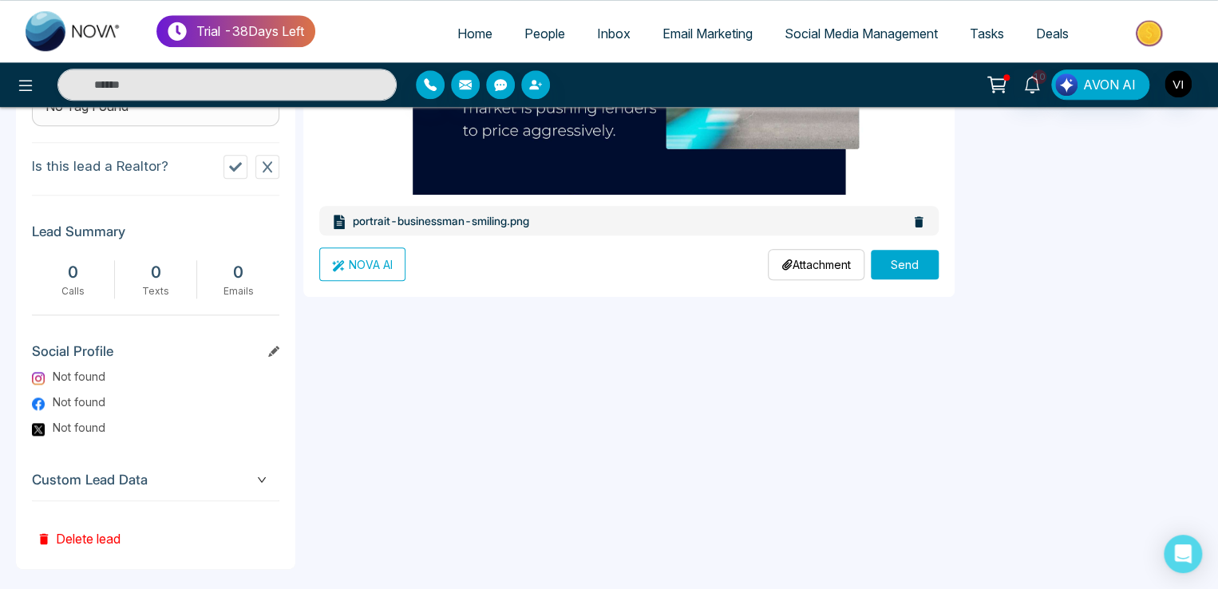
click at [911, 271] on button "Send" at bounding box center [905, 265] width 68 height 30
drag, startPoint x: 886, startPoint y: 271, endPoint x: 604, endPoint y: 376, distance: 300.9
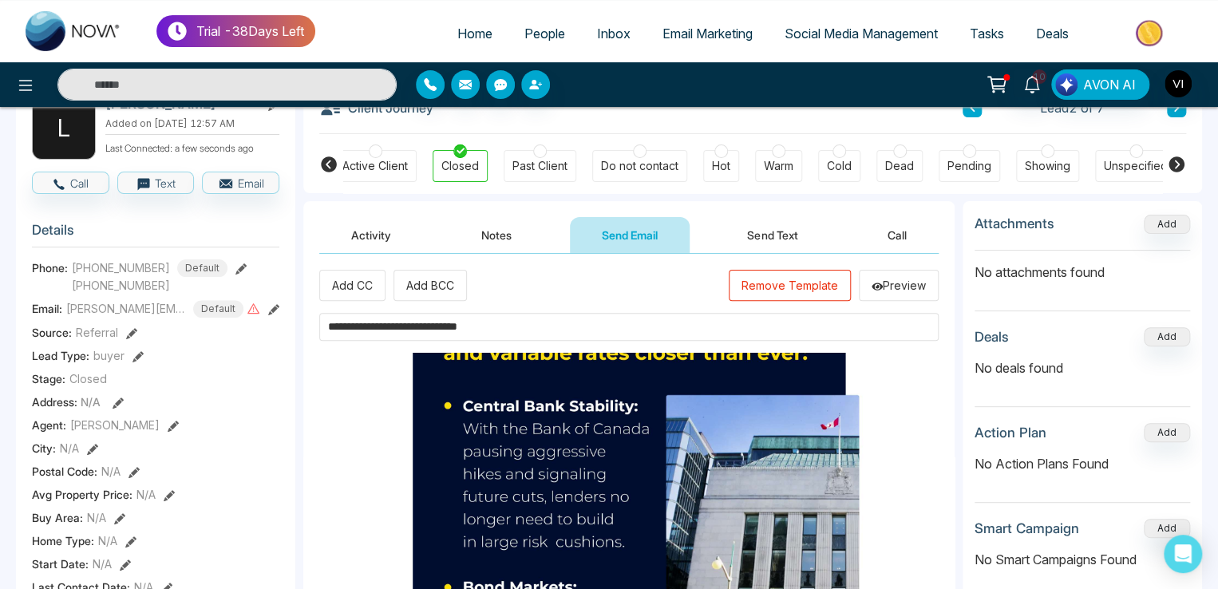
scroll to position [102, 0]
click at [278, 305] on icon at bounding box center [273, 310] width 11 height 11
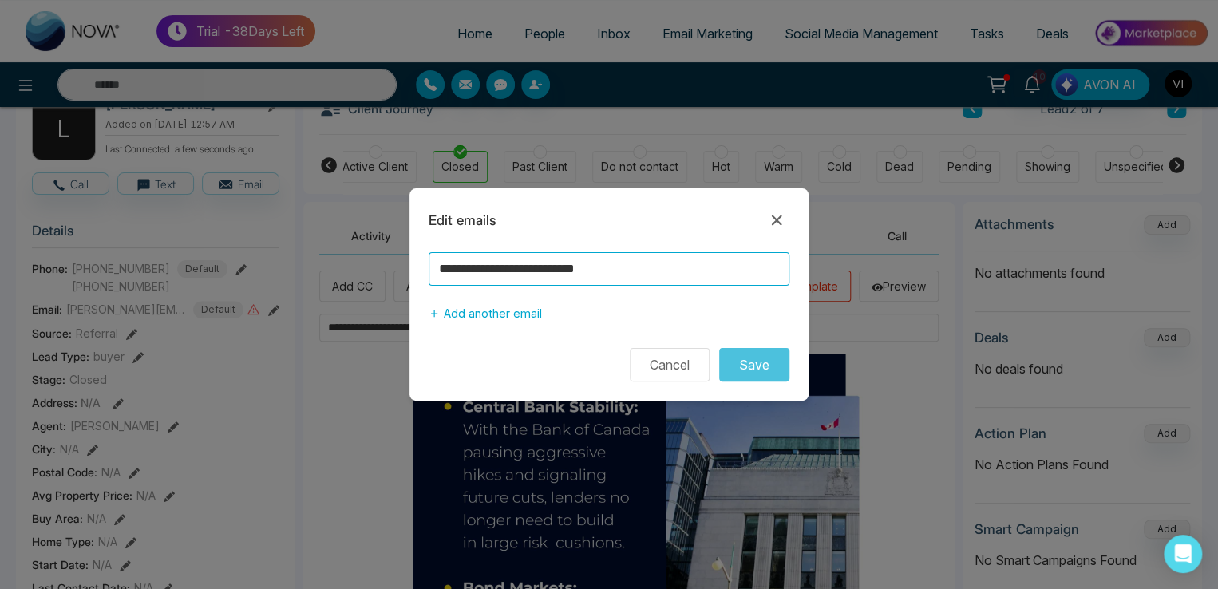
click at [597, 274] on input "**********" at bounding box center [609, 269] width 361 height 34
type input "**********"
click at [719, 348] on button "Save" at bounding box center [754, 365] width 70 height 34
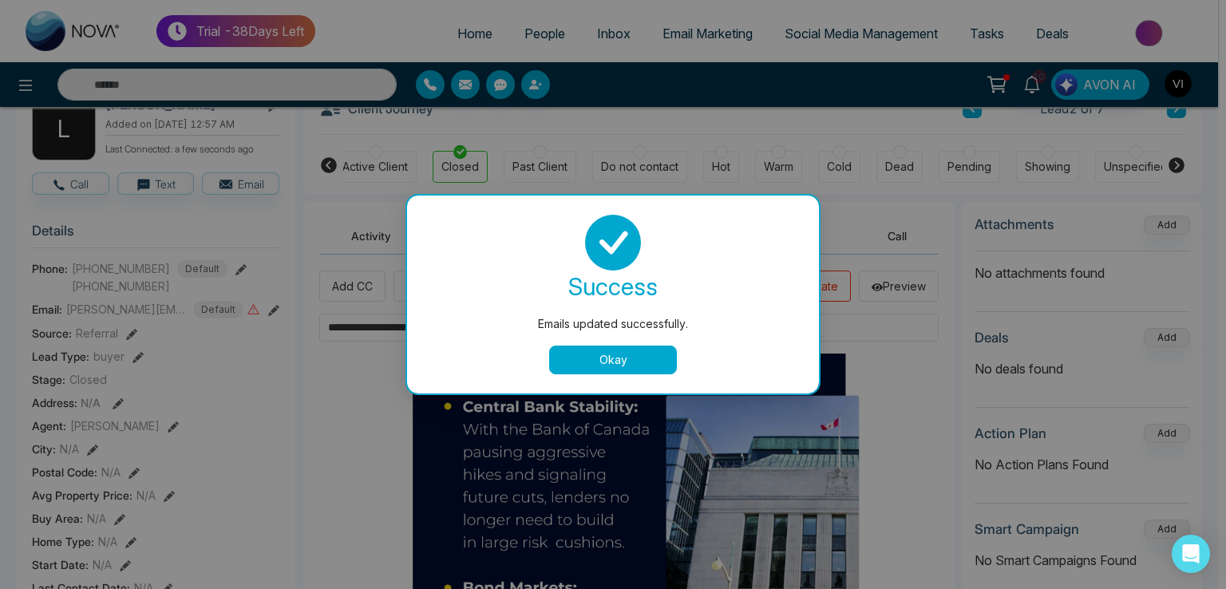
click at [611, 355] on button "Okay" at bounding box center [613, 360] width 128 height 29
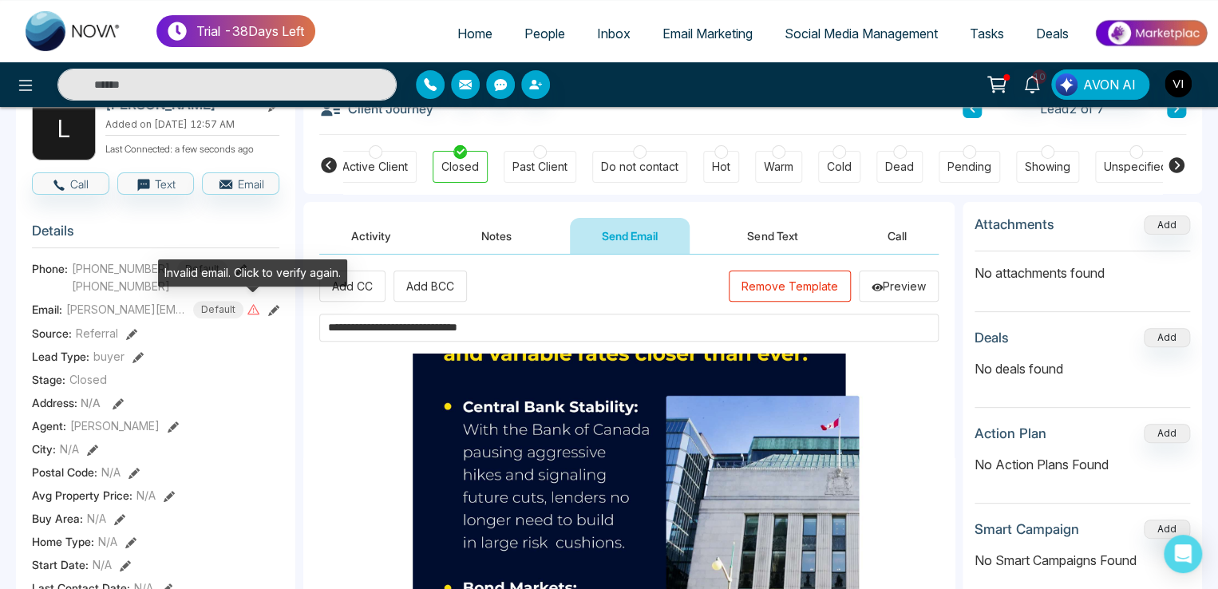
click at [257, 313] on icon at bounding box center [254, 309] width 12 height 10
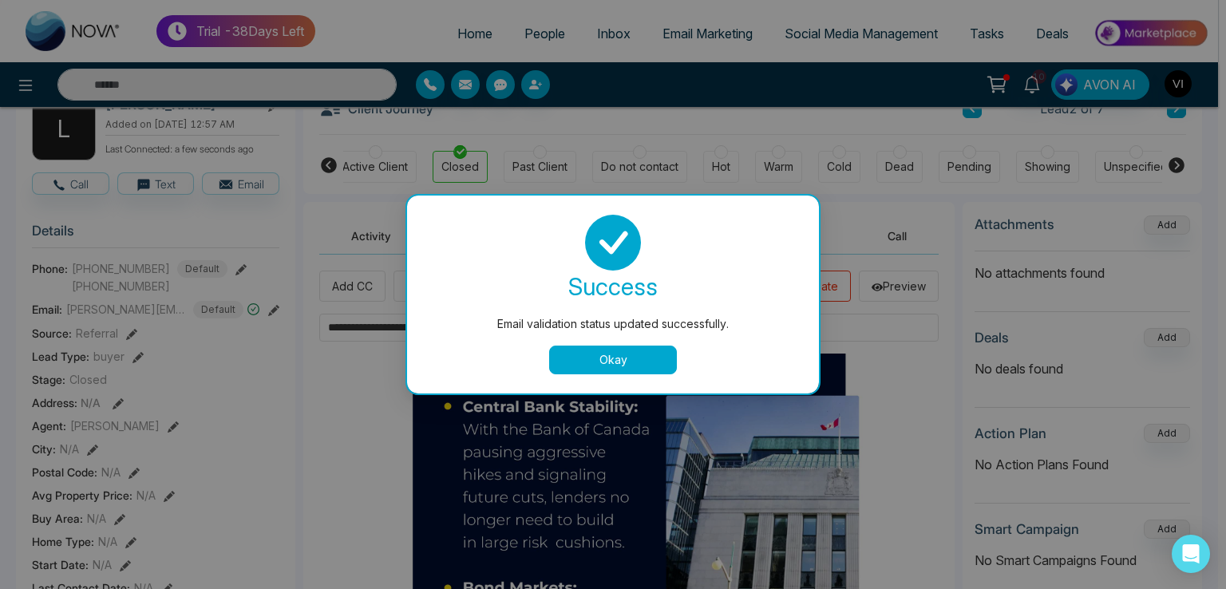
click at [636, 354] on button "Okay" at bounding box center [613, 360] width 128 height 29
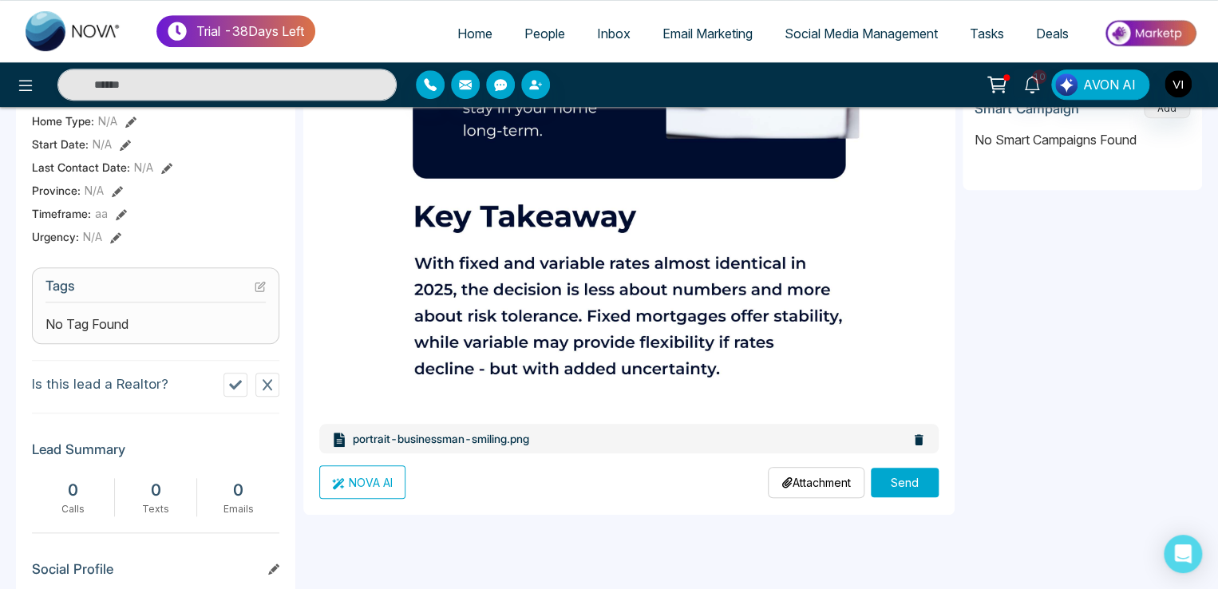
scroll to position [741, 0]
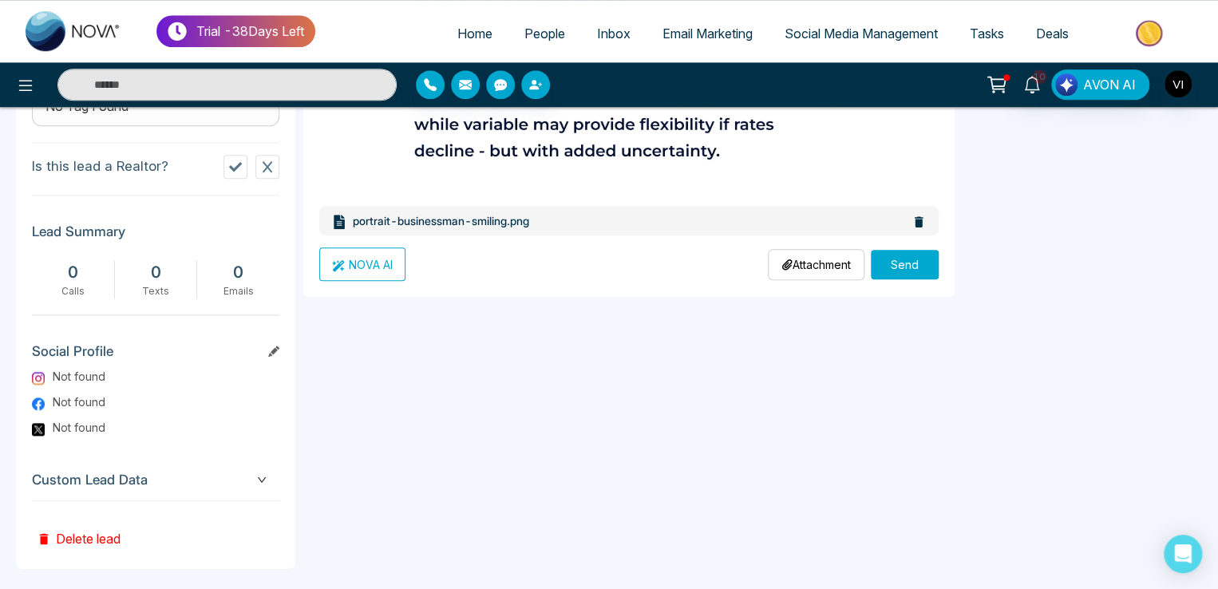
click at [894, 271] on button "Send" at bounding box center [905, 265] width 68 height 30
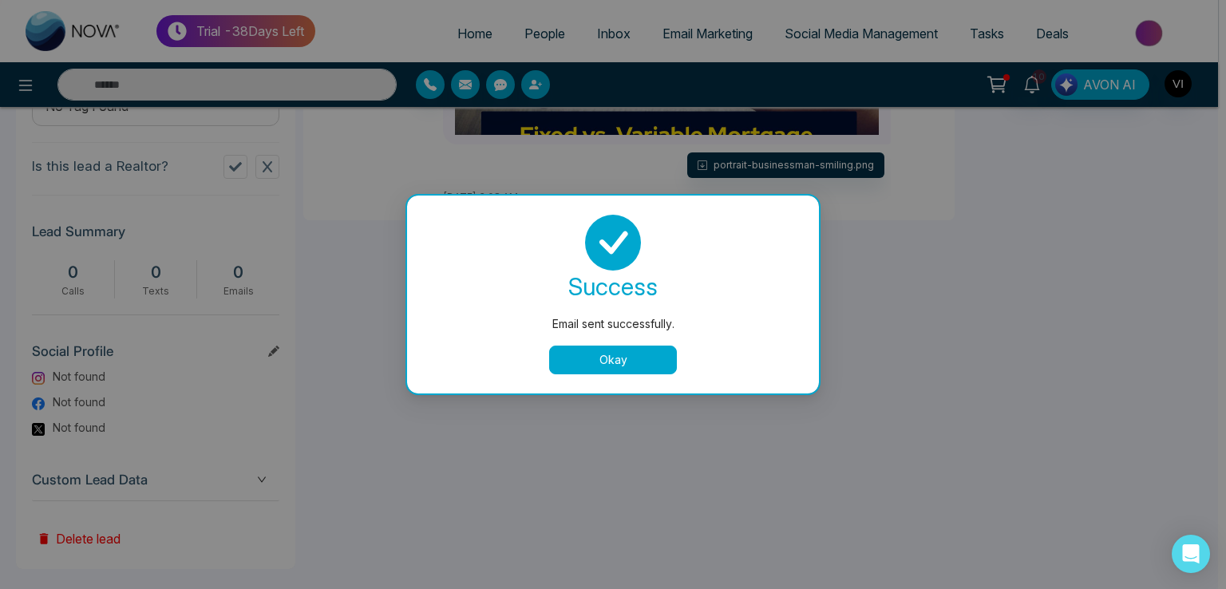
click at [620, 355] on button "Okay" at bounding box center [613, 360] width 128 height 29
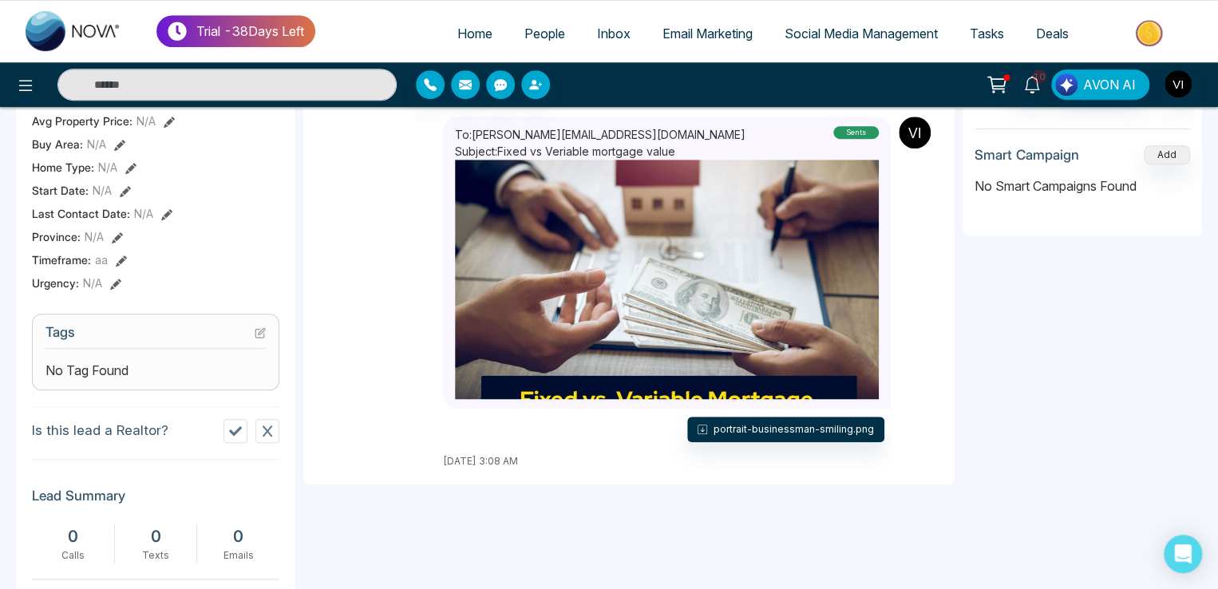
scroll to position [342, 0]
